Goal: Task Accomplishment & Management: Use online tool/utility

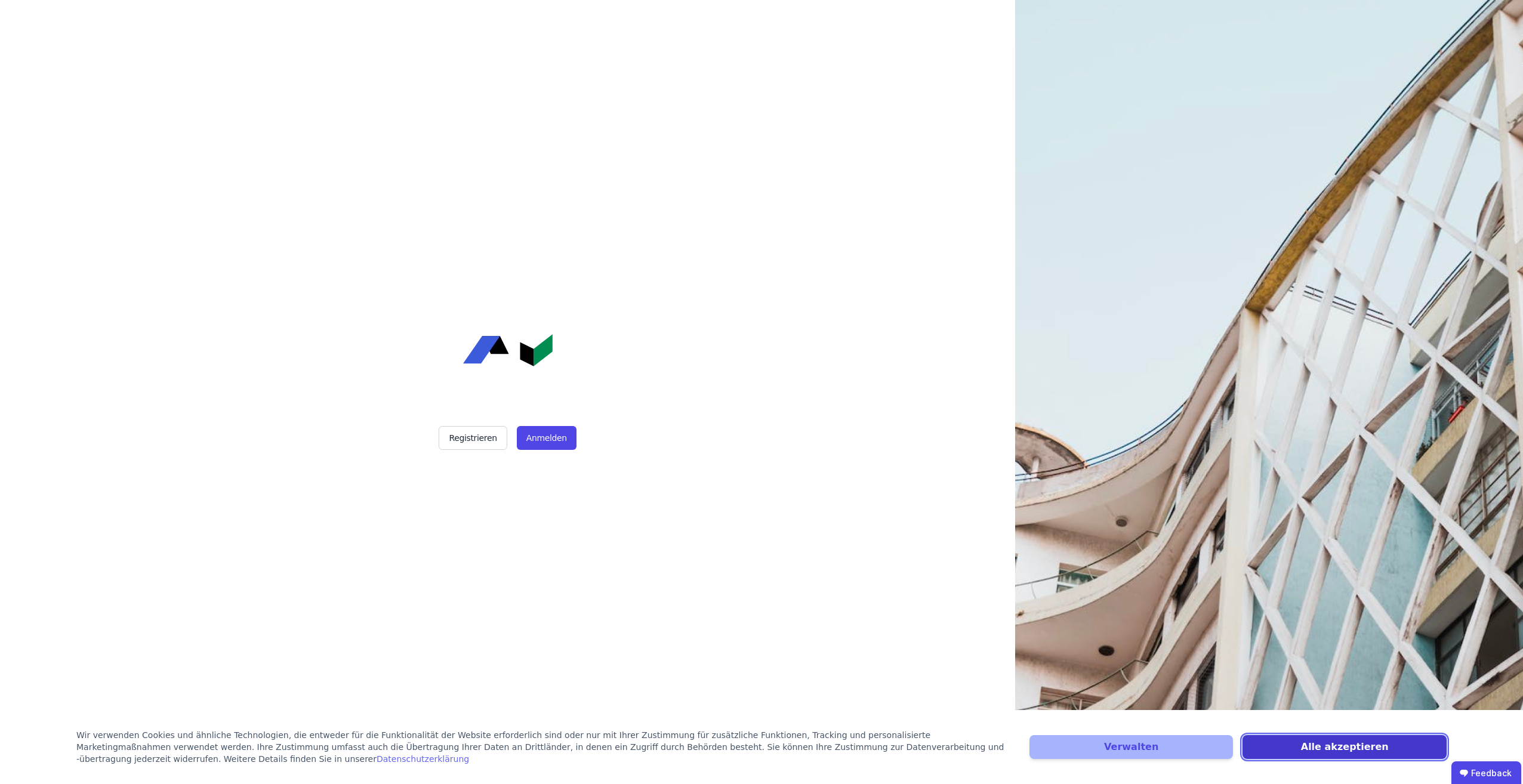
click at [1335, 748] on button "Alle akzeptieren" at bounding box center [1345, 747] width 204 height 23
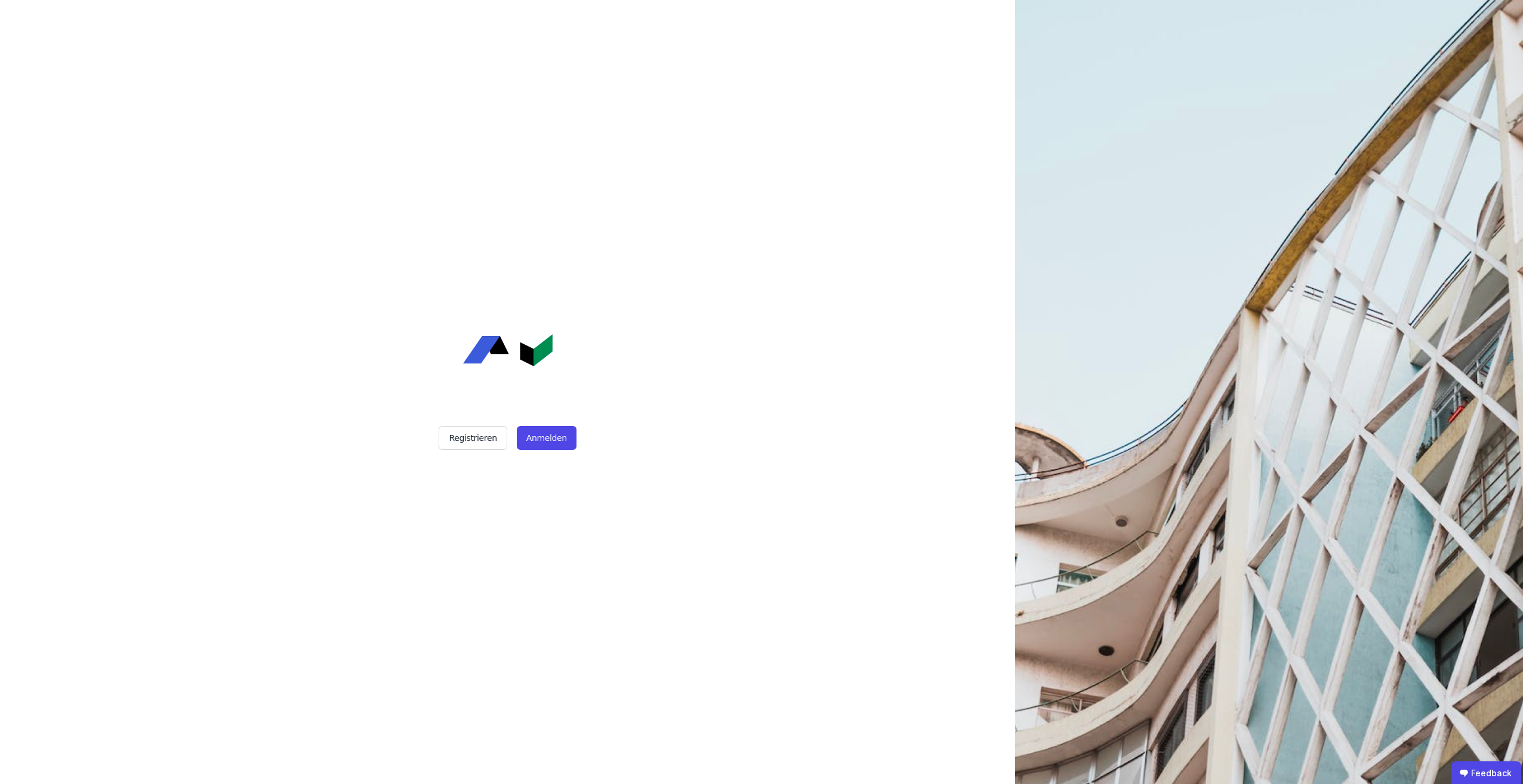
click at [784, 563] on div "Registrieren Anmelden" at bounding box center [507, 392] width 1015 height 784
click at [561, 437] on button "Anmelden" at bounding box center [547, 437] width 60 height 23
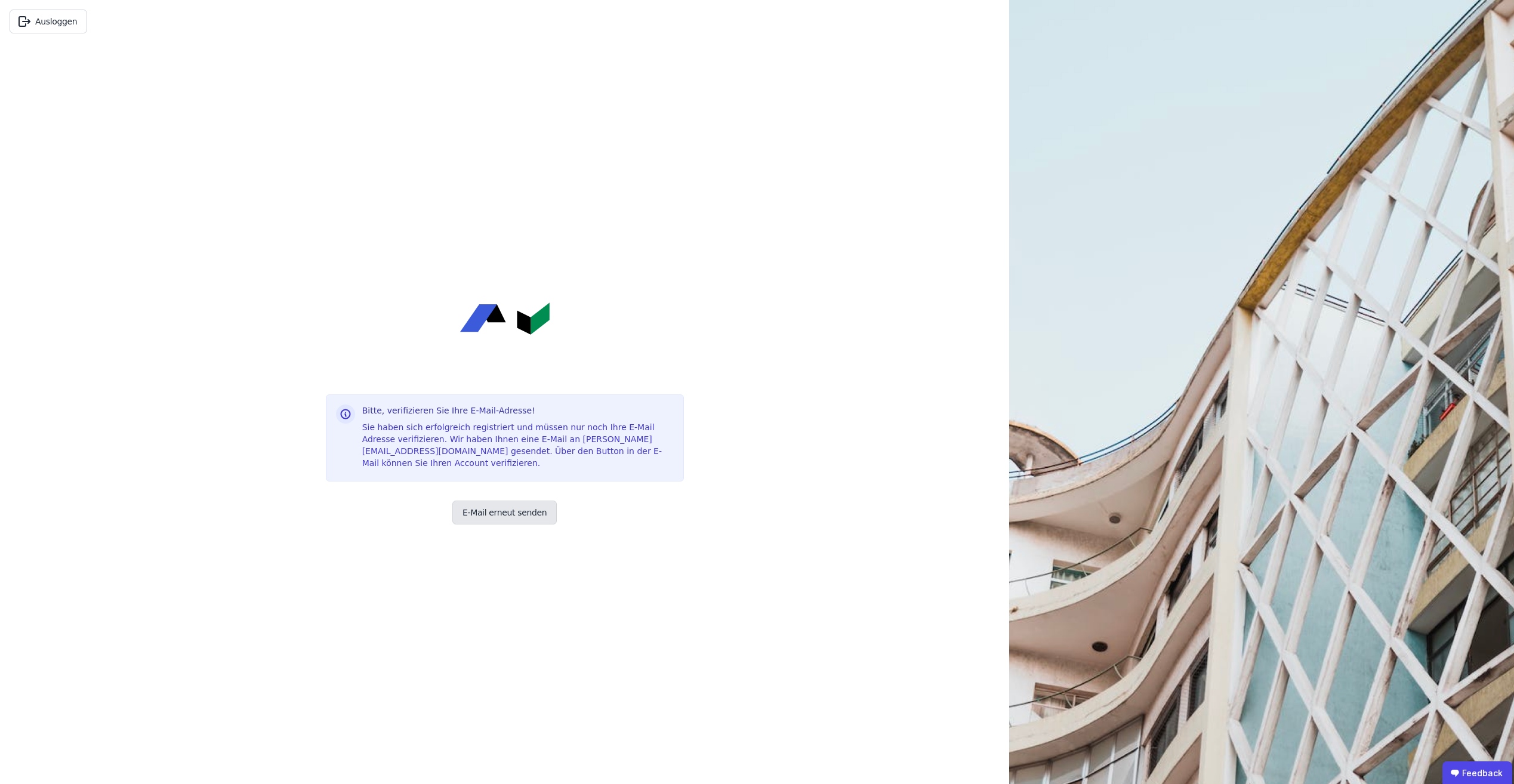
click at [511, 514] on button "E-Mail erneut senden" at bounding box center [504, 511] width 104 height 23
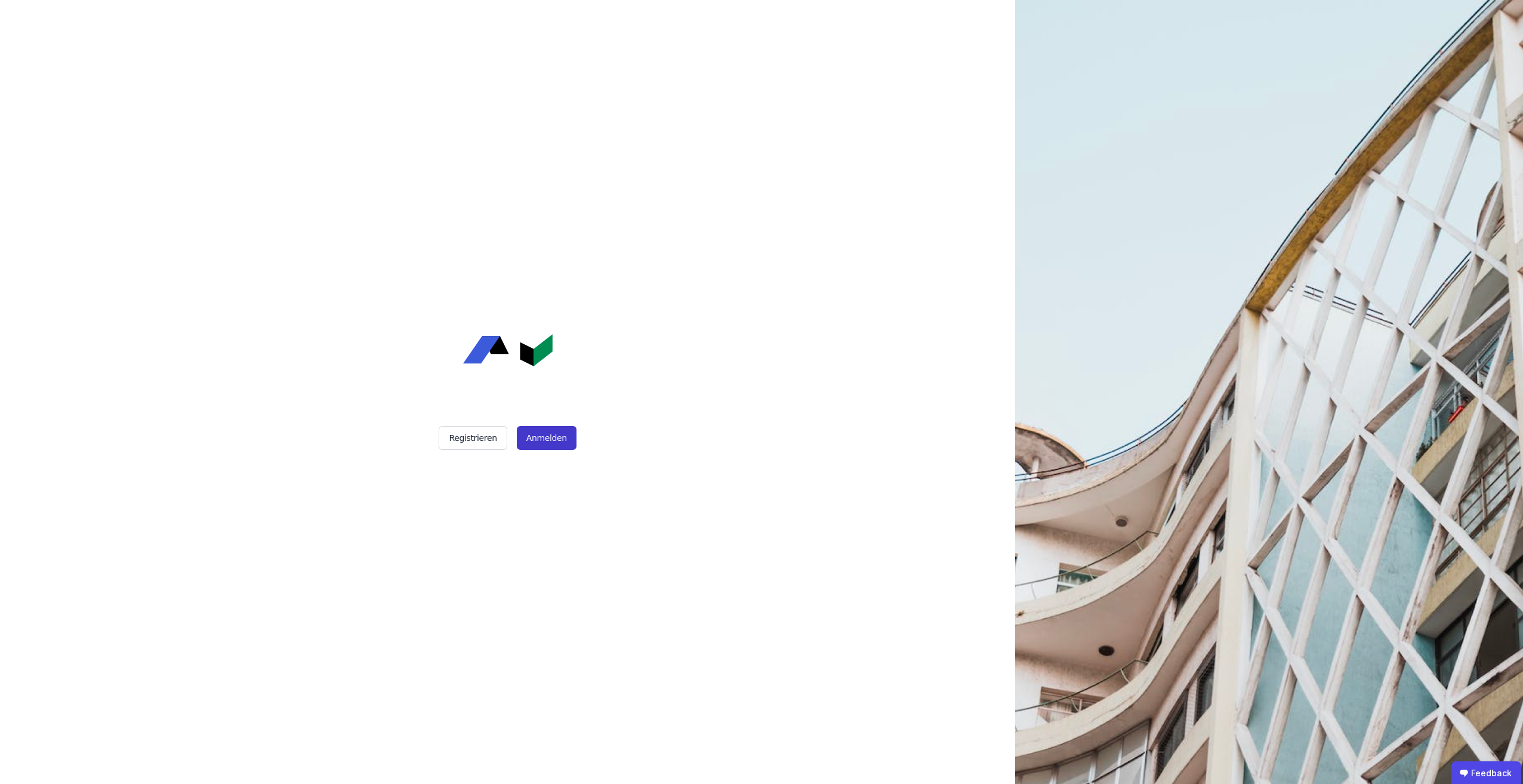
click at [551, 444] on button "Anmelden" at bounding box center [547, 437] width 60 height 23
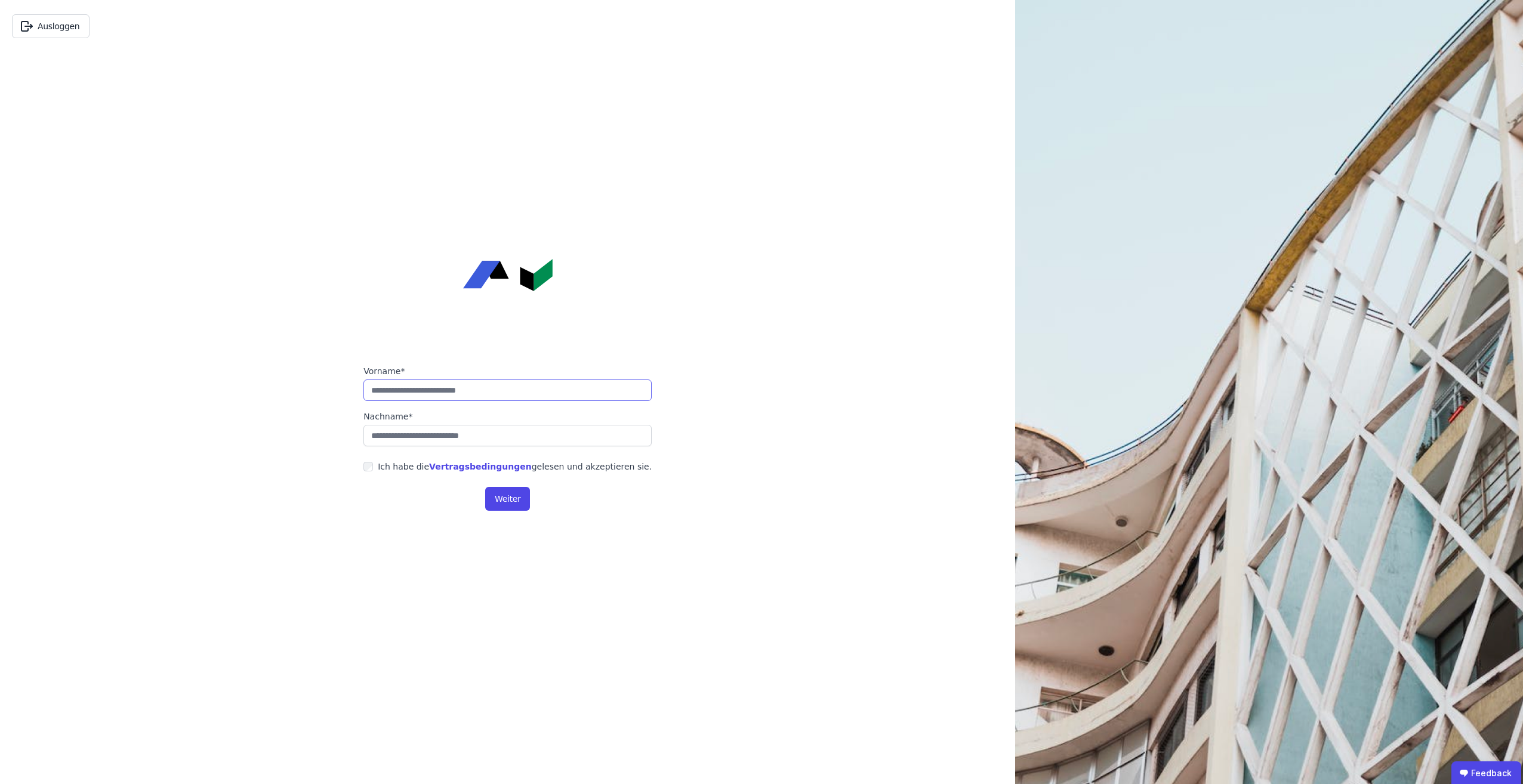
click at [489, 391] on input "string" at bounding box center [508, 390] width 289 height 22
type input "*********"
click at [470, 429] on input "string" at bounding box center [508, 435] width 289 height 22
type input "**********"
click at [502, 502] on button "Weiter" at bounding box center [508, 498] width 45 height 23
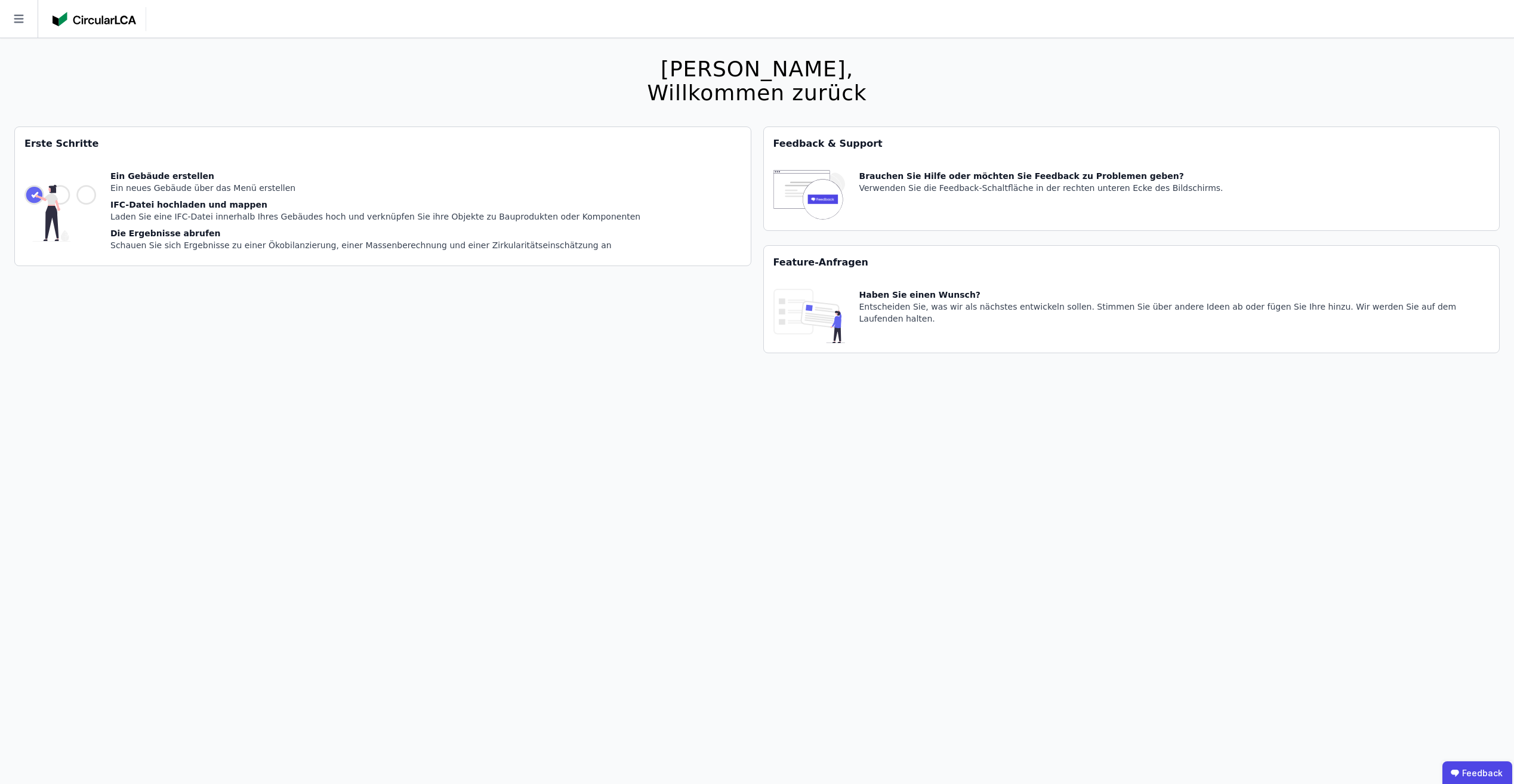
click at [162, 193] on div "Ein neues Gebäude über das Menü erstellen" at bounding box center [376, 187] width 530 height 12
click at [80, 197] on img at bounding box center [60, 214] width 71 height 86
drag, startPoint x: 141, startPoint y: 171, endPoint x: 90, endPoint y: 157, distance: 52.9
click at [141, 170] on div "Ein Gebäude erstellen" at bounding box center [376, 176] width 530 height 12
click at [62, 140] on div "Erste Schritte" at bounding box center [382, 144] width 735 height 34
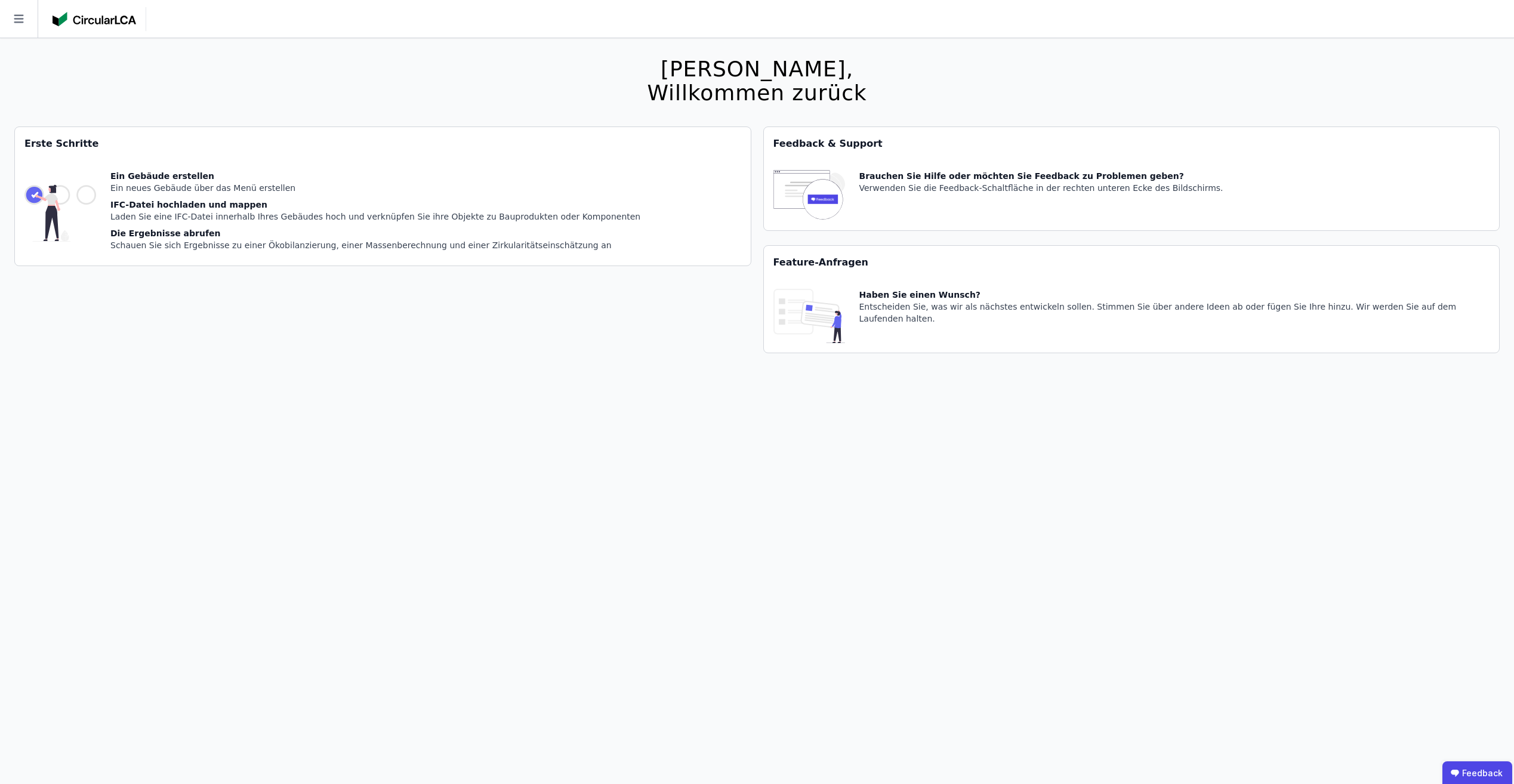
drag, startPoint x: 171, startPoint y: 190, endPoint x: 189, endPoint y: 193, distance: 18.2
click at [189, 193] on div "Ein neues Gebäude über das Menü erstellen" at bounding box center [376, 187] width 530 height 12
click at [22, 27] on icon at bounding box center [19, 19] width 37 height 37
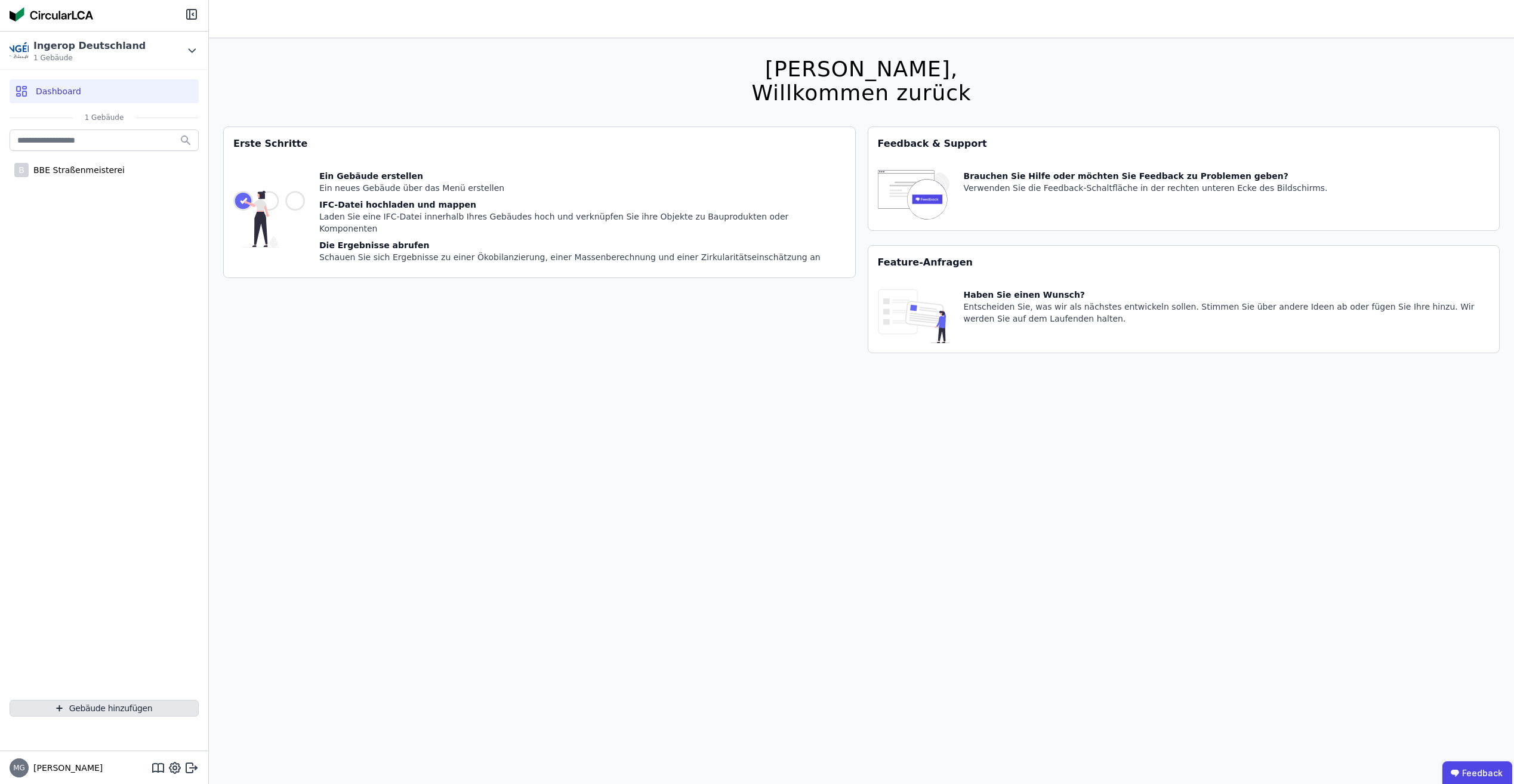
click at [90, 711] on button "Gebäude hinzufügen" at bounding box center [104, 708] width 189 height 17
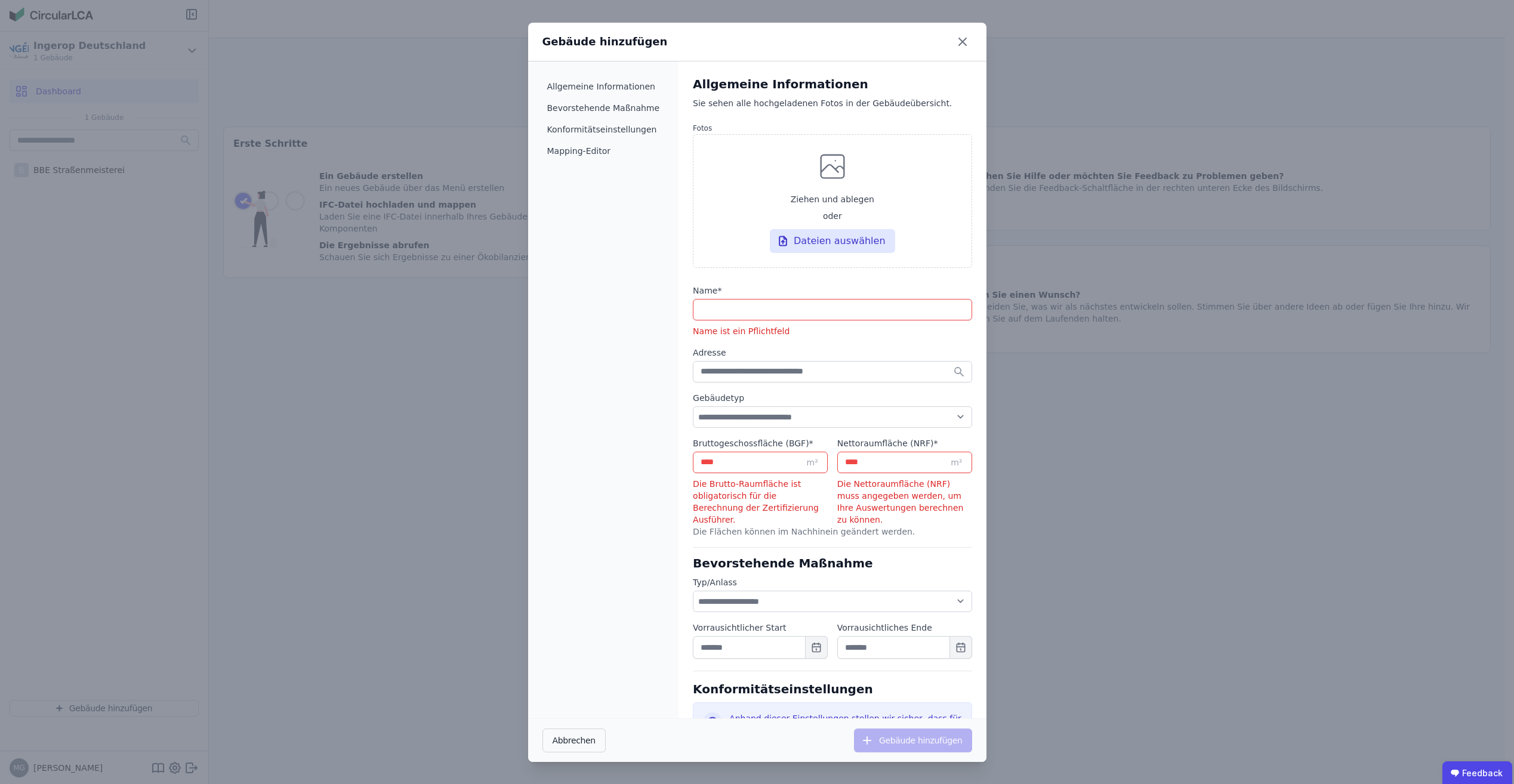
select select "*"
select select "**********"
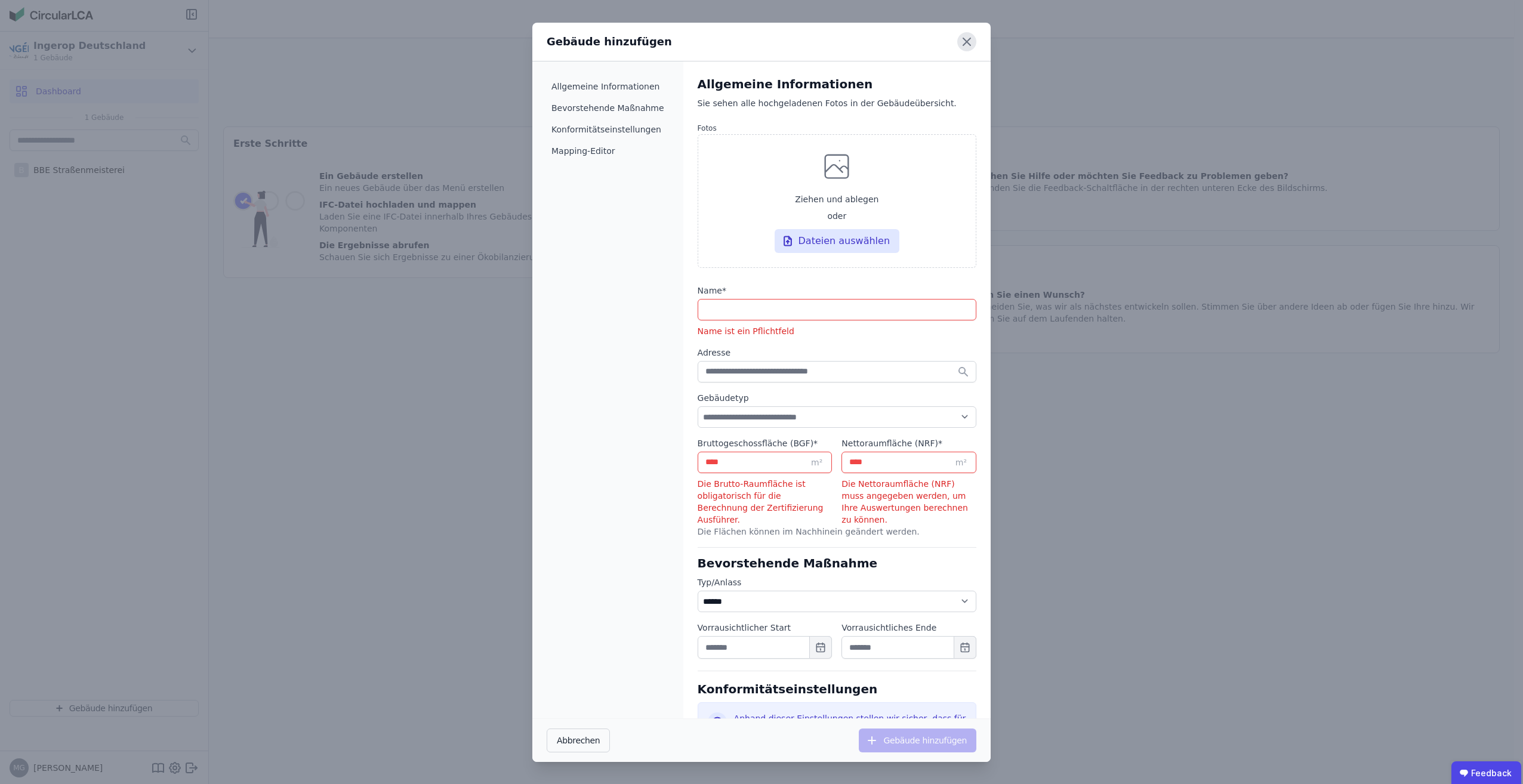
click at [966, 46] on icon at bounding box center [967, 41] width 19 height 19
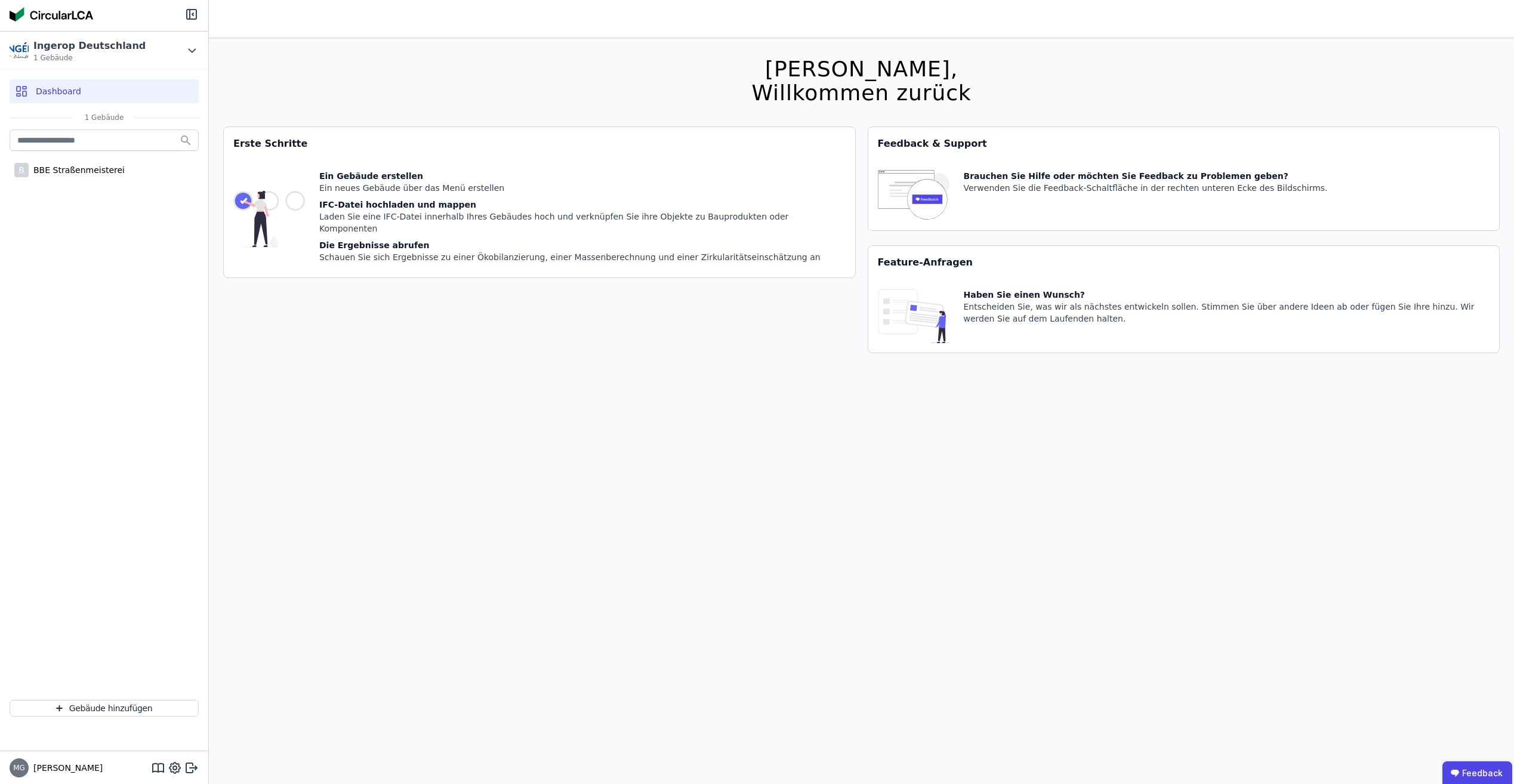
click at [137, 317] on div "B BBE Straßenmeisterei" at bounding box center [104, 408] width 208 height 563
click at [60, 93] on span "Dashboard" at bounding box center [58, 91] width 45 height 12
click at [175, 48] on div "Ingerop Deutschland 1 Gebäude" at bounding box center [95, 50] width 171 height 23
click at [52, 40] on div "Ingerop Deutschland" at bounding box center [90, 45] width 112 height 14
click at [20, 19] on img at bounding box center [51, 14] width 83 height 14
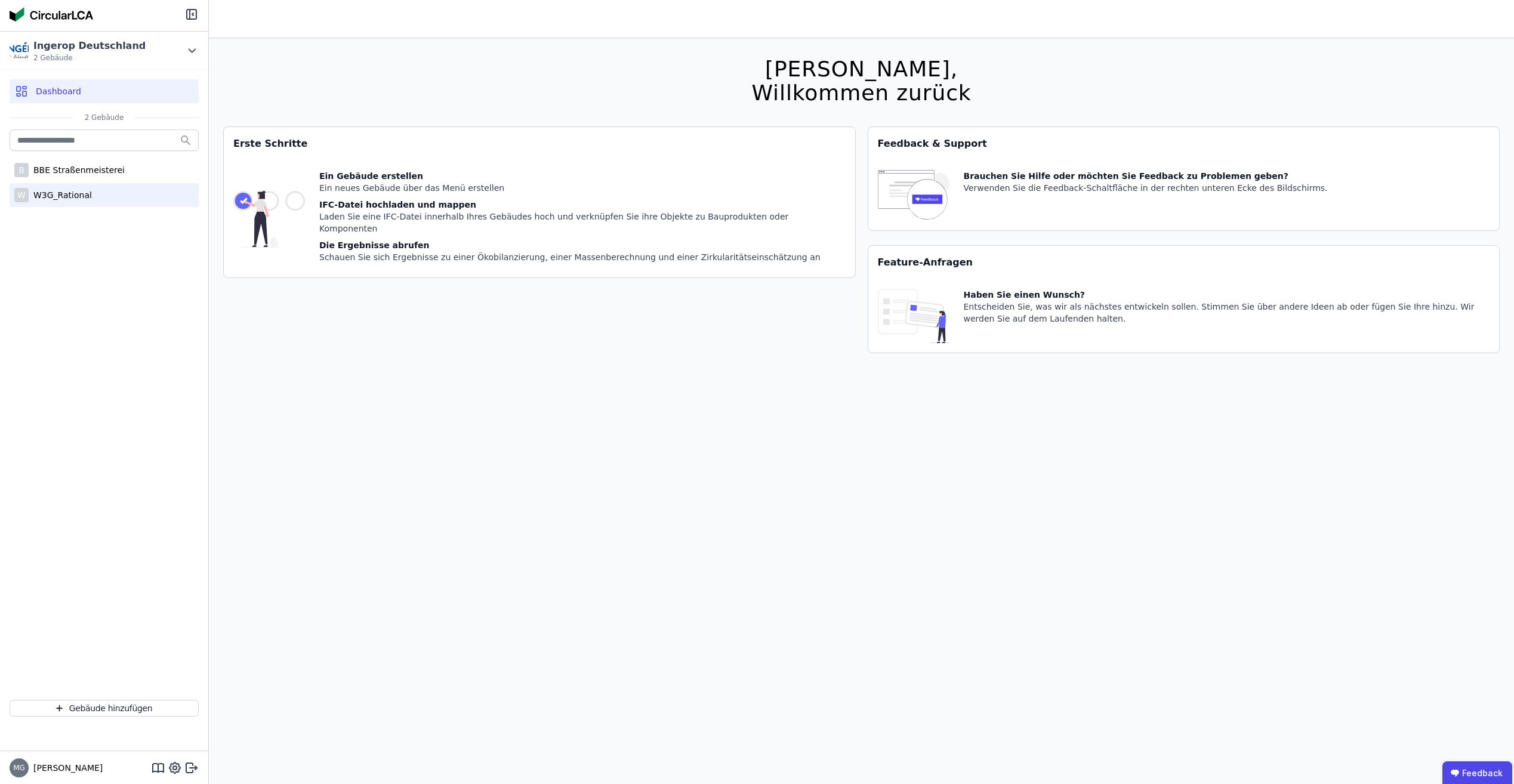
click at [68, 186] on div "W W3G_Rational" at bounding box center [104, 195] width 189 height 23
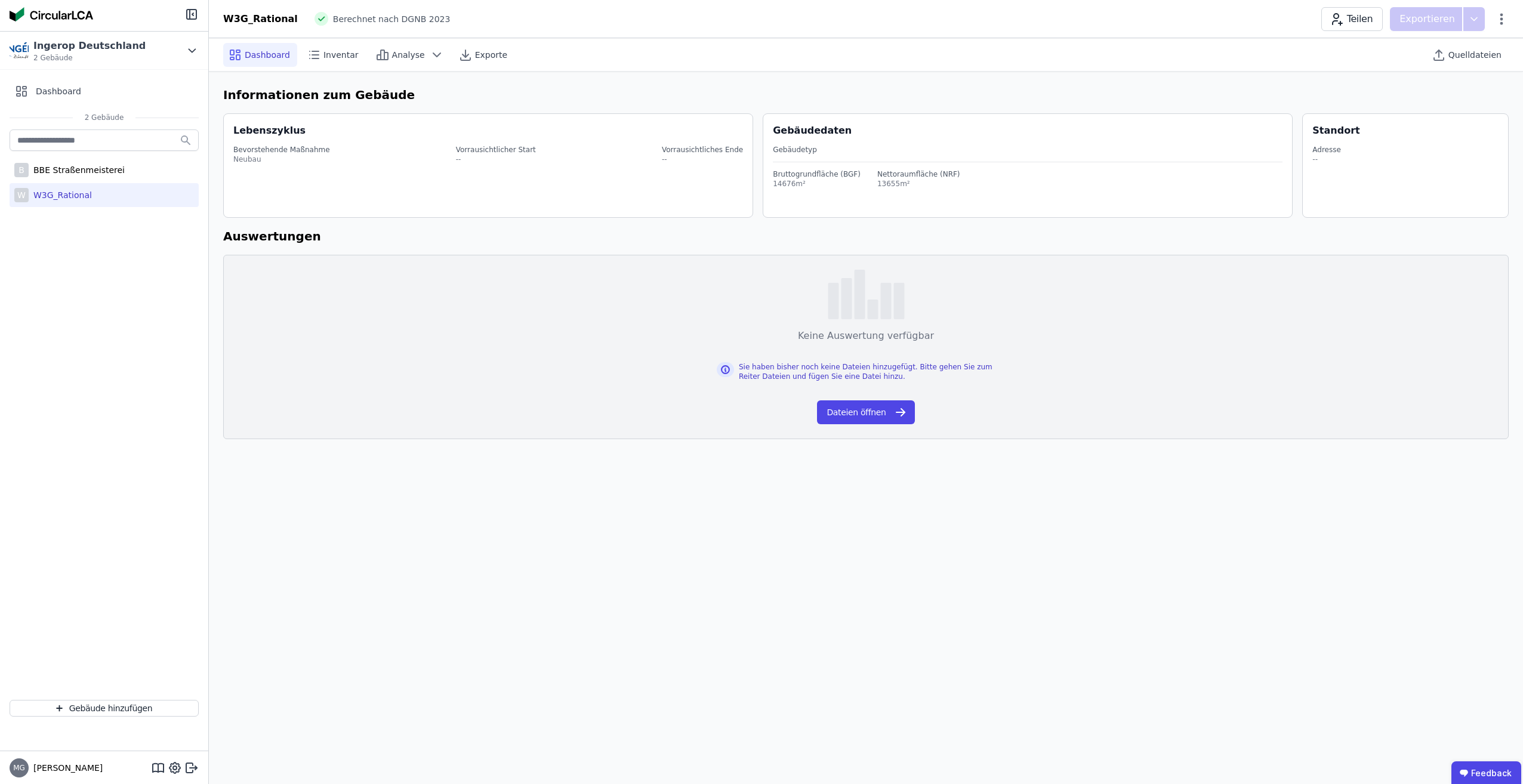
click at [104, 198] on div "W W3G_Rational" at bounding box center [104, 195] width 189 height 23
click at [81, 195] on div "W3G_Rational" at bounding box center [61, 195] width 64 height 12
click at [1372, 136] on div "Standort Adresse --" at bounding box center [1405, 166] width 187 height 103
drag, startPoint x: 1372, startPoint y: 136, endPoint x: 1447, endPoint y: 73, distance: 97.9
click at [1492, 91] on h6 "Informationen zum Gebäude" at bounding box center [866, 95] width 1286 height 18
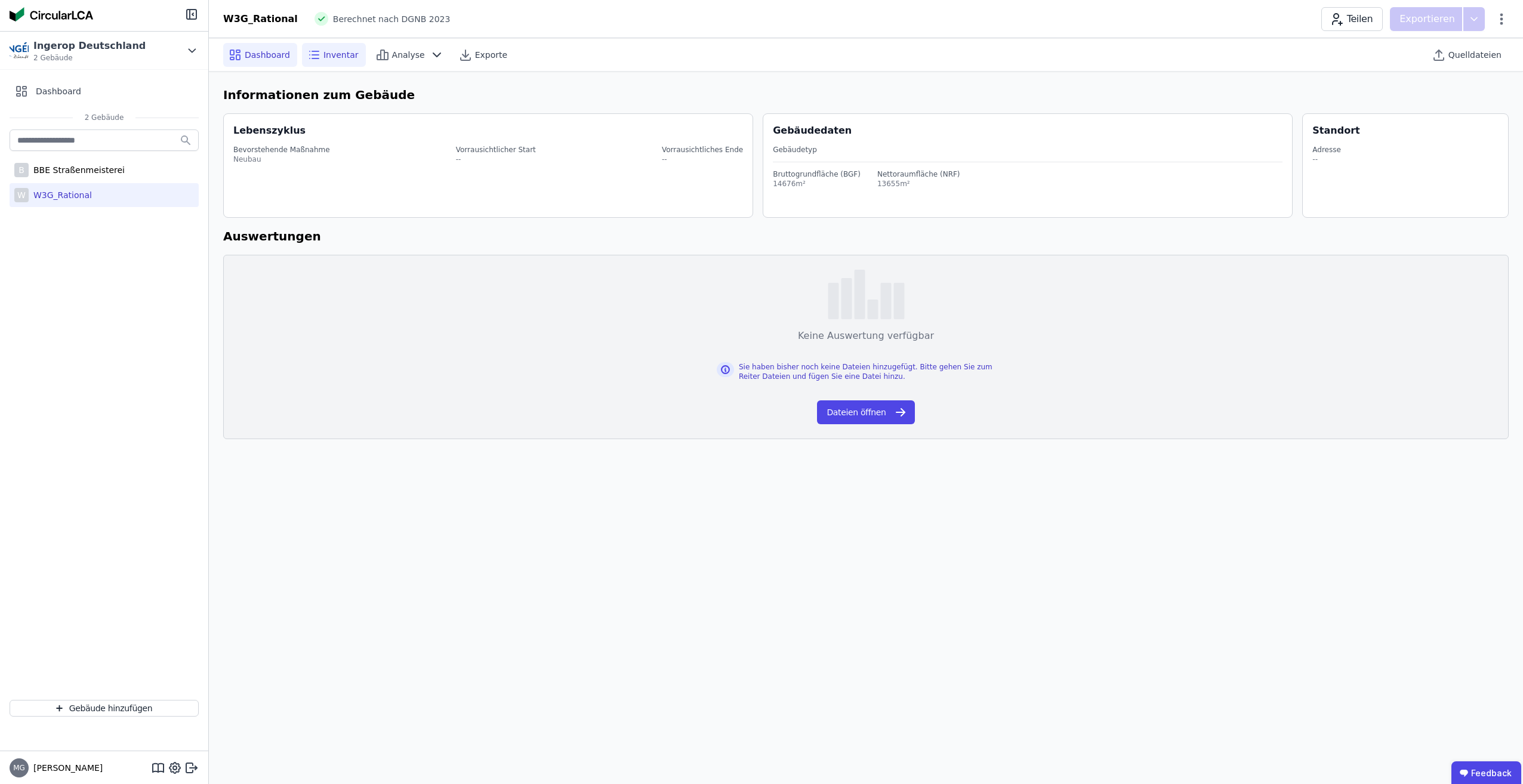
click at [335, 53] on span "Inventar" at bounding box center [341, 54] width 36 height 12
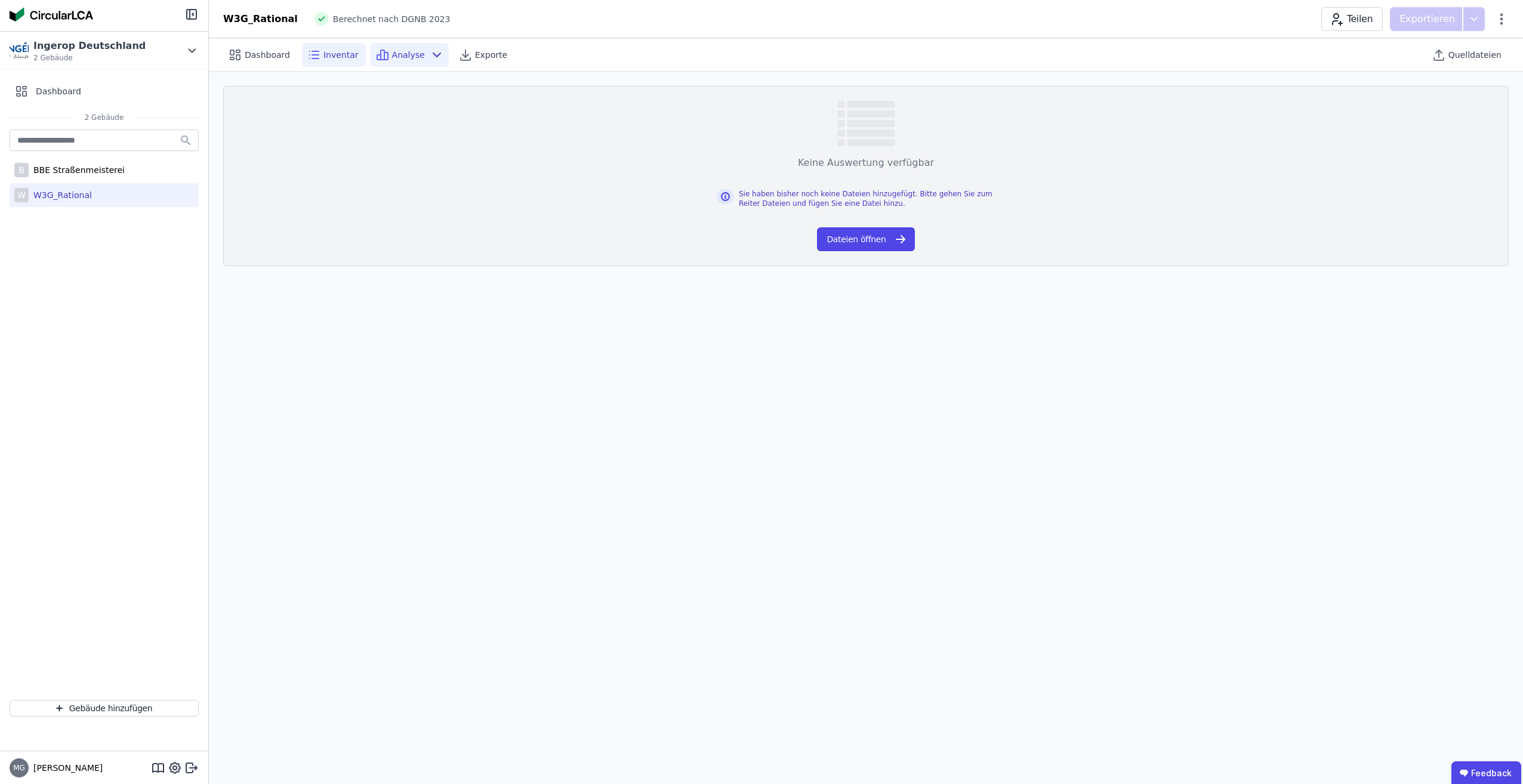
click at [409, 54] on span "Analyse" at bounding box center [408, 54] width 33 height 12
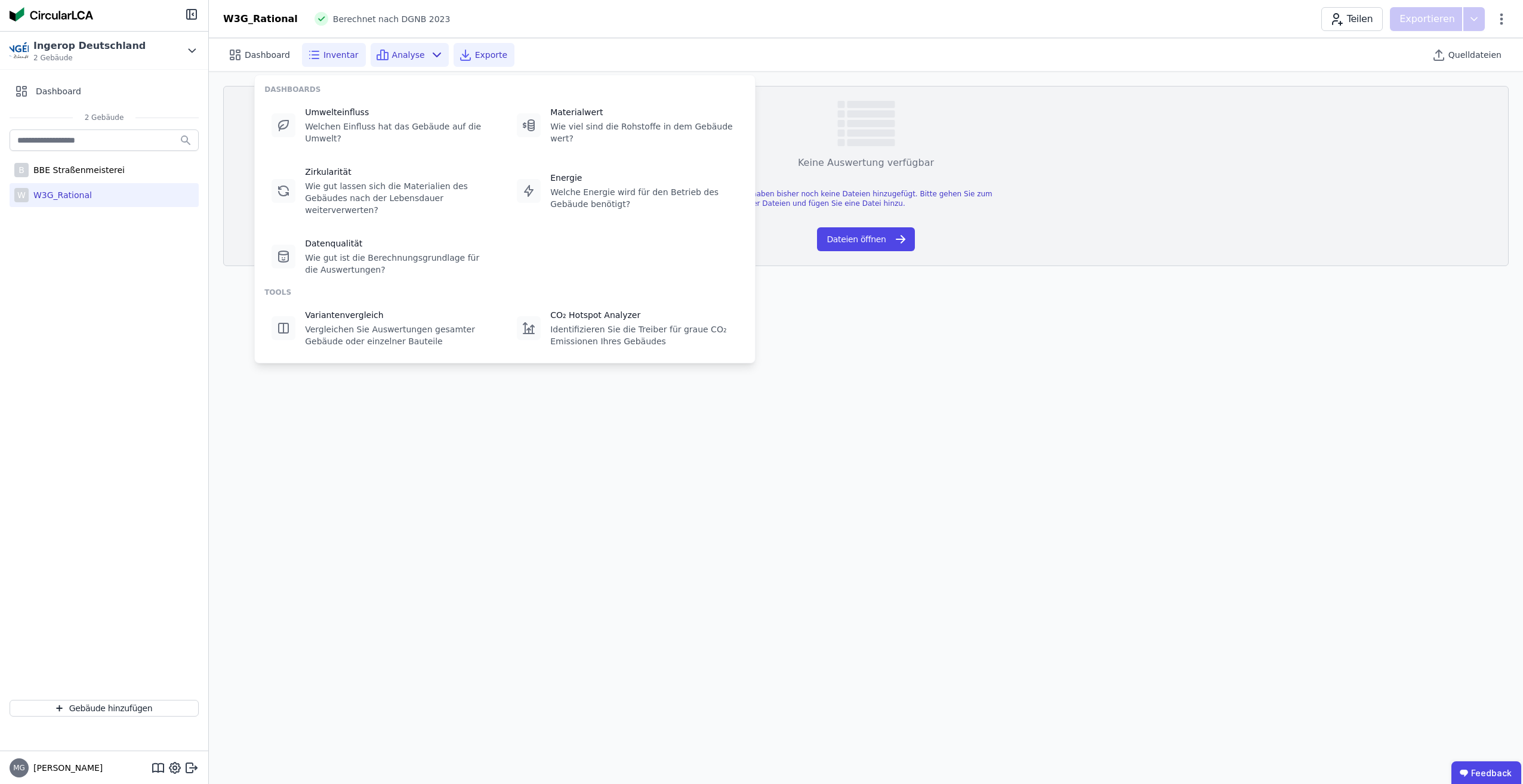
click at [483, 55] on span "Exporte" at bounding box center [491, 54] width 32 height 12
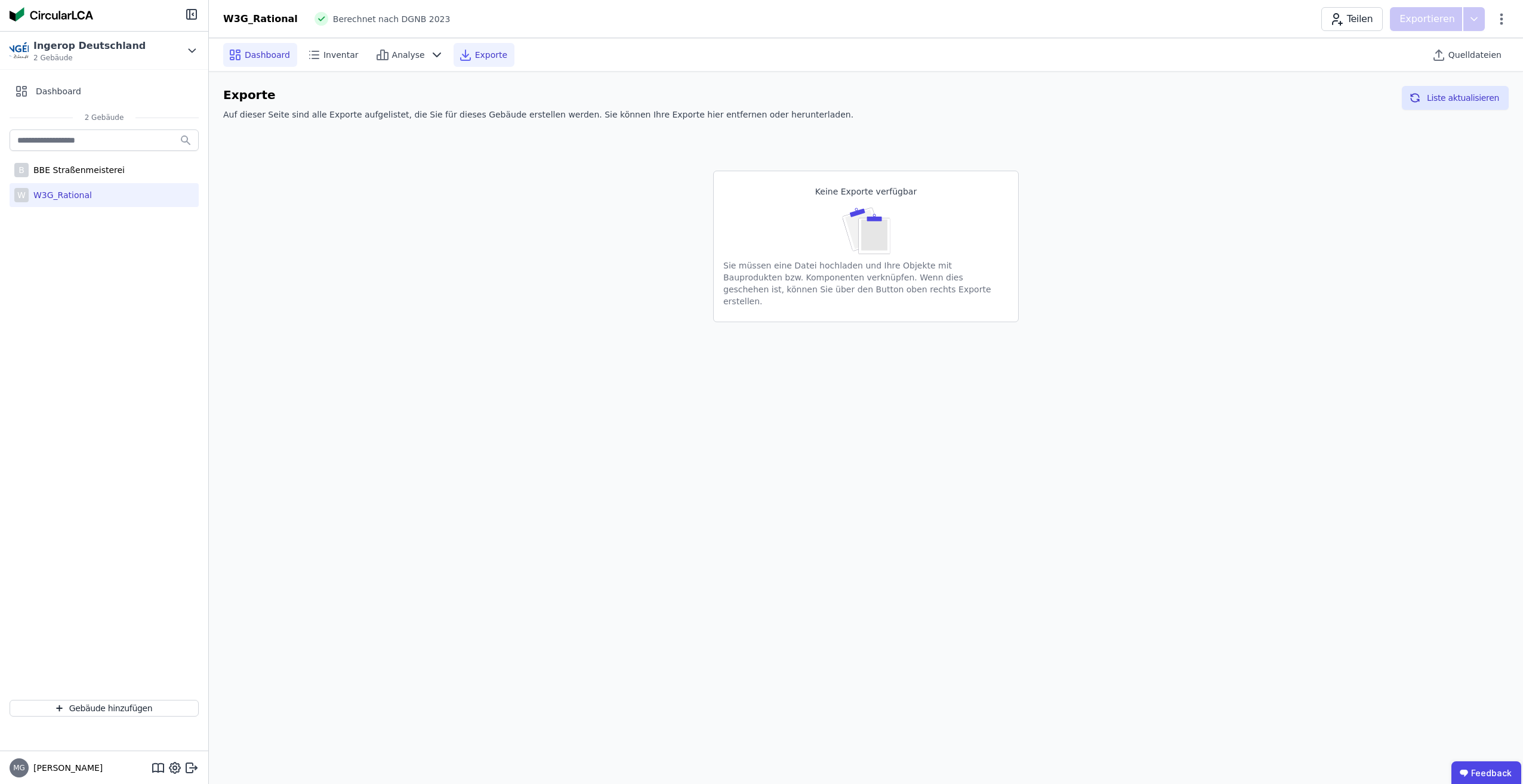
click at [240, 52] on icon at bounding box center [238, 51] width 4 height 3
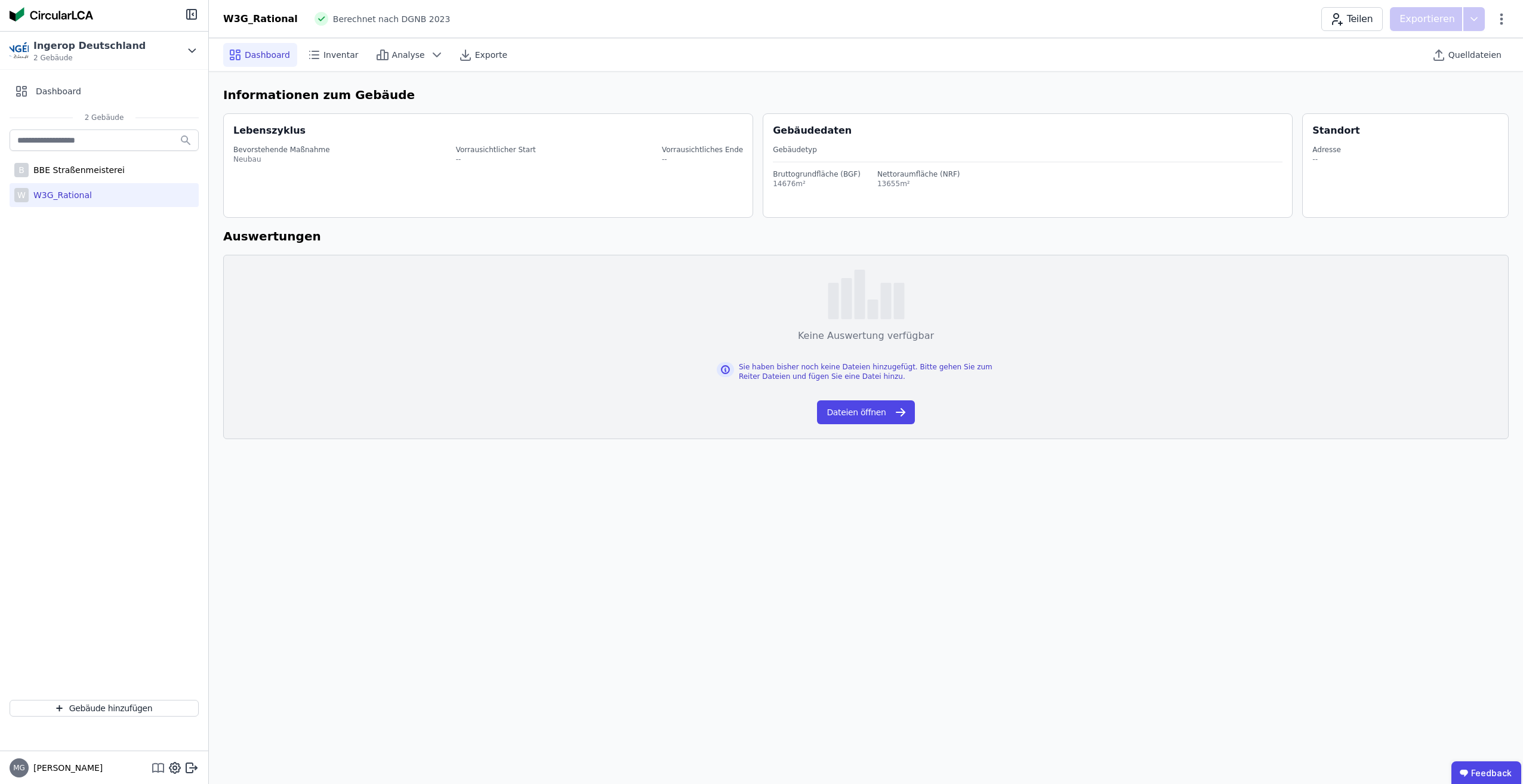
click at [157, 771] on icon at bounding box center [157, 771] width 10 height 1
click at [336, 53] on span "Inventar" at bounding box center [341, 54] width 36 height 12
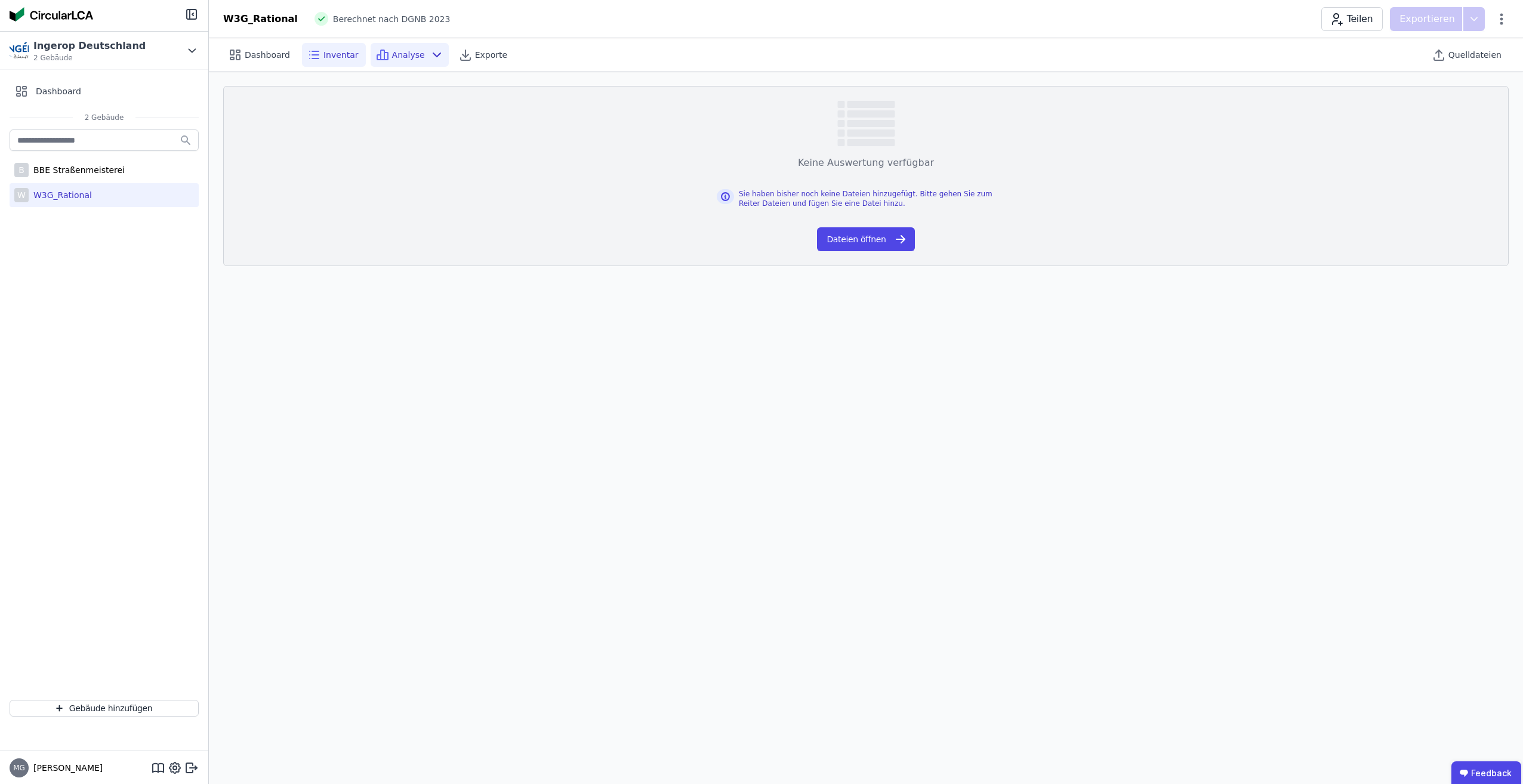
click at [411, 58] on span "Analyse" at bounding box center [408, 54] width 33 height 12
click at [483, 58] on span "Exporte" at bounding box center [491, 54] width 32 height 12
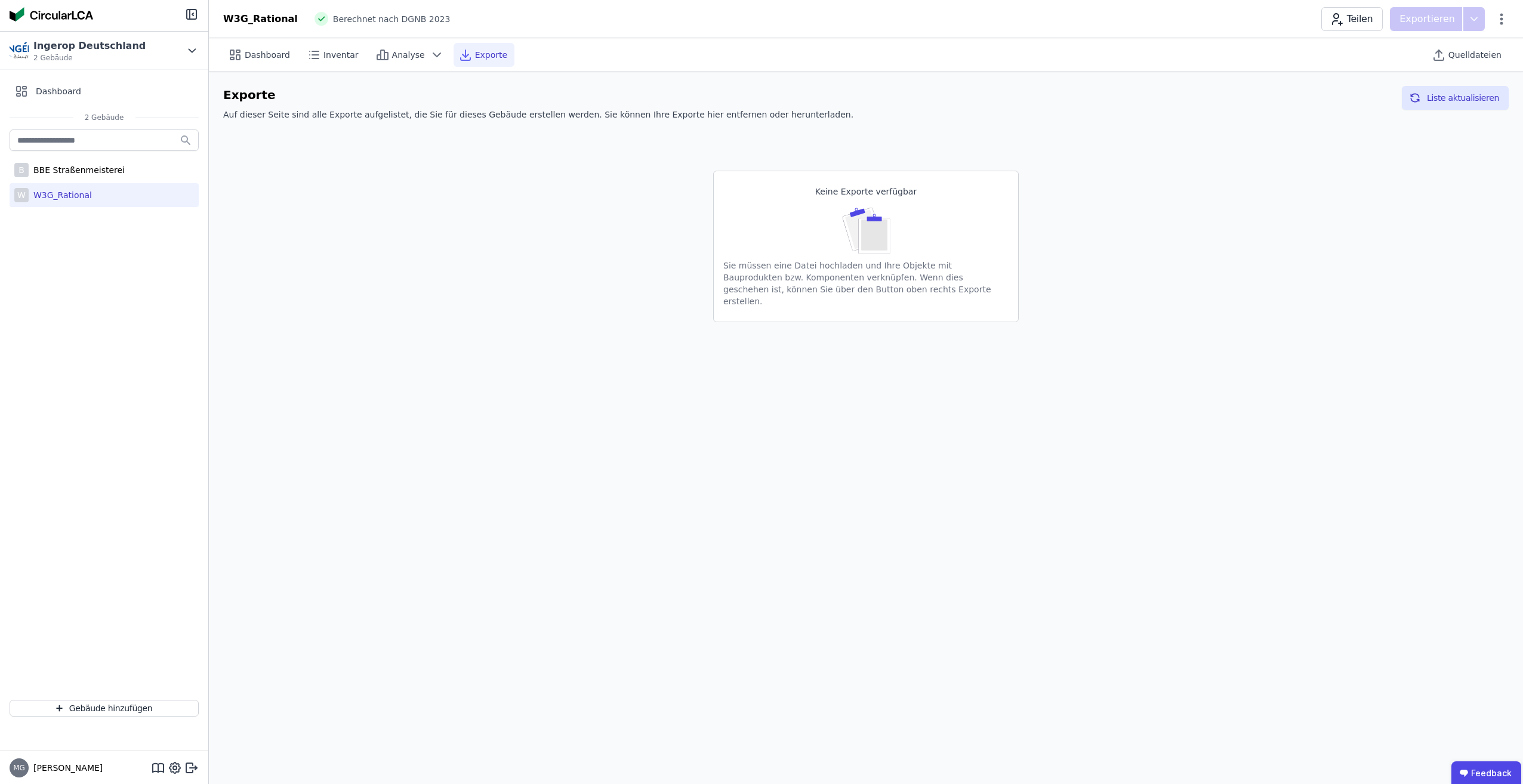
click at [258, 22] on div "W3G_Rational" at bounding box center [261, 19] width 75 height 14
click at [66, 14] on img at bounding box center [51, 14] width 83 height 14
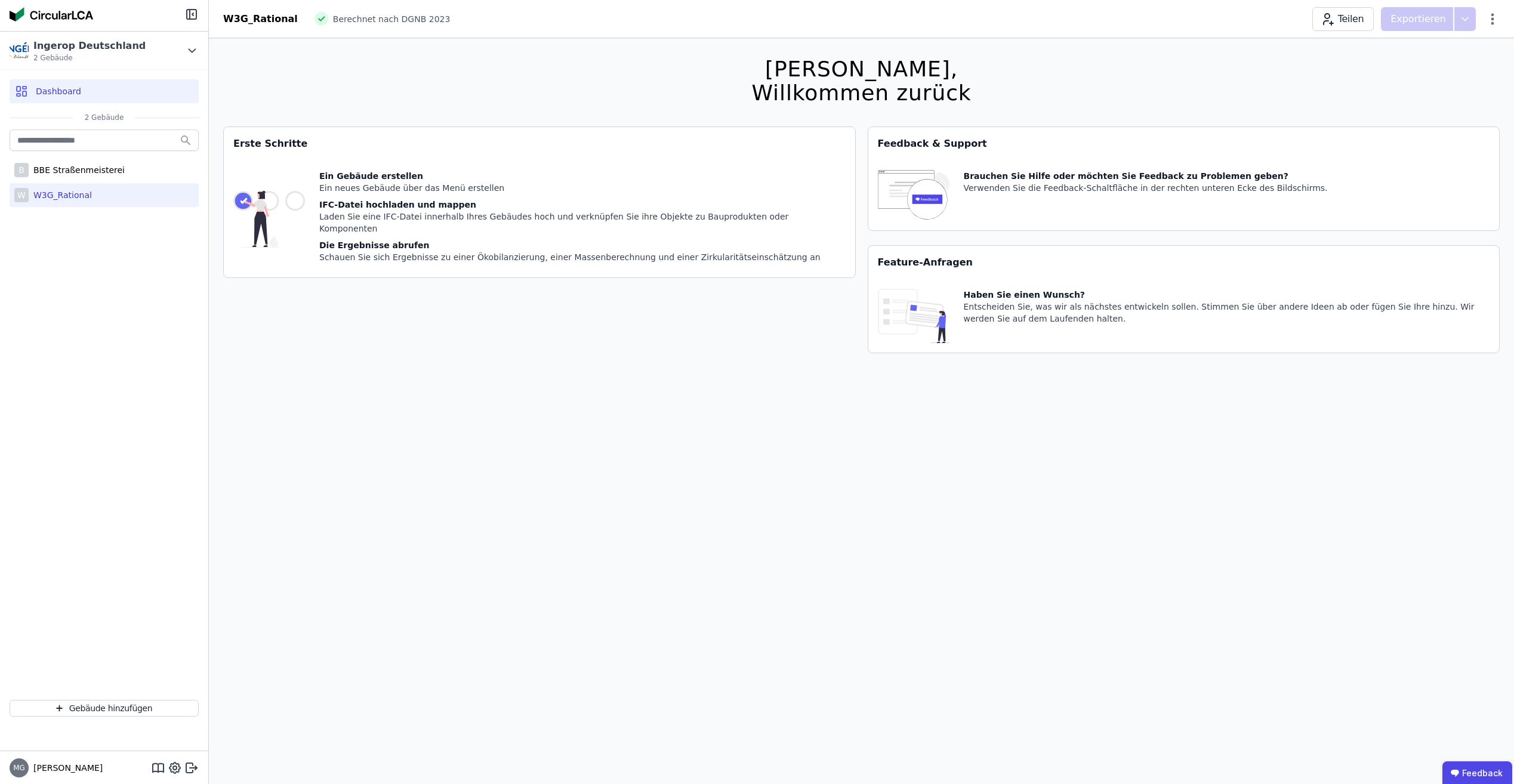
click at [267, 14] on div "W3G_Rational" at bounding box center [260, 19] width 75 height 14
click at [260, 19] on div "W3G_Rational" at bounding box center [260, 19] width 75 height 14
click at [78, 194] on div "W3G_Rational" at bounding box center [61, 195] width 64 height 12
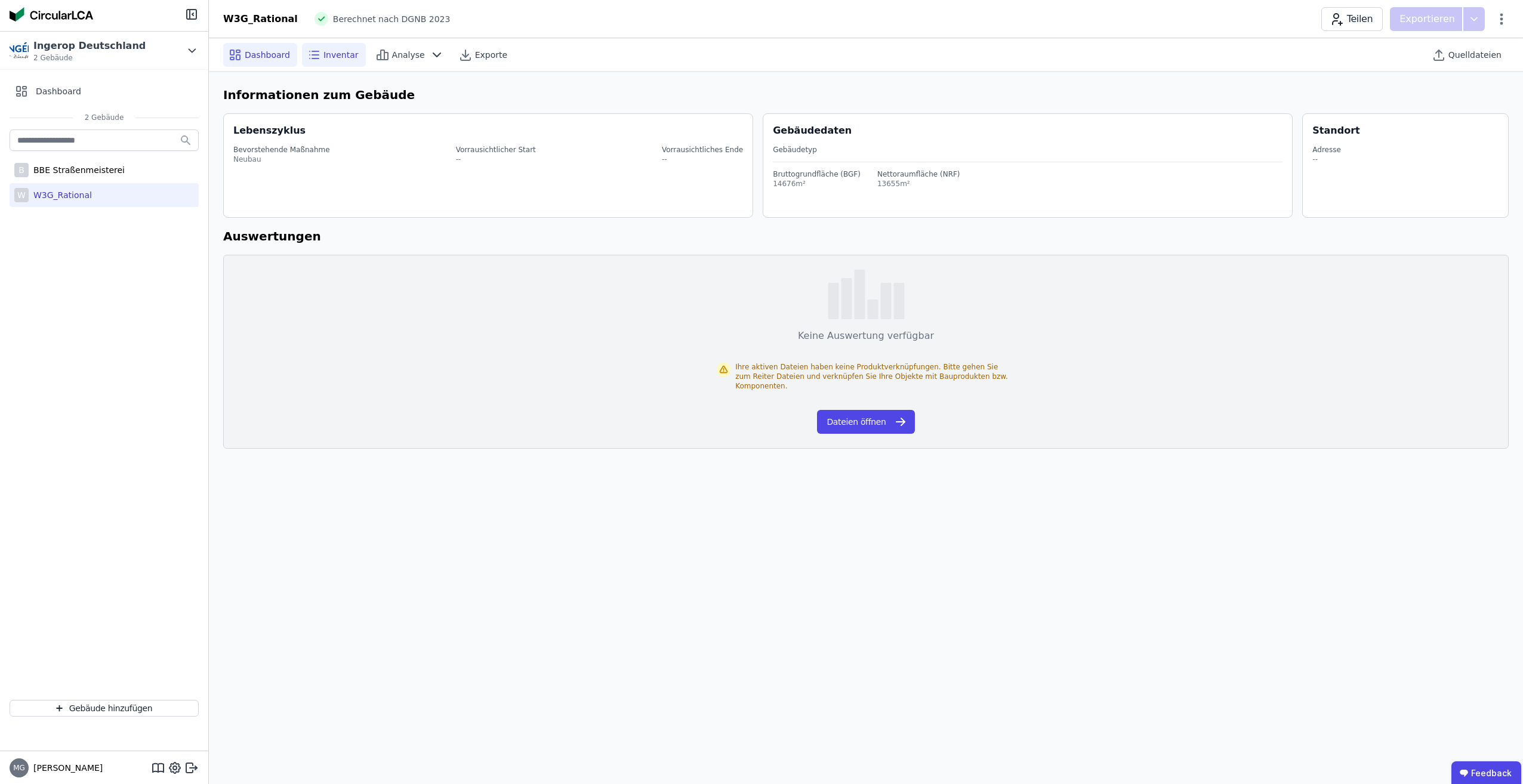
click at [335, 61] on div "Inventar" at bounding box center [334, 54] width 64 height 23
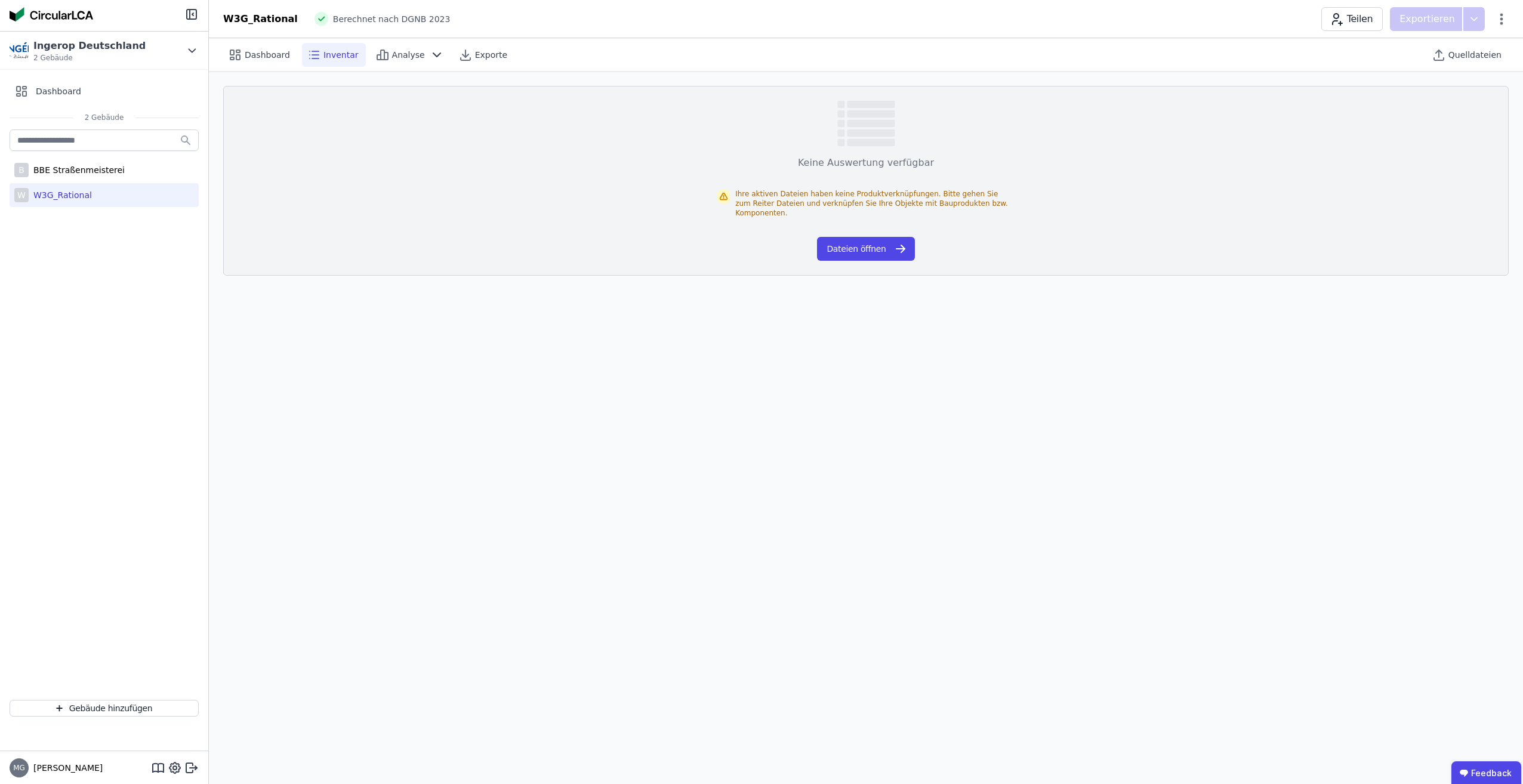
click at [348, 53] on span "Inventar" at bounding box center [341, 54] width 36 height 12
click at [401, 55] on span "Analyse" at bounding box center [408, 54] width 33 height 12
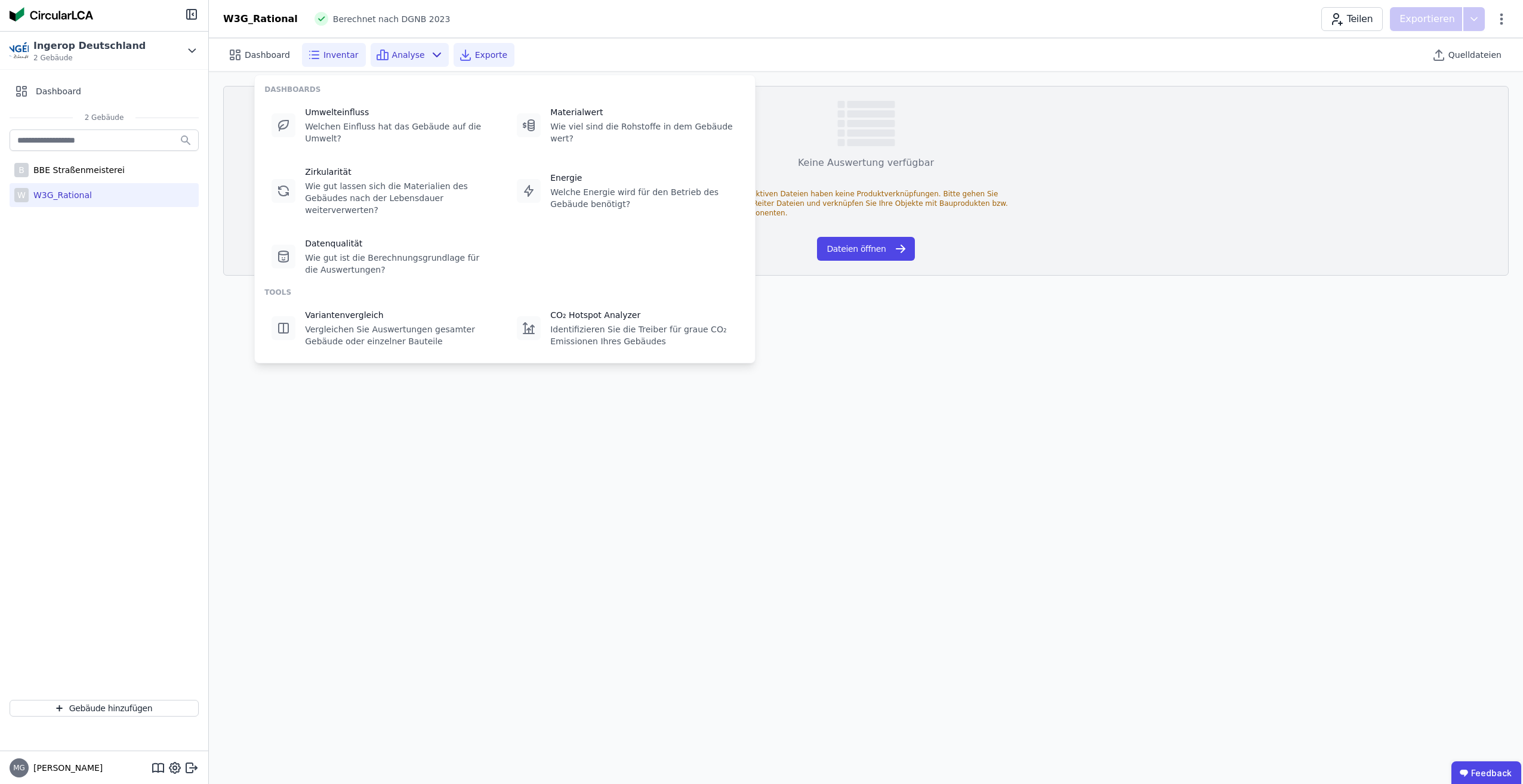
click at [465, 52] on icon at bounding box center [465, 54] width 14 height 14
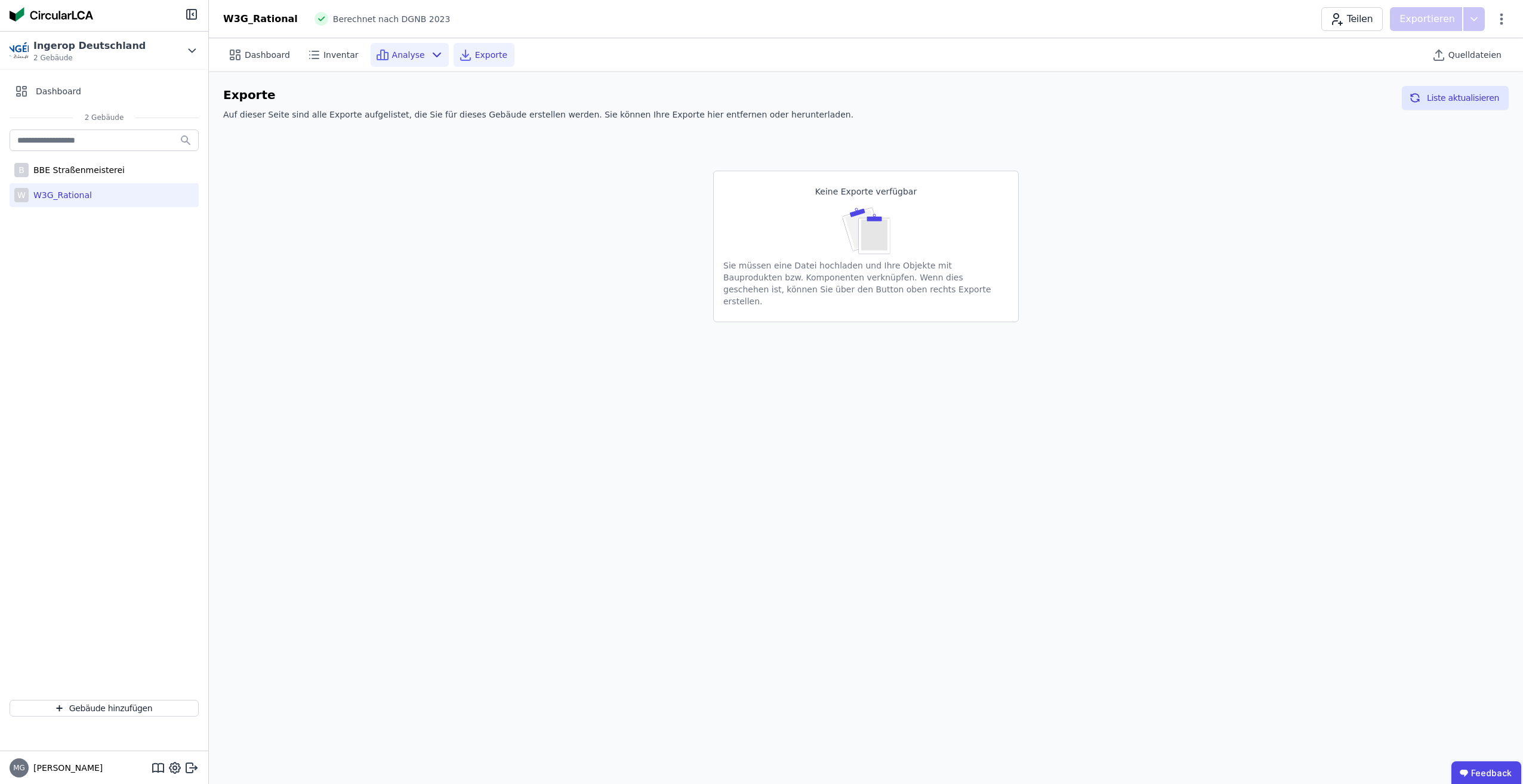
click at [411, 50] on span "Analyse" at bounding box center [408, 54] width 33 height 12
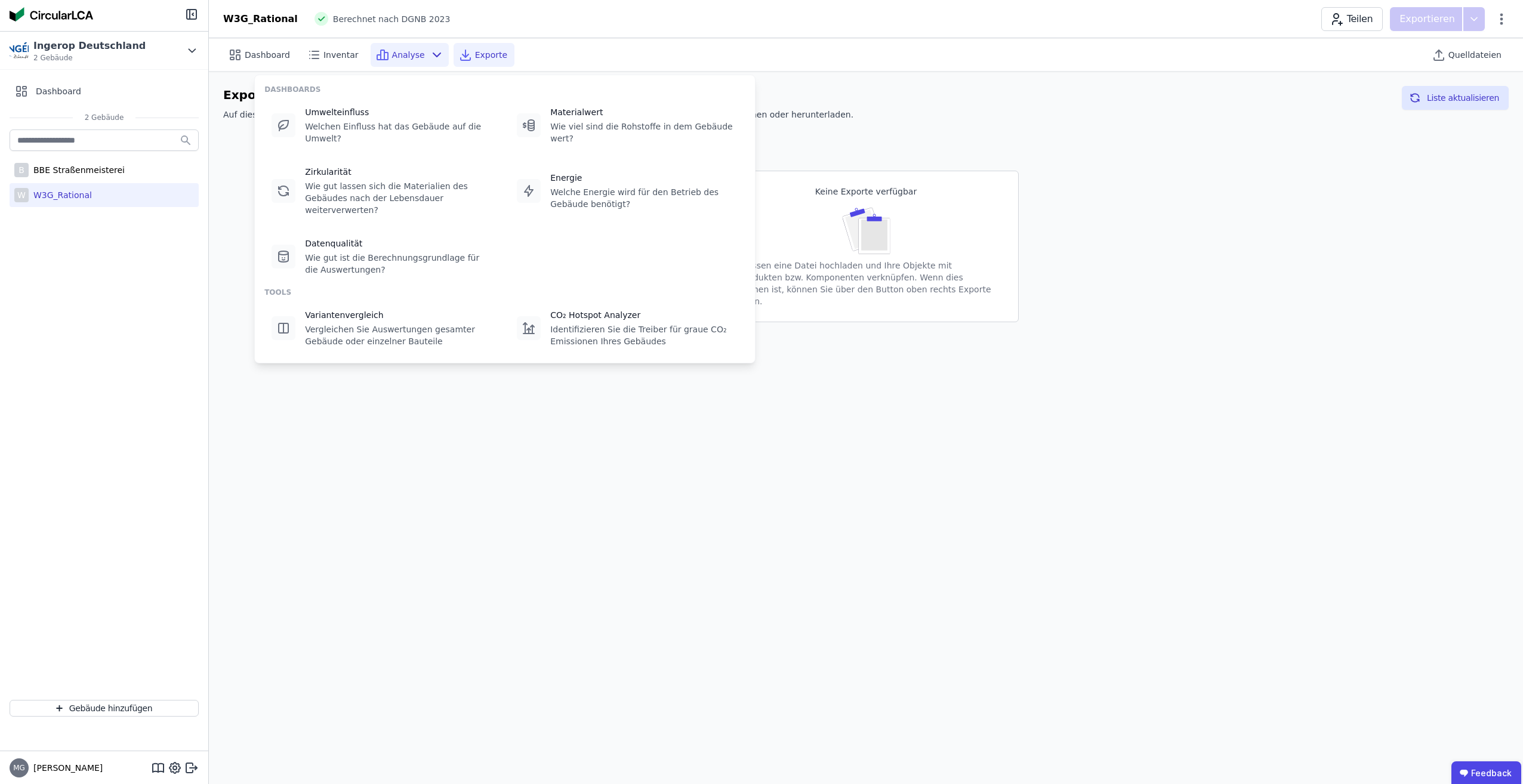
click at [343, 26] on div "W3G_Rational Berechnet nach DGNB 2023 Teilen Exportieren" at bounding box center [866, 19] width 1314 height 23
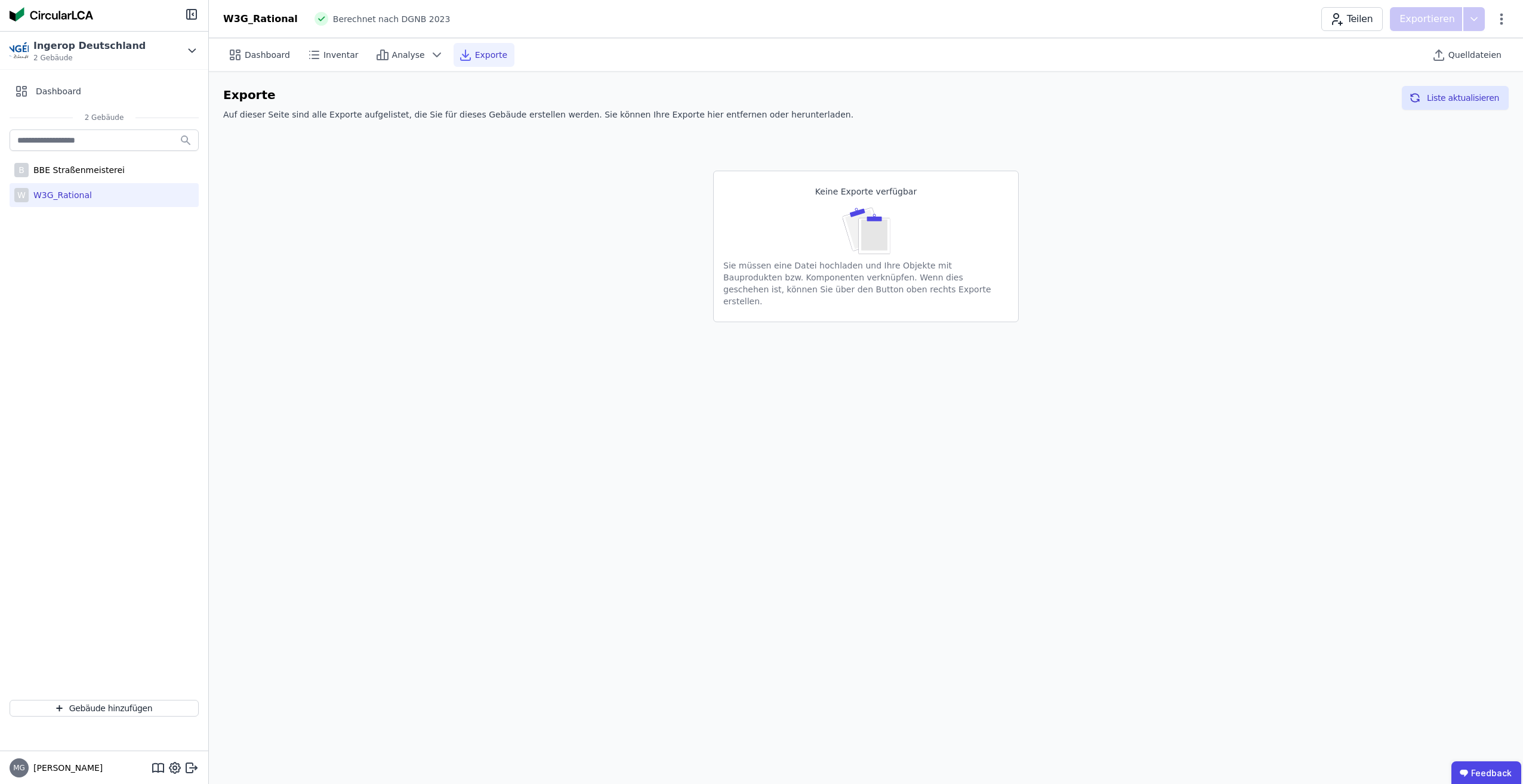
click at [259, 22] on div "W3G_Rational" at bounding box center [261, 19] width 75 height 14
click at [1500, 22] on icon at bounding box center [1501, 19] width 14 height 14
click at [1316, 170] on div "Keine Exporte verfügbar Sie müssen eine Datei hochladen und Ihre Objekte mit Ba…" at bounding box center [866, 227] width 1286 height 190
click at [1246, 159] on div "Keine Exporte verfügbar Sie müssen eine Datei hochladen und Ihre Objekte mit Ba…" at bounding box center [866, 227] width 1286 height 190
click at [113, 53] on span "2 Gebäude" at bounding box center [90, 58] width 112 height 9
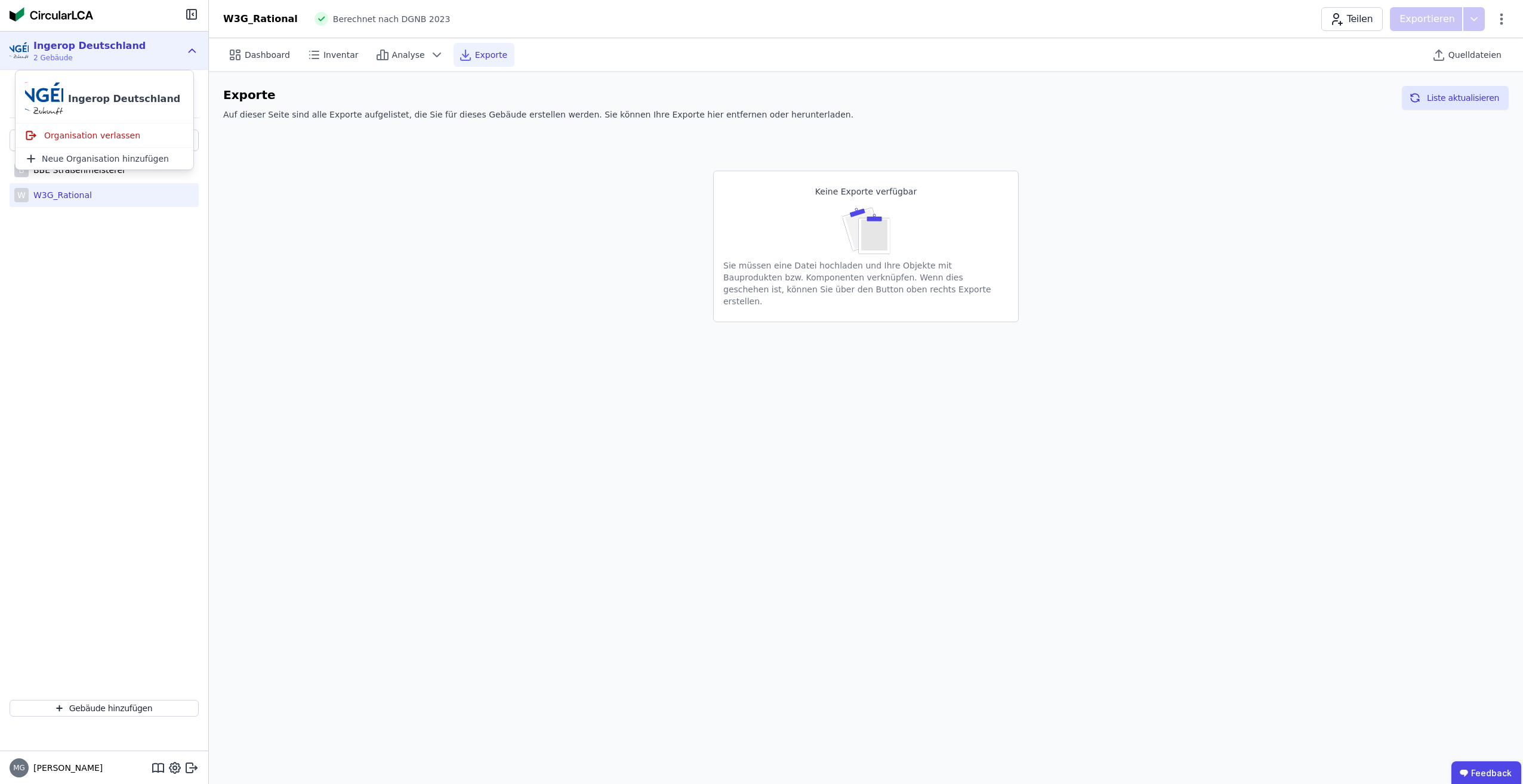
drag, startPoint x: 144, startPoint y: 253, endPoint x: 156, endPoint y: 225, distance: 30.5
click at [144, 253] on div "B BBE Straßenmeisterei W W3G_Rational" at bounding box center [104, 408] width 208 height 563
click at [260, 55] on span "Dashboard" at bounding box center [267, 54] width 45 height 12
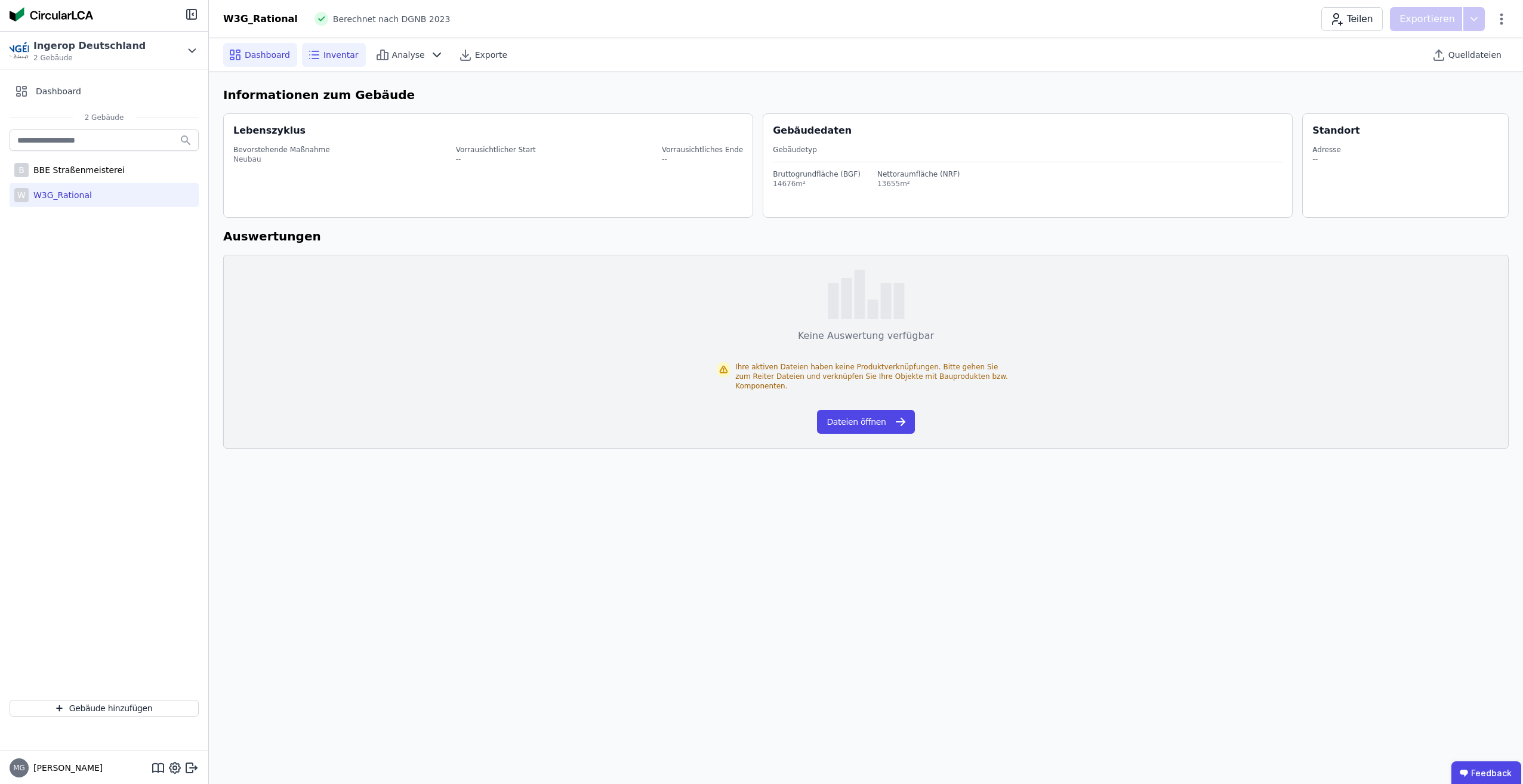
click at [343, 56] on span "Inventar" at bounding box center [341, 54] width 36 height 12
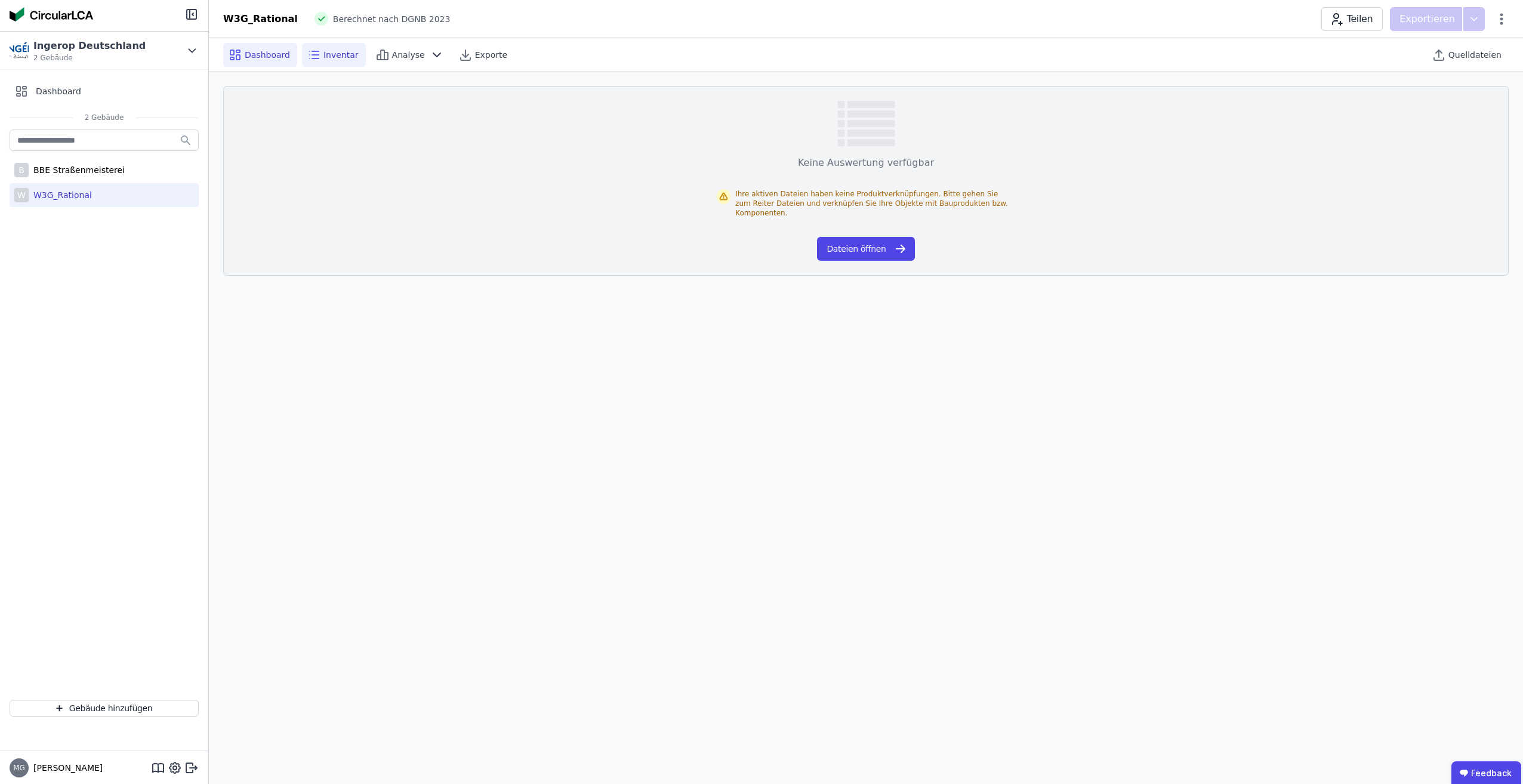
click at [261, 58] on span "Dashboard" at bounding box center [267, 54] width 45 height 12
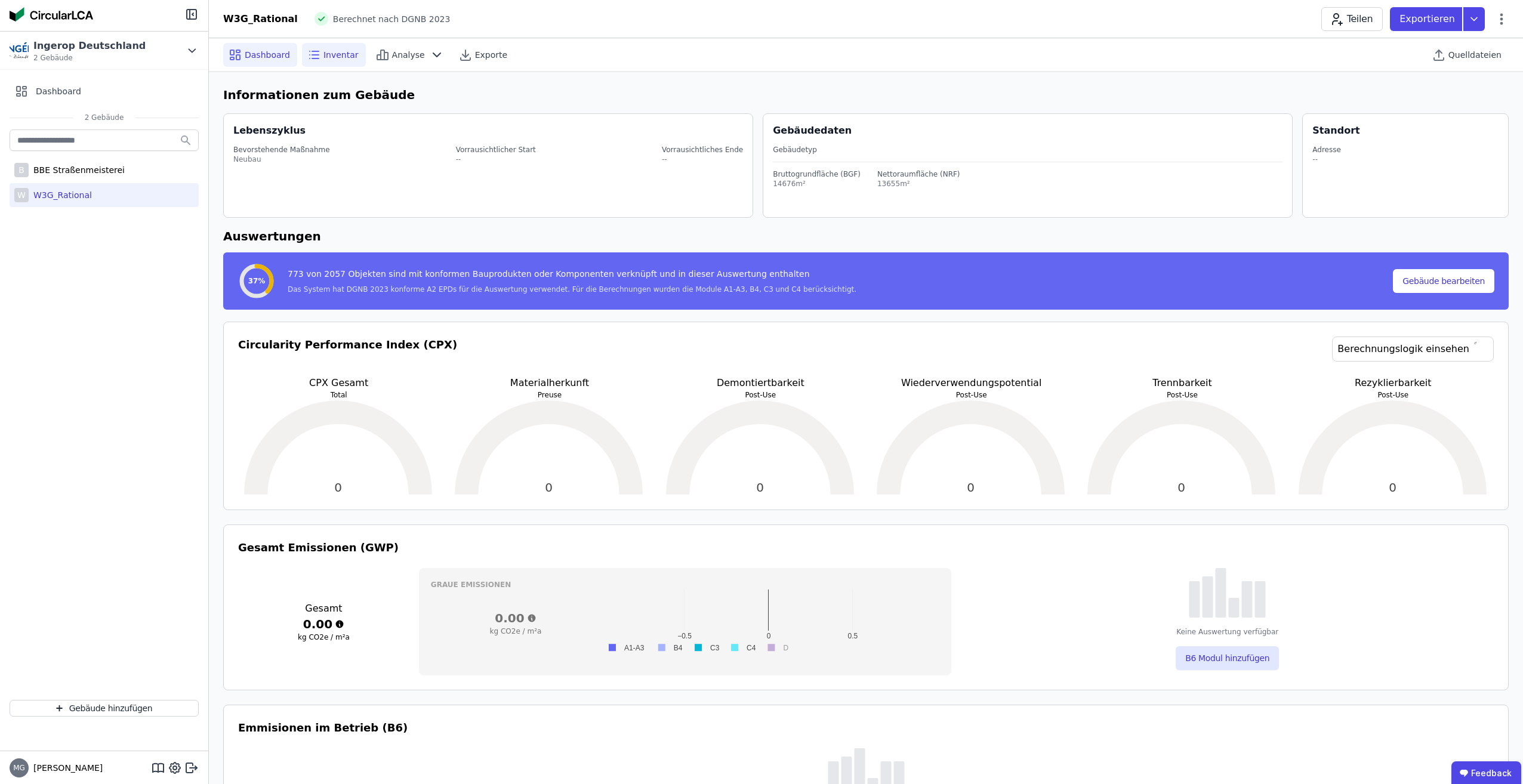
click at [335, 57] on span "Inventar" at bounding box center [341, 54] width 36 height 12
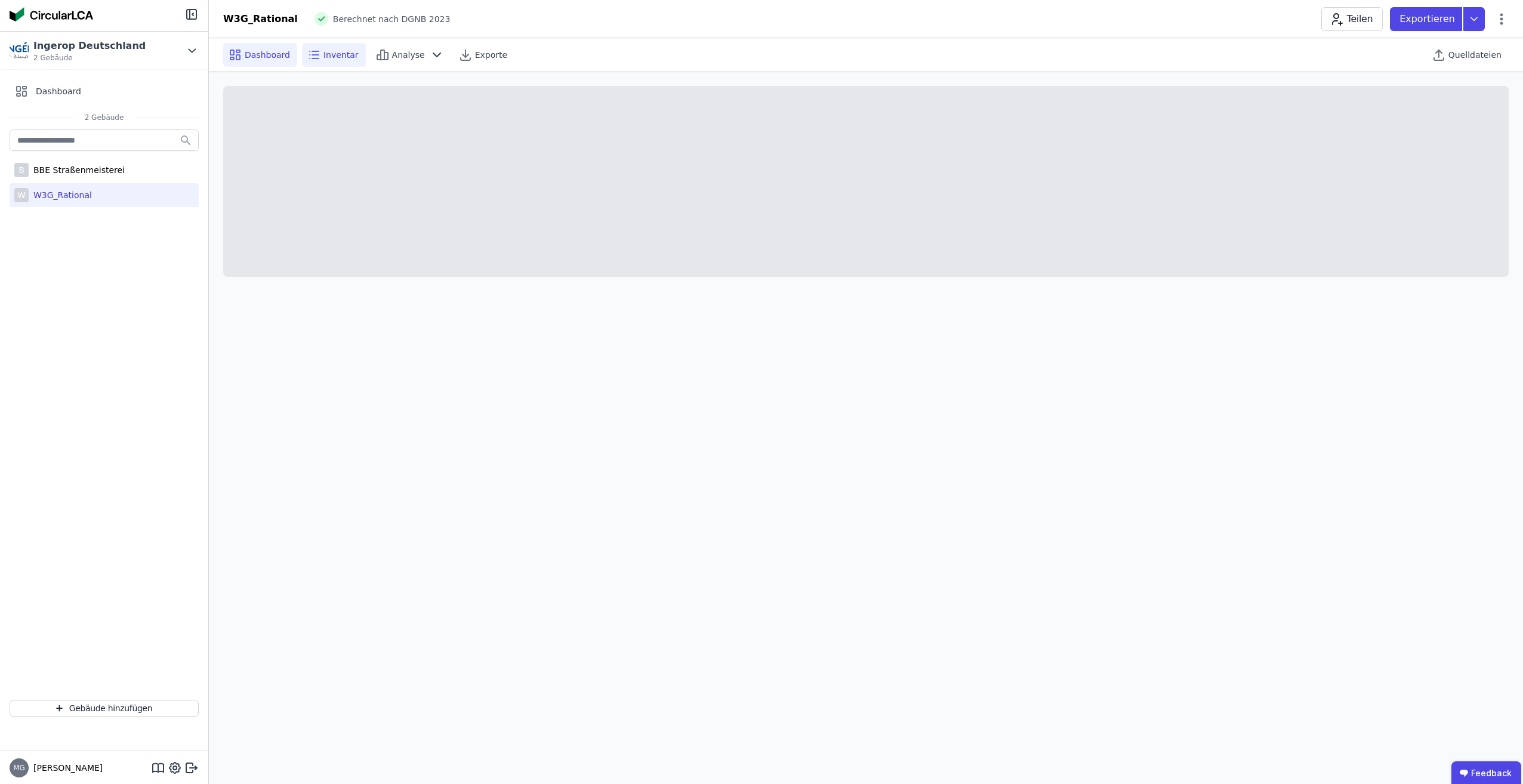
click at [270, 54] on span "Dashboard" at bounding box center [267, 54] width 45 height 12
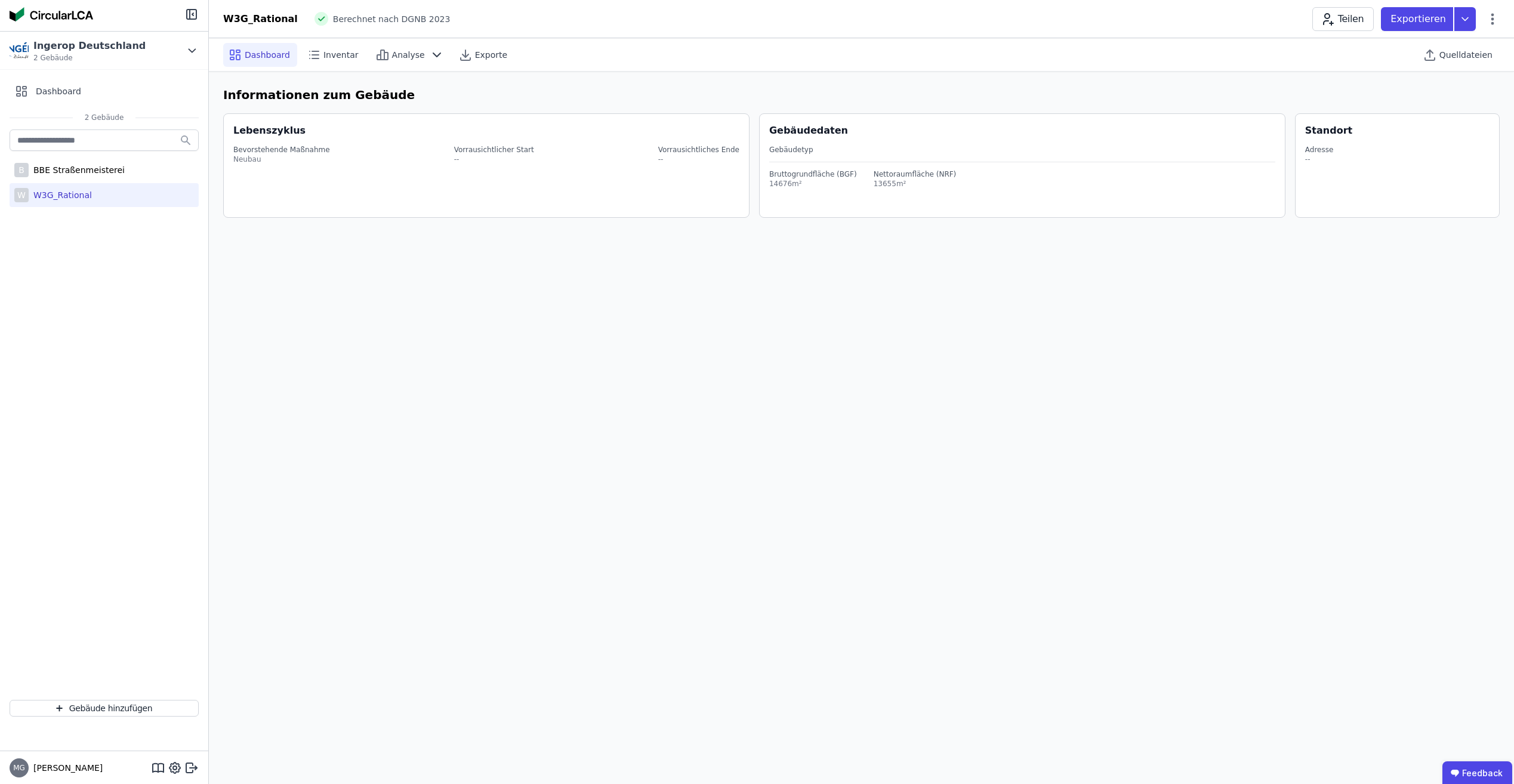
select select "*"
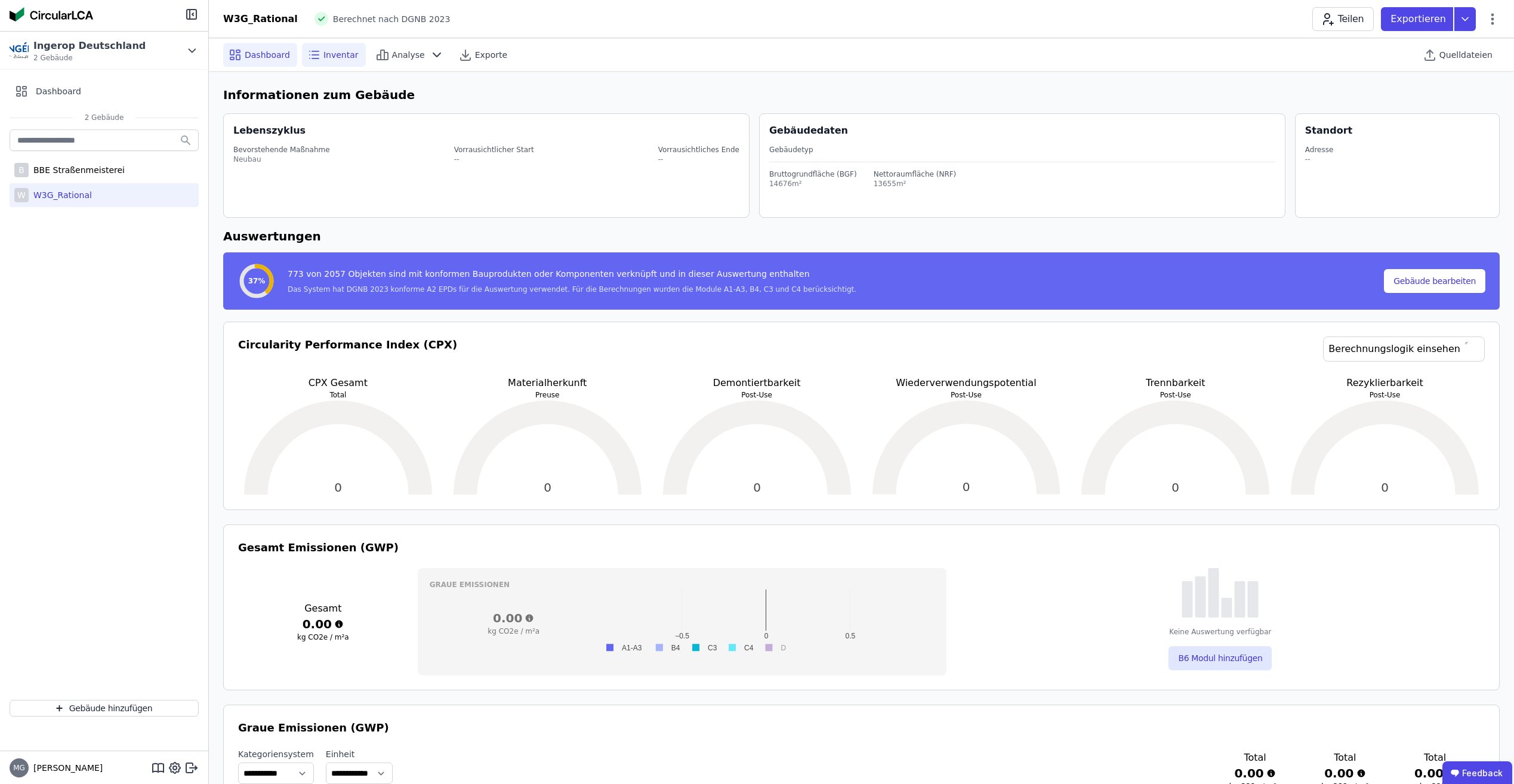
click at [341, 57] on span "Inventar" at bounding box center [341, 54] width 36 height 12
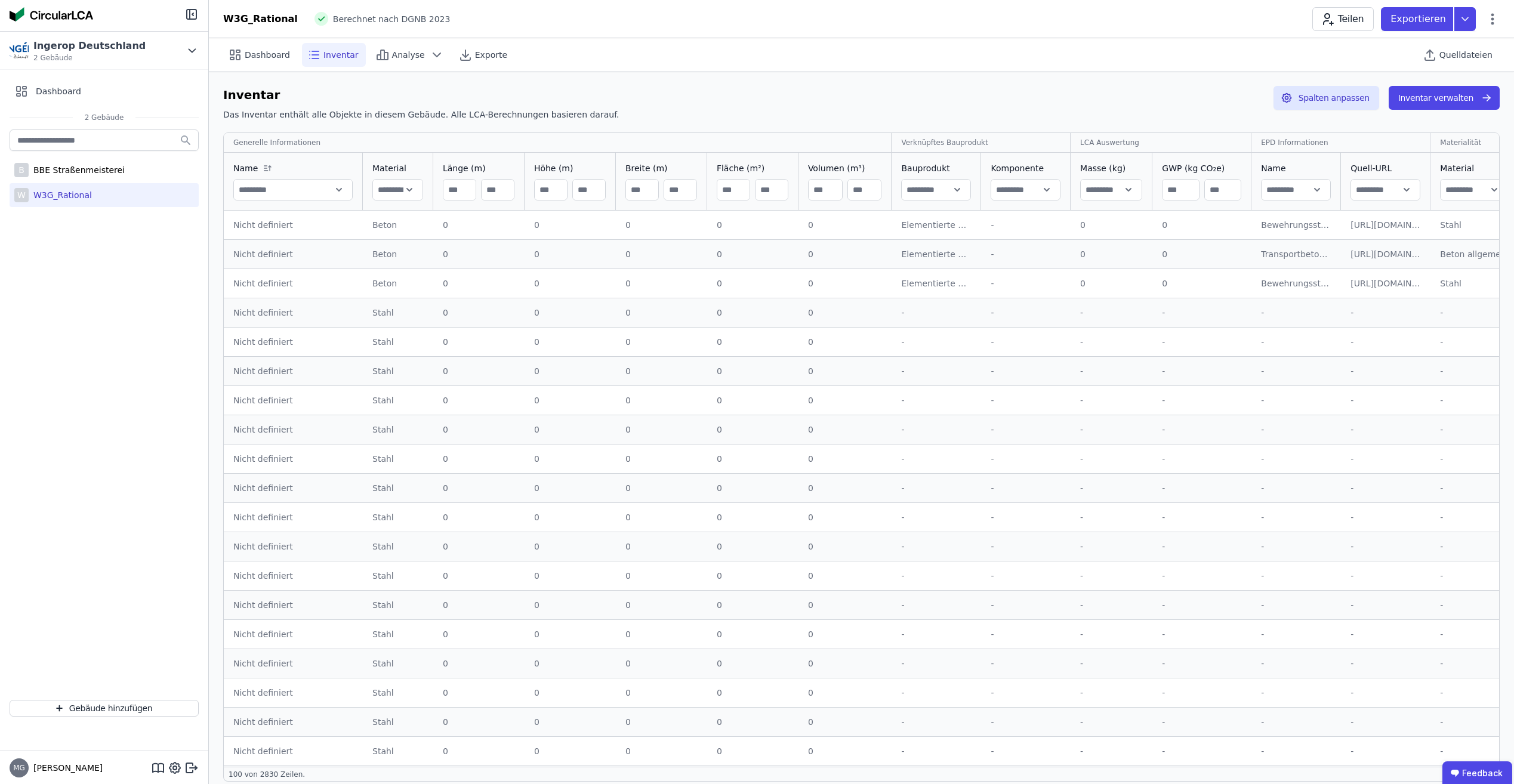
drag, startPoint x: 458, startPoint y: 193, endPoint x: 484, endPoint y: 190, distance: 26.2
click at [458, 192] on input "number" at bounding box center [459, 189] width 32 height 22
drag, startPoint x: 492, startPoint y: 190, endPoint x: 429, endPoint y: 217, distance: 68.5
click at [491, 191] on input "number" at bounding box center [497, 189] width 32 height 22
click at [274, 223] on div "Nicht definiert" at bounding box center [293, 225] width 120 height 12
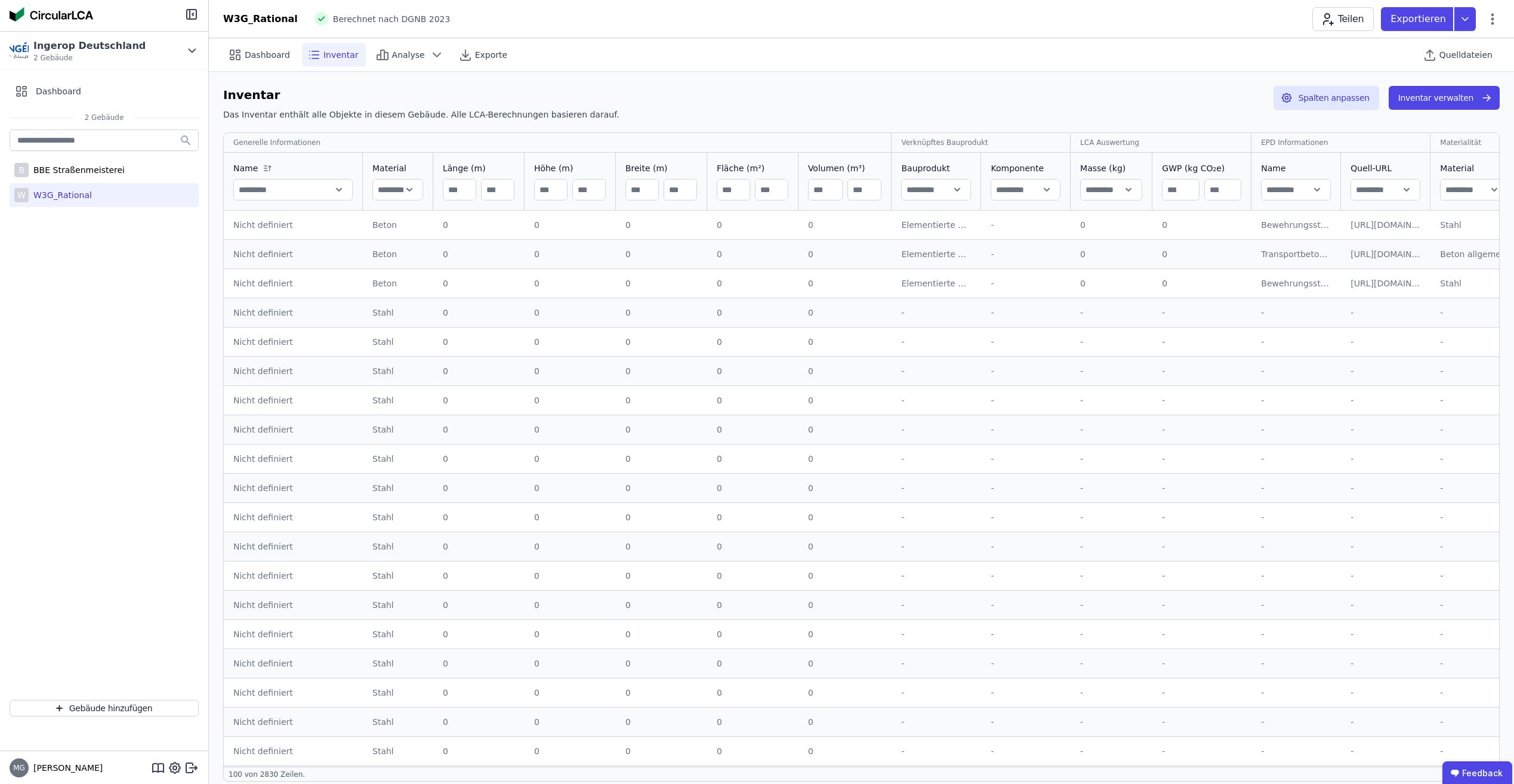
drag, startPoint x: 943, startPoint y: 218, endPoint x: 1029, endPoint y: 224, distance: 86.2
click at [944, 219] on td "Elementierte Außenwandkonstruktion - Stahlbeton - C30/37 - 2% Elementierte Auße…" at bounding box center [936, 225] width 90 height 29
drag, startPoint x: 1115, startPoint y: 237, endPoint x: 1189, endPoint y: 221, distance: 75.7
click at [1119, 236] on td "0 0" at bounding box center [1111, 225] width 82 height 29
click at [1292, 224] on div "Bewehrungsstahl" at bounding box center [1296, 225] width 70 height 12
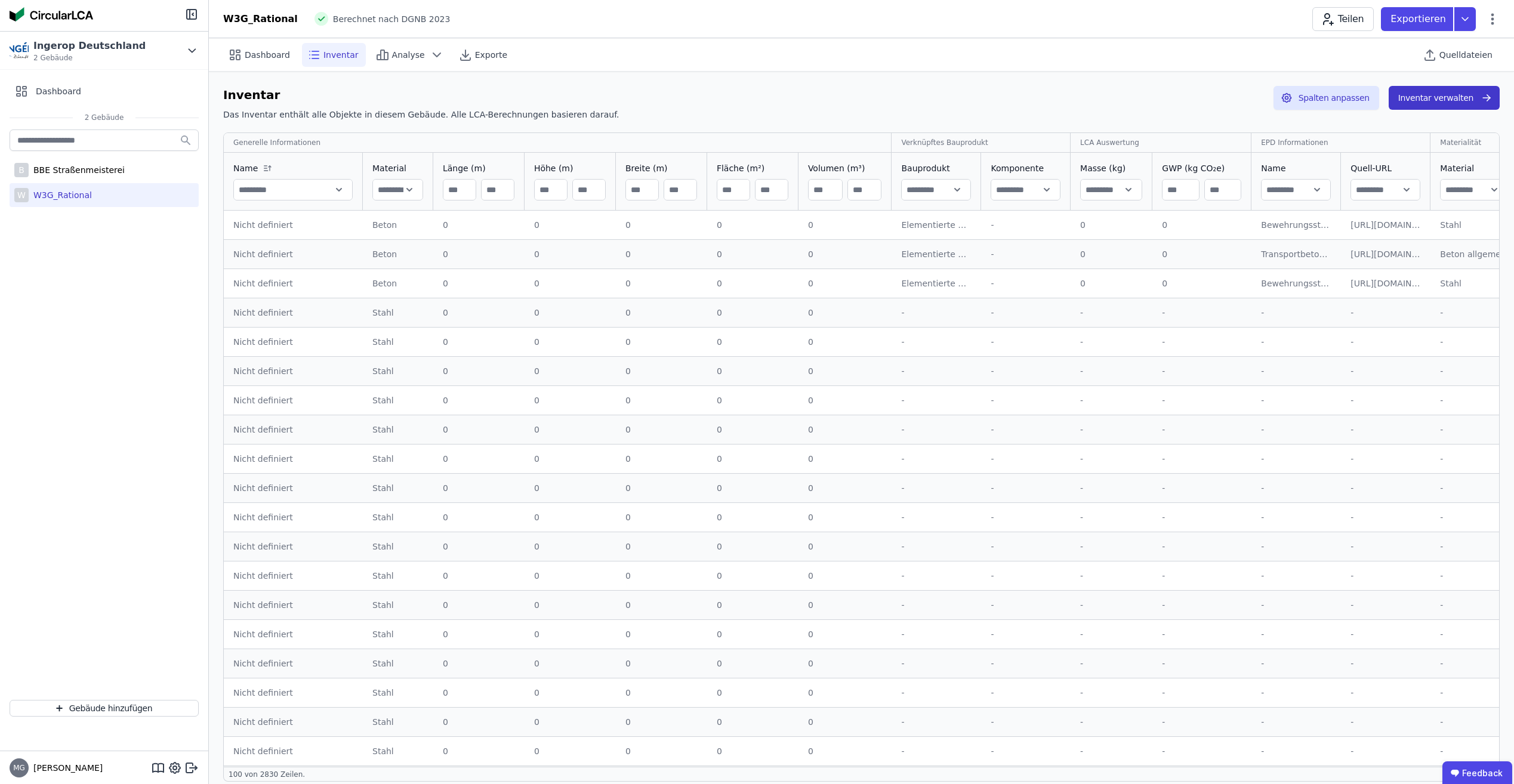
click at [1428, 106] on button "Inventar verwalten" at bounding box center [1444, 97] width 111 height 23
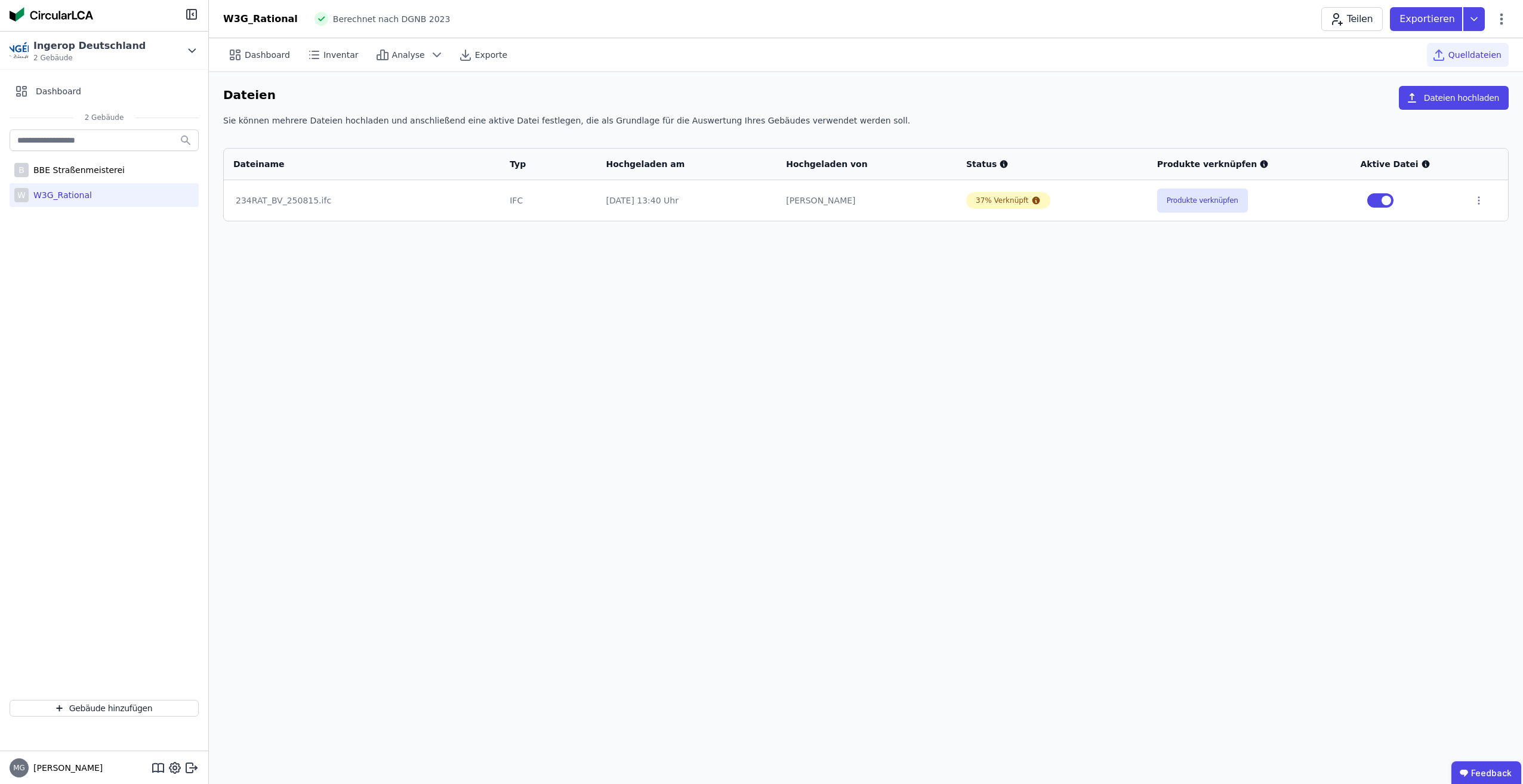
click at [291, 199] on div "234RAT_BV_250815.ifc" at bounding box center [362, 200] width 252 height 12
click at [1430, 100] on button "Dateien hochladen" at bounding box center [1454, 97] width 110 height 23
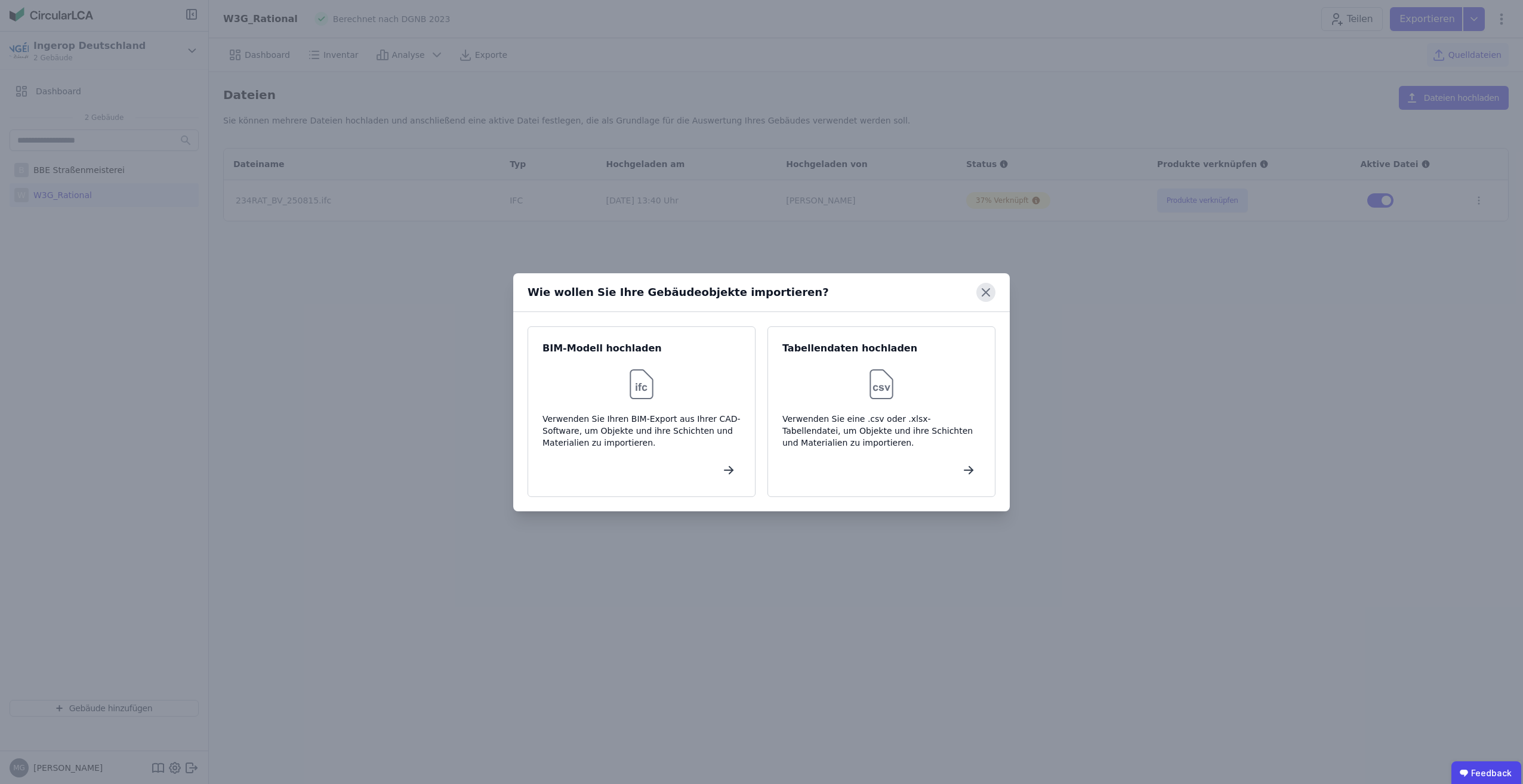
click at [987, 297] on icon at bounding box center [986, 292] width 19 height 19
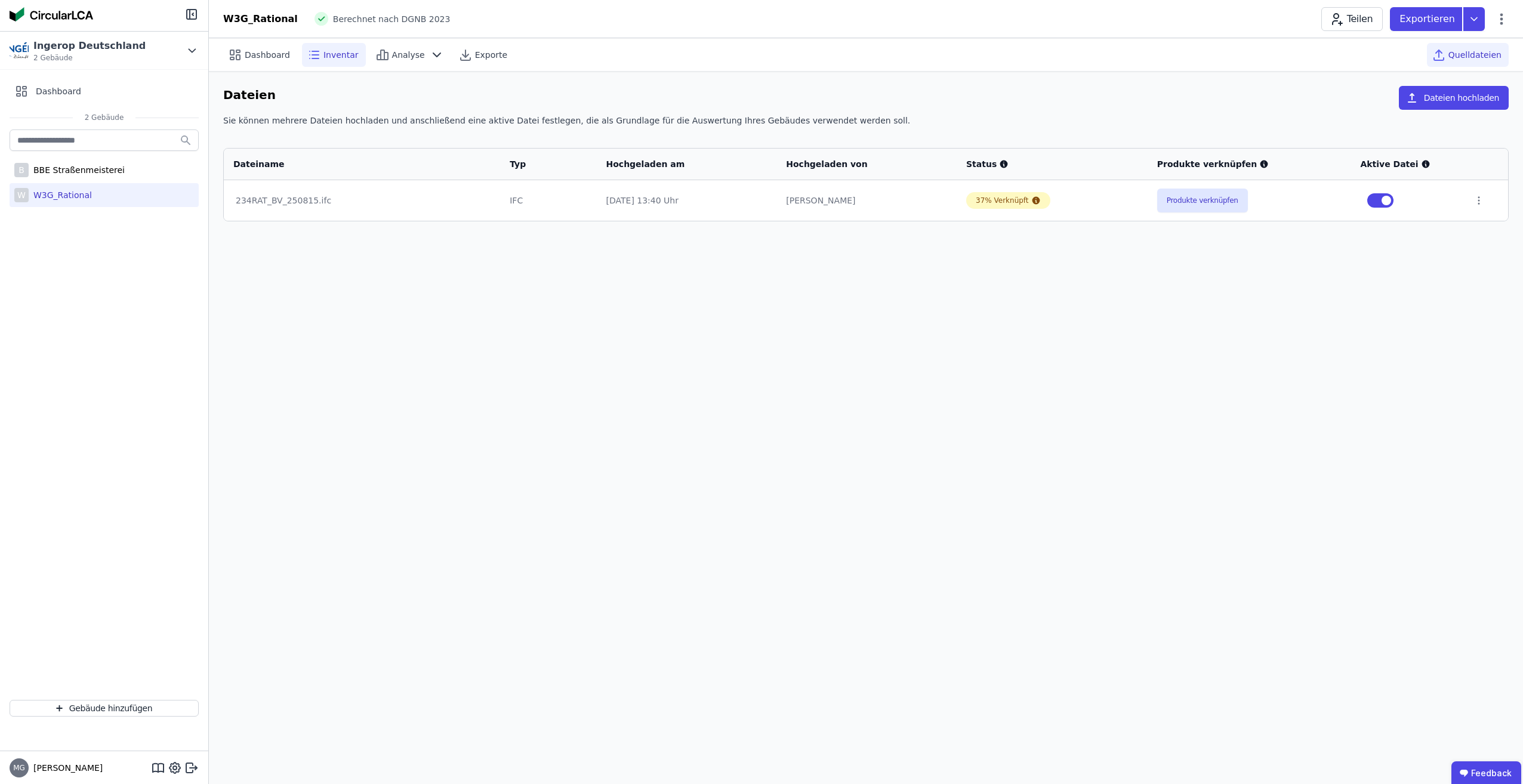
click at [334, 61] on div "Inventar" at bounding box center [334, 54] width 64 height 23
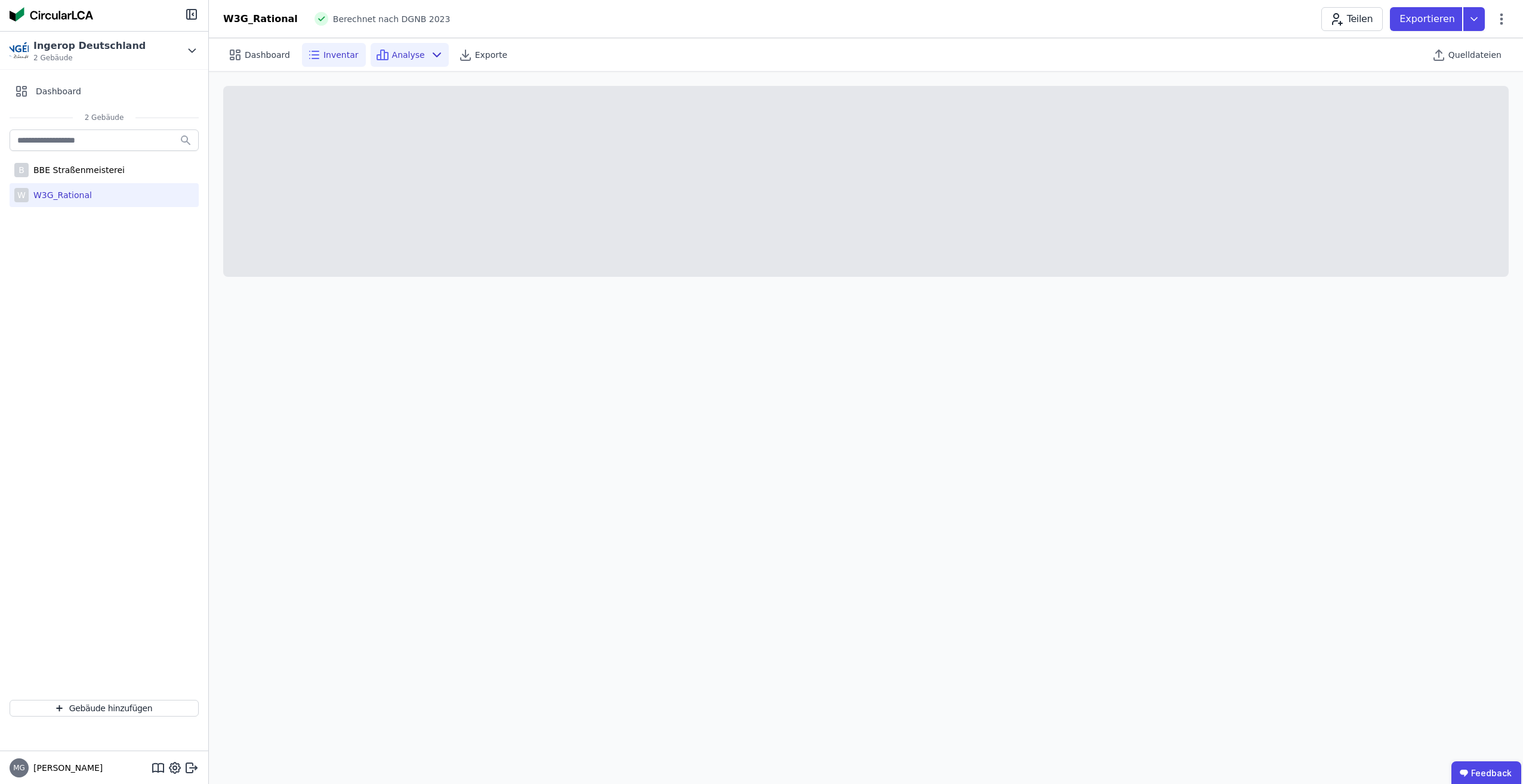
click at [411, 55] on span "Analyse" at bounding box center [408, 54] width 33 height 12
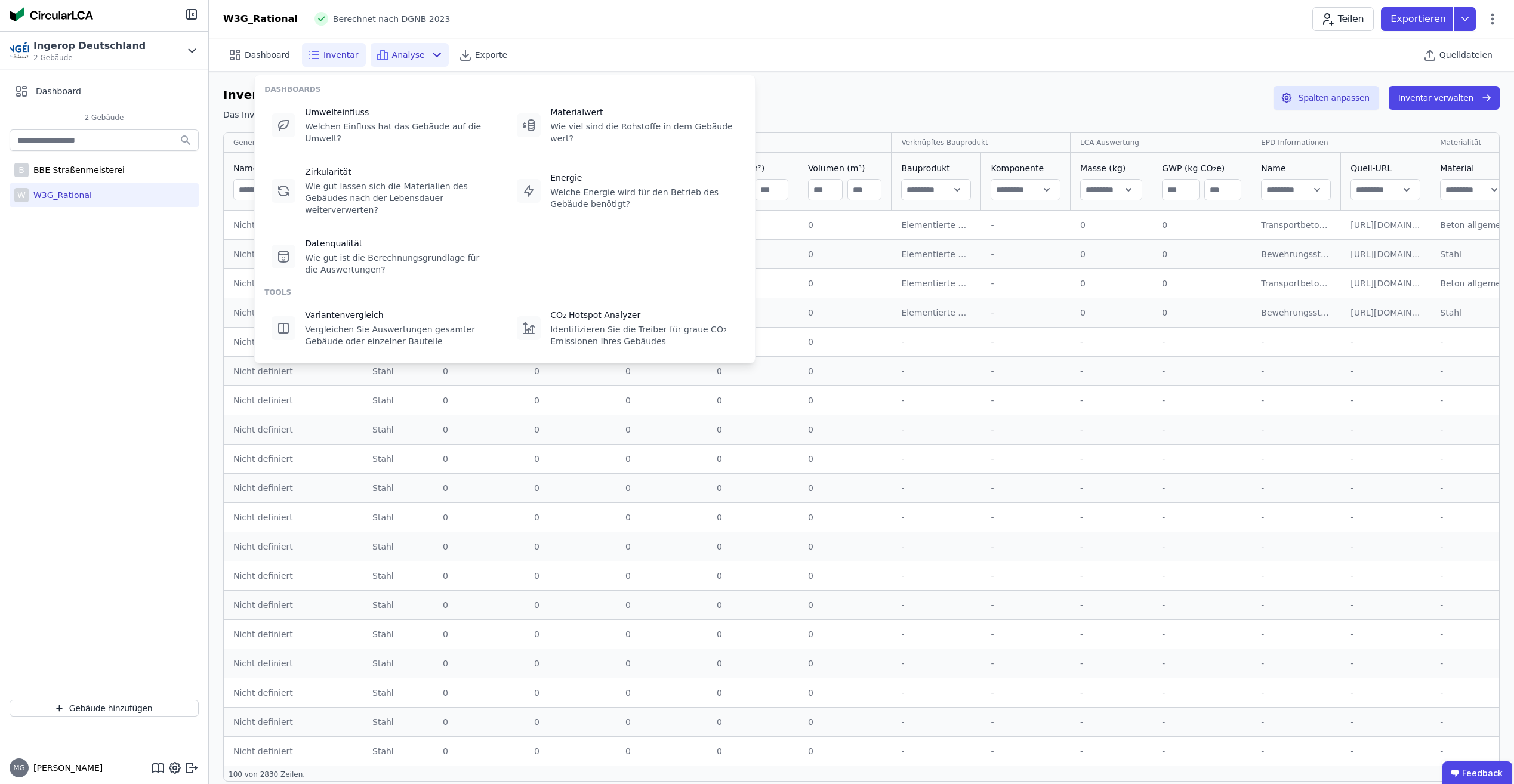
click at [346, 54] on span "Inventar" at bounding box center [341, 54] width 36 height 12
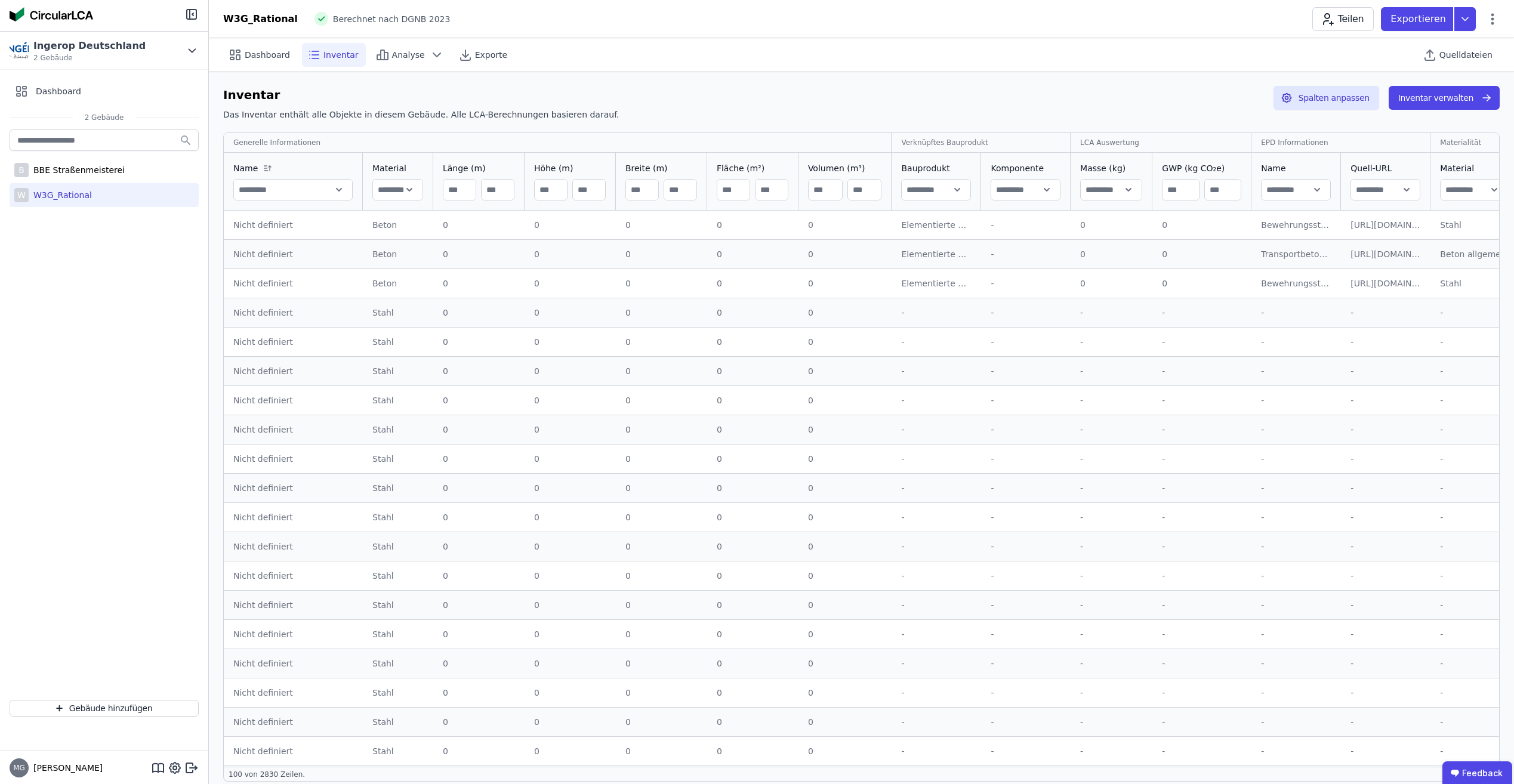
drag, startPoint x: 234, startPoint y: 220, endPoint x: 430, endPoint y: 221, distance: 196.0
click at [238, 221] on div "Nicht definiert" at bounding box center [293, 225] width 120 height 12
click at [926, 230] on td "Elementierte Außenwandkonstruktion - Stahlbeton - C30/37 - 2% Elementierte Auße…" at bounding box center [936, 225] width 90 height 29
drag, startPoint x: 1088, startPoint y: 225, endPoint x: 1232, endPoint y: 228, distance: 144.0
click at [1113, 226] on div "0" at bounding box center [1111, 225] width 63 height 12
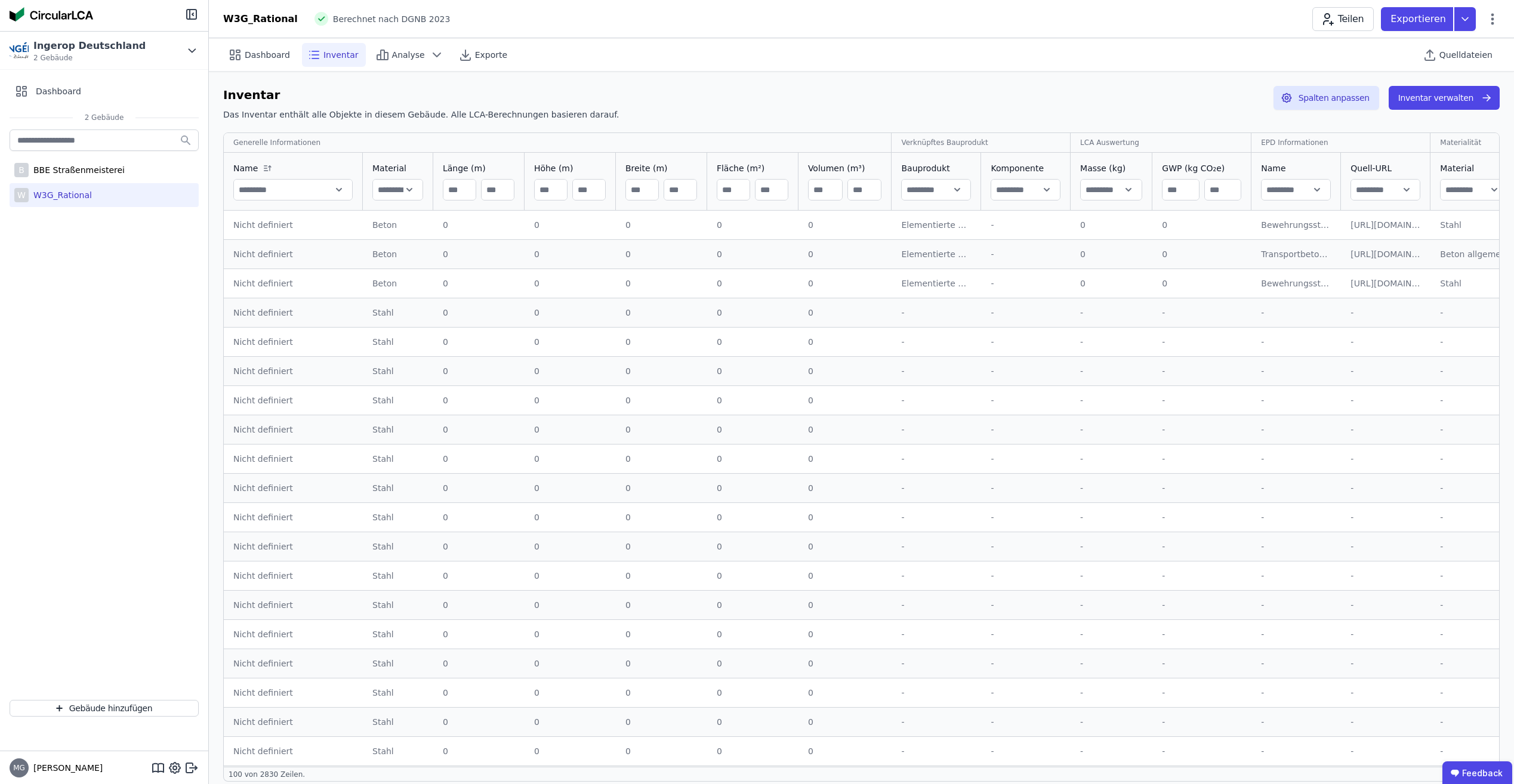
click at [1311, 225] on div "Bewehrungsstahl" at bounding box center [1296, 225] width 70 height 12
click at [1460, 216] on td "Stahl Stahl" at bounding box center [1474, 225] width 87 height 29
click at [1271, 230] on div "Bewehrungsstahl" at bounding box center [1296, 225] width 70 height 12
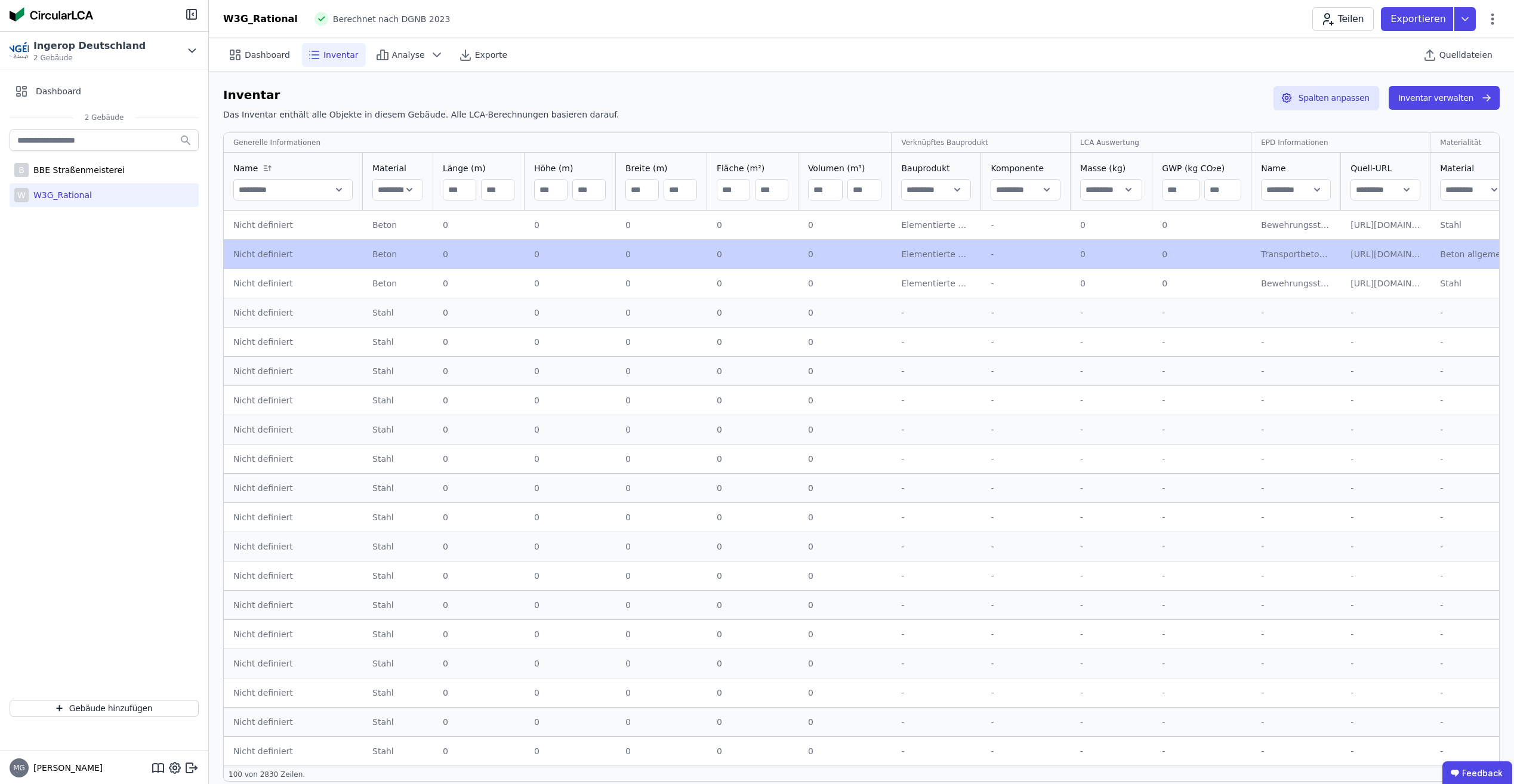
drag, startPoint x: 1271, startPoint y: 230, endPoint x: 1180, endPoint y: 251, distance: 93.4
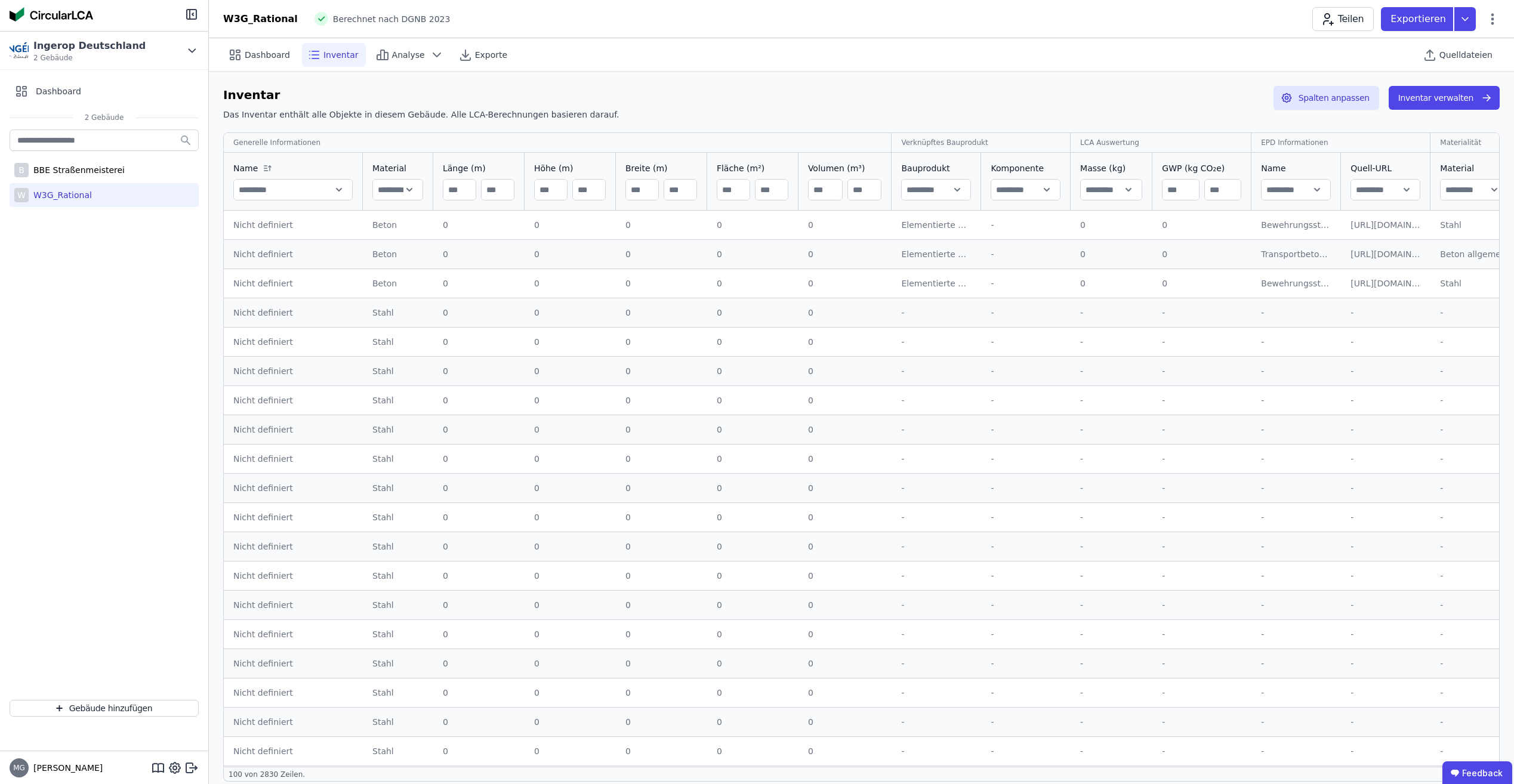
click at [906, 261] on td "Elementierte Außenwandkonstruktion - Stahlbeton - C30/37 - 2% Elementierte Auße…" at bounding box center [936, 253] width 90 height 29
click at [918, 254] on div "Elementierte Außenwandkonstruktion - Stahlbeton - C30/37 - 2%" at bounding box center [936, 254] width 70 height 12
click at [1291, 221] on div "Bewehrungsstahl" at bounding box center [1296, 225] width 70 height 12
click at [1293, 223] on div "Bewehrungsstahl" at bounding box center [1296, 225] width 70 height 12
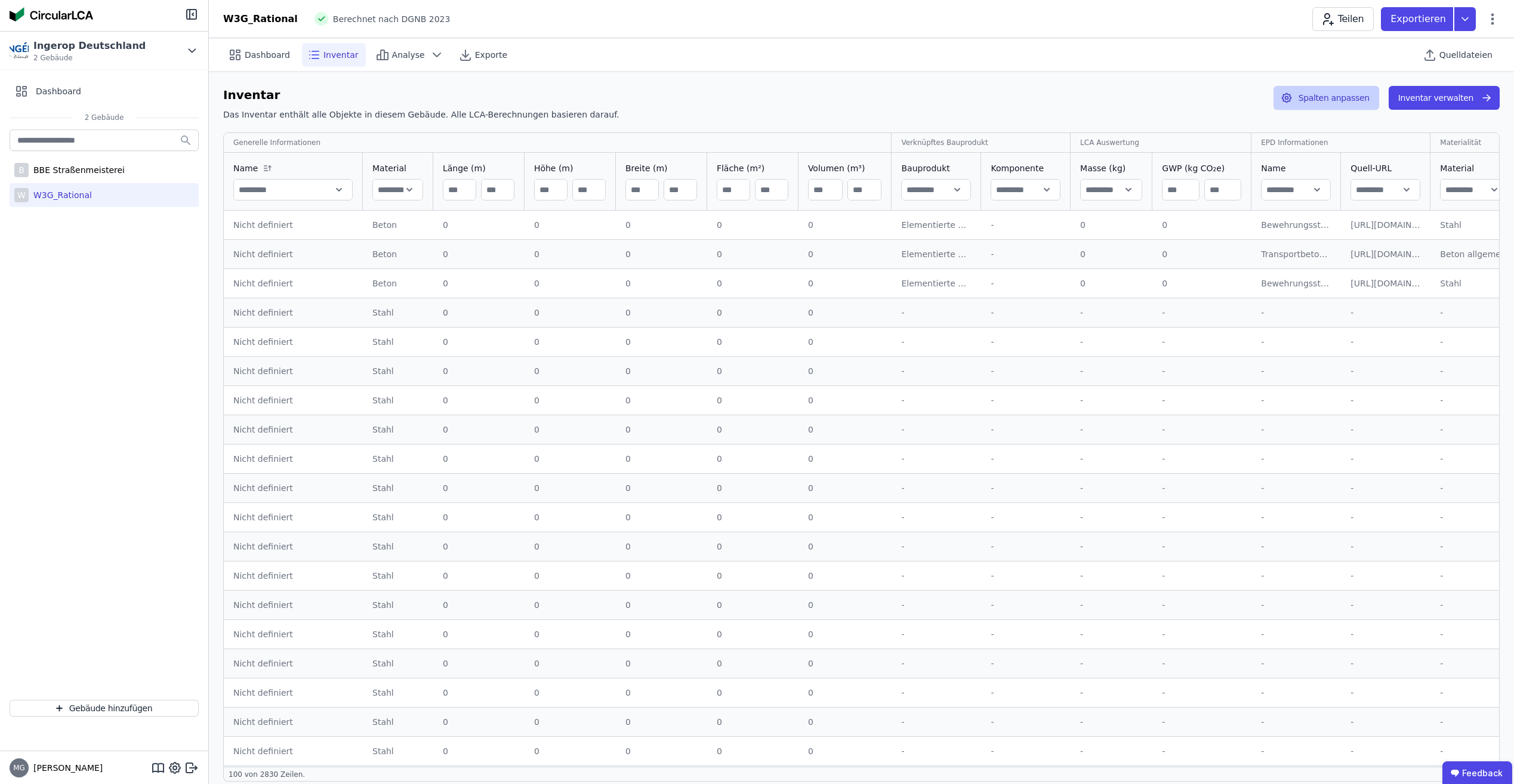
click at [1346, 104] on button "Spalten anpassen" at bounding box center [1326, 97] width 106 height 23
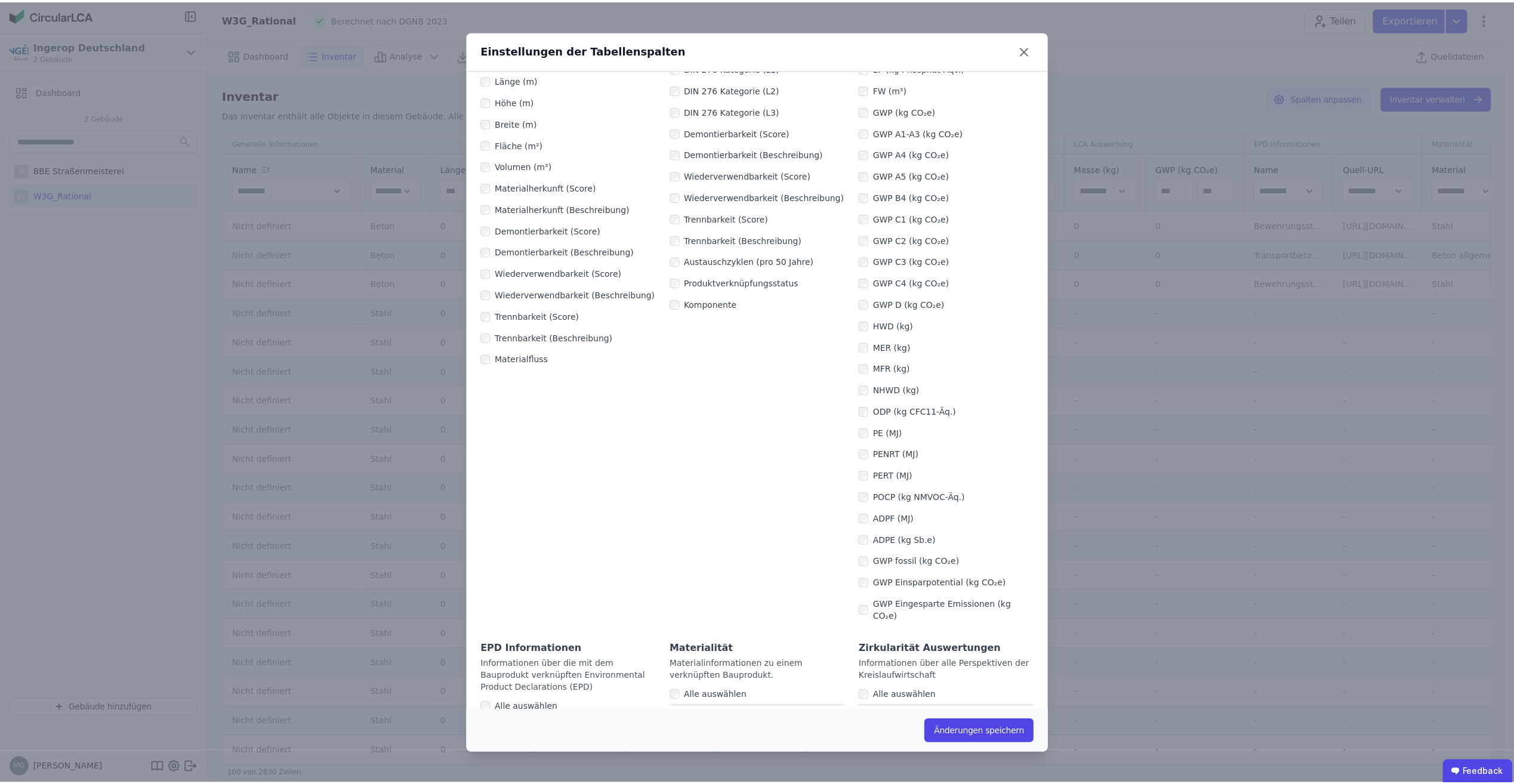
scroll to position [119, 0]
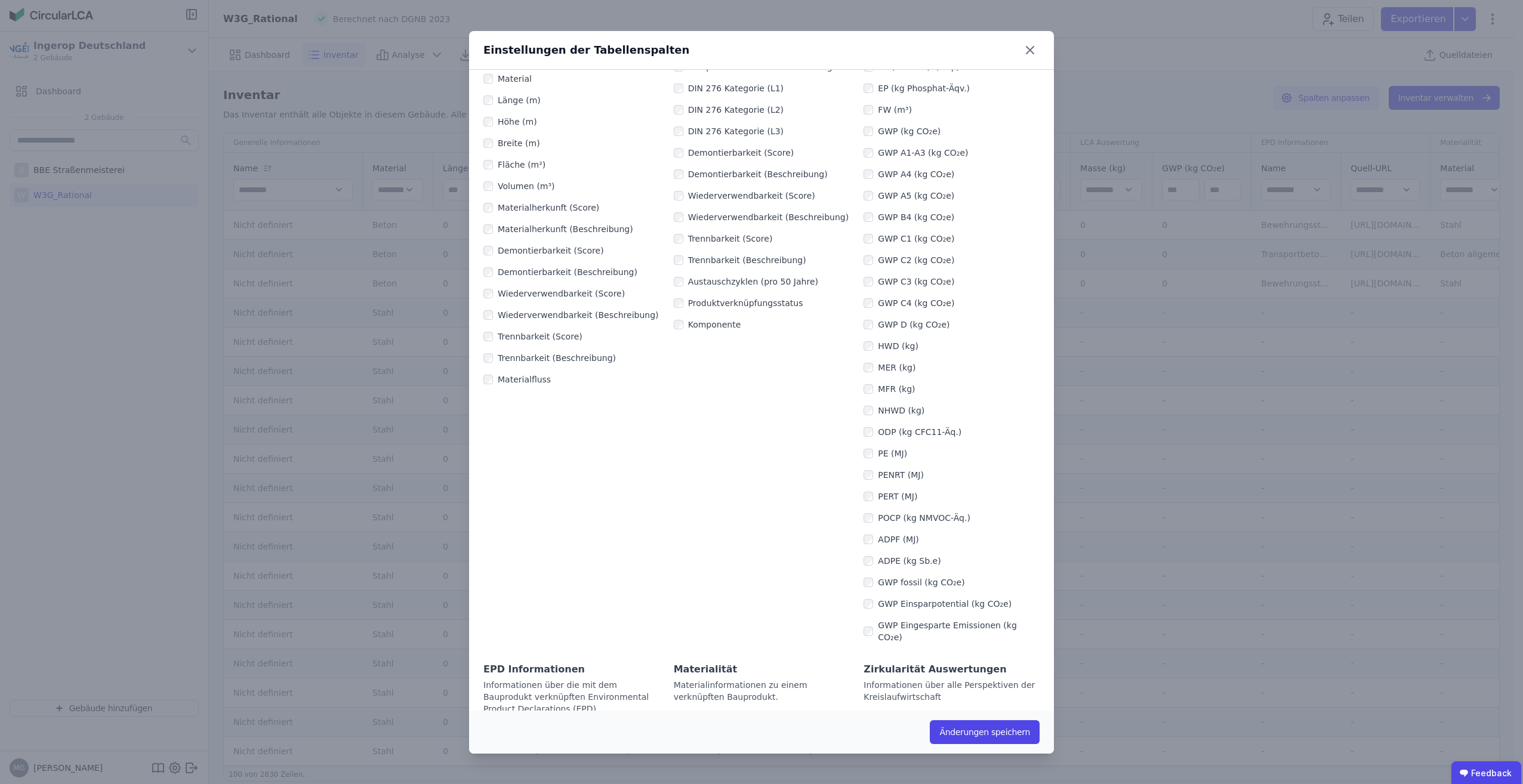
drag, startPoint x: 966, startPoint y: 736, endPoint x: 1100, endPoint y: 596, distance: 193.8
click at [967, 733] on button "Änderungen speichern" at bounding box center [984, 732] width 110 height 23
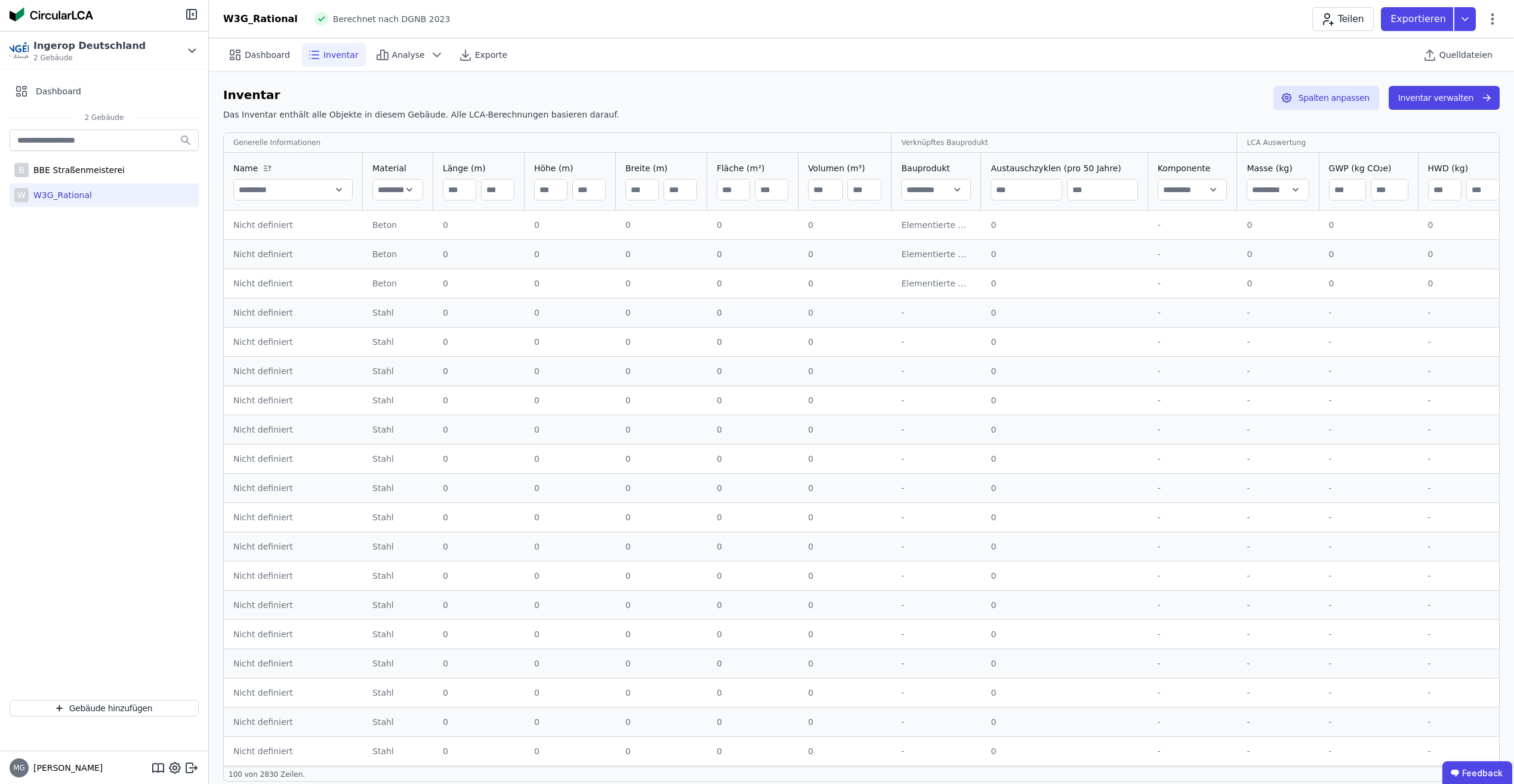
click at [1210, 194] on input "text" at bounding box center [1192, 189] width 68 height 22
click at [1205, 190] on input "text" at bounding box center [1192, 189] width 68 height 22
drag, startPoint x: 1269, startPoint y: 182, endPoint x: 1273, endPoint y: 170, distance: 12.6
click at [1269, 182] on input "text" at bounding box center [1277, 189] width 61 height 22
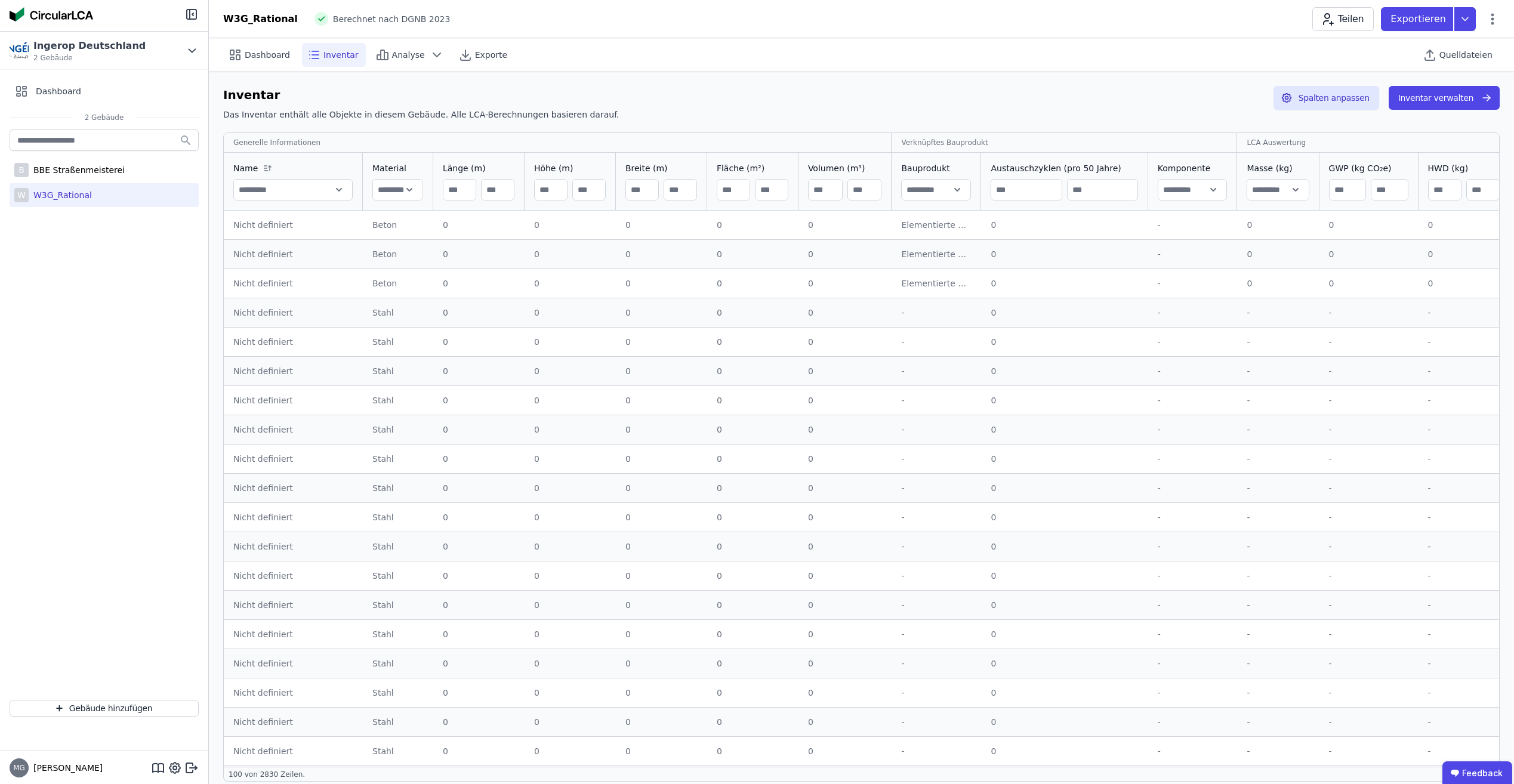
click at [928, 140] on div "Verknüpftes Bauprodukt" at bounding box center [944, 142] width 86 height 9
drag, startPoint x: 900, startPoint y: 289, endPoint x: 588, endPoint y: 194, distance: 326.1
click at [897, 288] on td "Elementierte Außenwandkonstruktion - Stahlbeton - C30/37 - 2% Elementierte Auße…" at bounding box center [936, 283] width 90 height 29
click at [303, 148] on div "Generelle Informationen" at bounding box center [557, 142] width 667 height 14
click at [1460, 96] on button "Inventar verwalten" at bounding box center [1444, 97] width 111 height 23
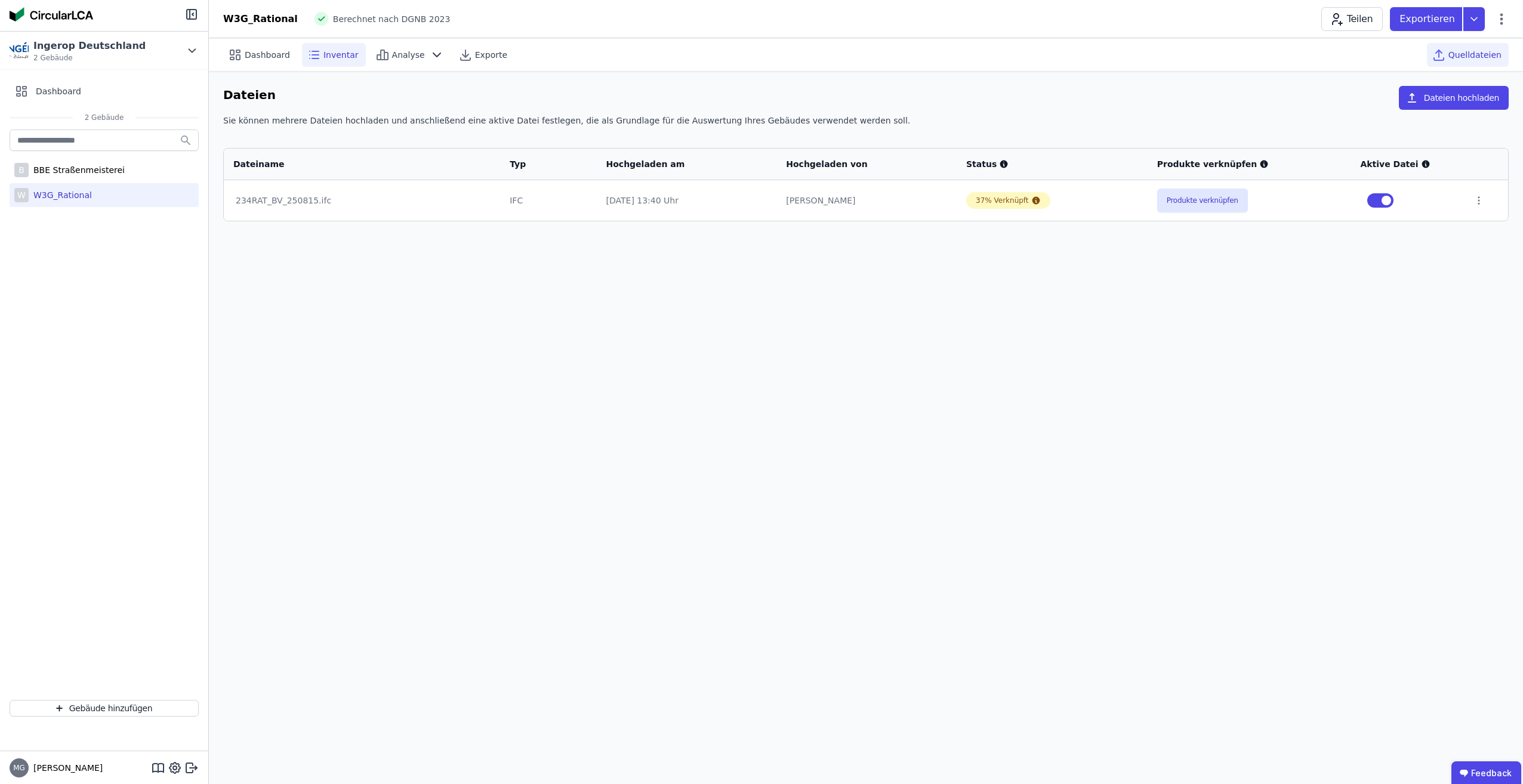
click at [335, 55] on span "Inventar" at bounding box center [341, 54] width 36 height 12
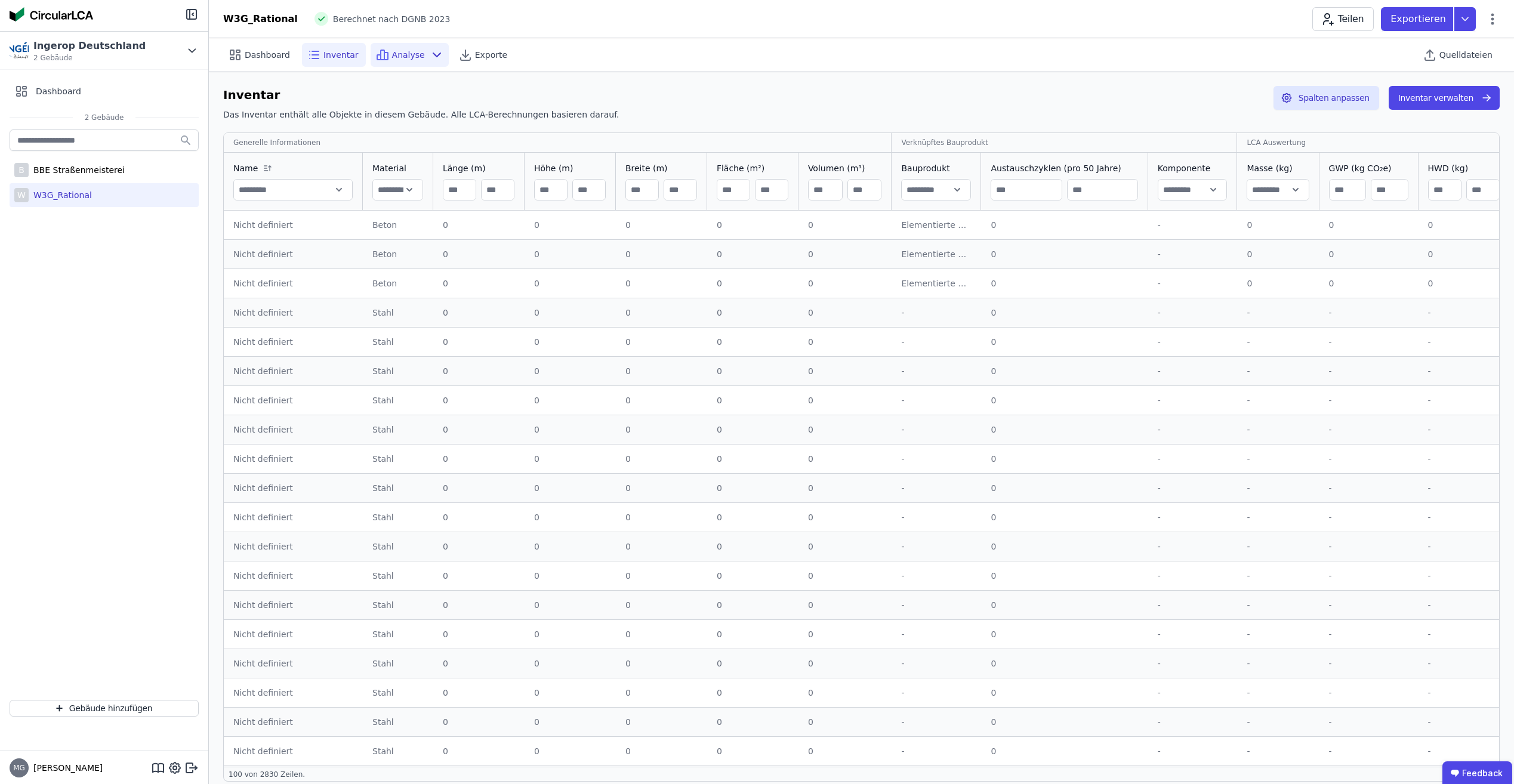
click at [415, 52] on span "Analyse" at bounding box center [408, 54] width 33 height 12
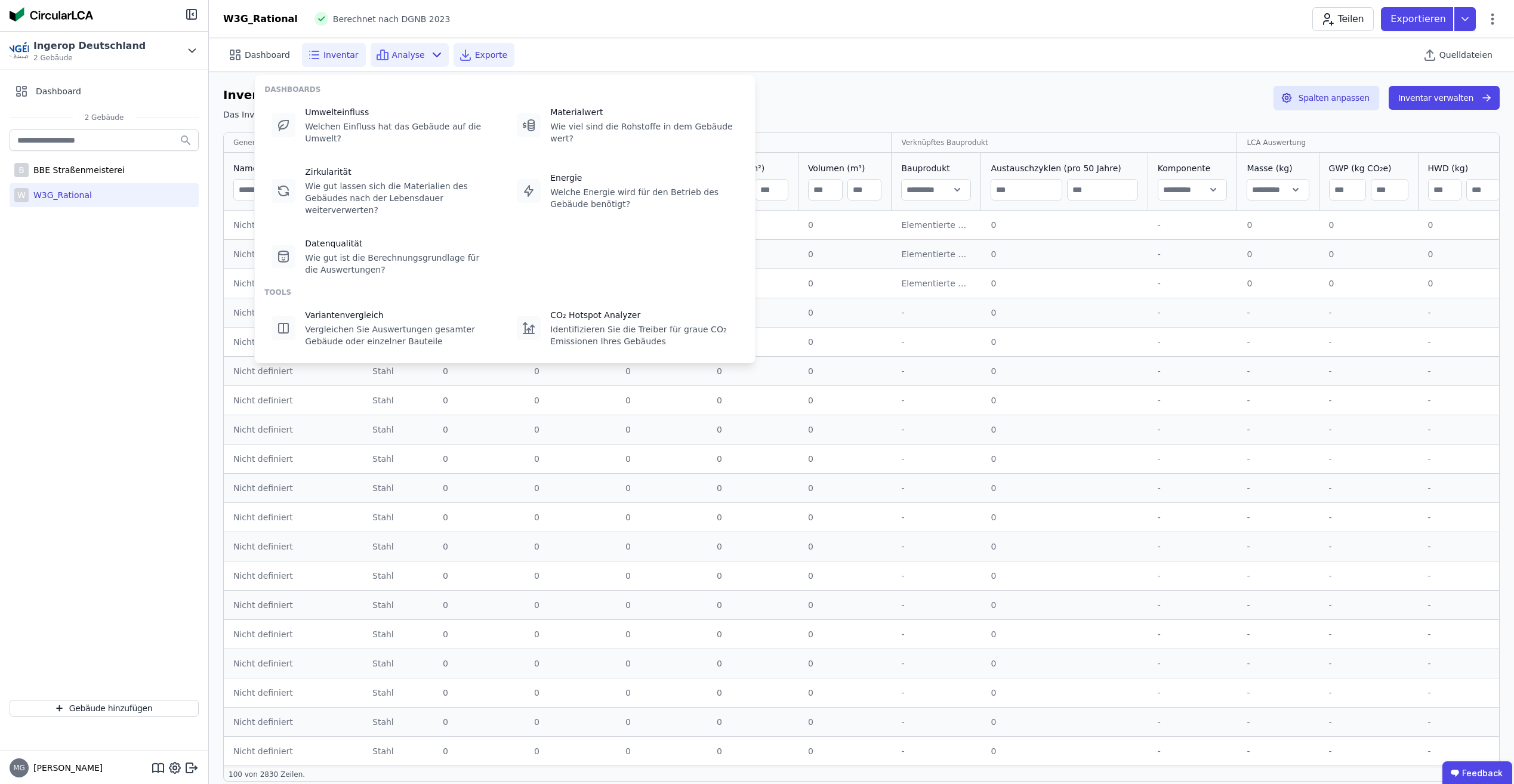
click at [492, 53] on span "Exporte" at bounding box center [491, 54] width 32 height 12
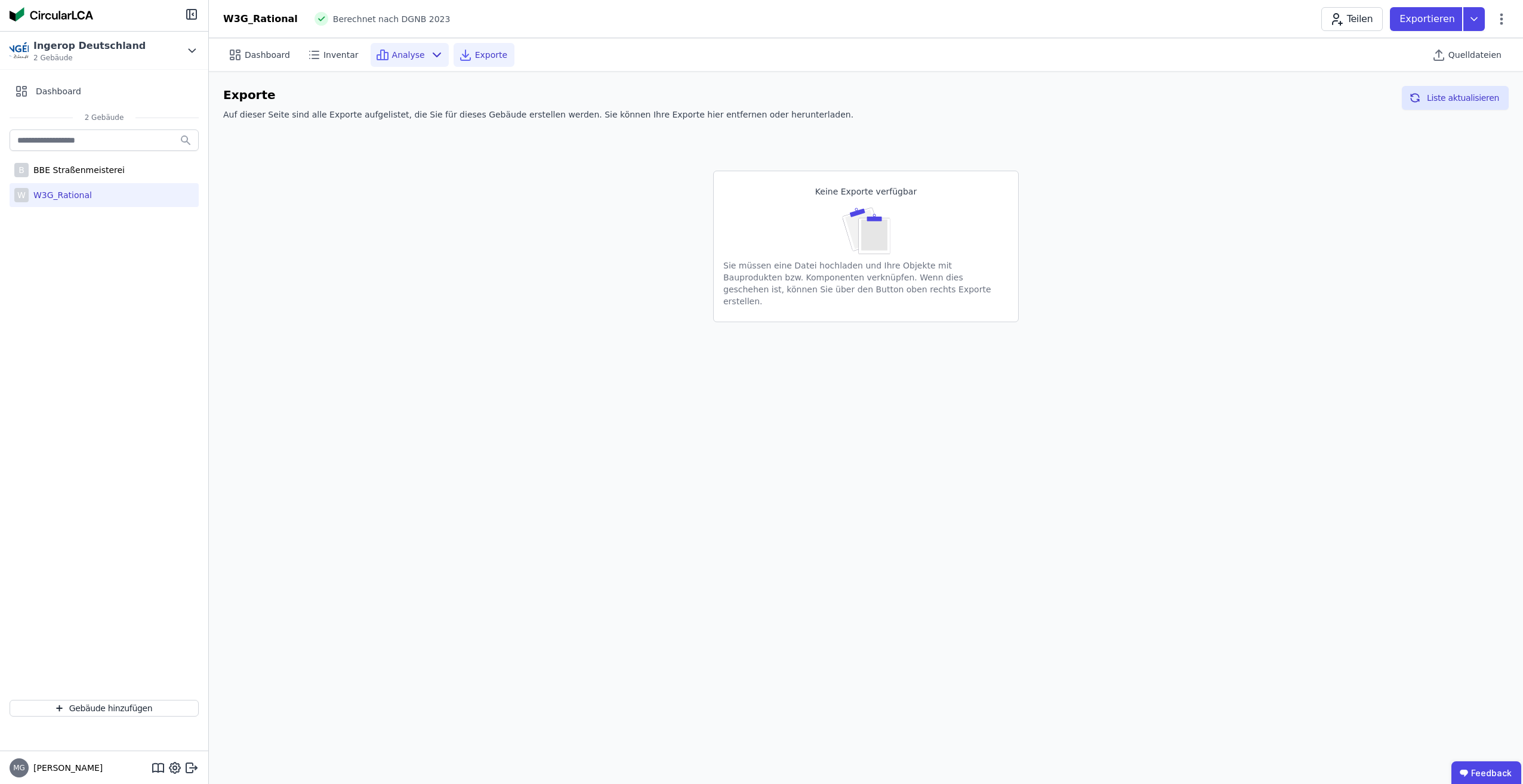
click at [437, 53] on icon at bounding box center [437, 54] width 14 height 14
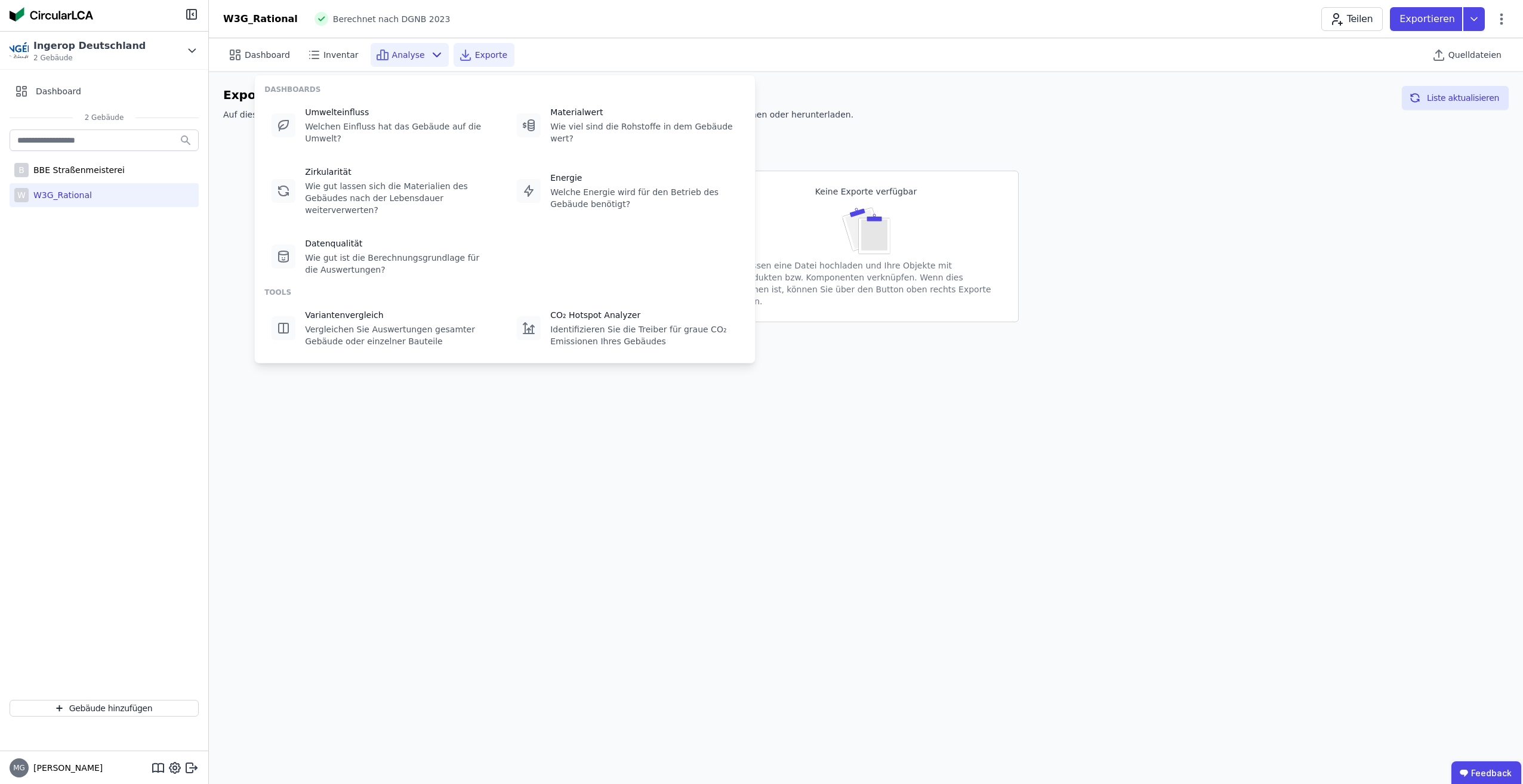
drag, startPoint x: 1181, startPoint y: 60, endPoint x: 1301, endPoint y: 35, distance: 122.6
click at [1184, 57] on div "Dashboard Inventar Analyse Exporte Quelldateien" at bounding box center [866, 54] width 1286 height 33
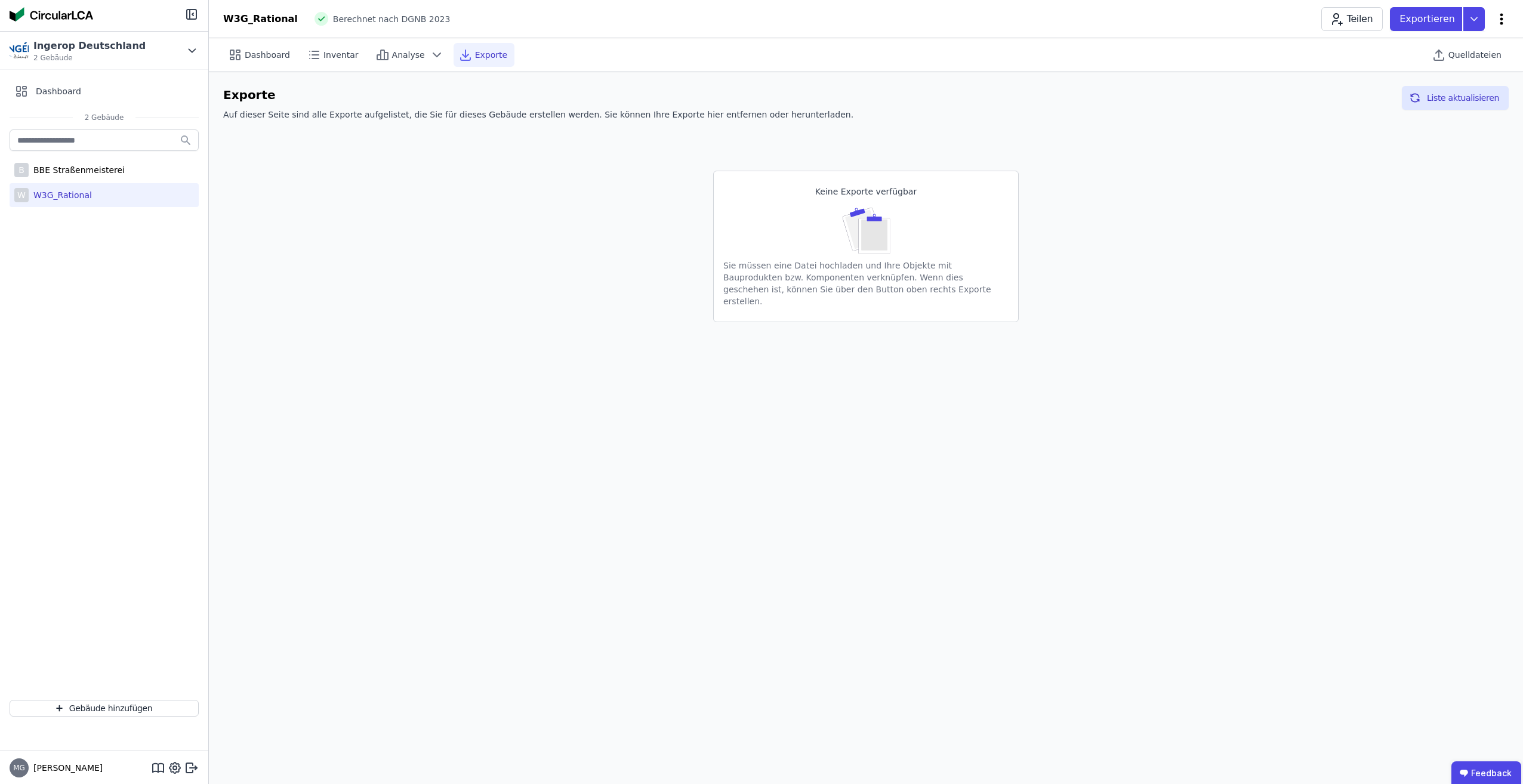
click at [1500, 22] on icon at bounding box center [1501, 19] width 14 height 14
click at [1440, 91] on span "Energie im Betrieb (B6)" at bounding box center [1451, 96] width 97 height 23
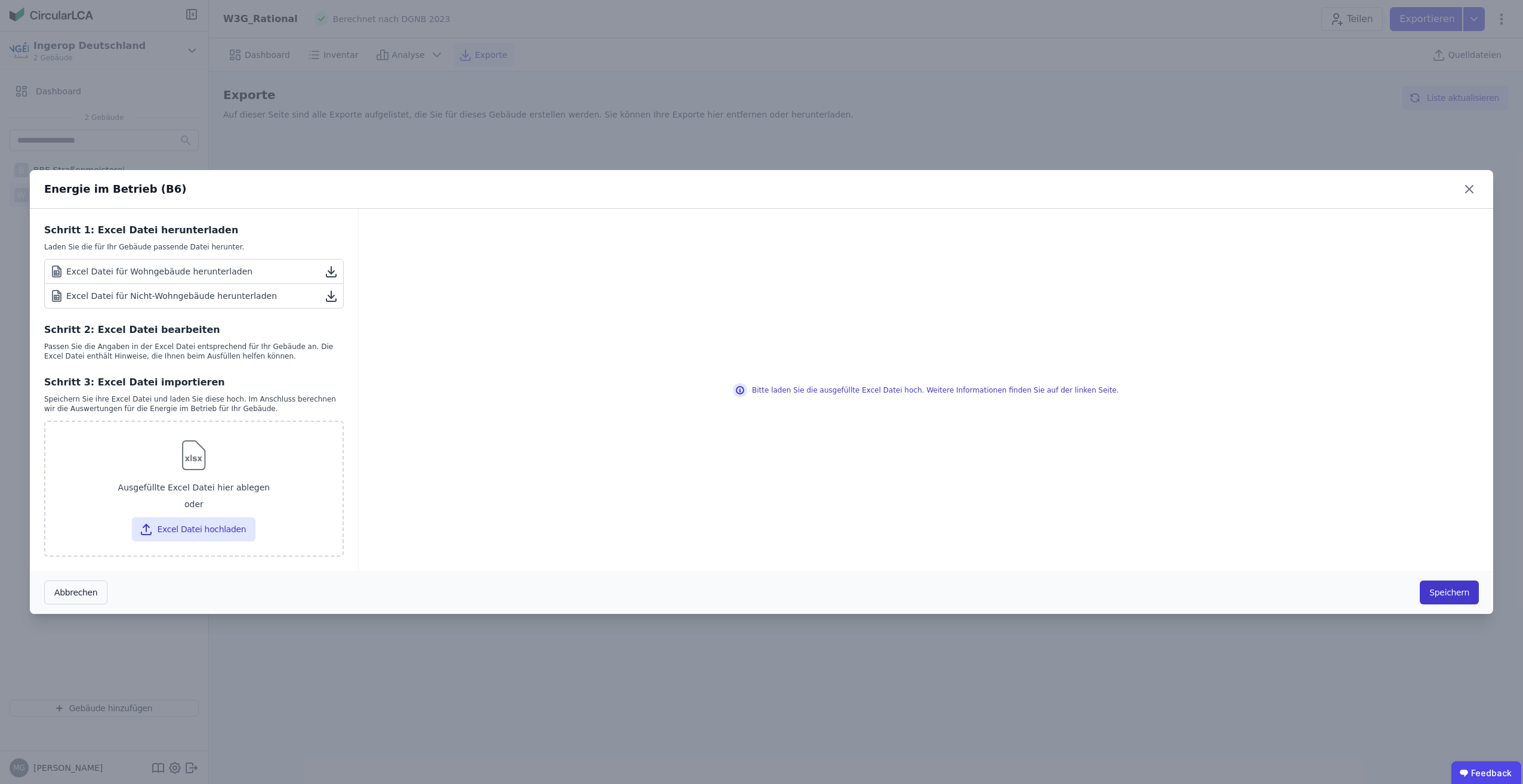
click at [1456, 592] on button "Speichern" at bounding box center [1449, 592] width 59 height 23
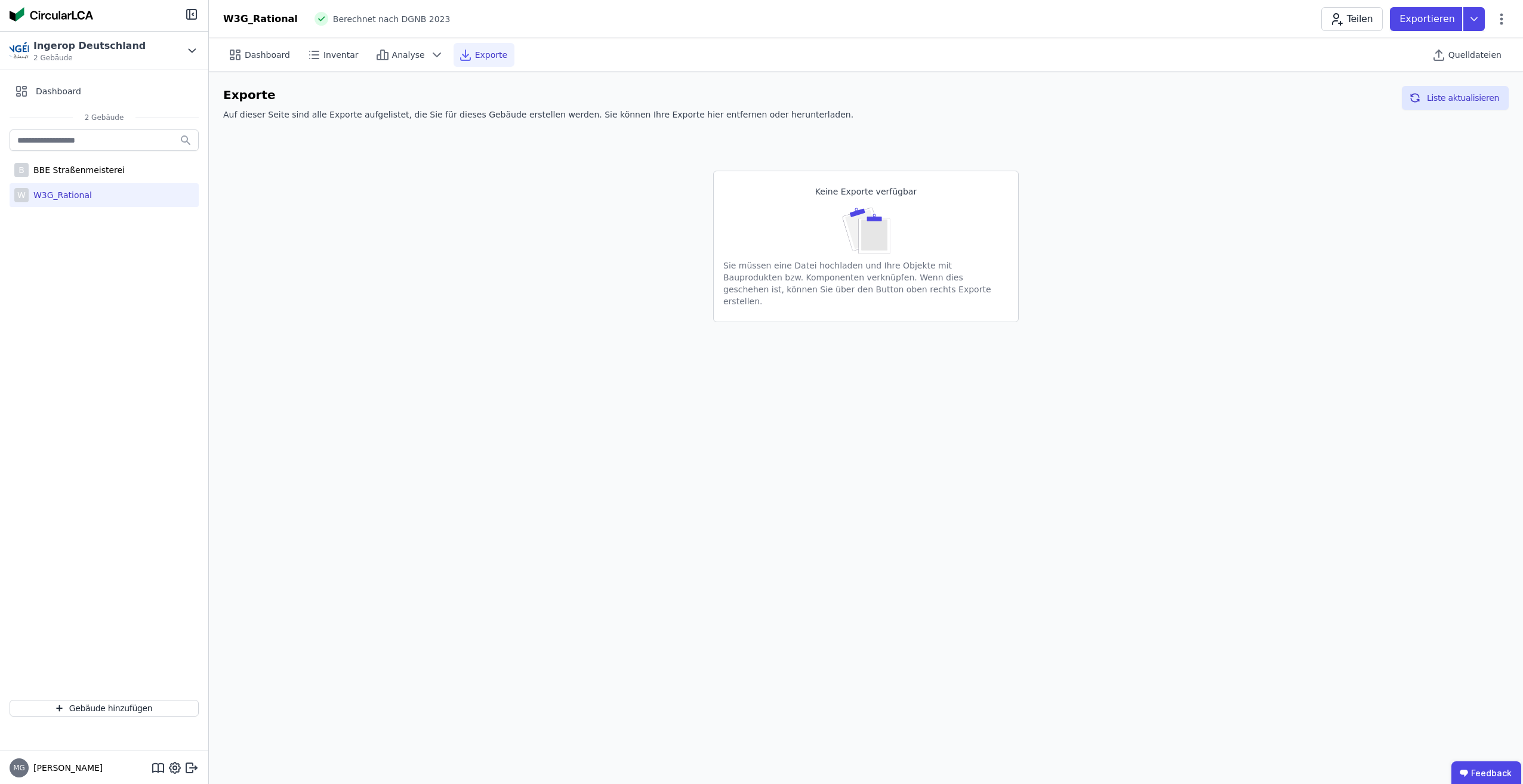
click at [1334, 271] on div "Keine Exporte verfügbar Sie müssen eine Datei hochladen und Ihre Objekte mit Ba…" at bounding box center [866, 227] width 1286 height 190
click at [1504, 29] on div "Teilen Exportieren" at bounding box center [1415, 19] width 187 height 23
click at [1501, 25] on icon at bounding box center [1501, 19] width 14 height 14
click at [1471, 50] on span "Gebäude bearbeiten" at bounding box center [1446, 47] width 86 height 12
select select "*"
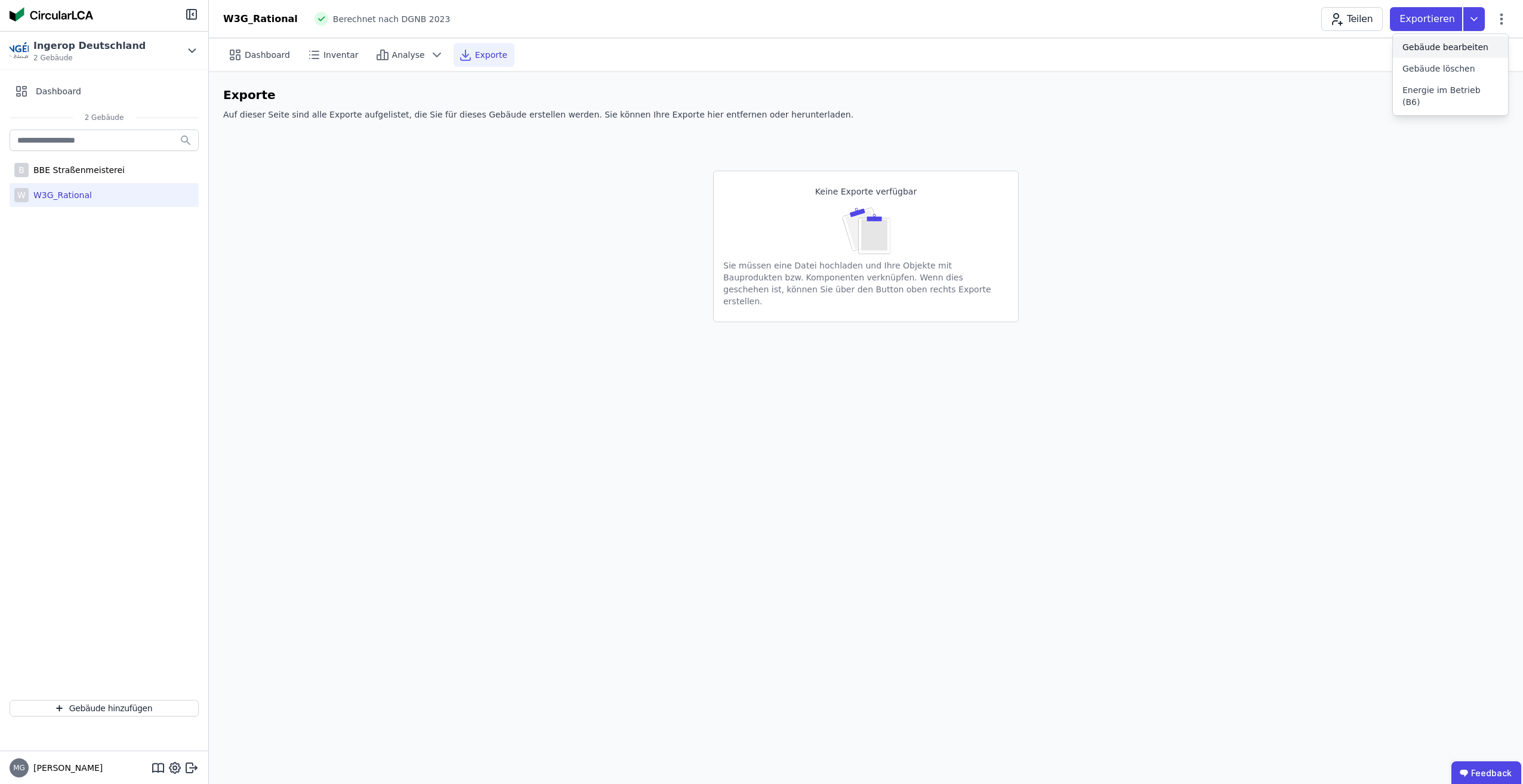
select select "**********"
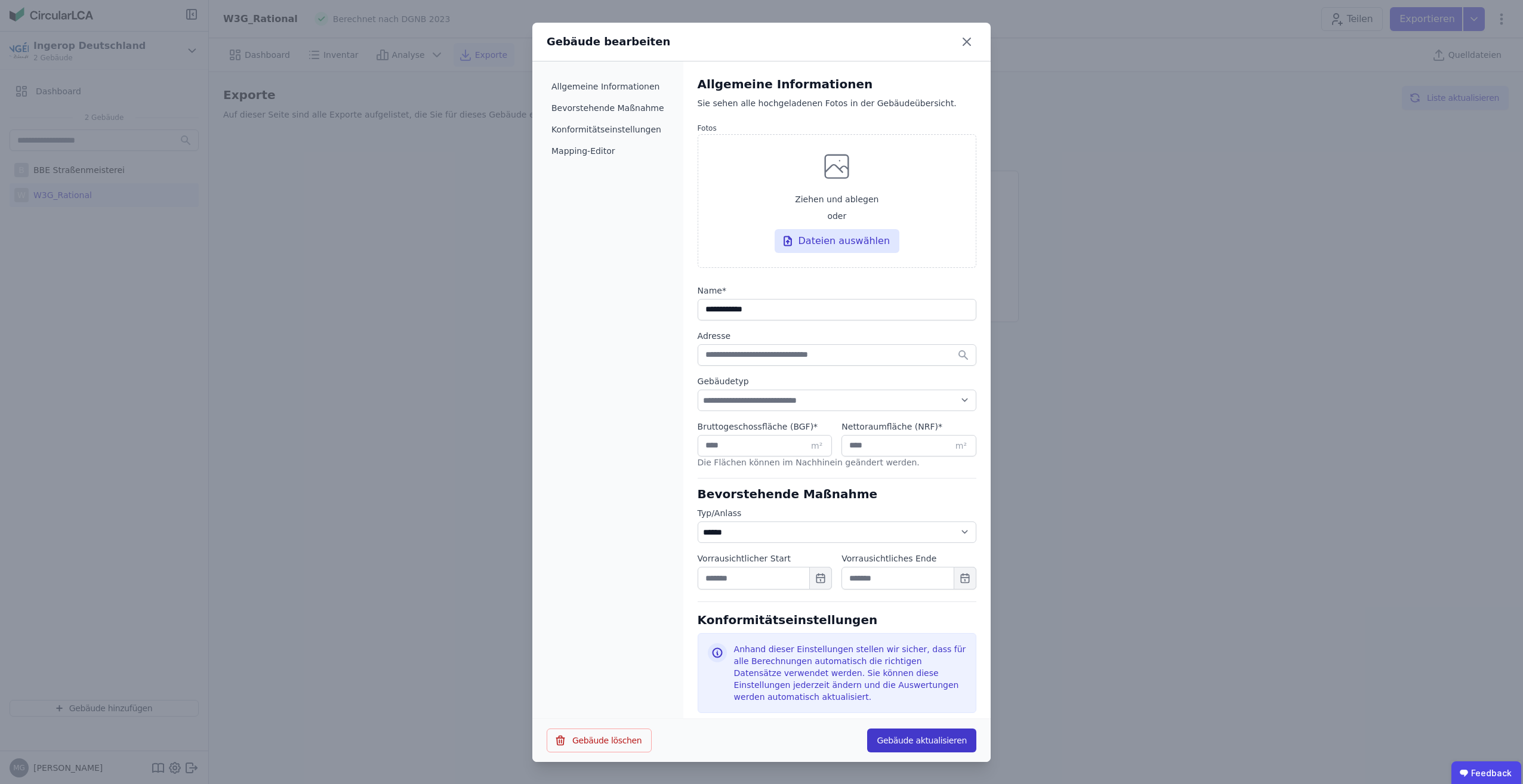
click at [958, 745] on button "Gebäude aktualisieren" at bounding box center [921, 740] width 110 height 23
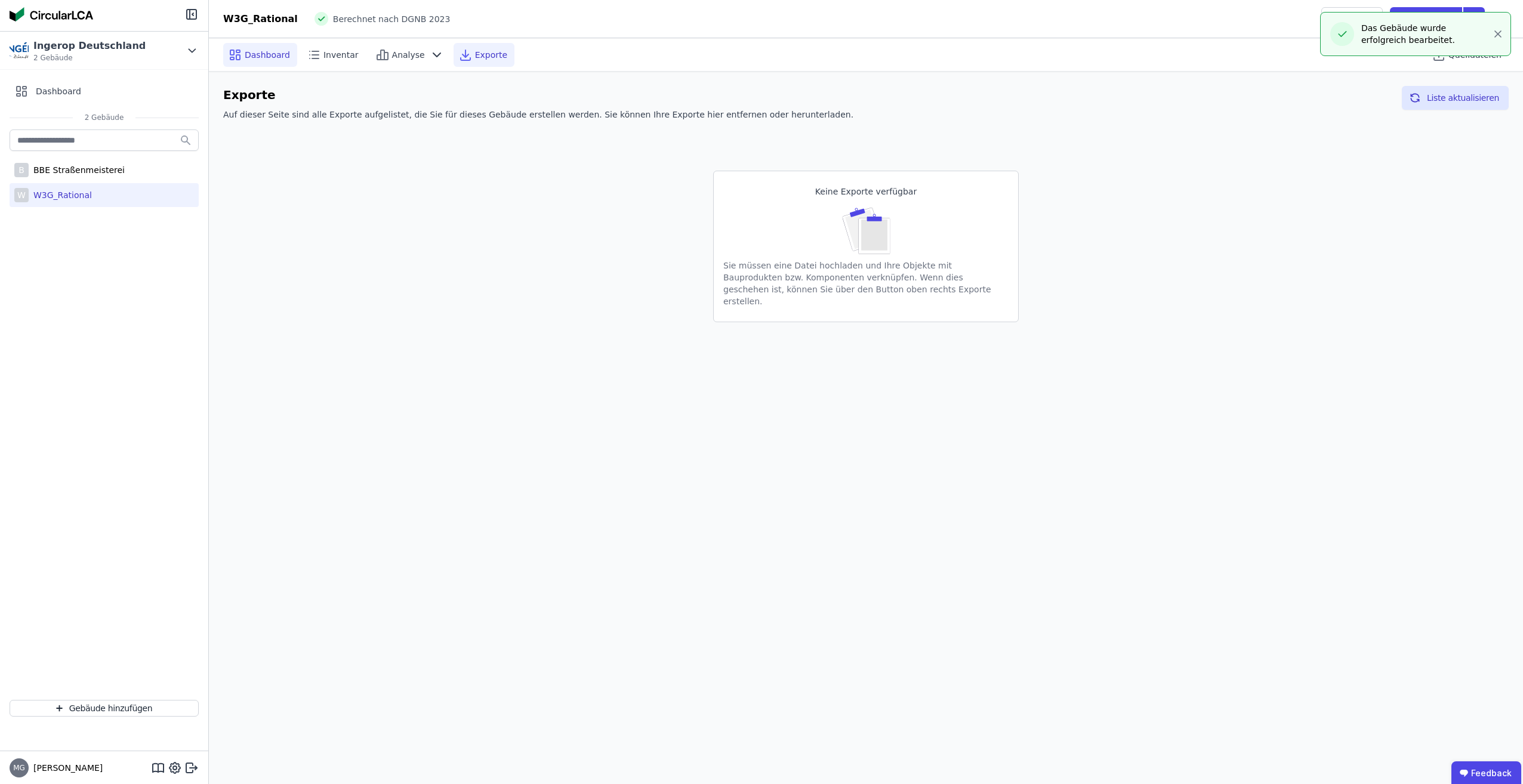
click at [254, 61] on div "Dashboard" at bounding box center [260, 54] width 74 height 23
select select "*"
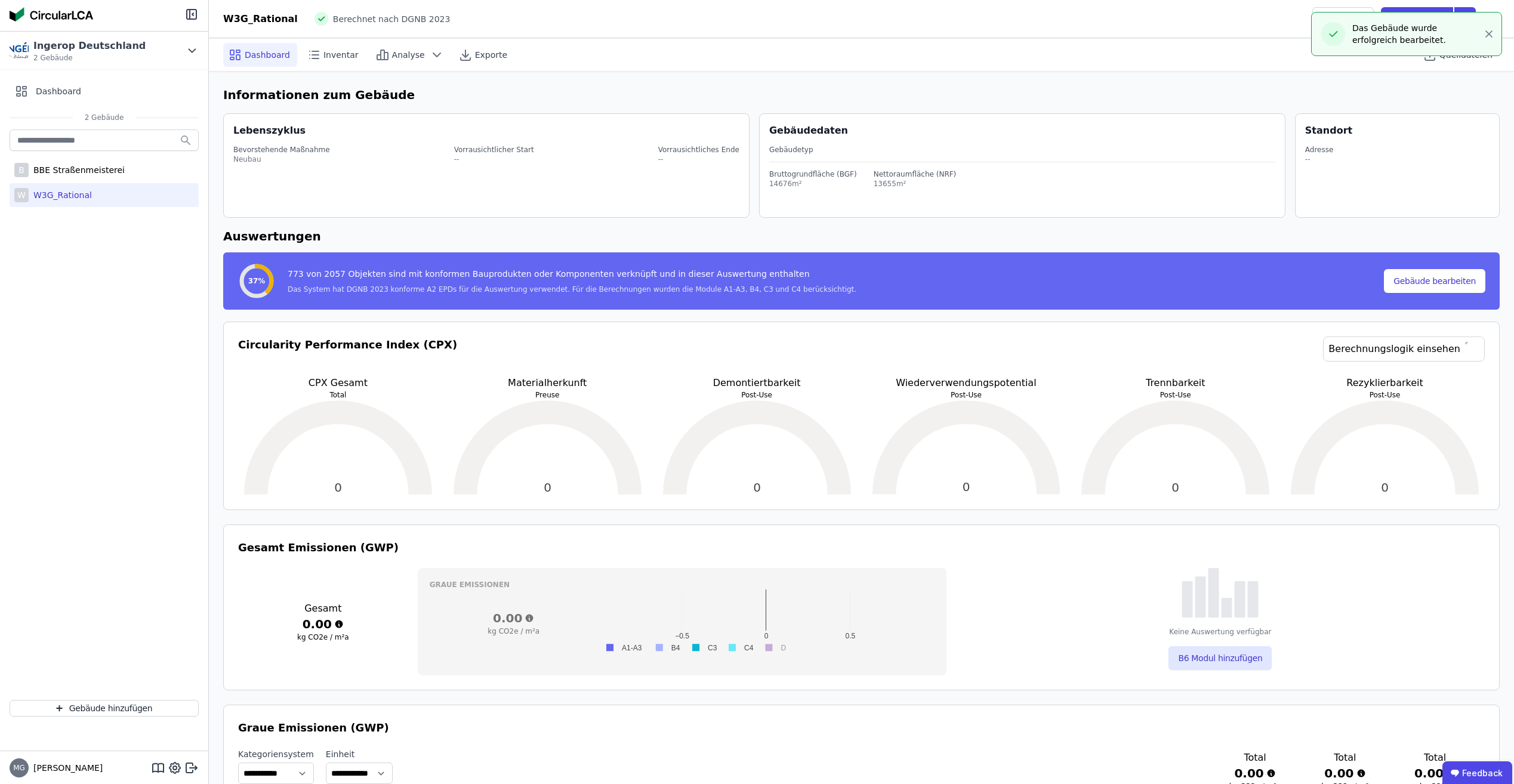
click at [60, 194] on div "W3G_Rational" at bounding box center [61, 195] width 64 height 12
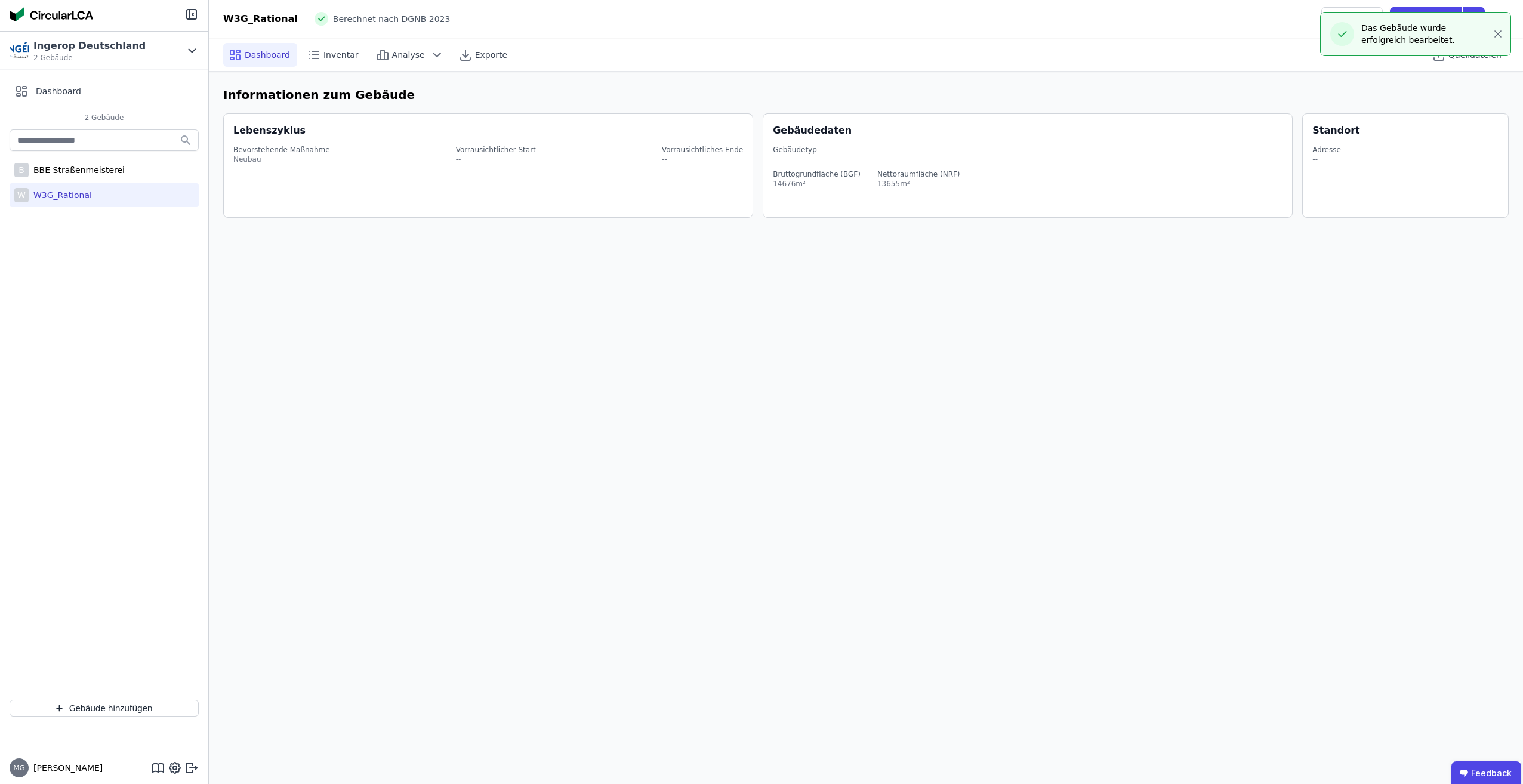
select select "*"
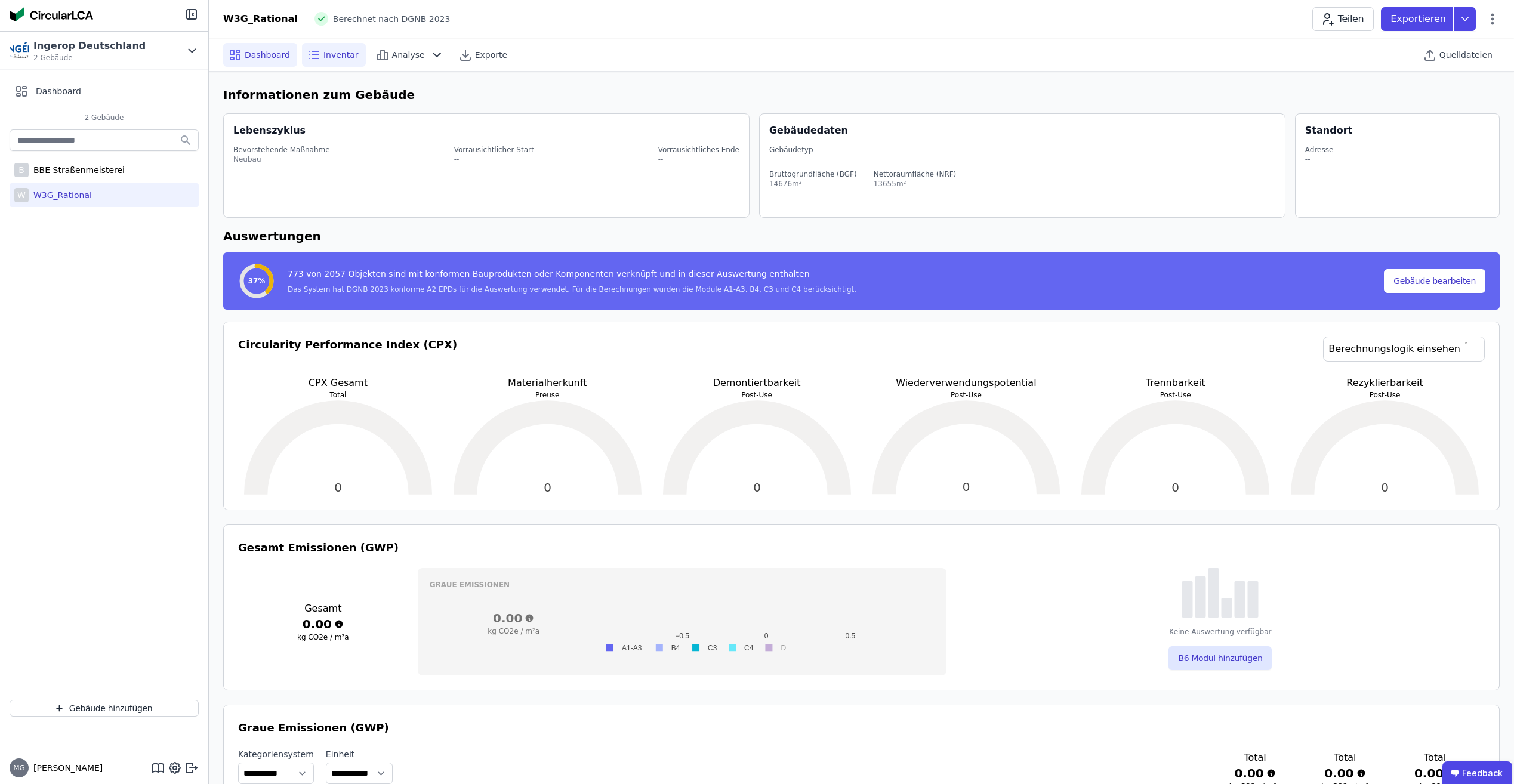
click at [335, 54] on span "Inventar" at bounding box center [341, 54] width 36 height 12
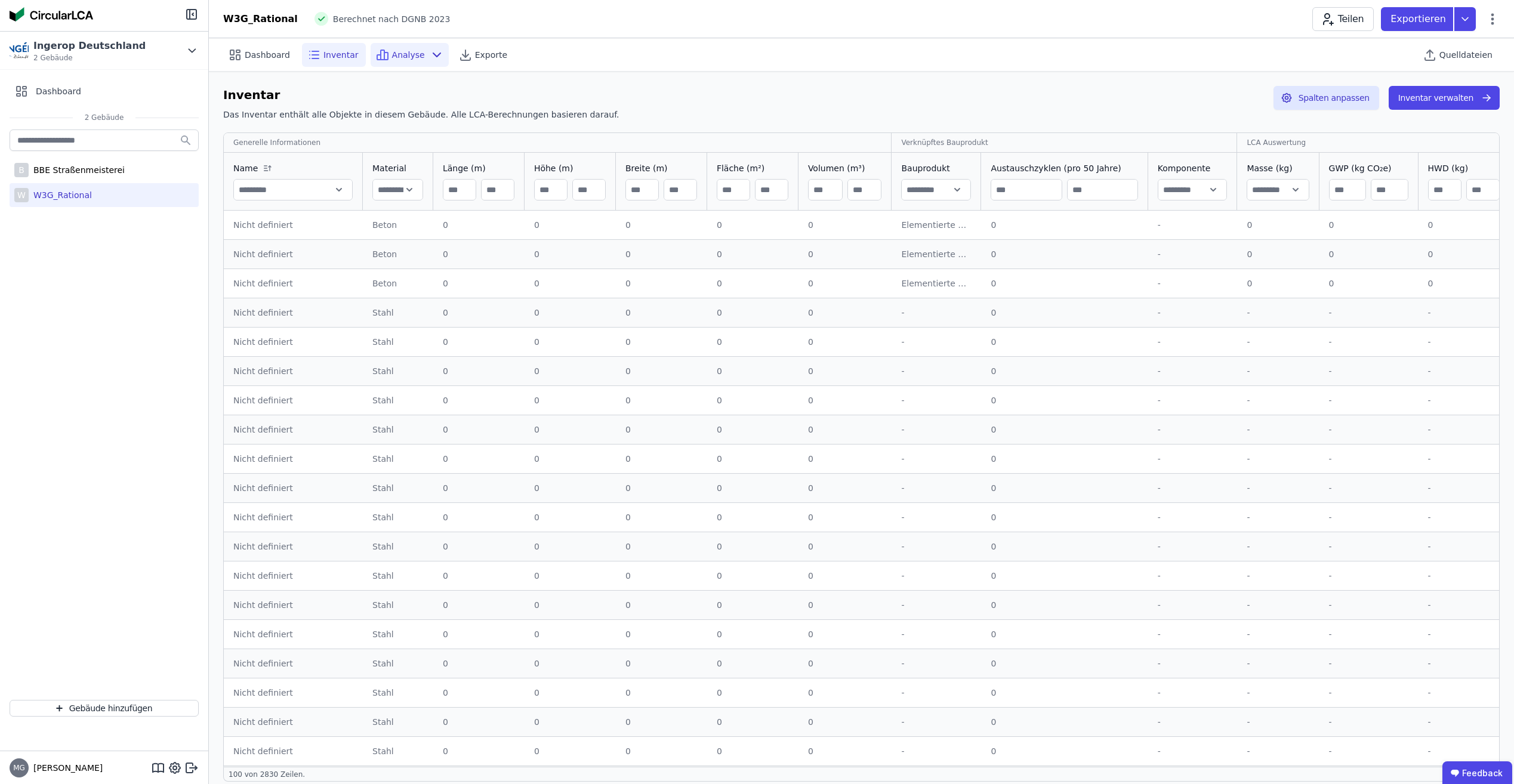
click at [412, 50] on span "Analyse" at bounding box center [408, 54] width 33 height 12
click at [491, 61] on div "Exporte" at bounding box center [483, 54] width 61 height 23
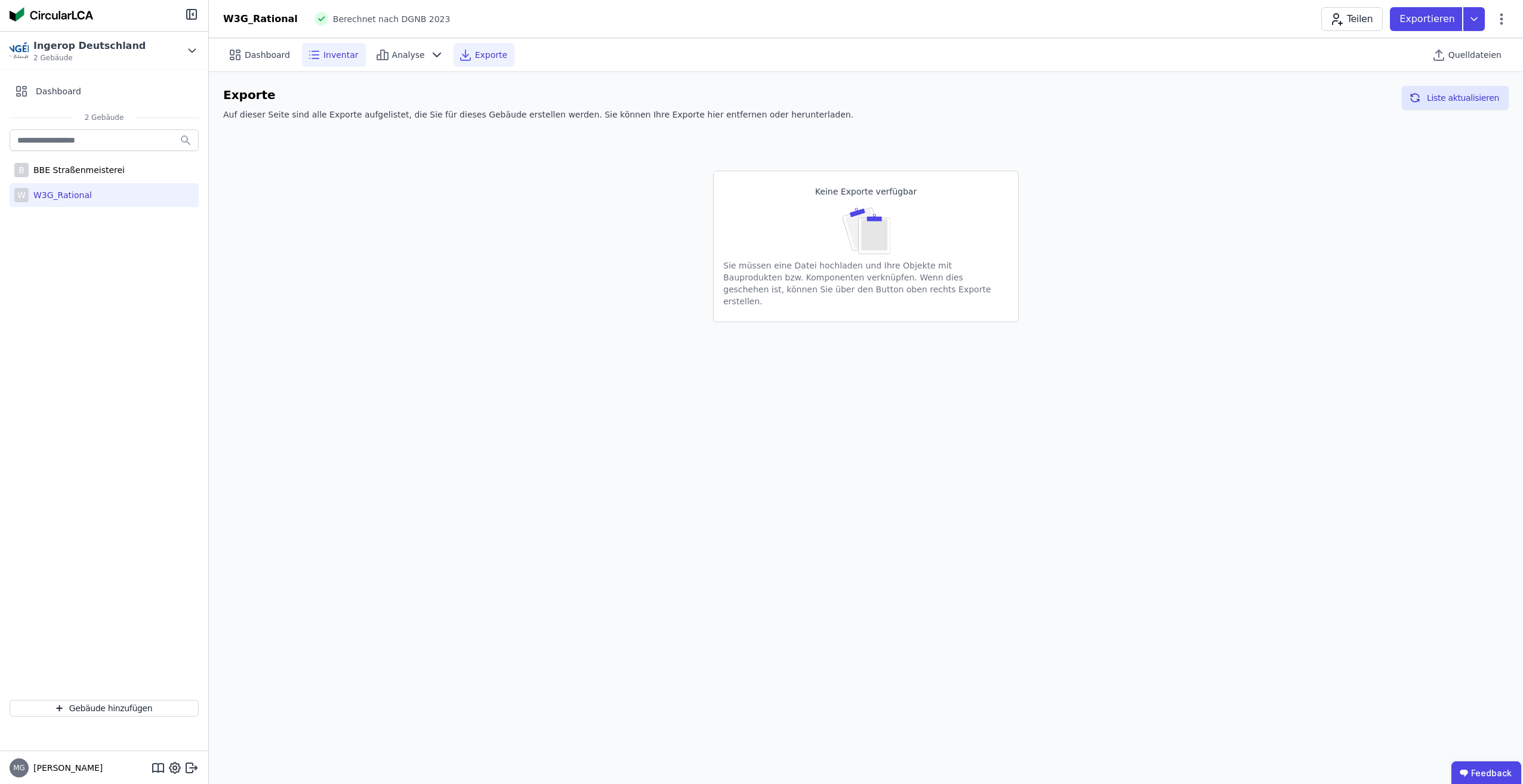
drag, startPoint x: 330, startPoint y: 53, endPoint x: 323, endPoint y: 50, distance: 7.6
click at [330, 52] on span "Inventar" at bounding box center [341, 54] width 36 height 12
click at [352, 19] on span "Berechnet nach DGNB 2023" at bounding box center [391, 19] width 117 height 12
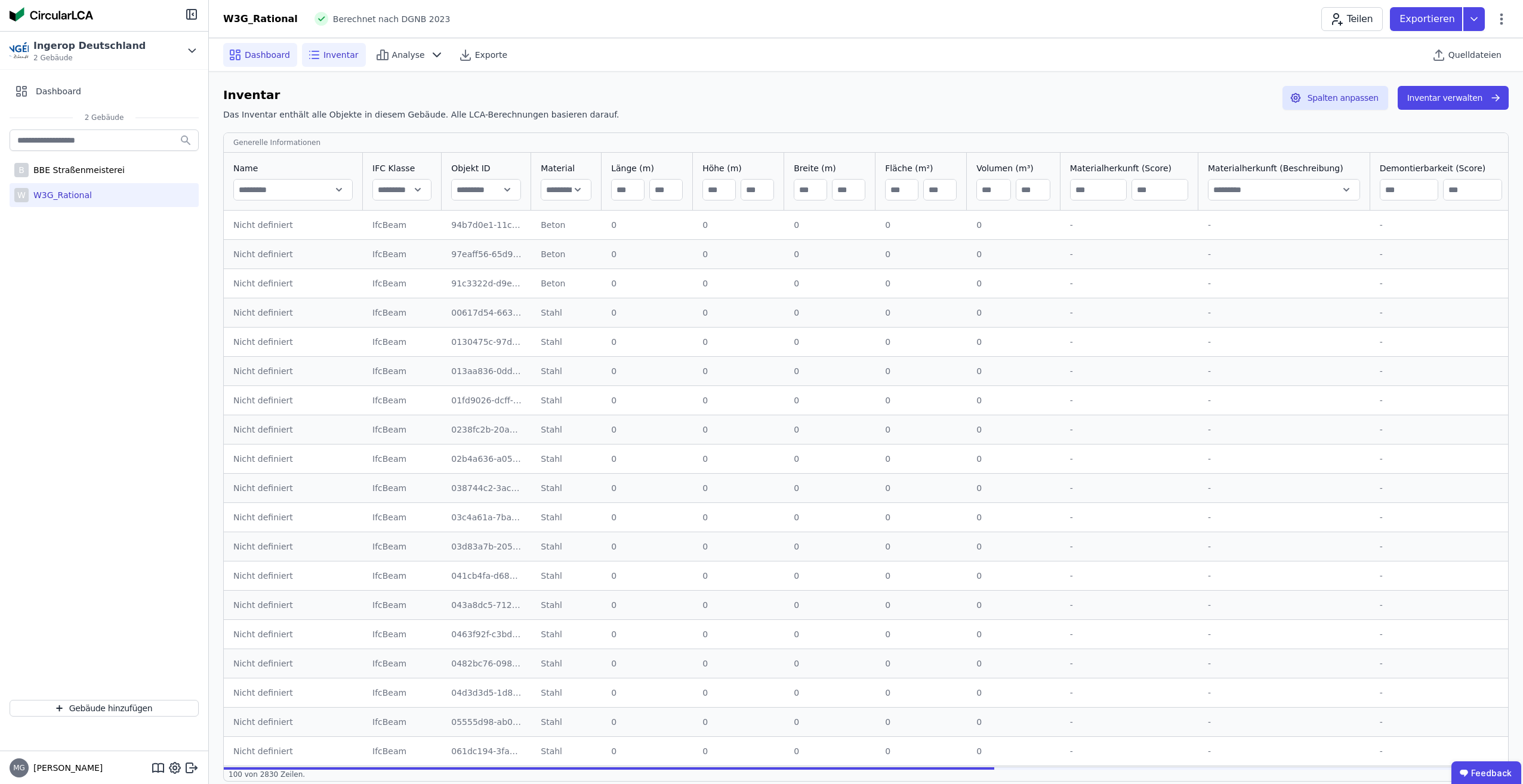
click at [265, 52] on span "Dashboard" at bounding box center [267, 54] width 45 height 12
click at [257, 19] on div "W3G_Rational" at bounding box center [261, 19] width 75 height 14
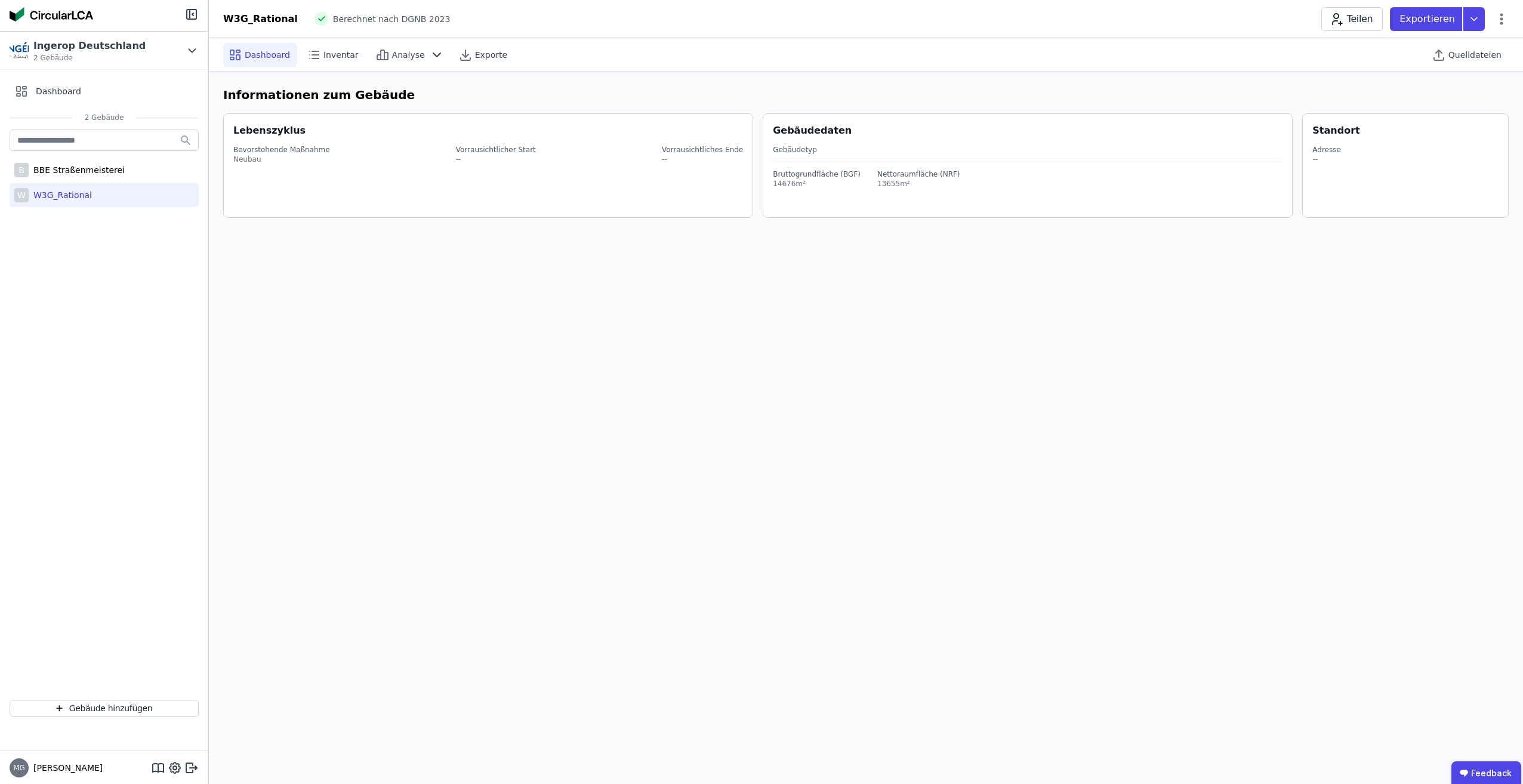
select select "*"
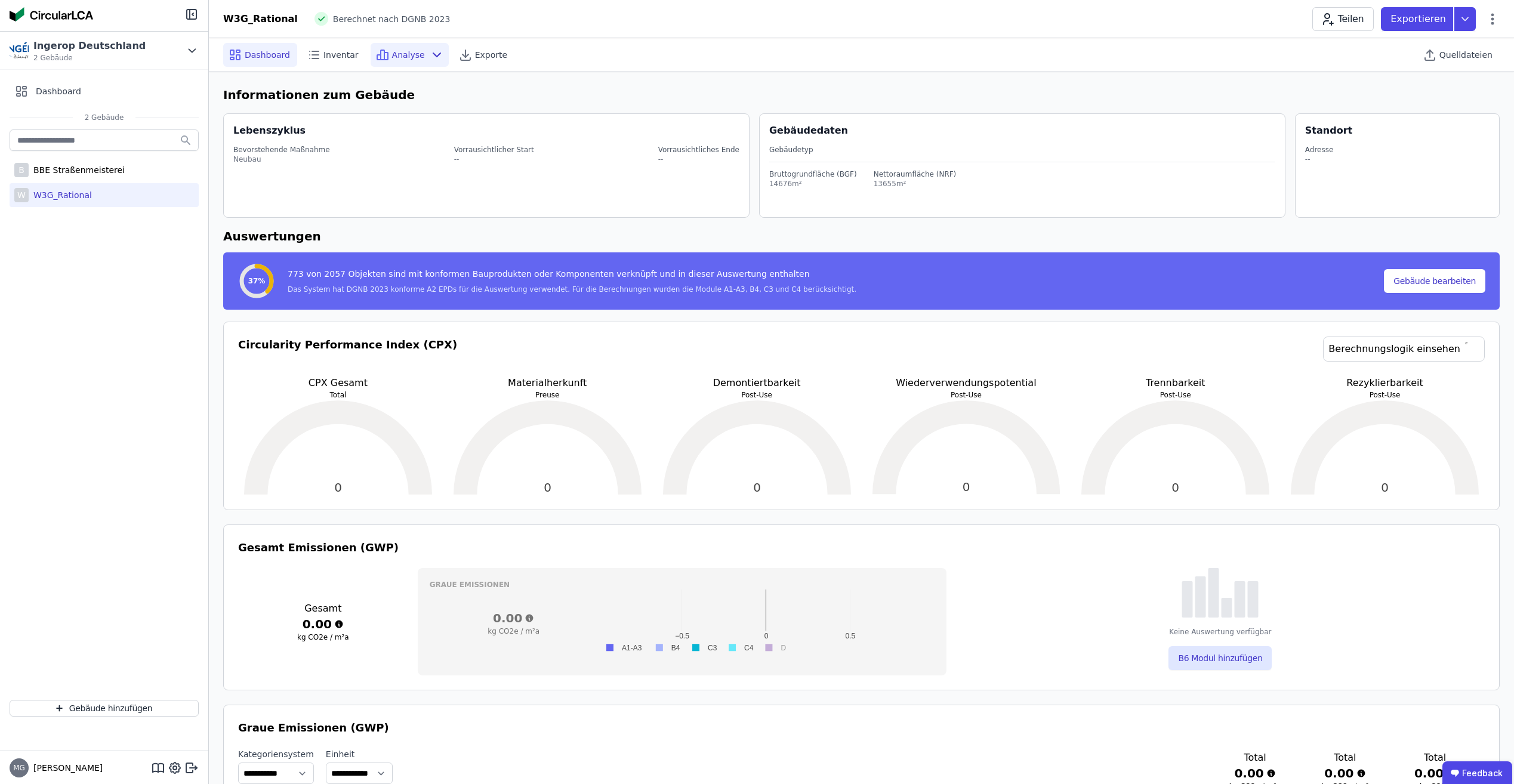
click at [430, 55] on icon at bounding box center [437, 54] width 14 height 14
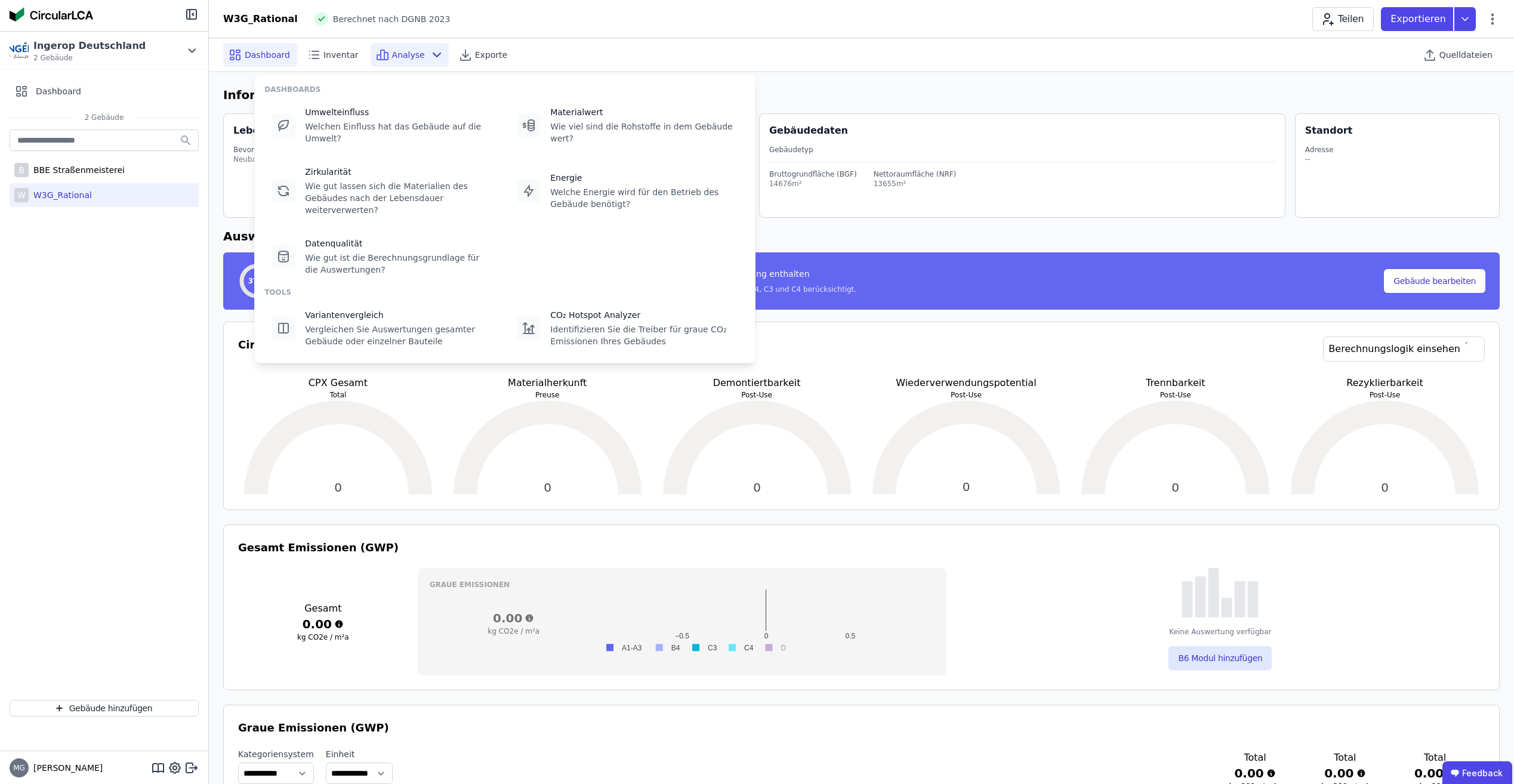
click at [431, 54] on icon at bounding box center [437, 54] width 14 height 14
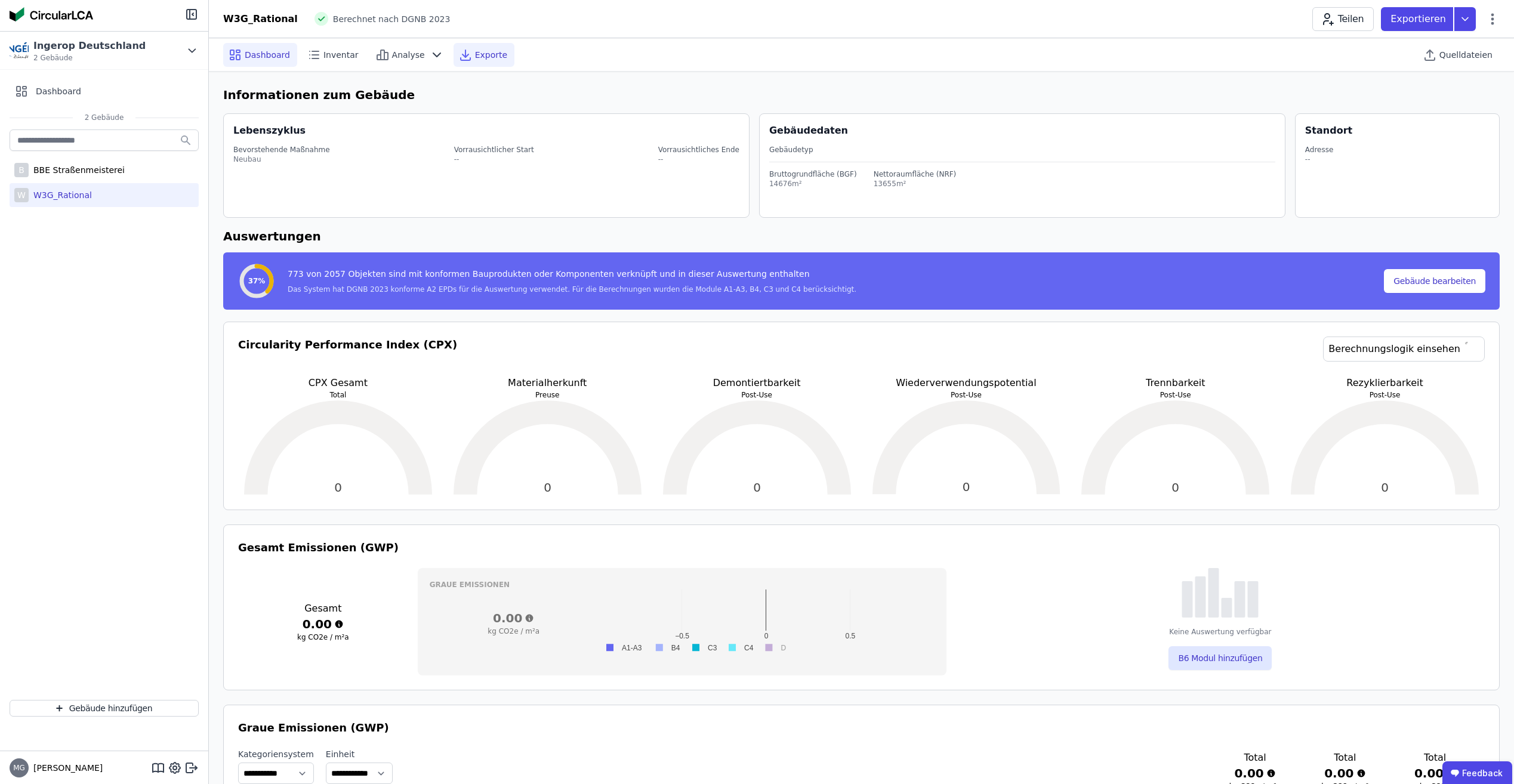
click at [492, 52] on span "Exporte" at bounding box center [491, 54] width 32 height 12
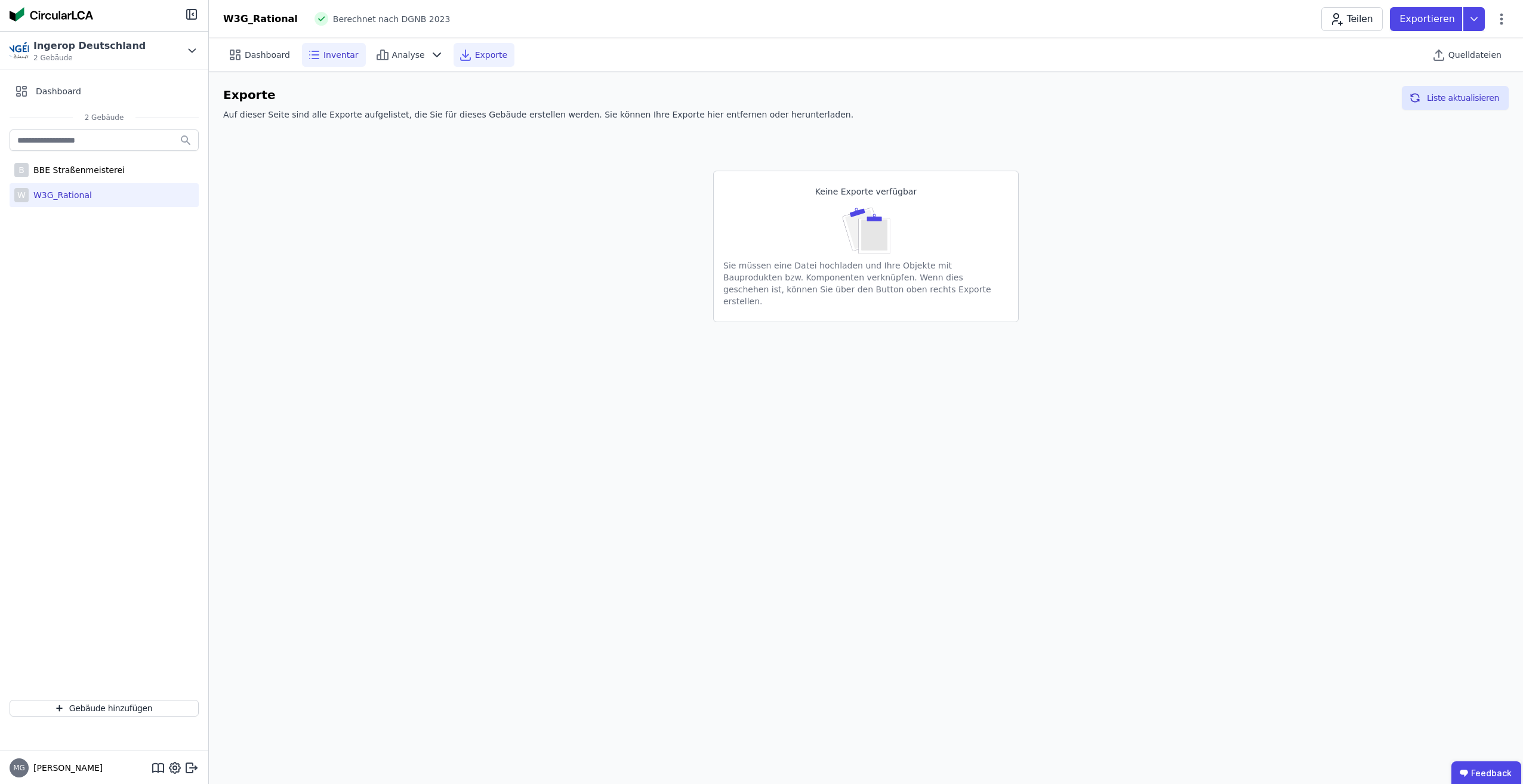
click at [336, 54] on span "Inventar" at bounding box center [341, 54] width 36 height 12
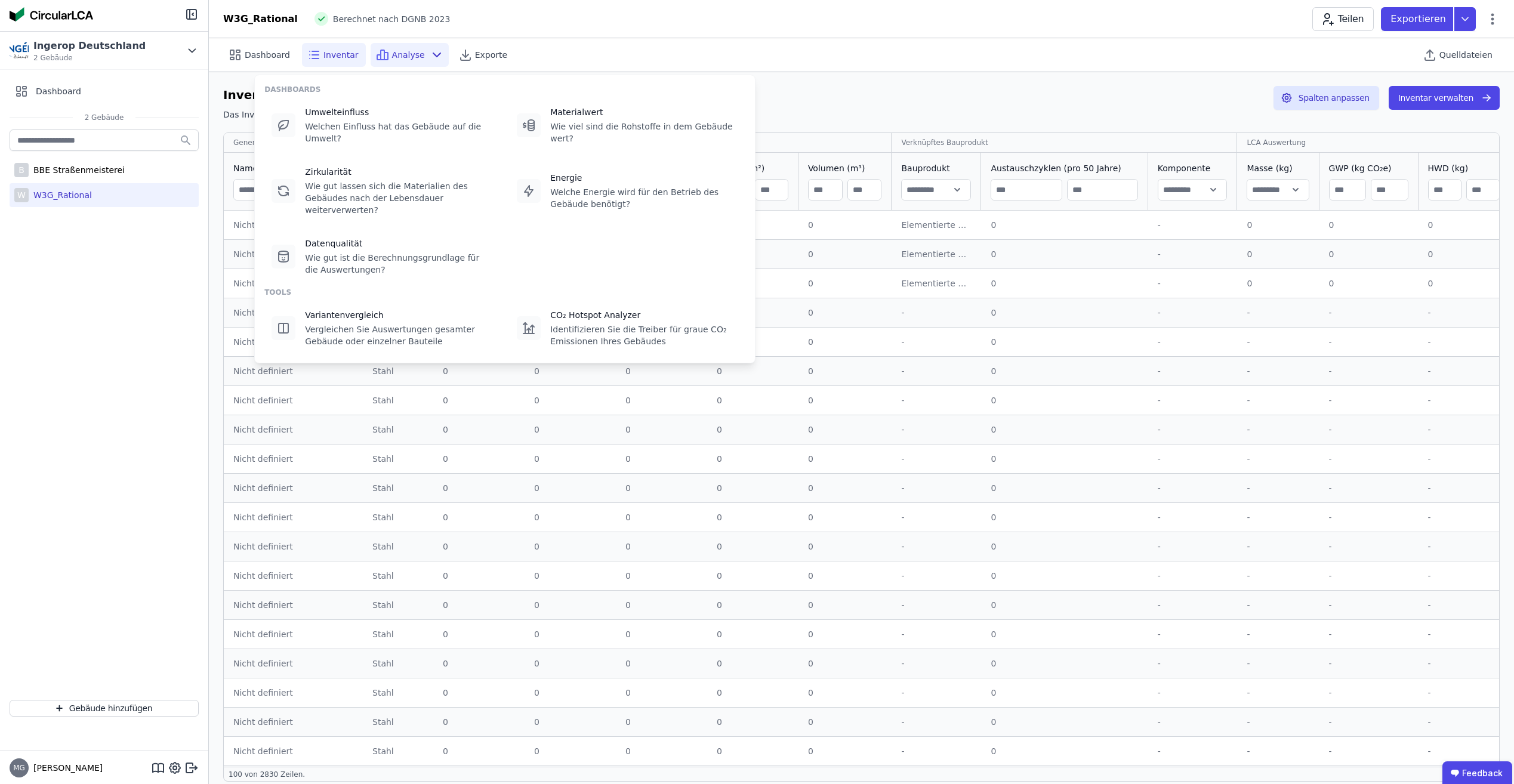
click at [724, 59] on div "Dashboard Inventar Analyse Exporte Quelldateien" at bounding box center [861, 54] width 1276 height 33
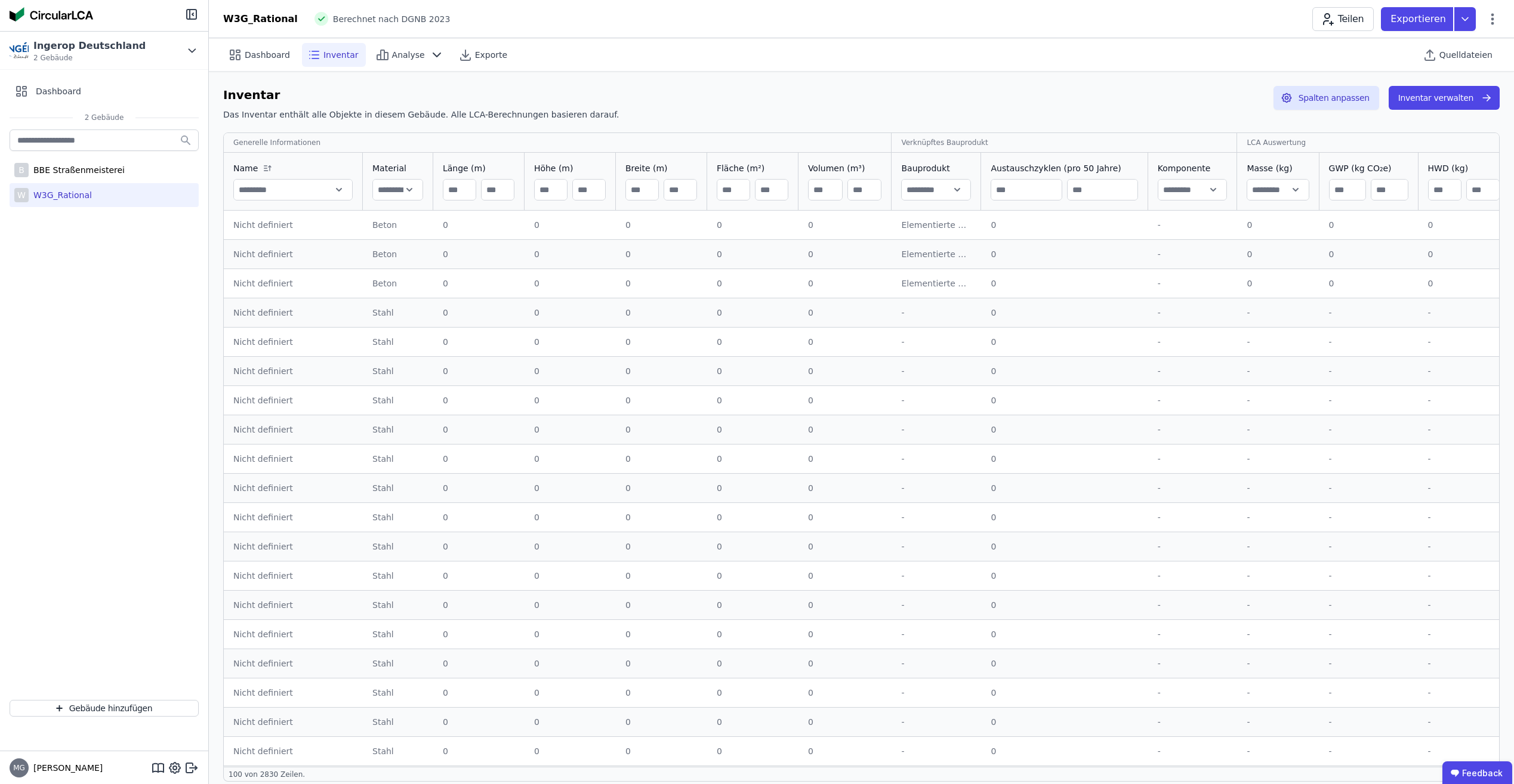
click at [331, 58] on span "Inventar" at bounding box center [341, 54] width 36 height 12
click at [1426, 101] on button "Inventar verwalten" at bounding box center [1444, 97] width 111 height 23
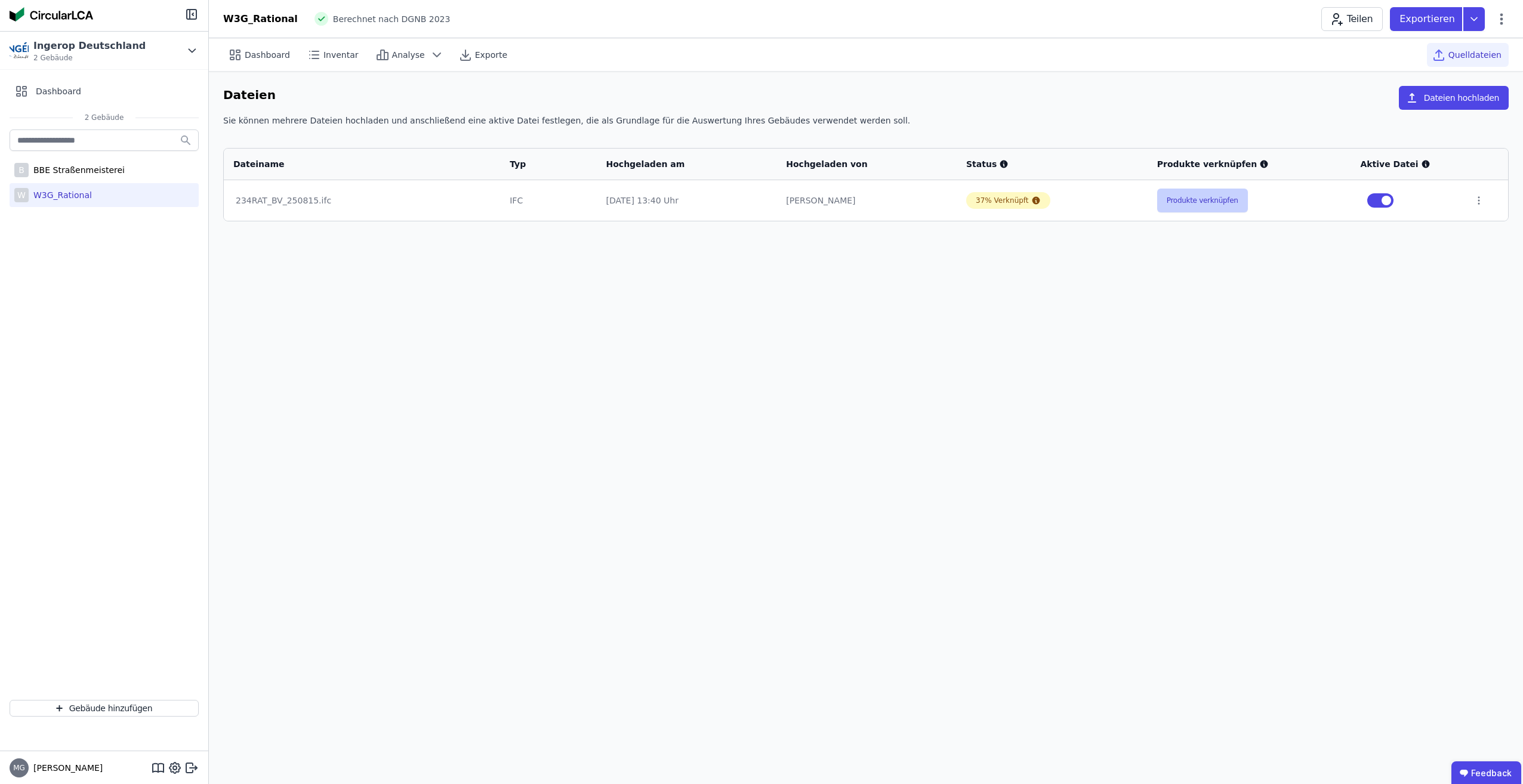
click at [1217, 202] on button "Produkte verknüpfen" at bounding box center [1202, 200] width 91 height 23
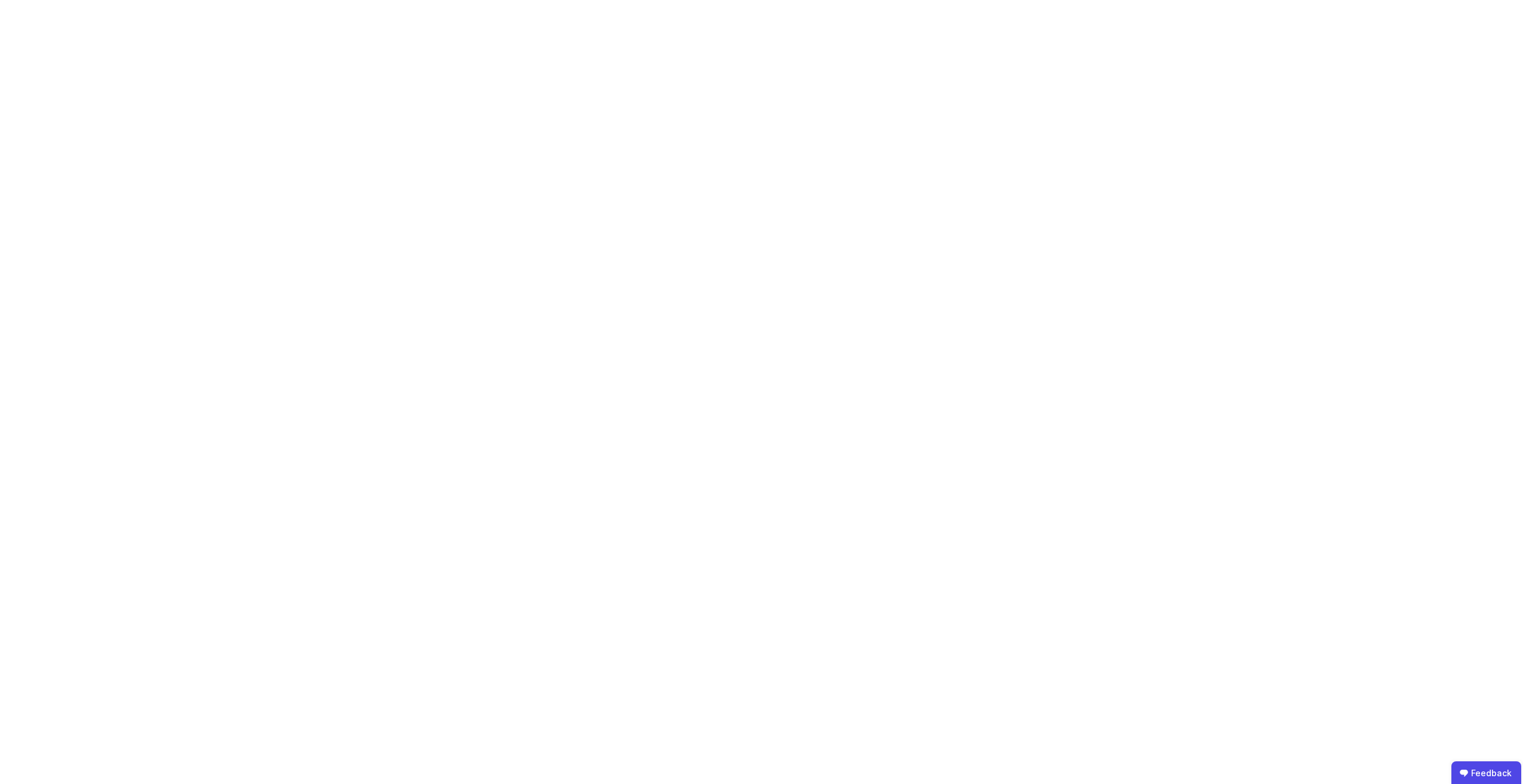
click at [538, 58] on body "Feedback" at bounding box center [761, 392] width 1523 height 784
click at [609, 348] on body "Feedback" at bounding box center [761, 392] width 1523 height 784
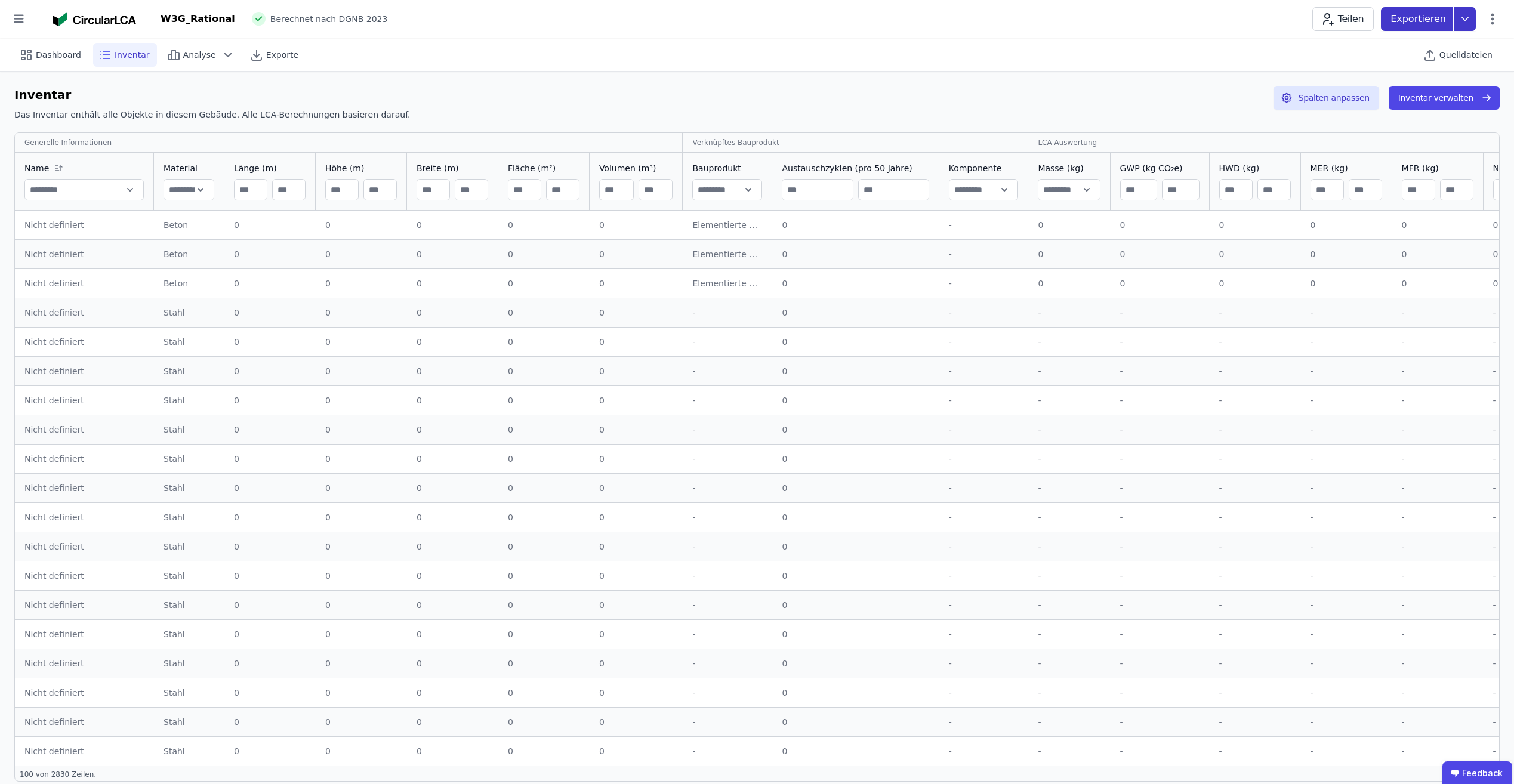
click at [1466, 23] on icon at bounding box center [1464, 19] width 22 height 23
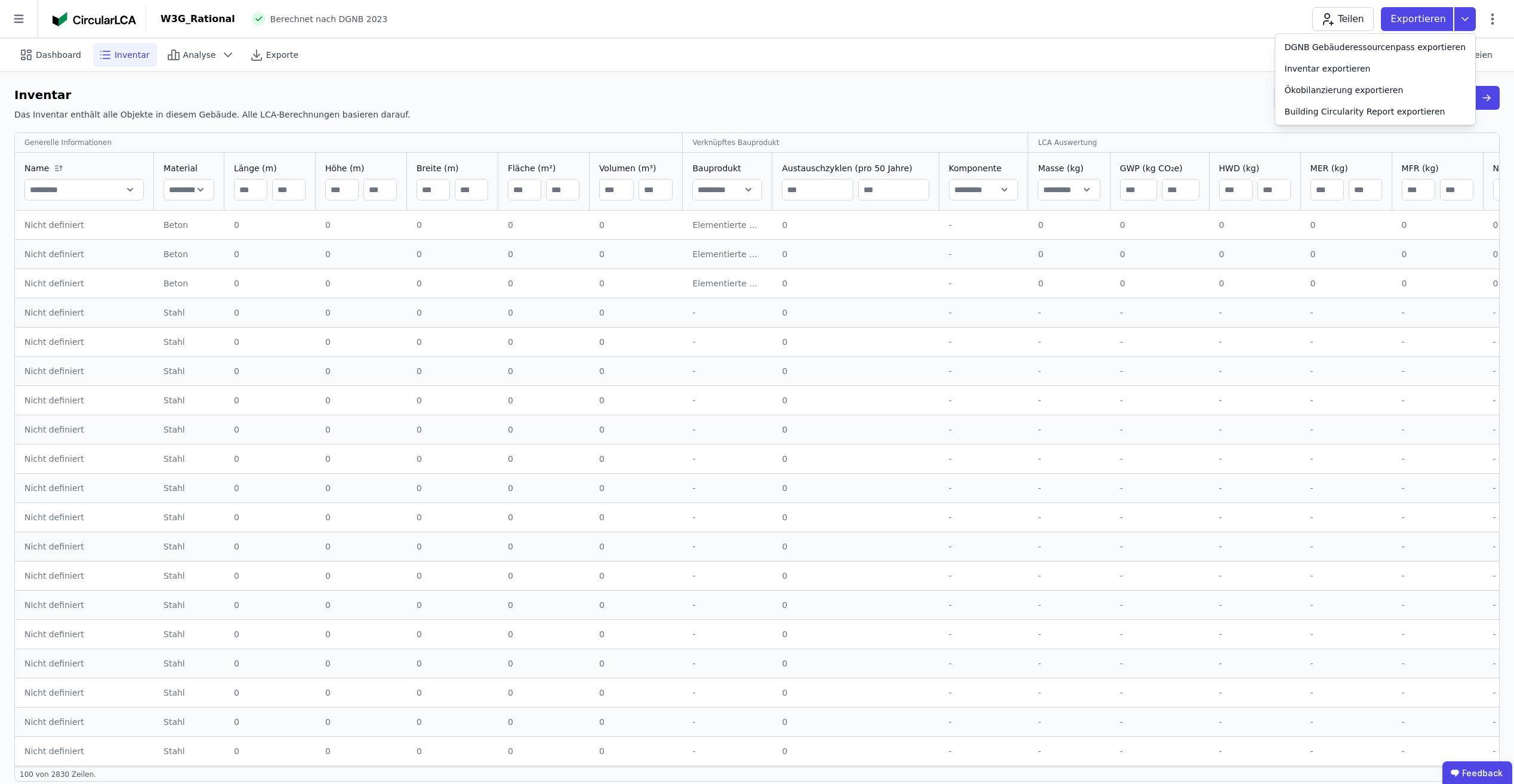
click at [1064, 86] on div "Inventar Das Inventar enthält alle Objekte in diesem Gebäude. Alle LCA-Berechnu…" at bounding box center [756, 106] width 1485 height 39
click at [1492, 23] on icon at bounding box center [1492, 19] width 3 height 11
click at [1463, 52] on span "Gebäude bearbeiten" at bounding box center [1436, 47] width 86 height 12
select select "*"
select select "**********"
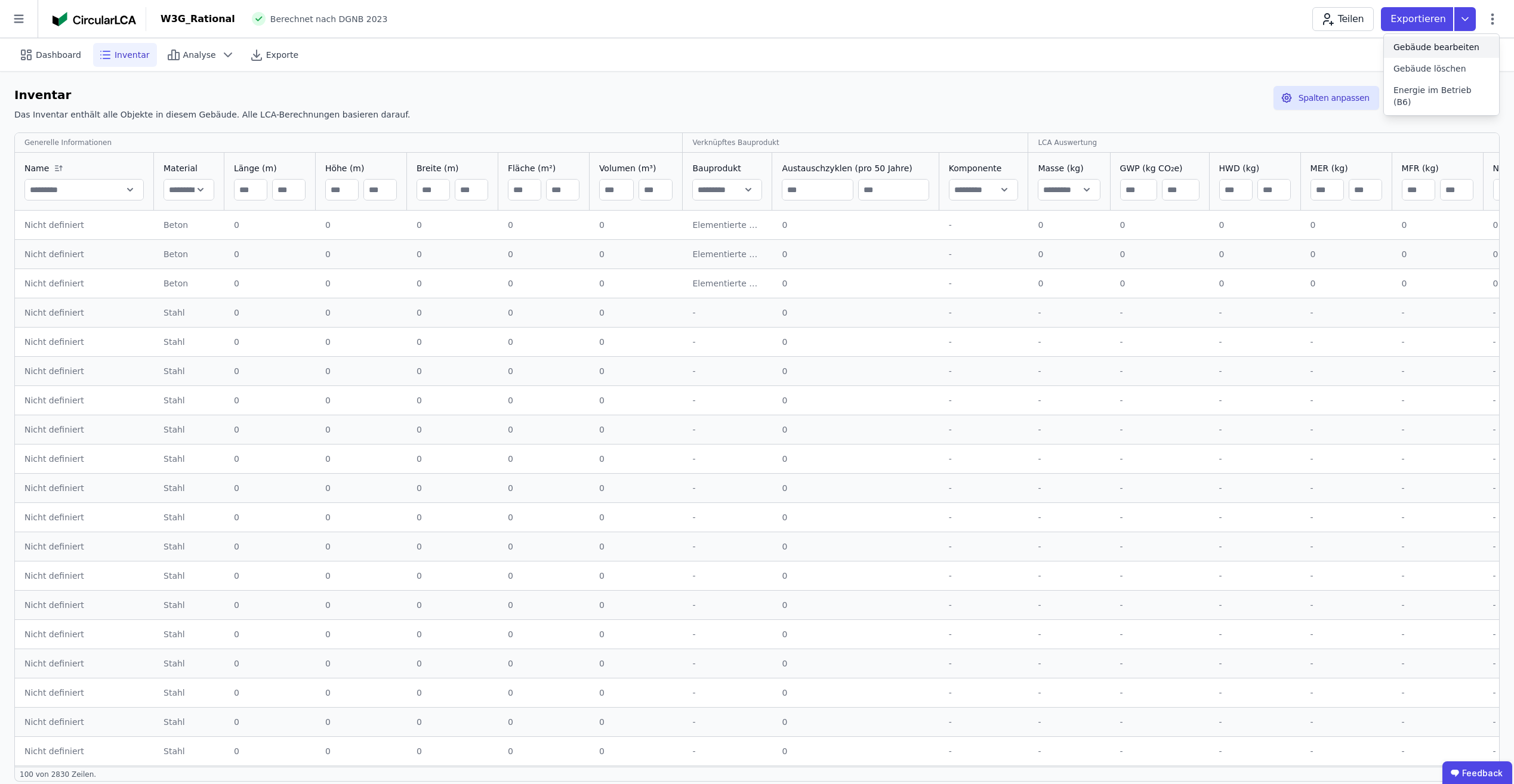
select select "**********"
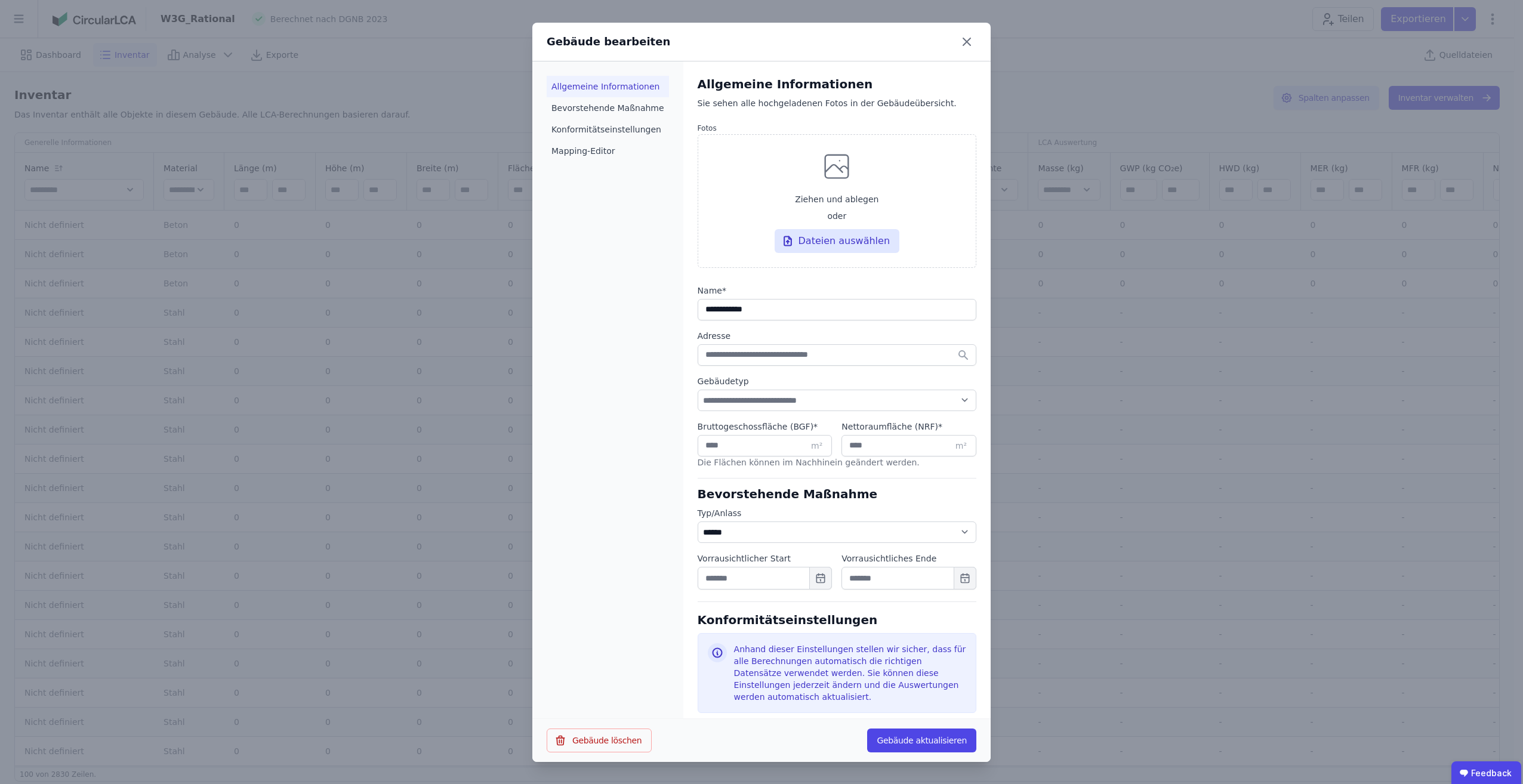
click at [622, 86] on li "Allgemeine Informationen" at bounding box center [607, 86] width 123 height 22
click at [621, 105] on li "Bevorstehende Maßnahme" at bounding box center [607, 108] width 123 height 22
drag, startPoint x: 969, startPoint y: 53, endPoint x: 961, endPoint y: 46, distance: 10.6
click at [969, 53] on div "Gebäude bearbeiten" at bounding box center [761, 41] width 458 height 38
click at [965, 45] on icon at bounding box center [967, 41] width 19 height 19
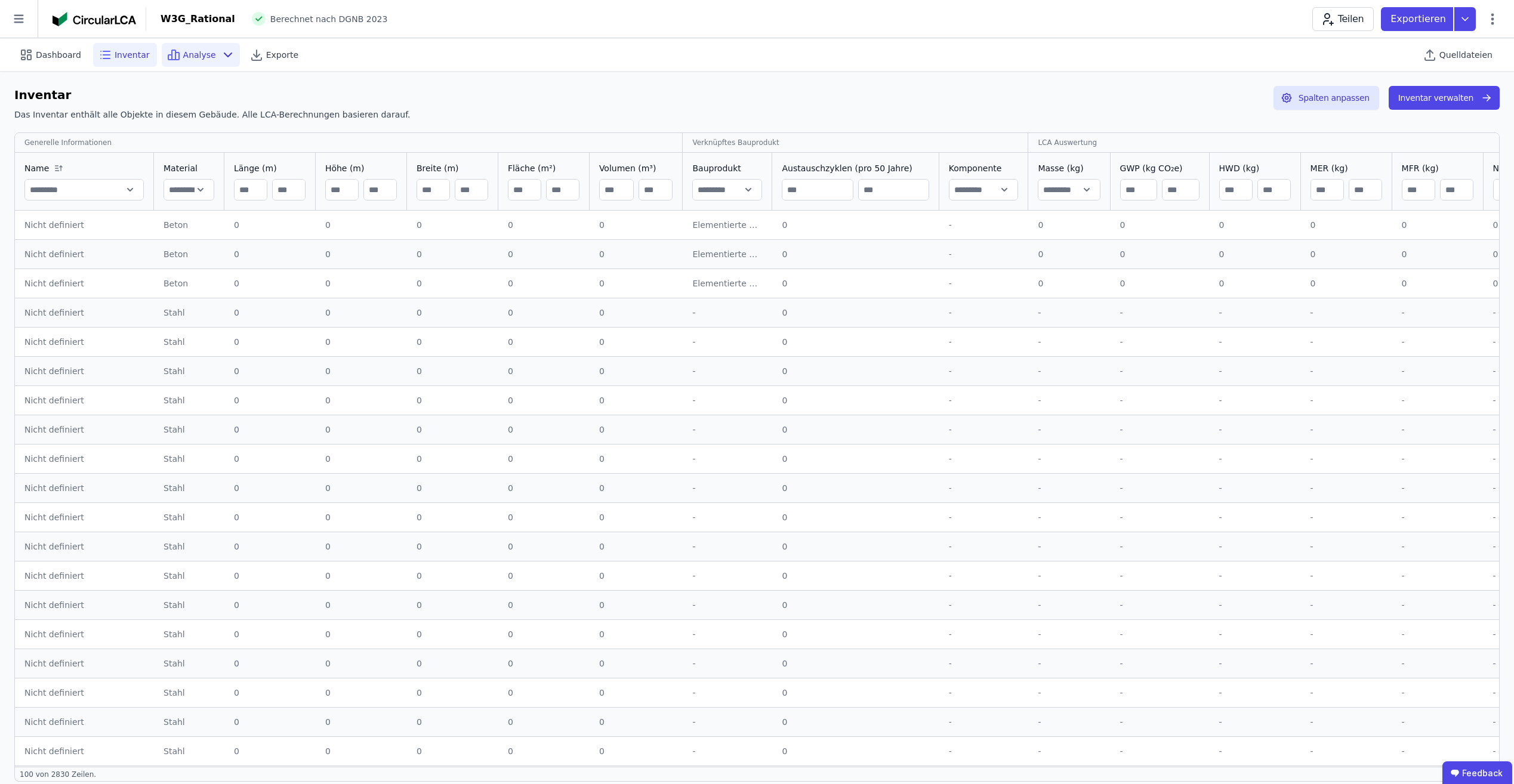
click at [191, 55] on span "Analyse" at bounding box center [200, 54] width 33 height 12
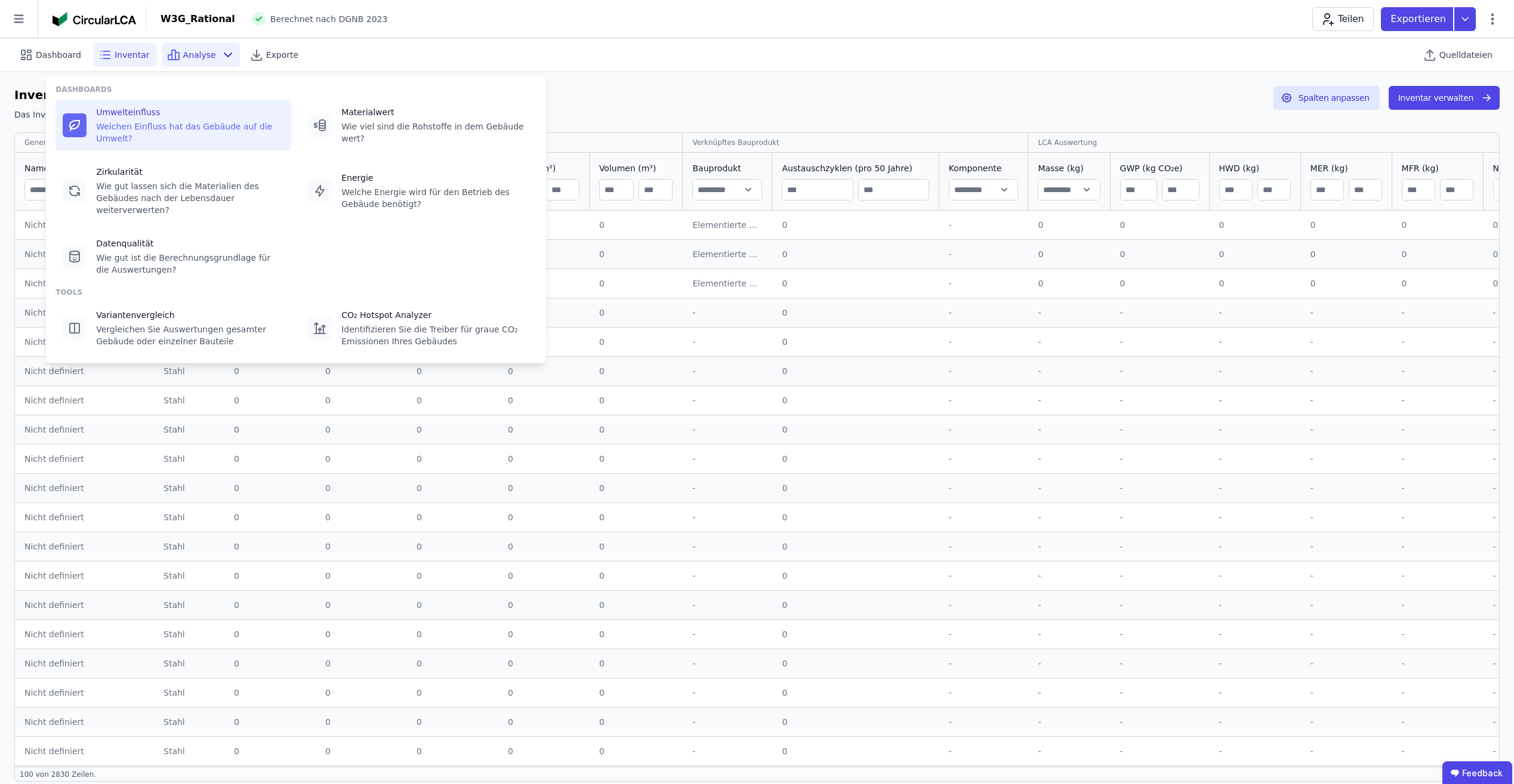
click at [141, 141] on div "Welchen Einfluss hat das Gebäude auf die Umwelt?" at bounding box center [190, 132] width 188 height 23
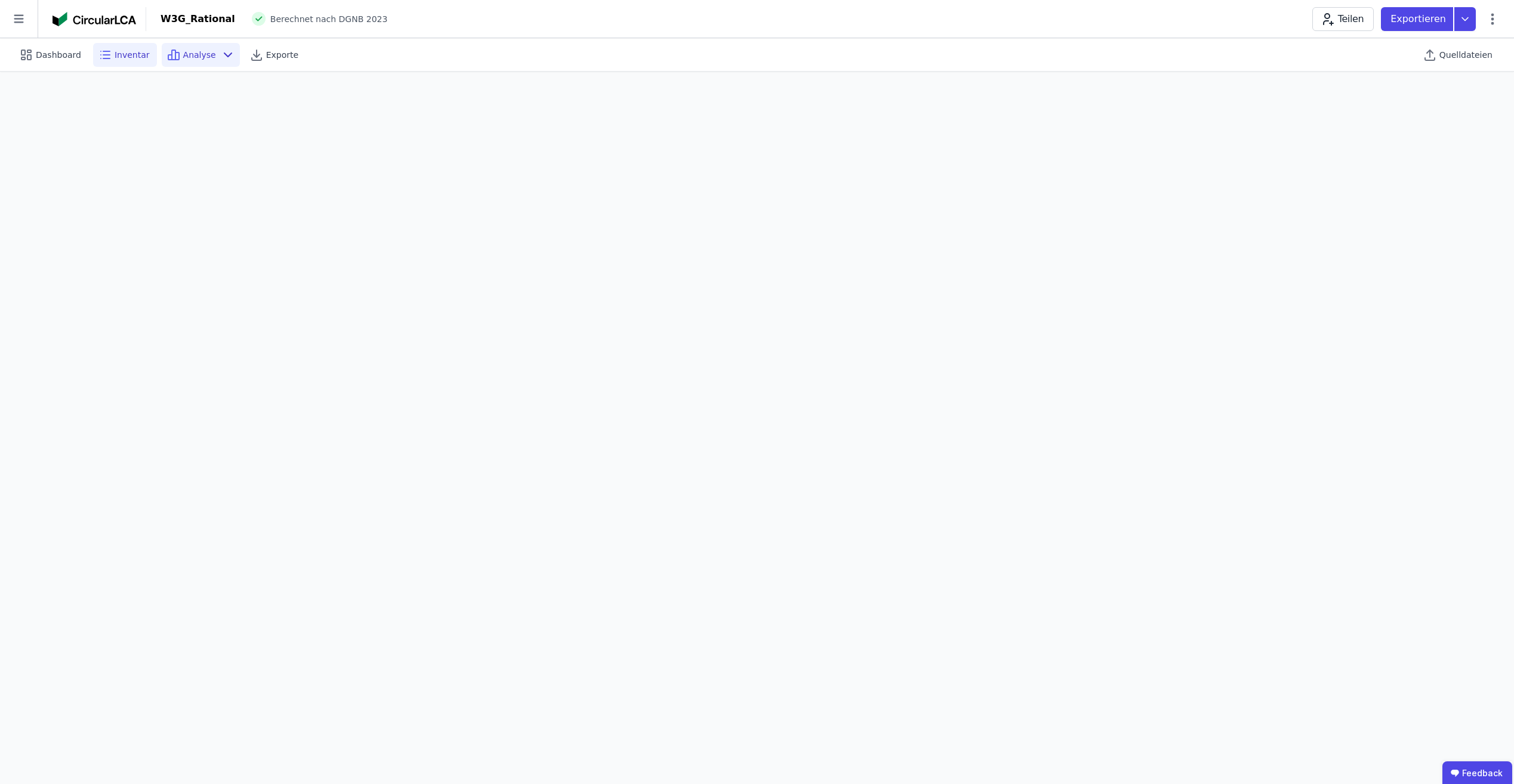
click at [126, 59] on span "Inventar" at bounding box center [132, 54] width 36 height 12
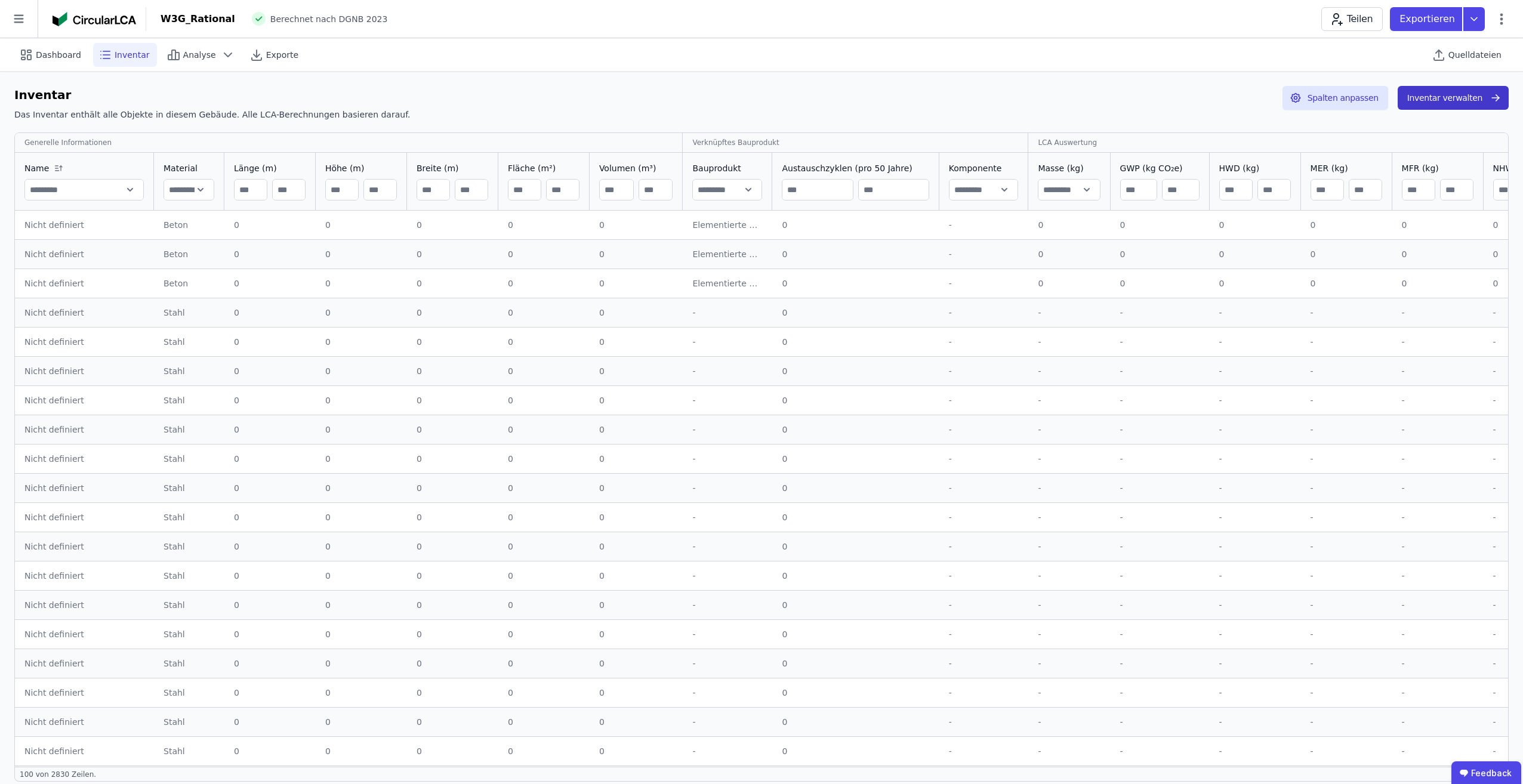
click at [1455, 99] on button "Inventar verwalten" at bounding box center [1454, 97] width 111 height 23
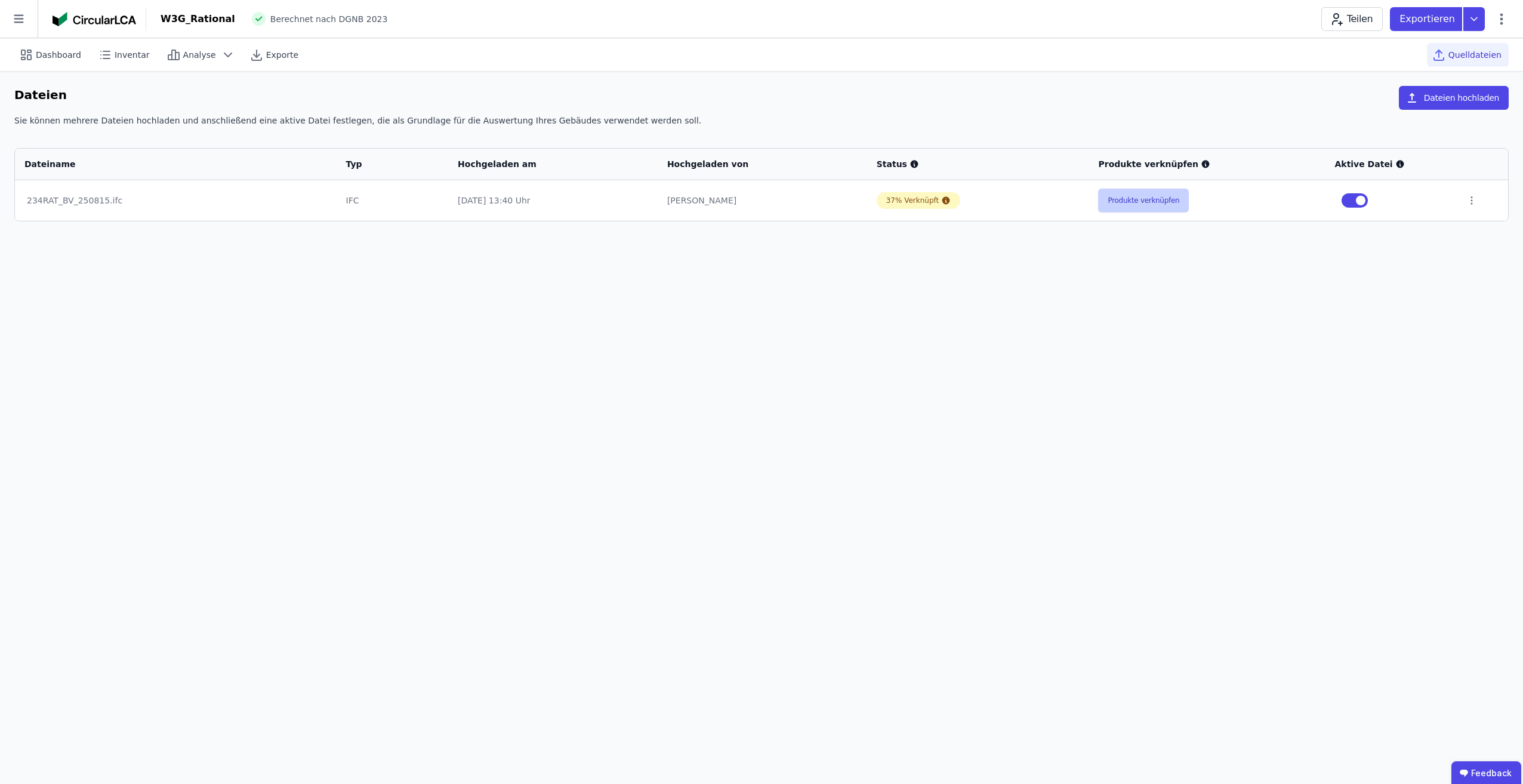
click at [1121, 200] on button "Produkte verknüpfen" at bounding box center [1143, 200] width 91 height 23
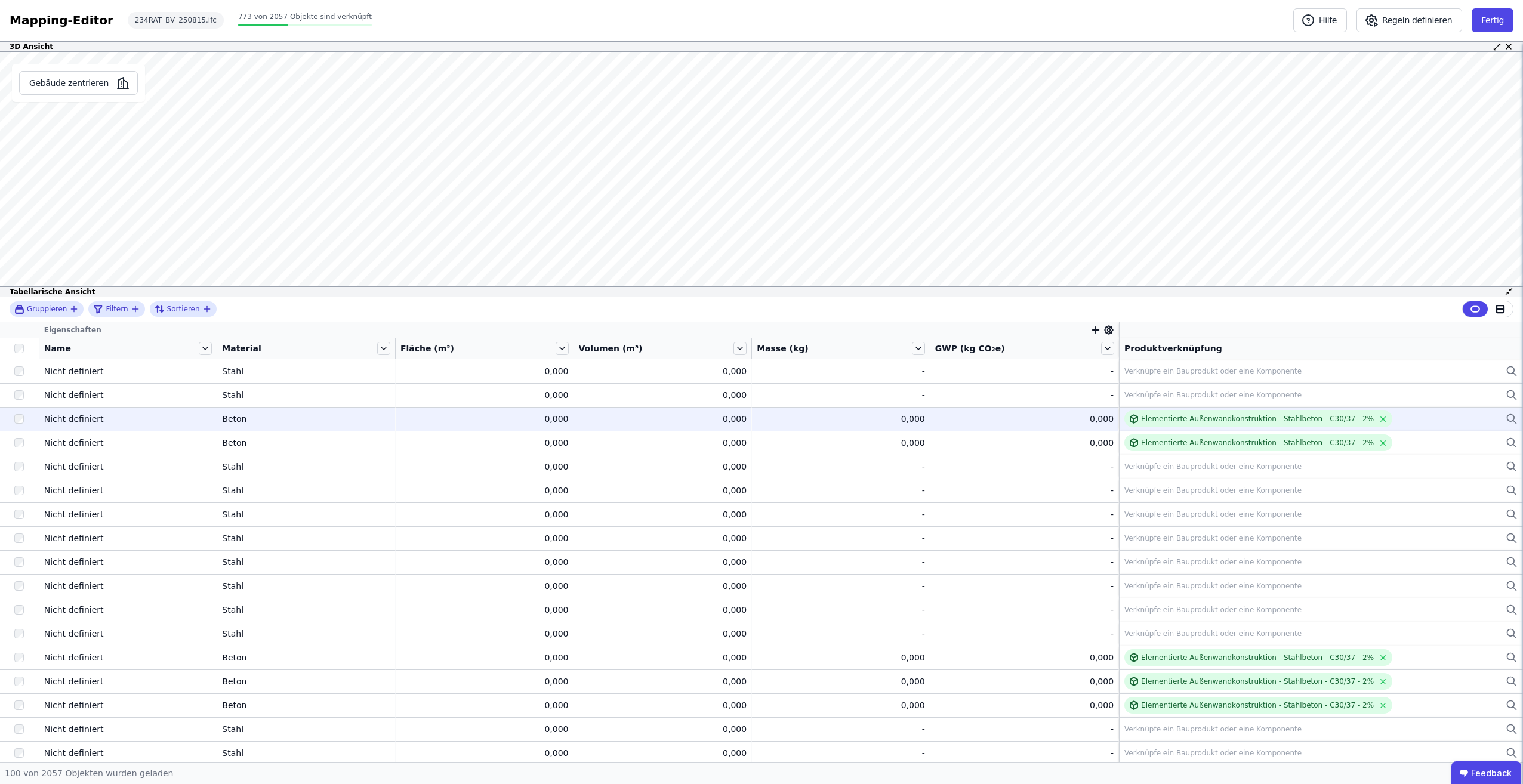
click at [1076, 420] on div "0,000" at bounding box center [1024, 419] width 178 height 12
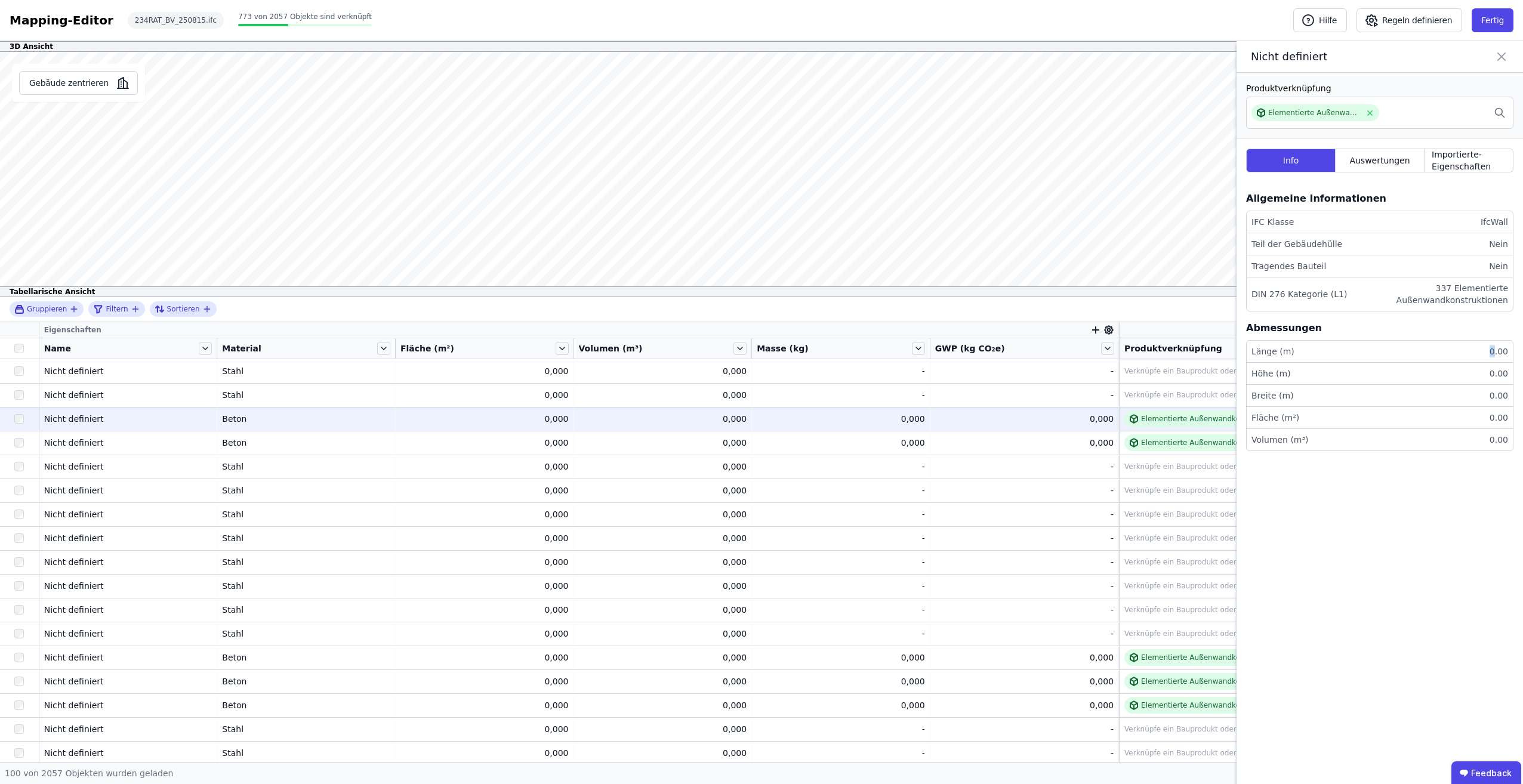
click at [1494, 349] on div "0.00" at bounding box center [1497, 351] width 23 height 12
click at [1500, 352] on div "0.00" at bounding box center [1497, 351] width 23 height 12
drag, startPoint x: 1500, startPoint y: 352, endPoint x: 1482, endPoint y: 391, distance: 43.0
click at [1482, 391] on li "Breite (m) 0.00" at bounding box center [1380, 396] width 266 height 22
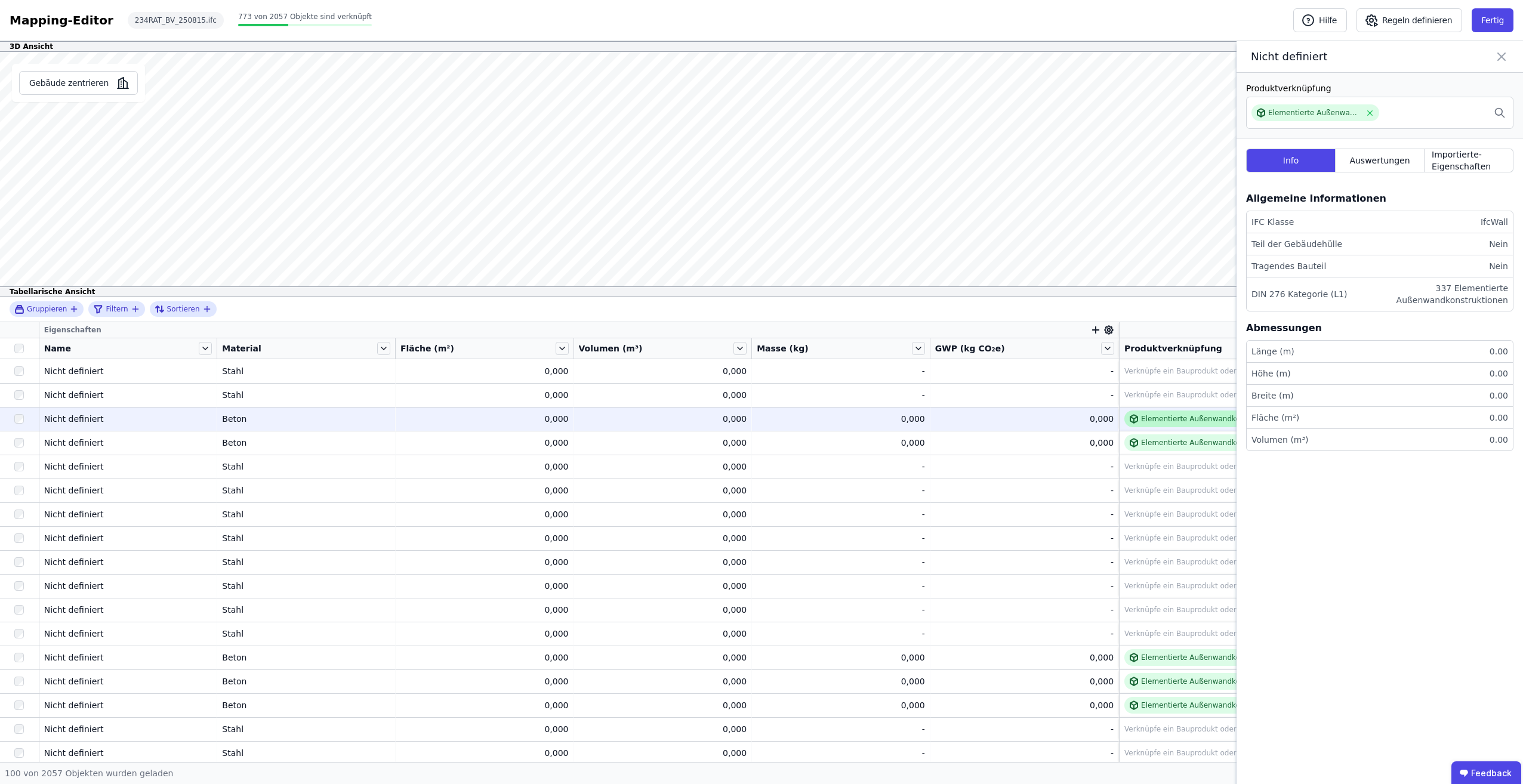
click at [1172, 423] on div "Elementierte Außenwandkonstruktion - Stahlbeton - C30/37 - 2%" at bounding box center [1258, 419] width 232 height 9
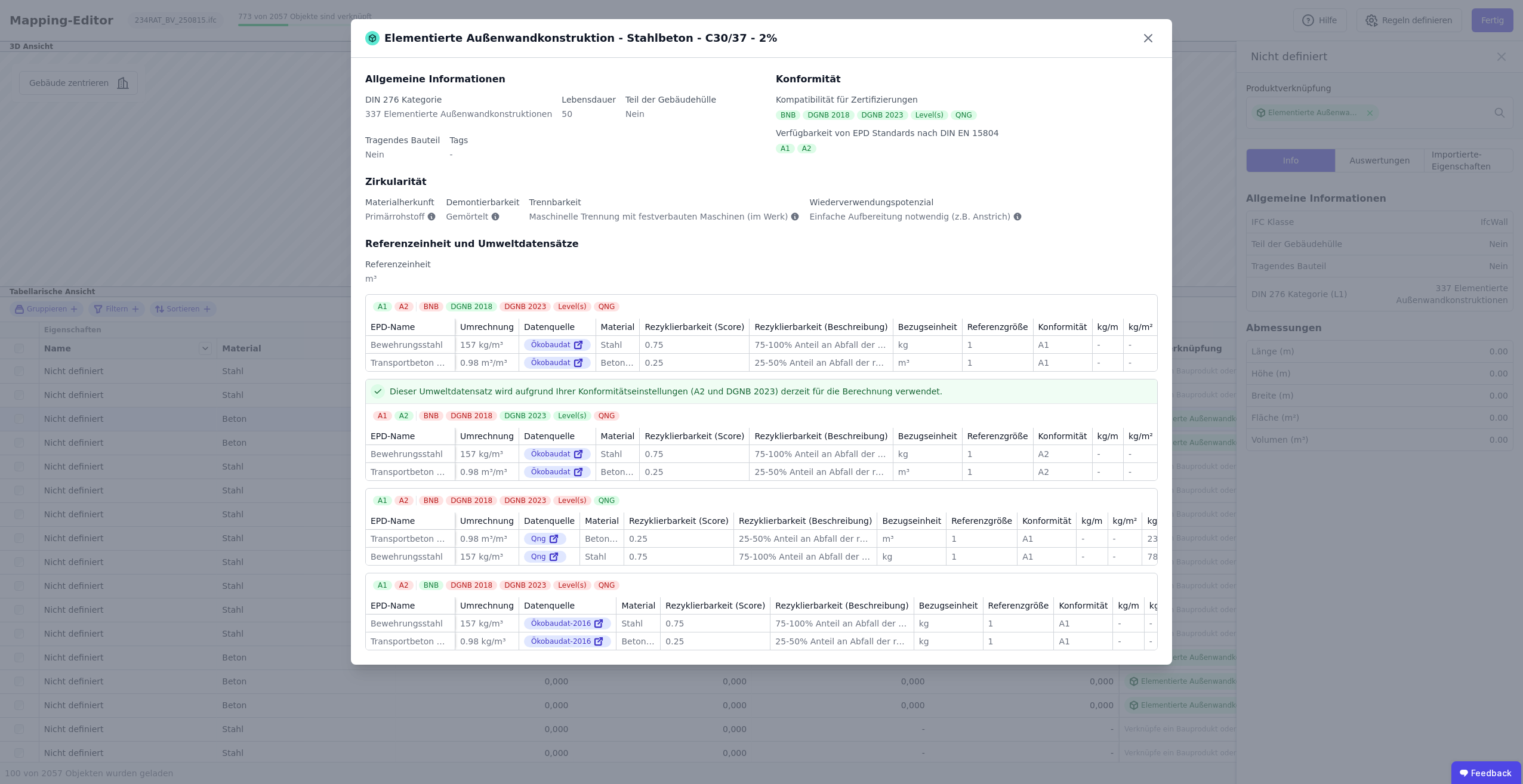
click at [1176, 442] on div "Elementierte Außenwandkonstruktion - Stahlbeton - C30/37 - 2% Allgemeine Inform…" at bounding box center [761, 392] width 1523 height 784
click at [1145, 39] on icon at bounding box center [1148, 38] width 19 height 19
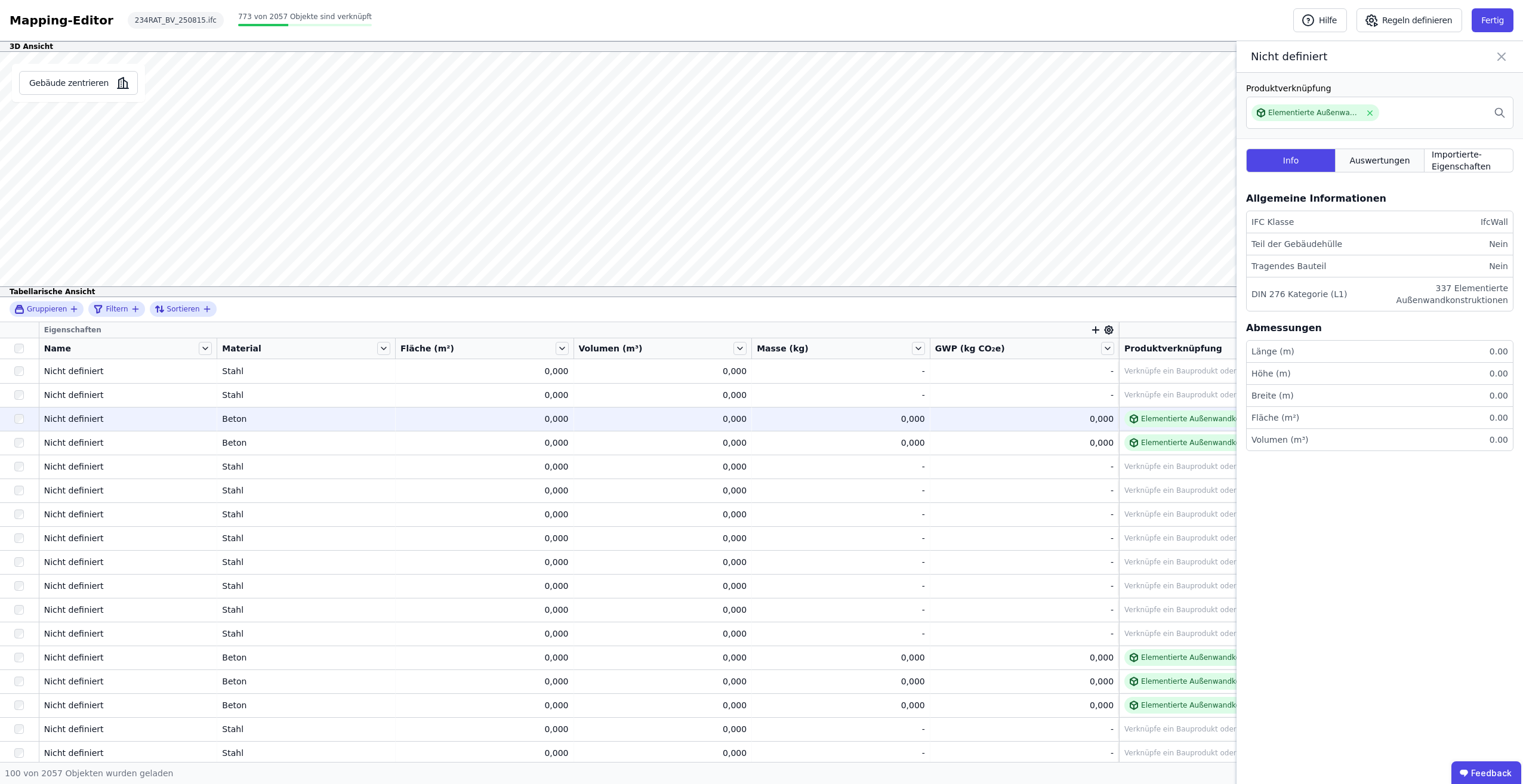
click at [1400, 166] on span "Auswertungen" at bounding box center [1380, 160] width 60 height 12
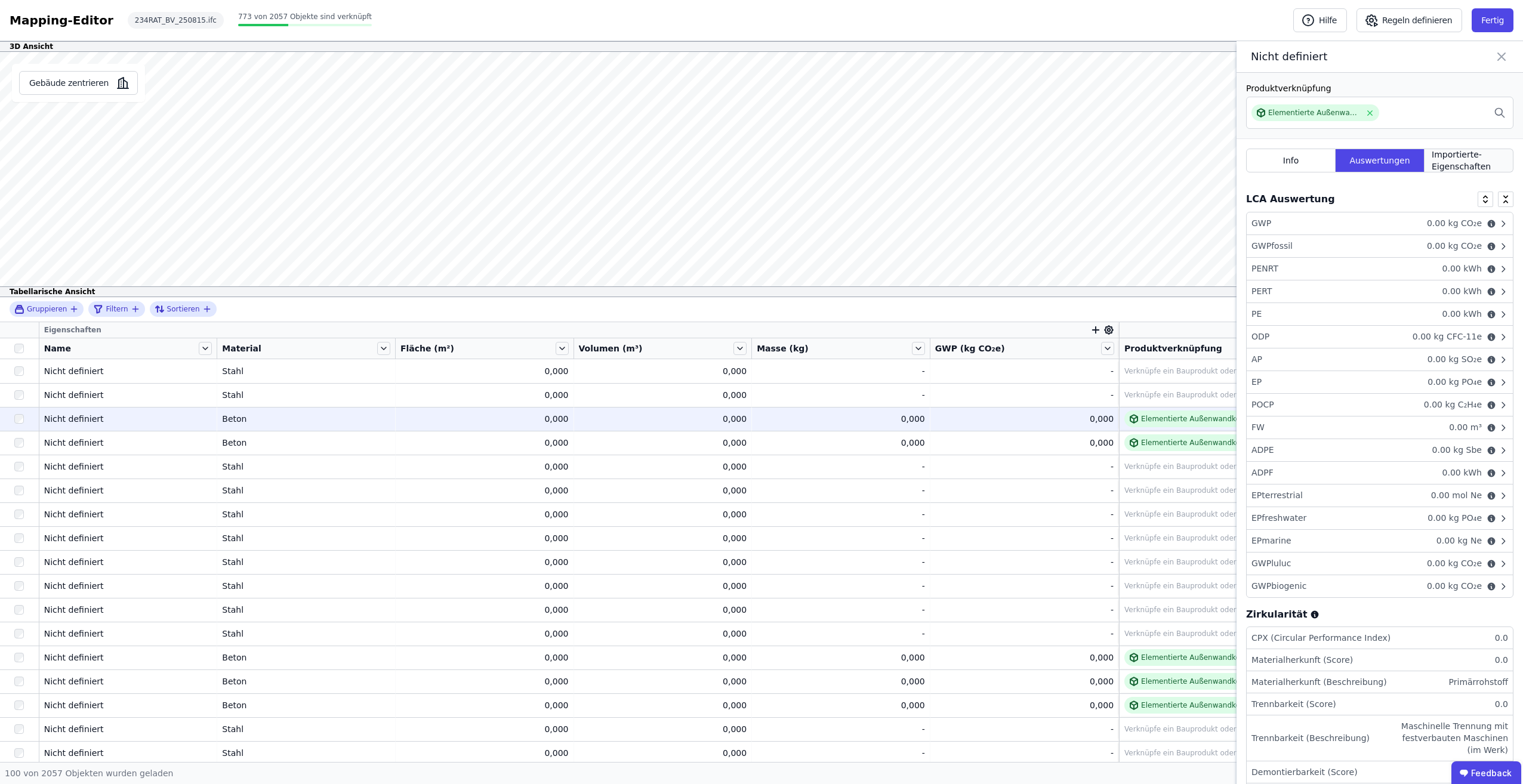
click at [1463, 158] on span "Importierte-Eigenschaften" at bounding box center [1469, 160] width 74 height 23
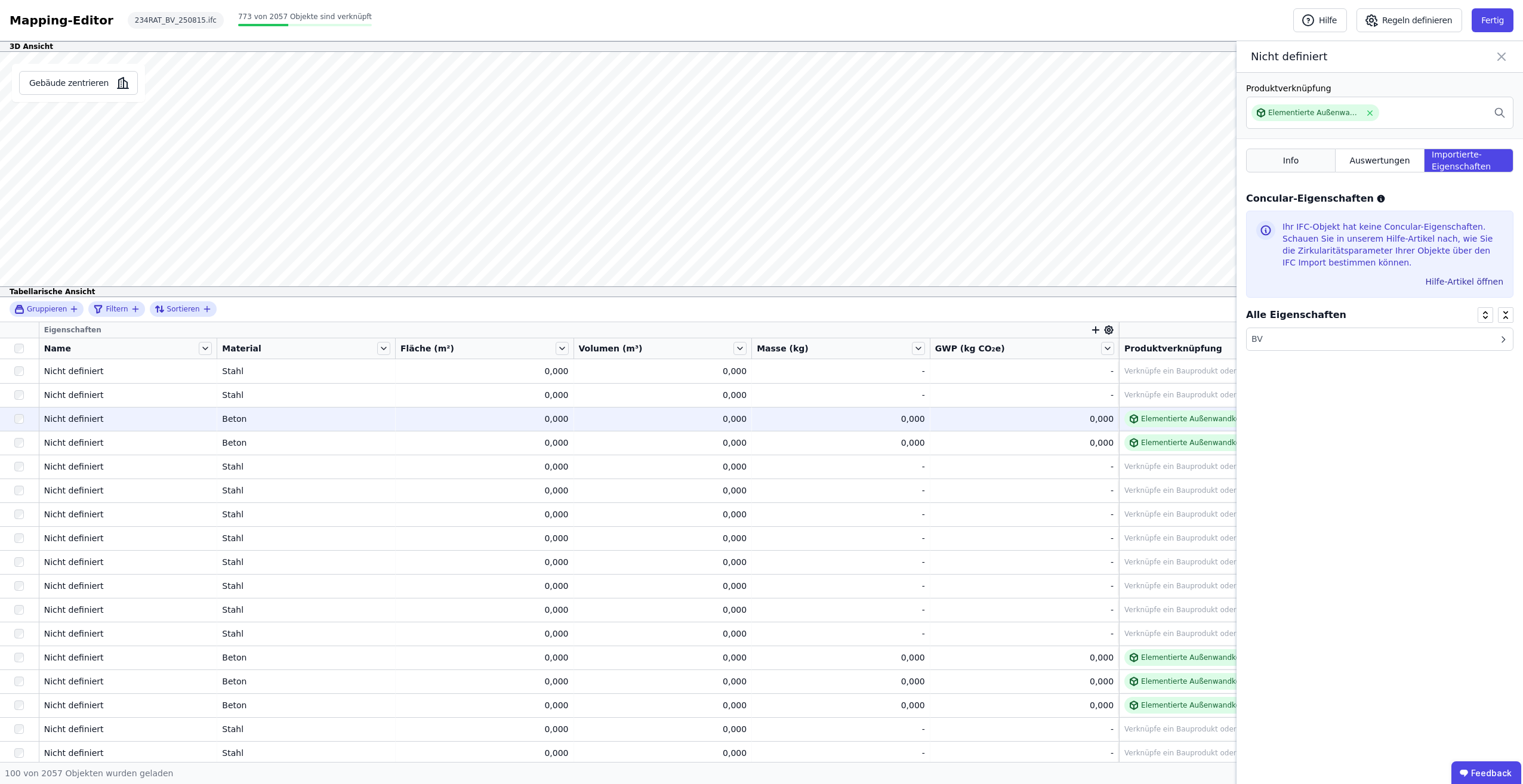
click at [1283, 162] on span "Info" at bounding box center [1291, 160] width 16 height 12
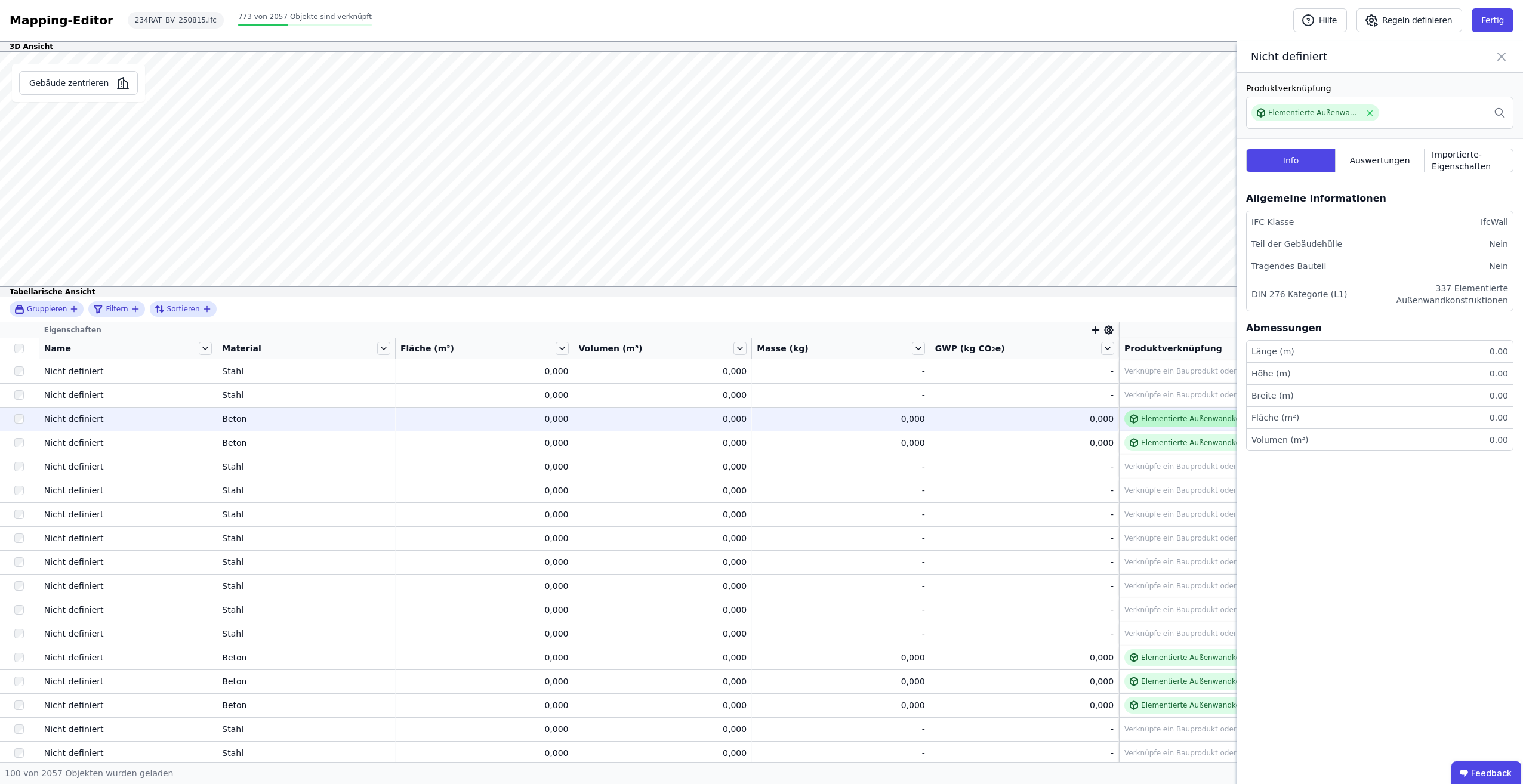
click at [1152, 424] on div "Elementierte Außenwandkonstruktion - Stahlbeton - C30/37 - 2%" at bounding box center [1259, 419] width 268 height 17
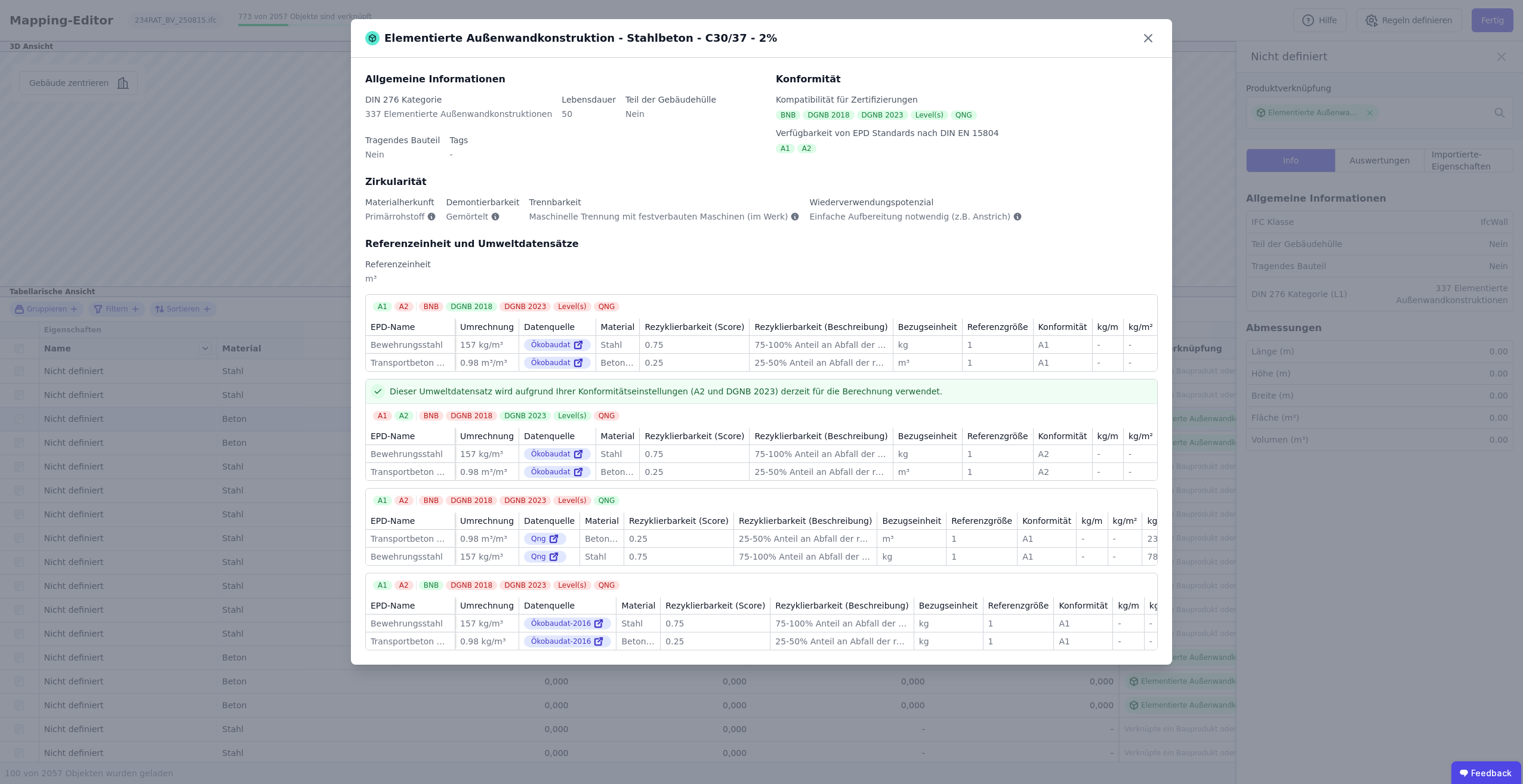
drag, startPoint x: 1148, startPoint y: 38, endPoint x: 1219, endPoint y: 99, distance: 93.6
click at [1150, 38] on icon at bounding box center [1148, 38] width 19 height 19
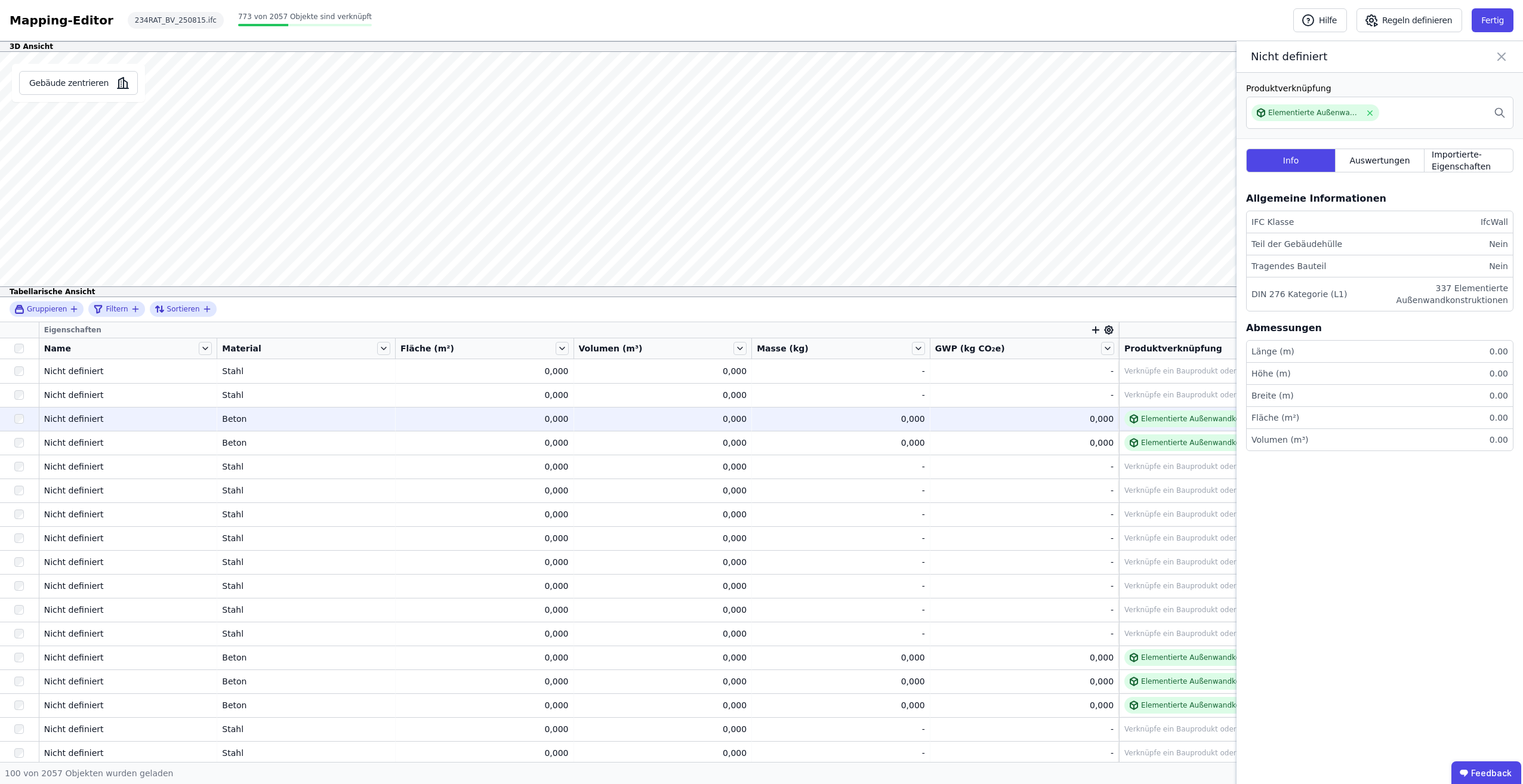
click at [1502, 352] on div "0.00" at bounding box center [1497, 351] width 23 height 12
click at [1175, 418] on div "Elementierte Außenwandkonstruktion - Stahlbeton - C30/37 - 2%" at bounding box center [1258, 419] width 232 height 9
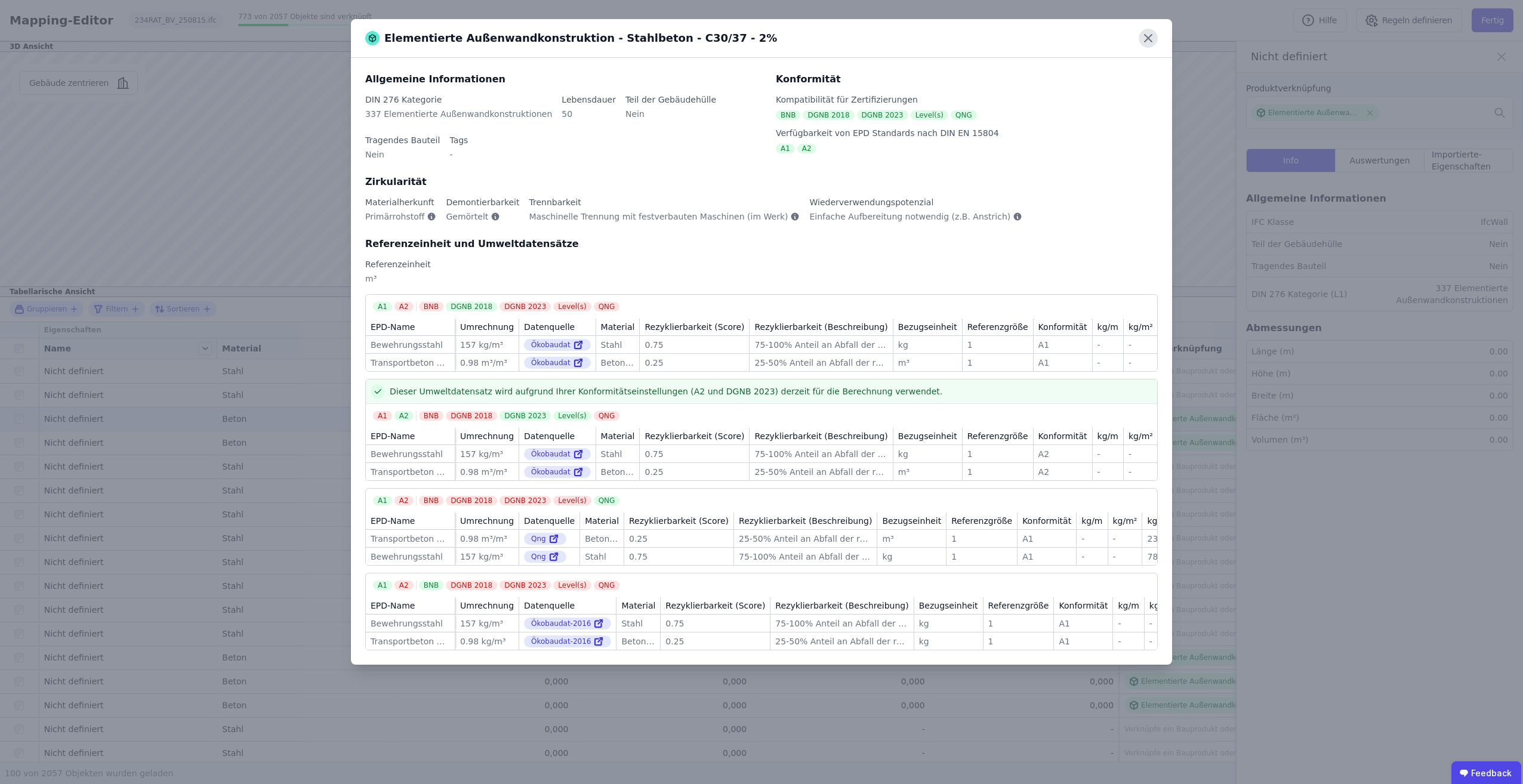
click at [1146, 42] on icon at bounding box center [1148, 38] width 19 height 19
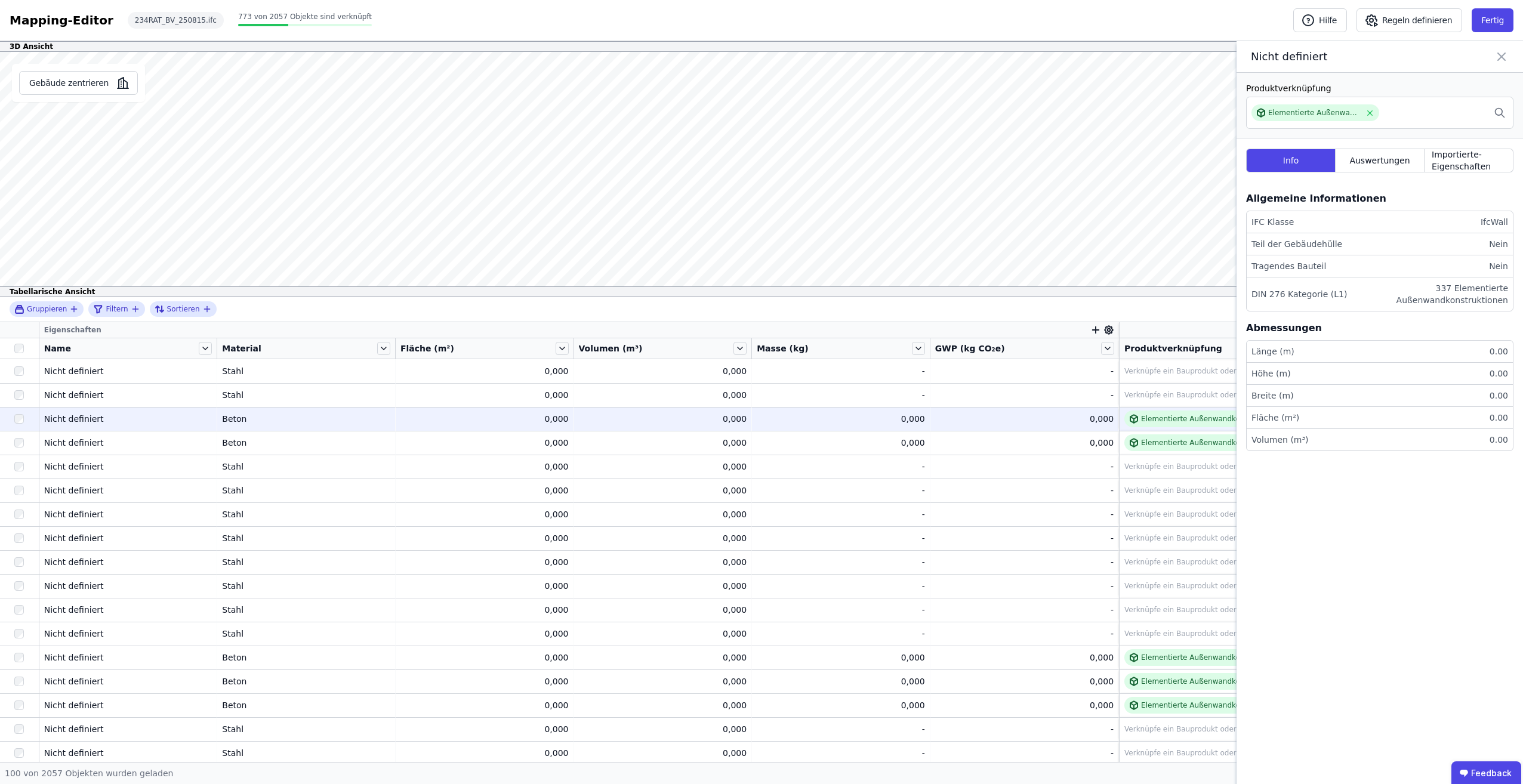
click at [1501, 350] on div "0.00" at bounding box center [1497, 351] width 23 height 12
click at [1503, 376] on div "0.00" at bounding box center [1497, 373] width 23 height 12
click at [1326, 115] on div "Elementierte Außenwandkonstruktion - Stahlbeton - C30/37 - 2%" at bounding box center [1314, 112] width 93 height 9
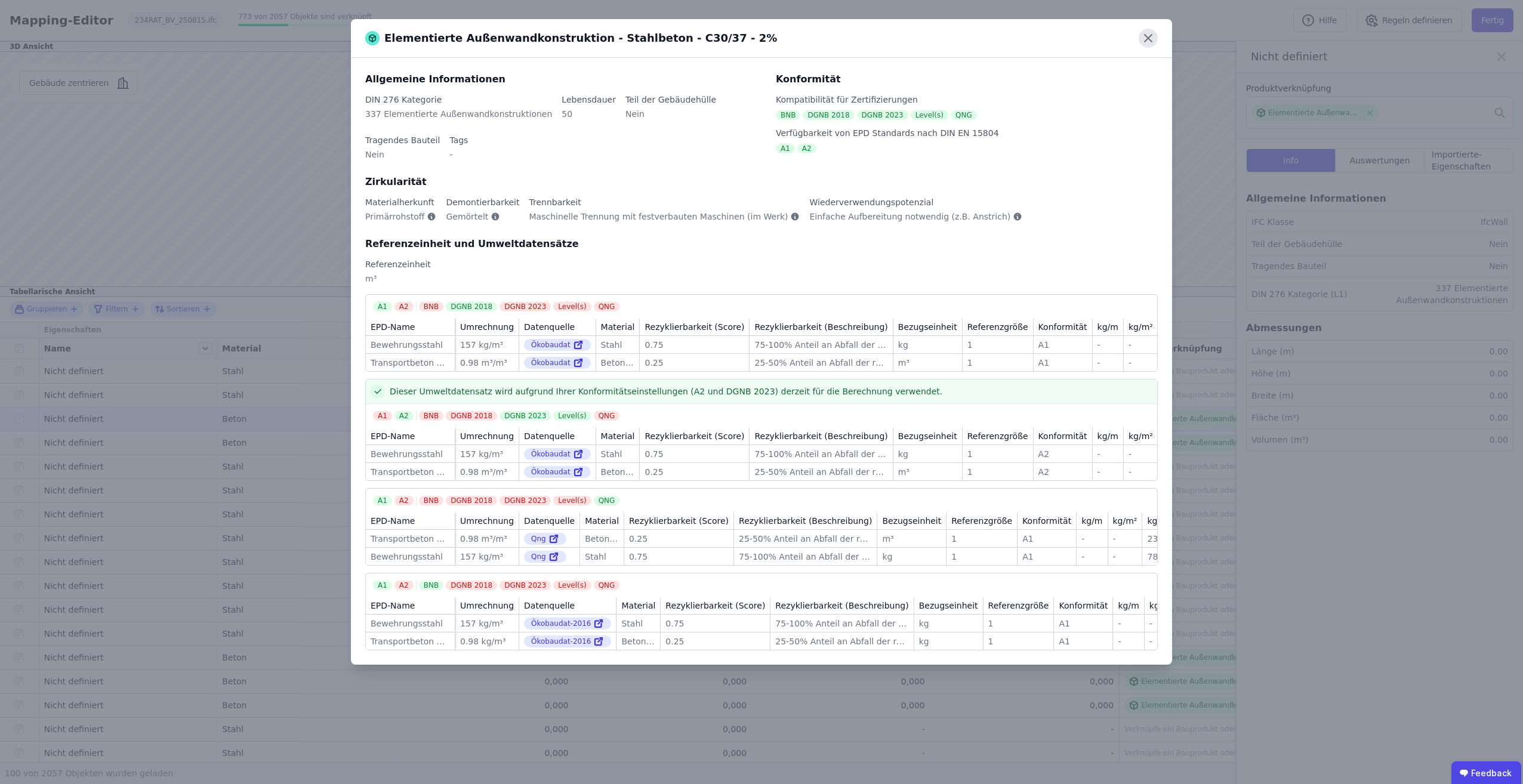
click at [1157, 36] on icon at bounding box center [1148, 38] width 19 height 19
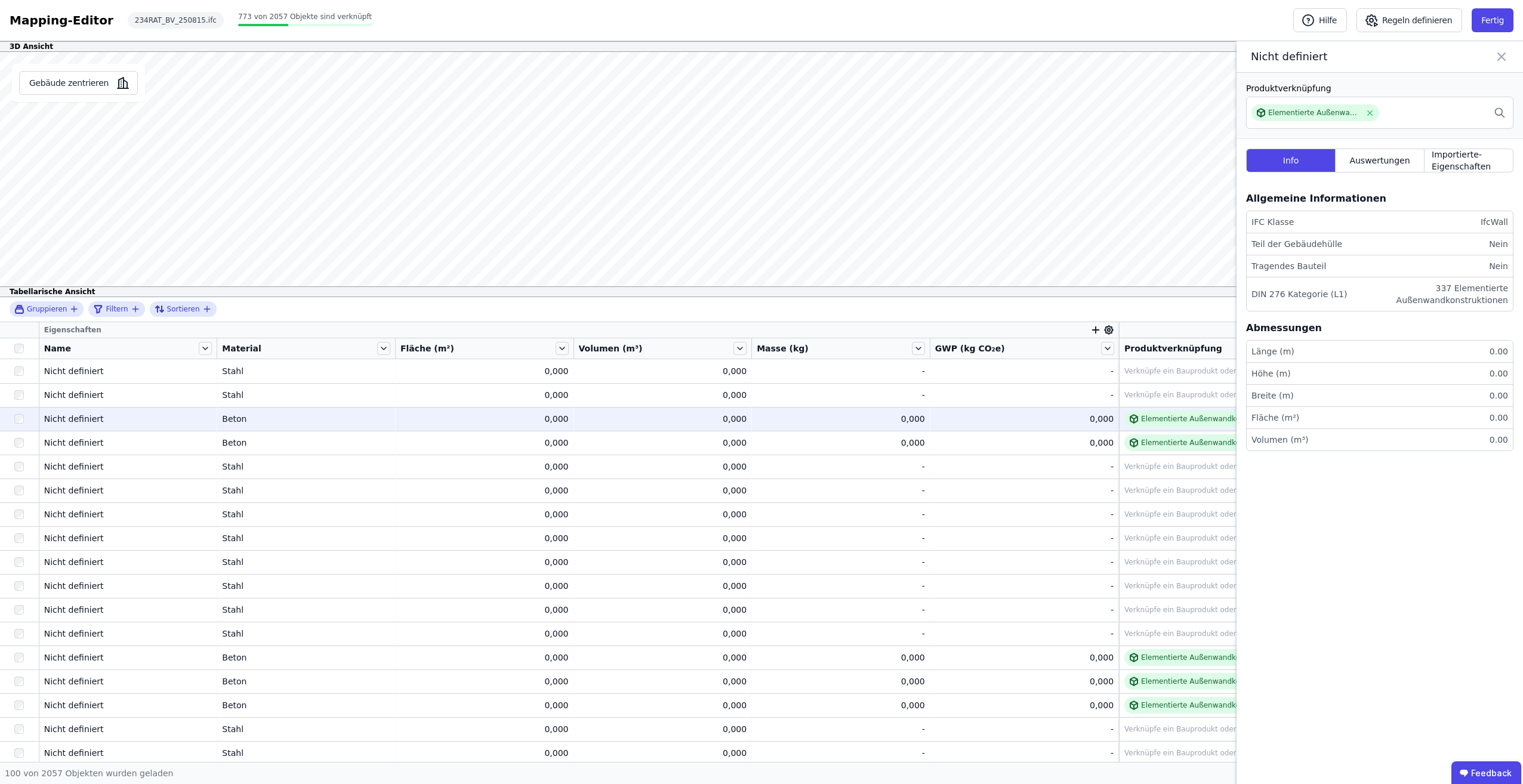
click at [1471, 291] on div "337 Elementierte Außenwandkonstruktionen" at bounding box center [1433, 293] width 149 height 23
click at [1449, 162] on span "Importierte-Eigenschaften" at bounding box center [1469, 160] width 74 height 23
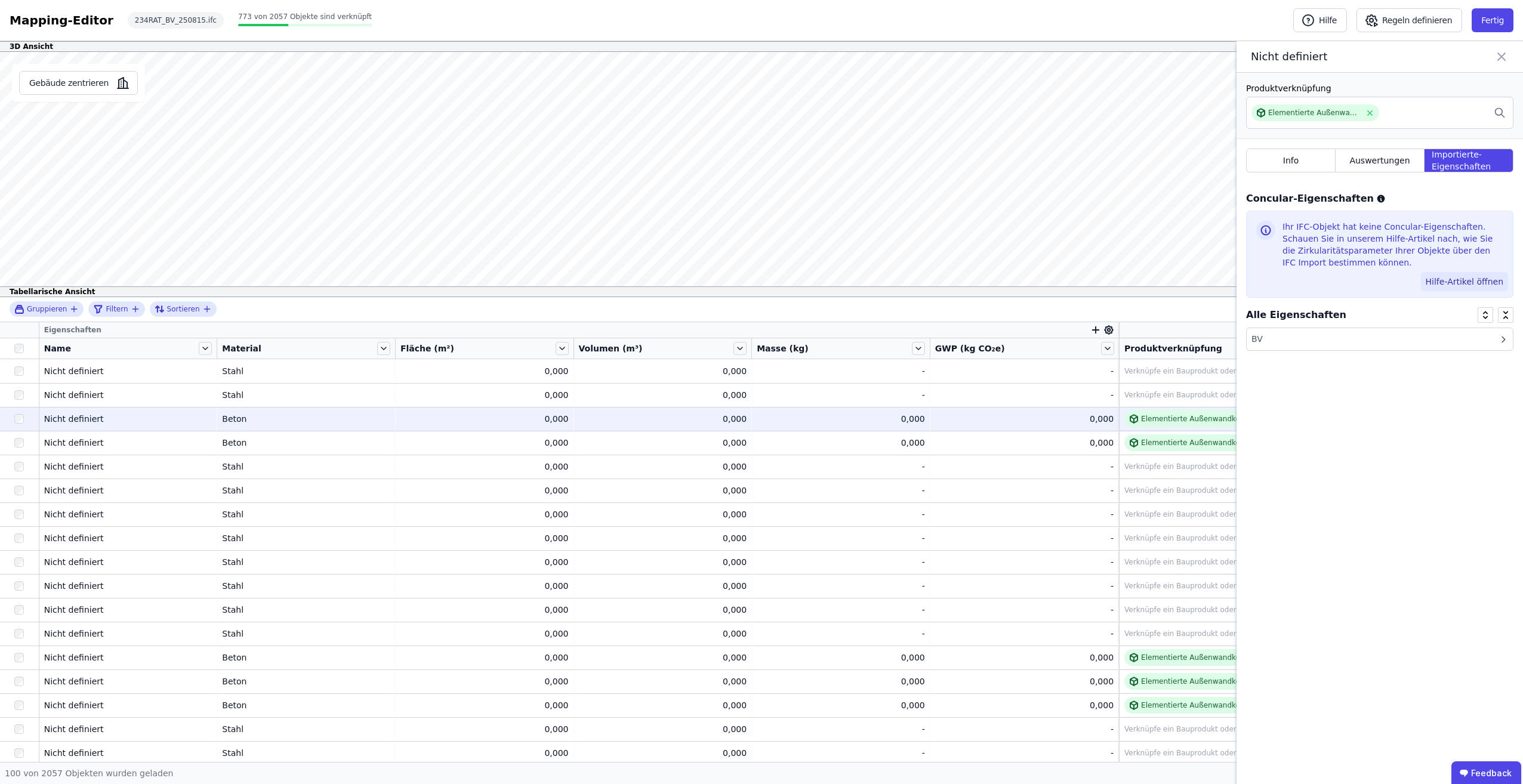
click at [1473, 285] on button "Hilfe-Artikel öffnen" at bounding box center [1464, 281] width 87 height 19
click at [66, 81] on button "Gebäude zentrieren" at bounding box center [78, 82] width 119 height 23
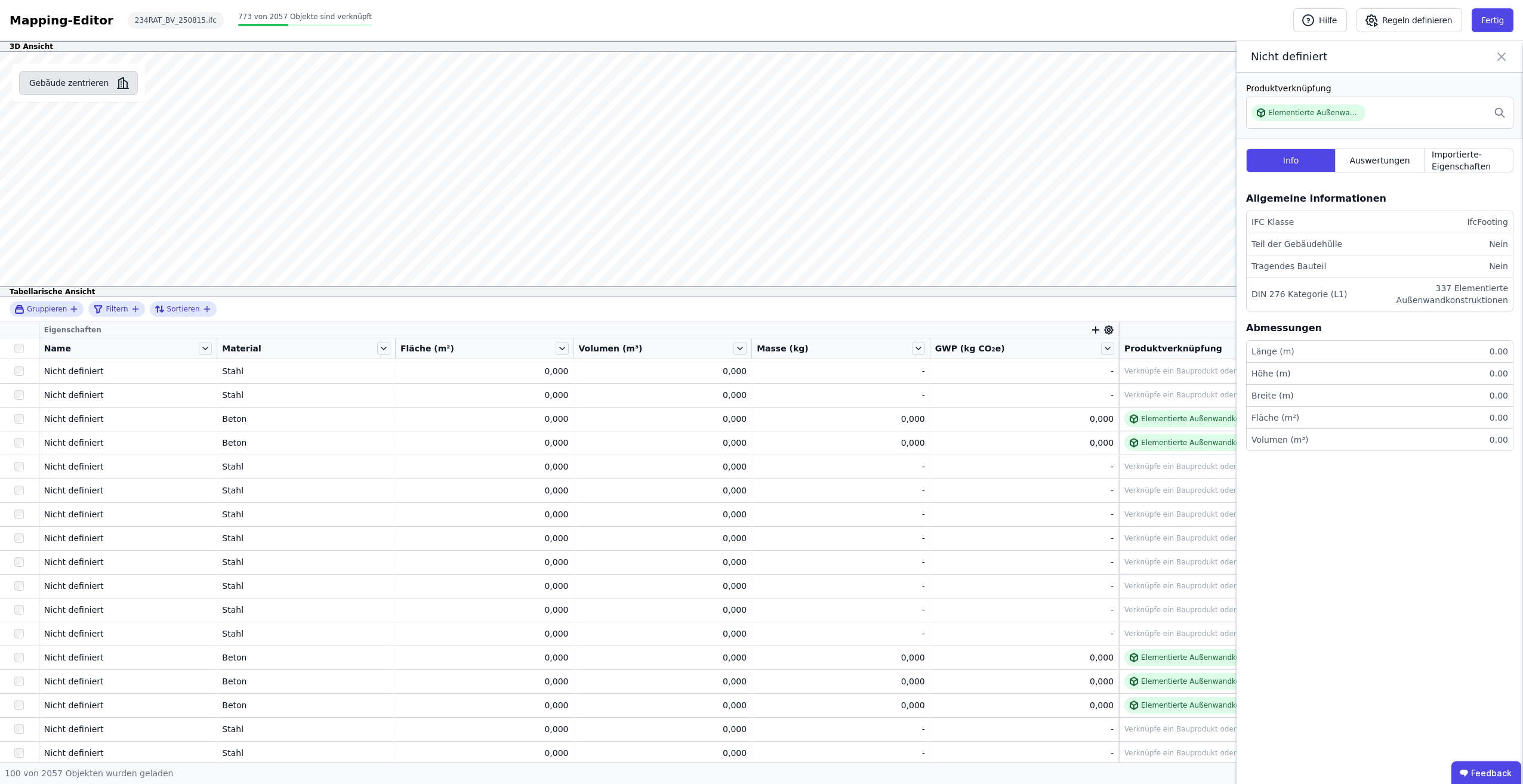
drag, startPoint x: 88, startPoint y: 81, endPoint x: 97, endPoint y: 82, distance: 9.1
click at [89, 81] on button "Gebäude zentrieren" at bounding box center [78, 82] width 119 height 23
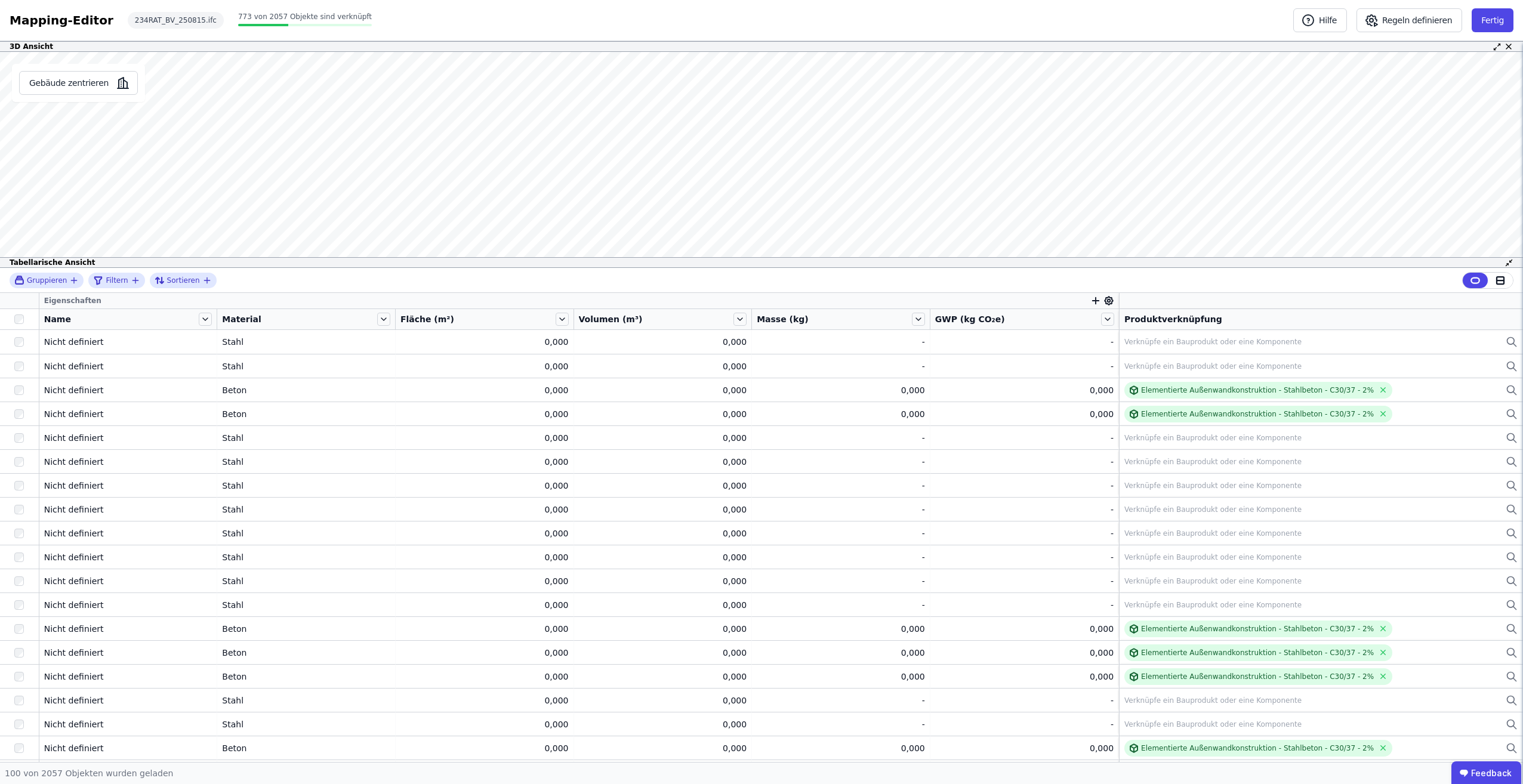
click at [882, 456] on div "3D Ansicht Gebäude zentrieren Nicht definiert Produktverknüpfung Elementierte A…" at bounding box center [761, 401] width 1523 height 720
click at [1499, 47] on icon at bounding box center [1498, 47] width 9 height 9
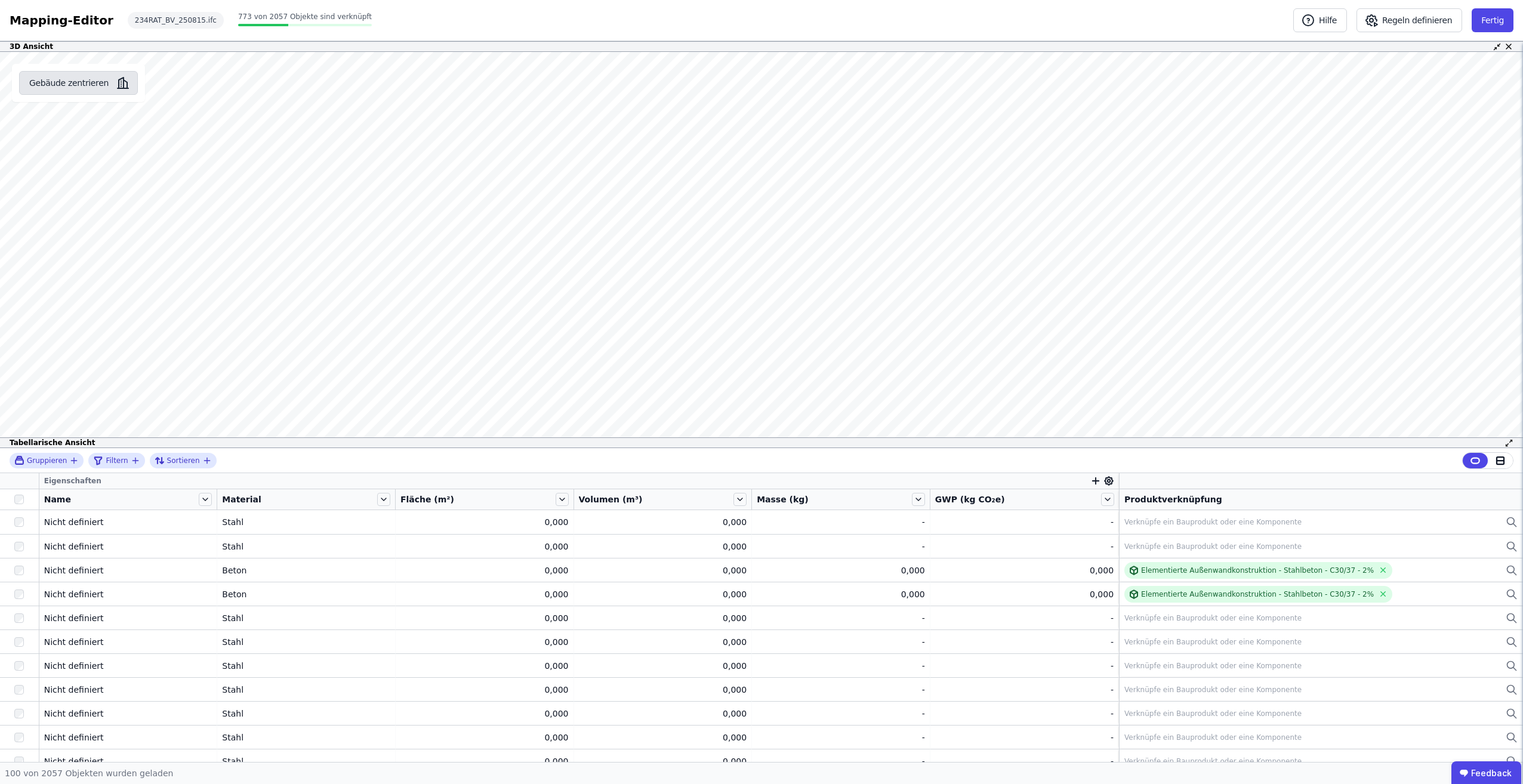
click at [61, 87] on button "Gebäude zentrieren" at bounding box center [78, 82] width 119 height 23
click at [98, 81] on button "Gebäude zentrieren" at bounding box center [78, 82] width 119 height 23
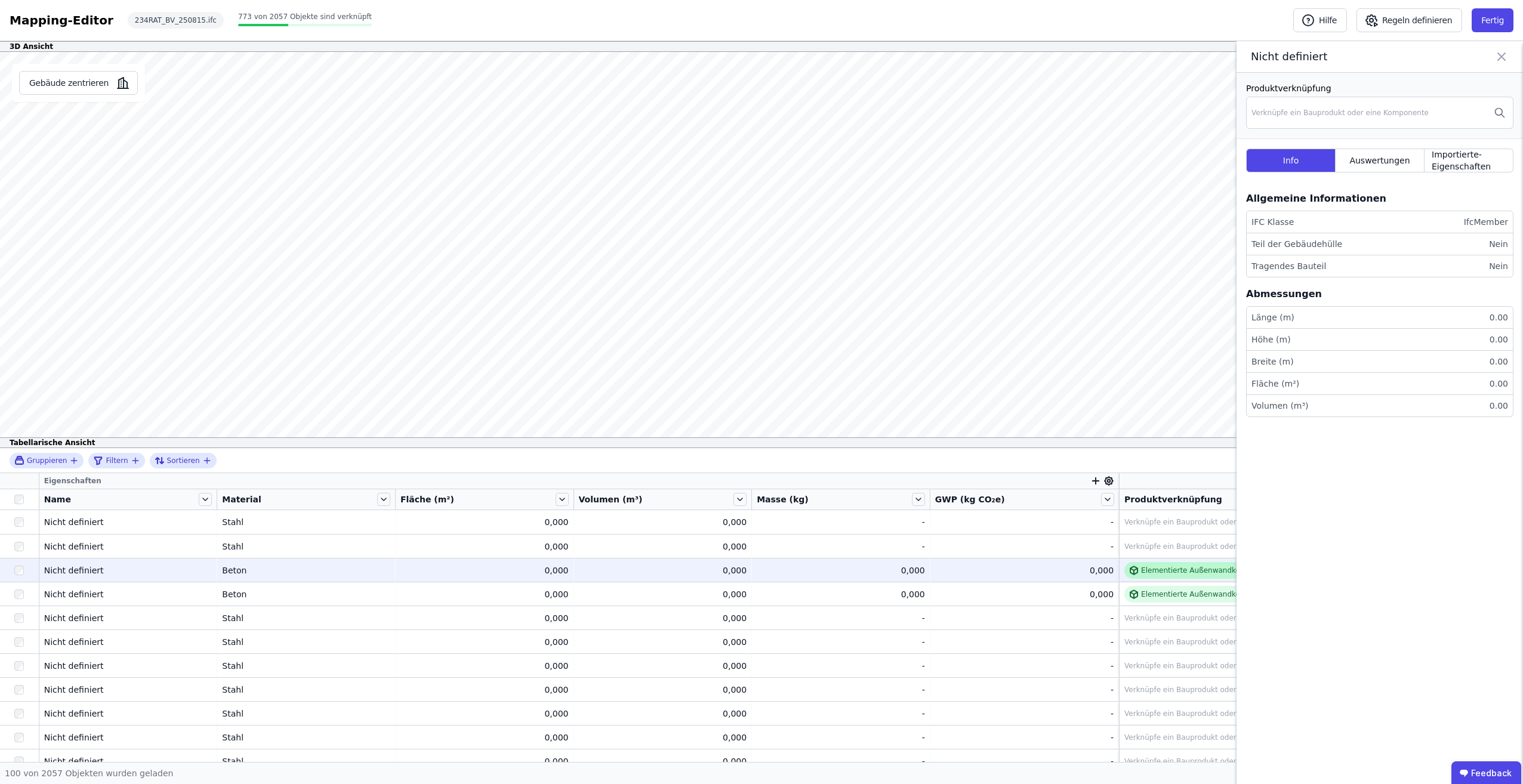
click at [1163, 576] on div "Elementierte Außenwandkonstruktion - Stahlbeton - C30/37 - 2%" at bounding box center [1259, 570] width 268 height 17
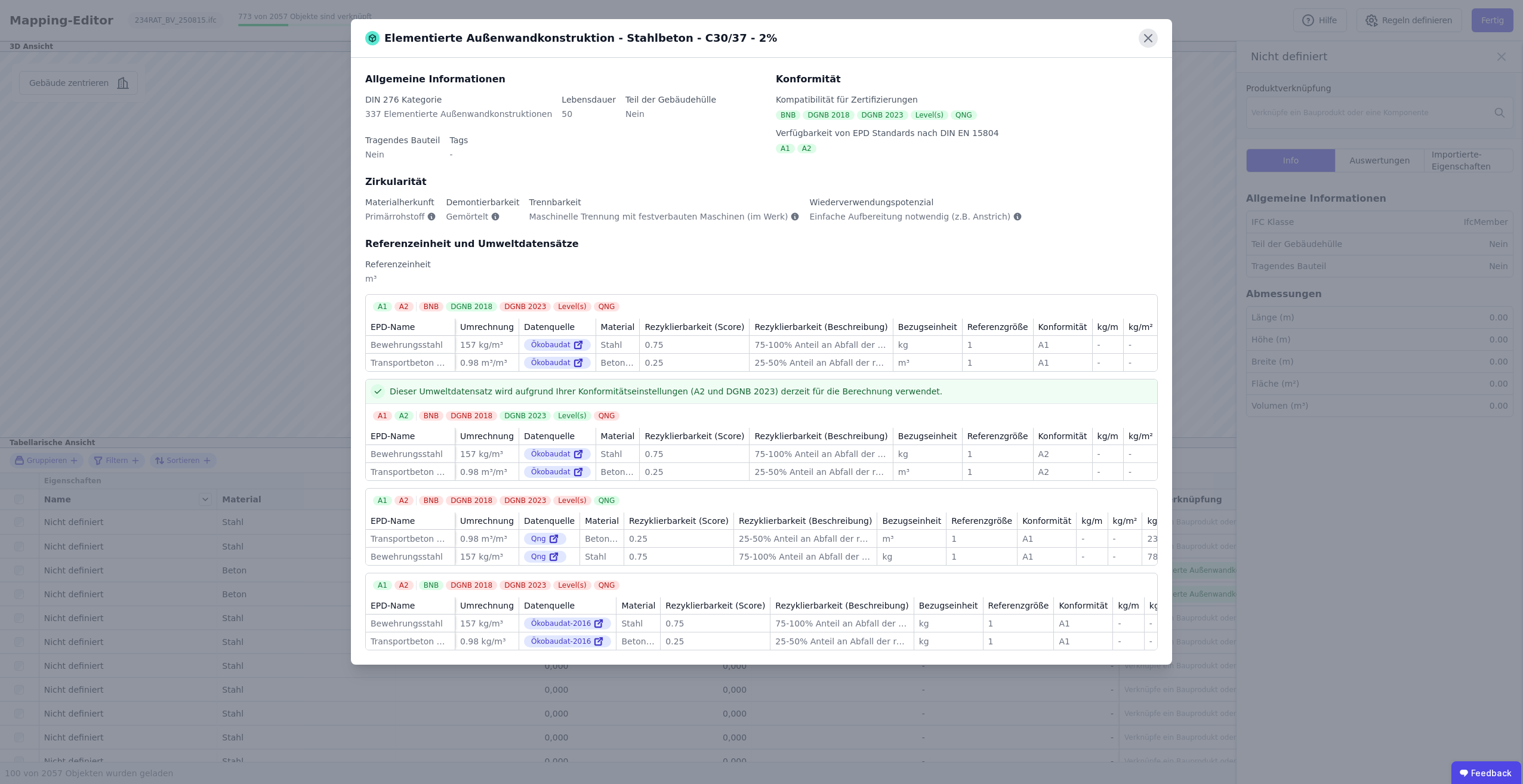
click at [1145, 41] on icon at bounding box center [1149, 38] width 7 height 7
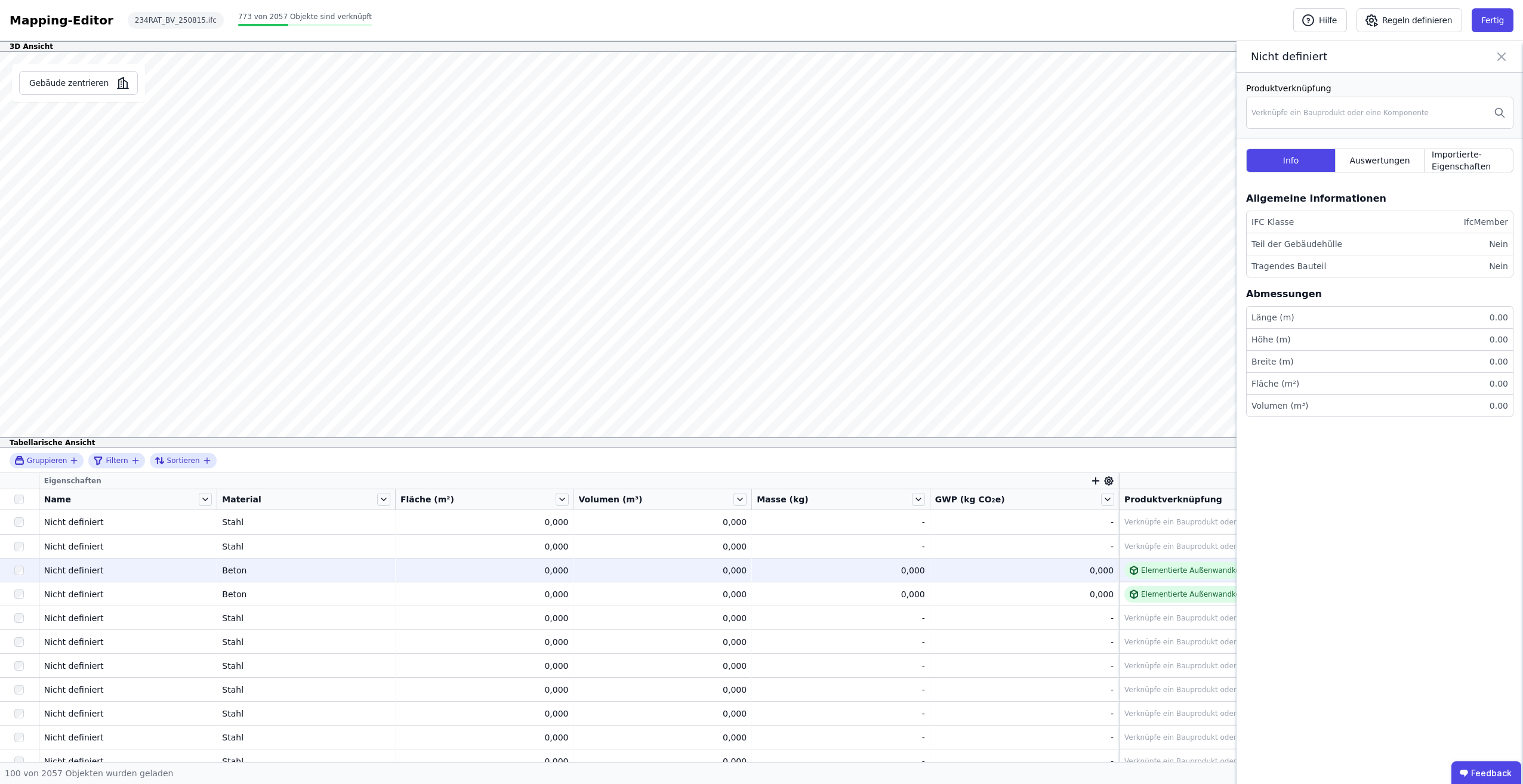
click at [282, 570] on div "Beton" at bounding box center [306, 570] width 169 height 12
click at [67, 84] on button "Gebäude zentrieren" at bounding box center [78, 82] width 119 height 23
click at [80, 84] on button "Gebäude zentrieren" at bounding box center [78, 82] width 119 height 23
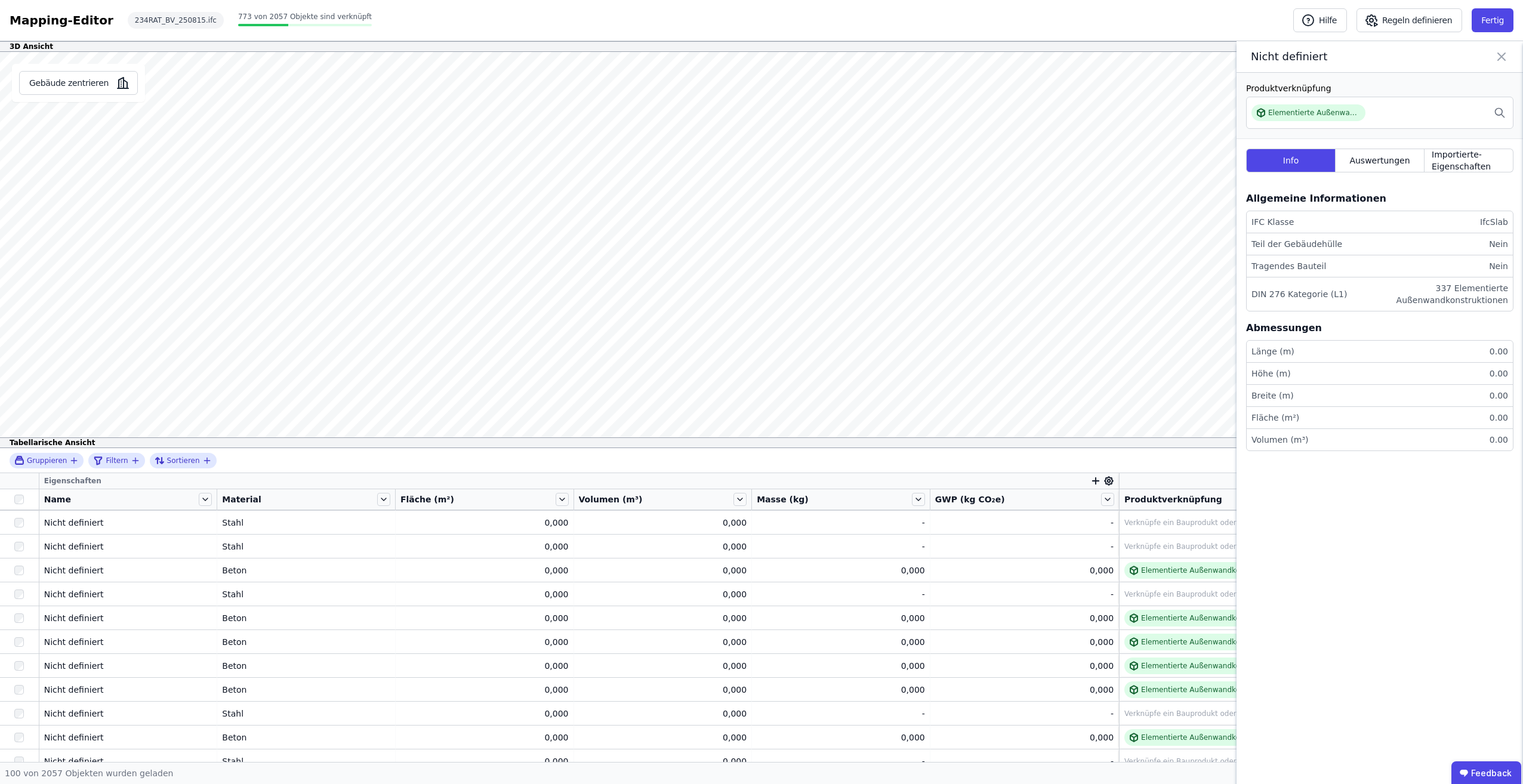
scroll to position [537, 0]
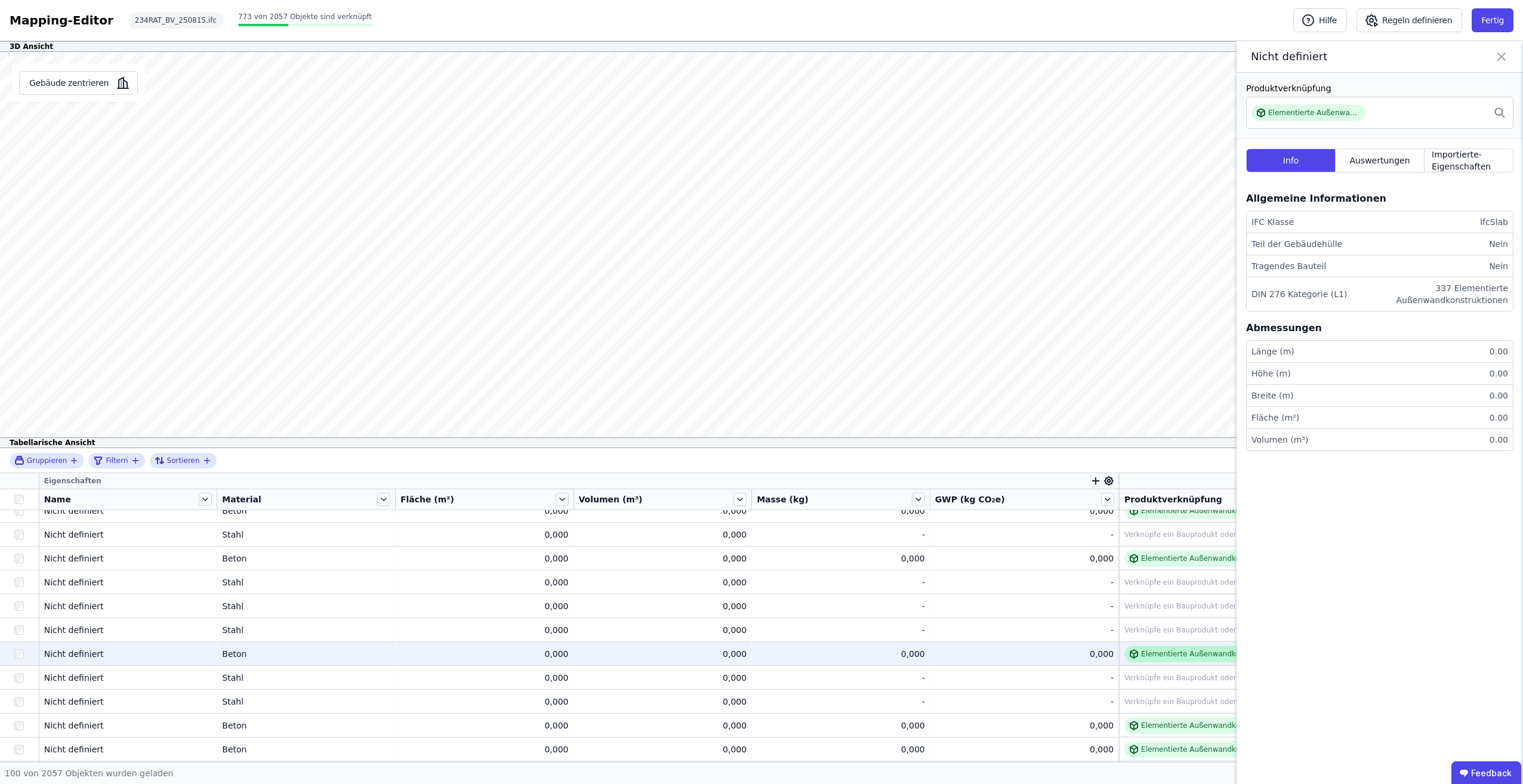
click at [1142, 658] on div "Elementierte Außenwandkonstruktion - Stahlbeton - C30/37 - 2%" at bounding box center [1258, 654] width 232 height 9
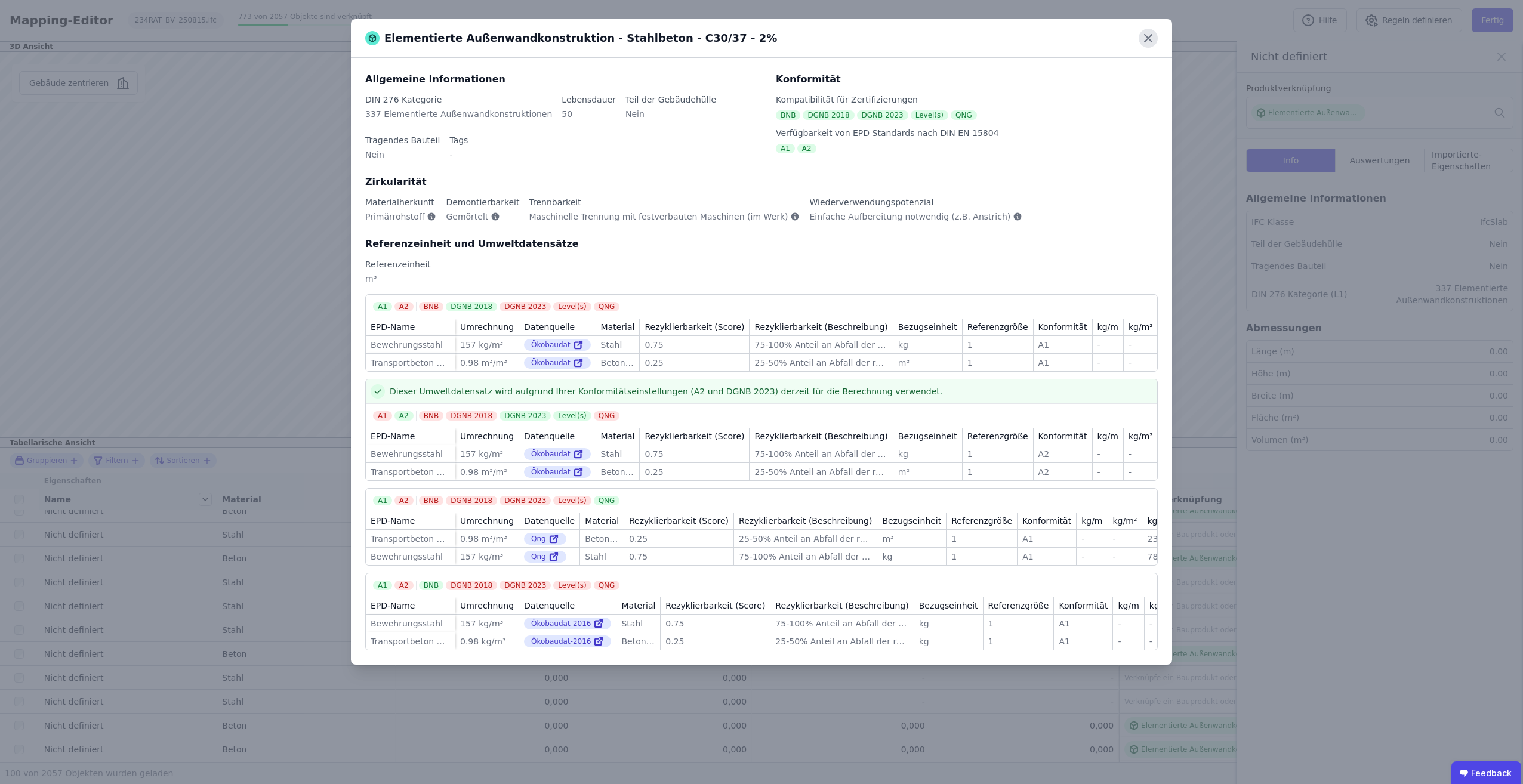
click at [1147, 37] on icon at bounding box center [1149, 38] width 7 height 7
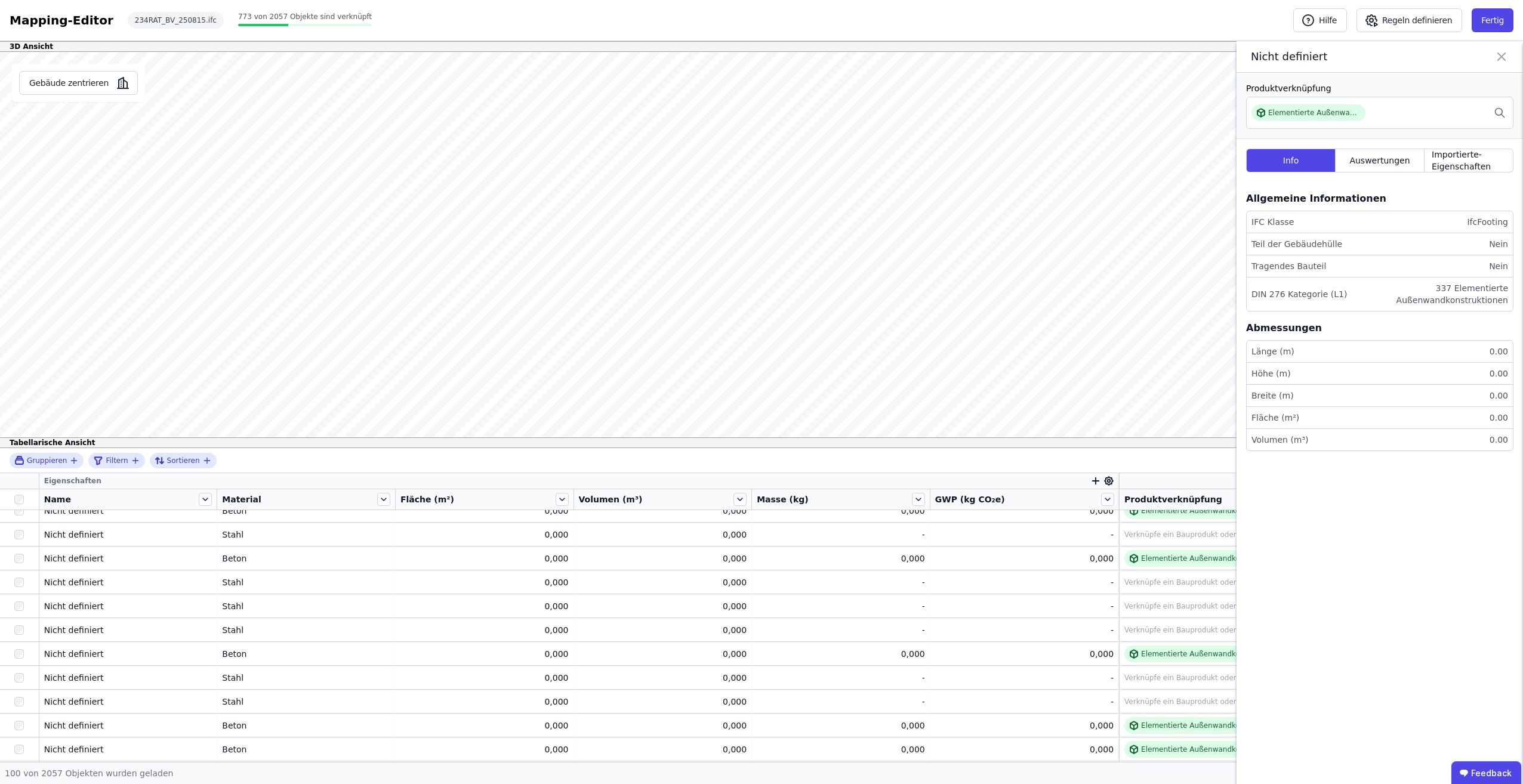
click at [1506, 57] on icon at bounding box center [1501, 57] width 14 height 17
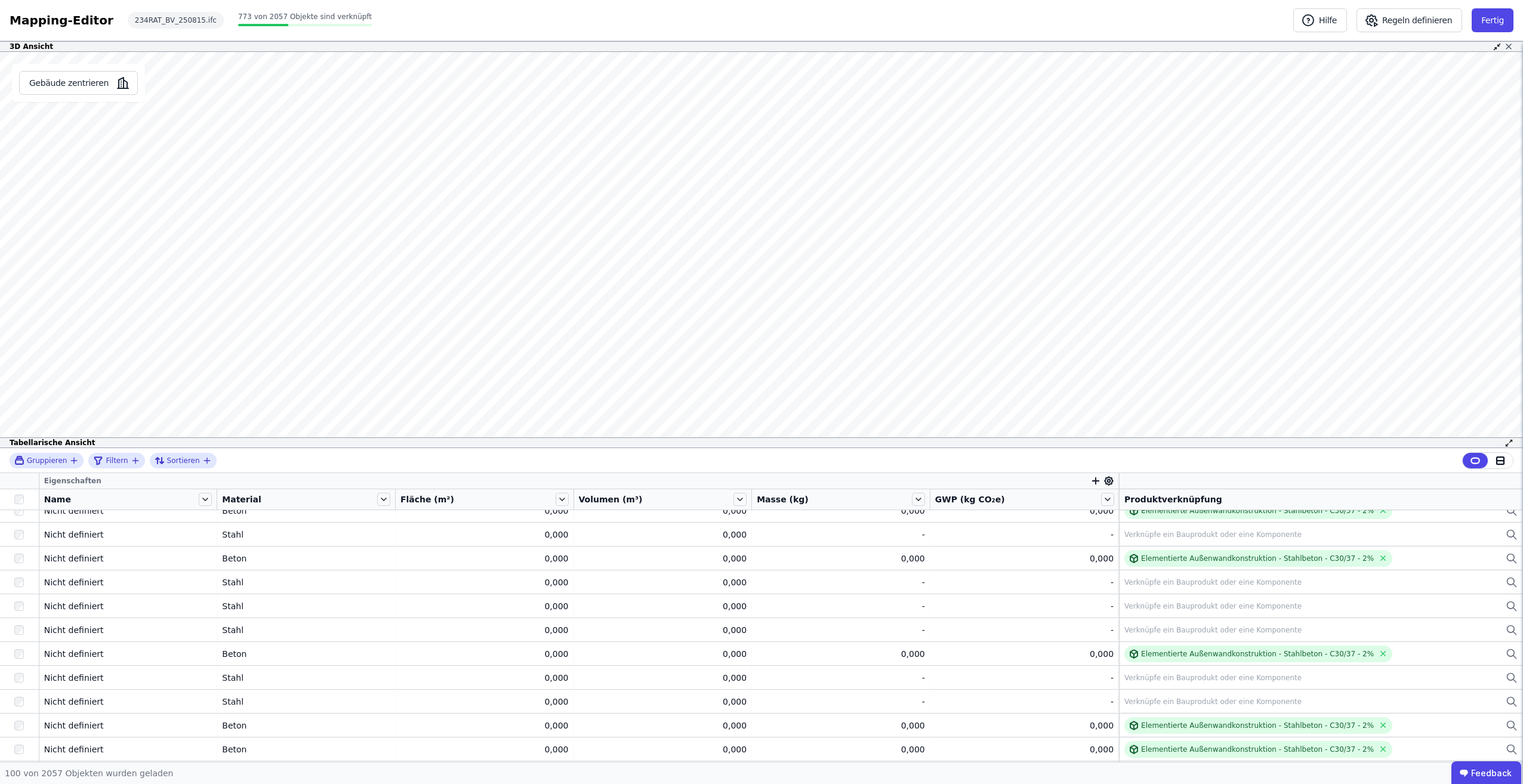
click at [1513, 49] on icon at bounding box center [1509, 47] width 9 height 9
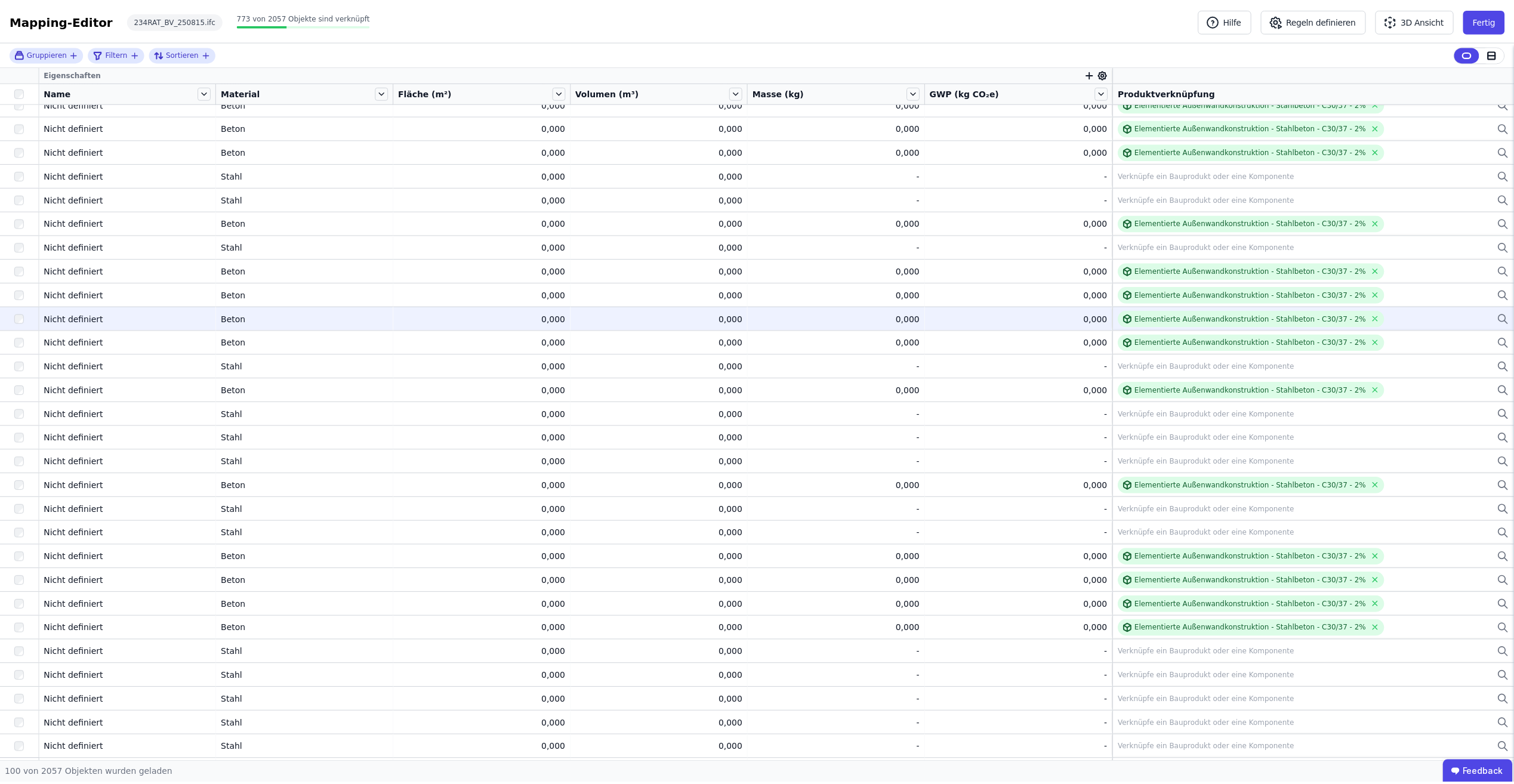
scroll to position [119, 0]
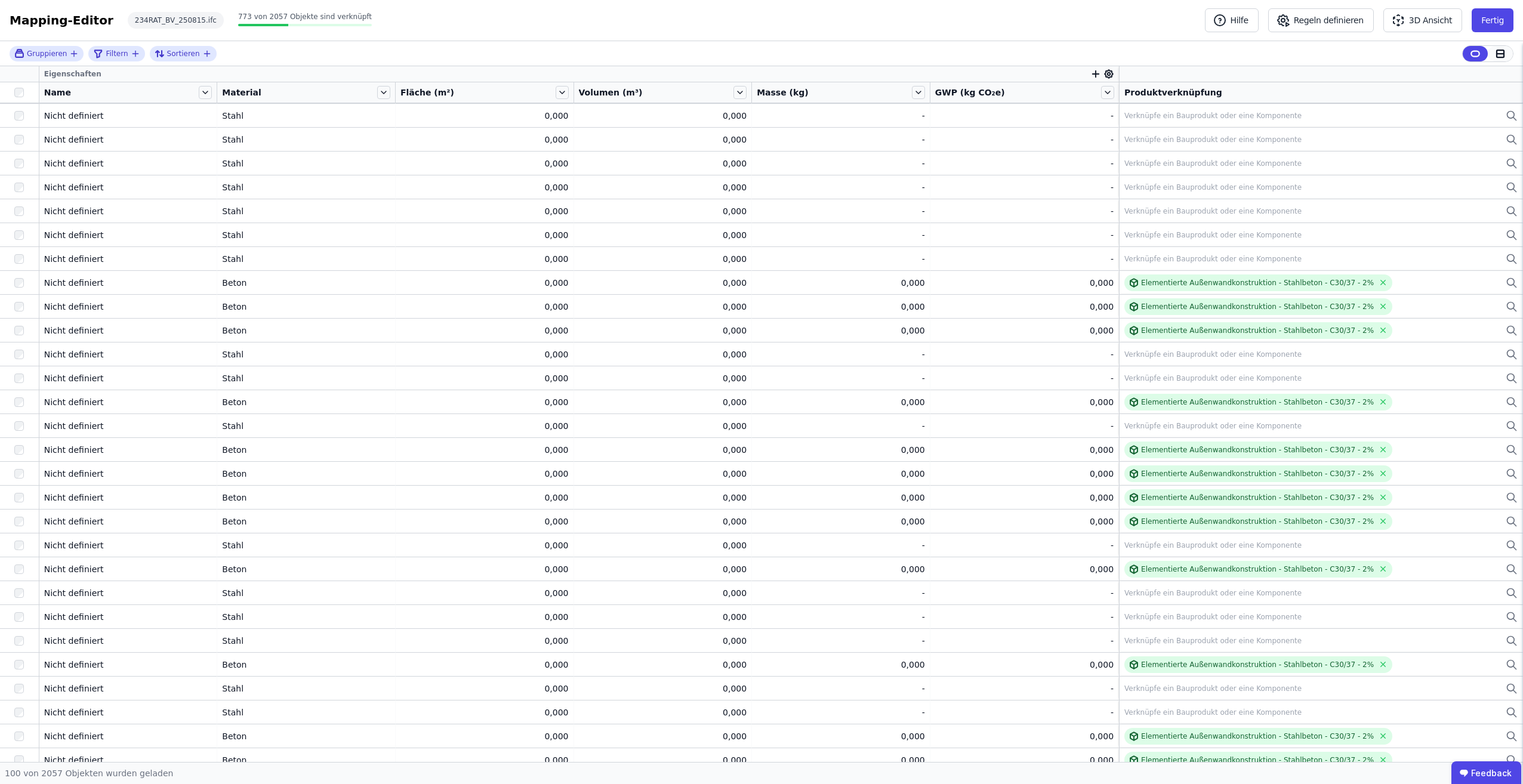
click at [1499, 57] on icon at bounding box center [1501, 53] width 7 height 7
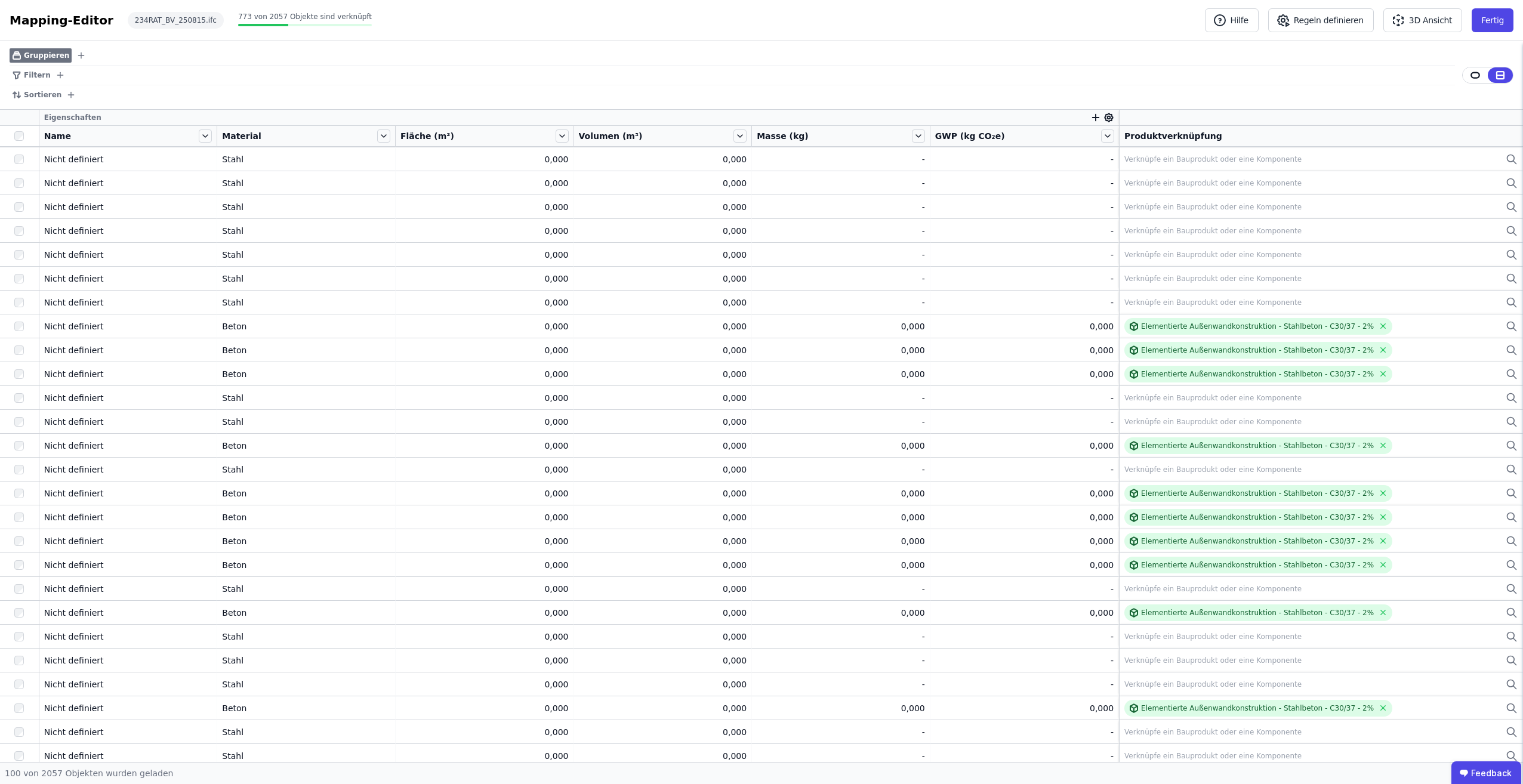
click at [34, 78] on span "Filtern" at bounding box center [37, 75] width 27 height 9
click at [1472, 78] on icon at bounding box center [1475, 76] width 8 height 6
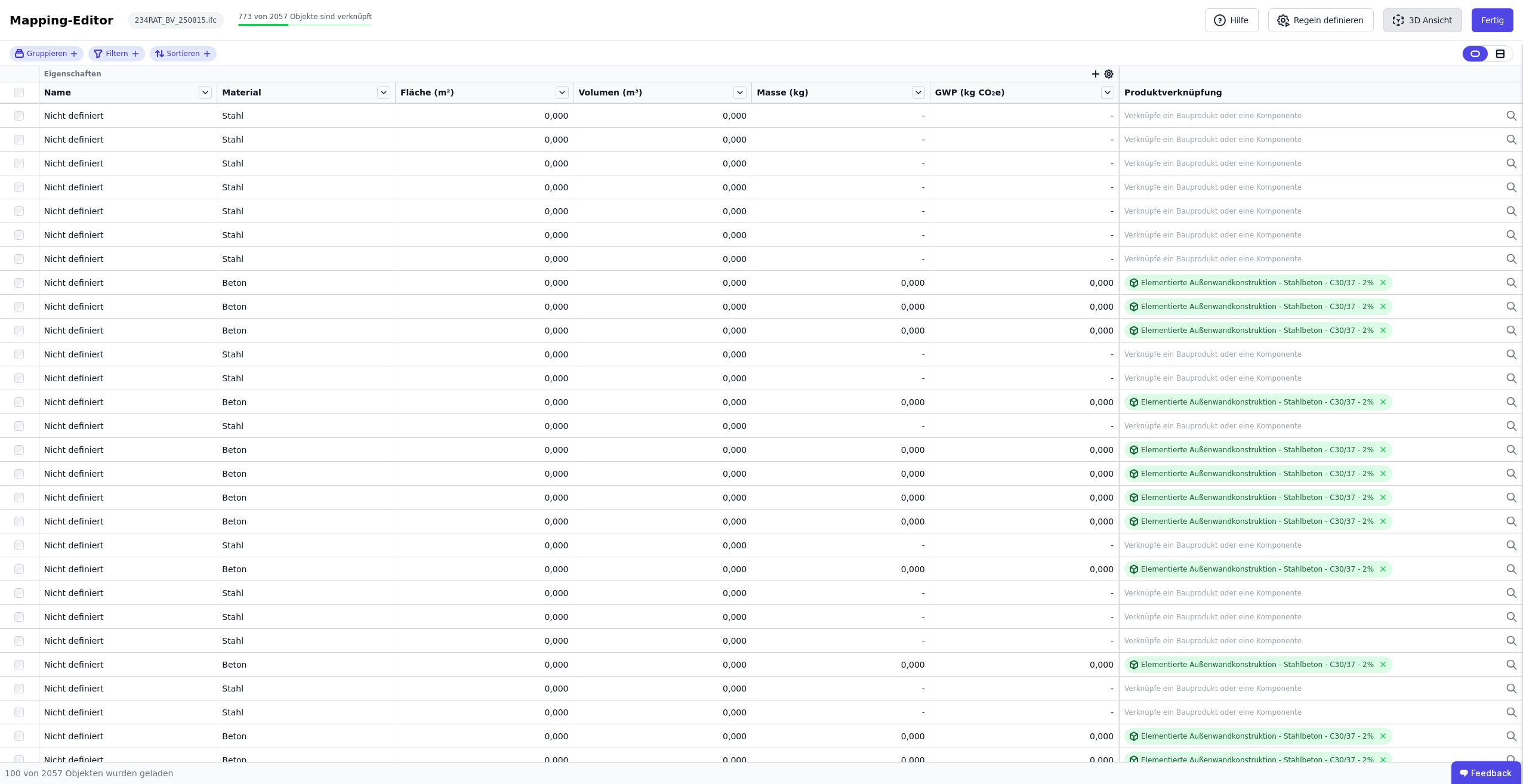
click at [1431, 19] on button "3D Ansicht" at bounding box center [1423, 20] width 79 height 23
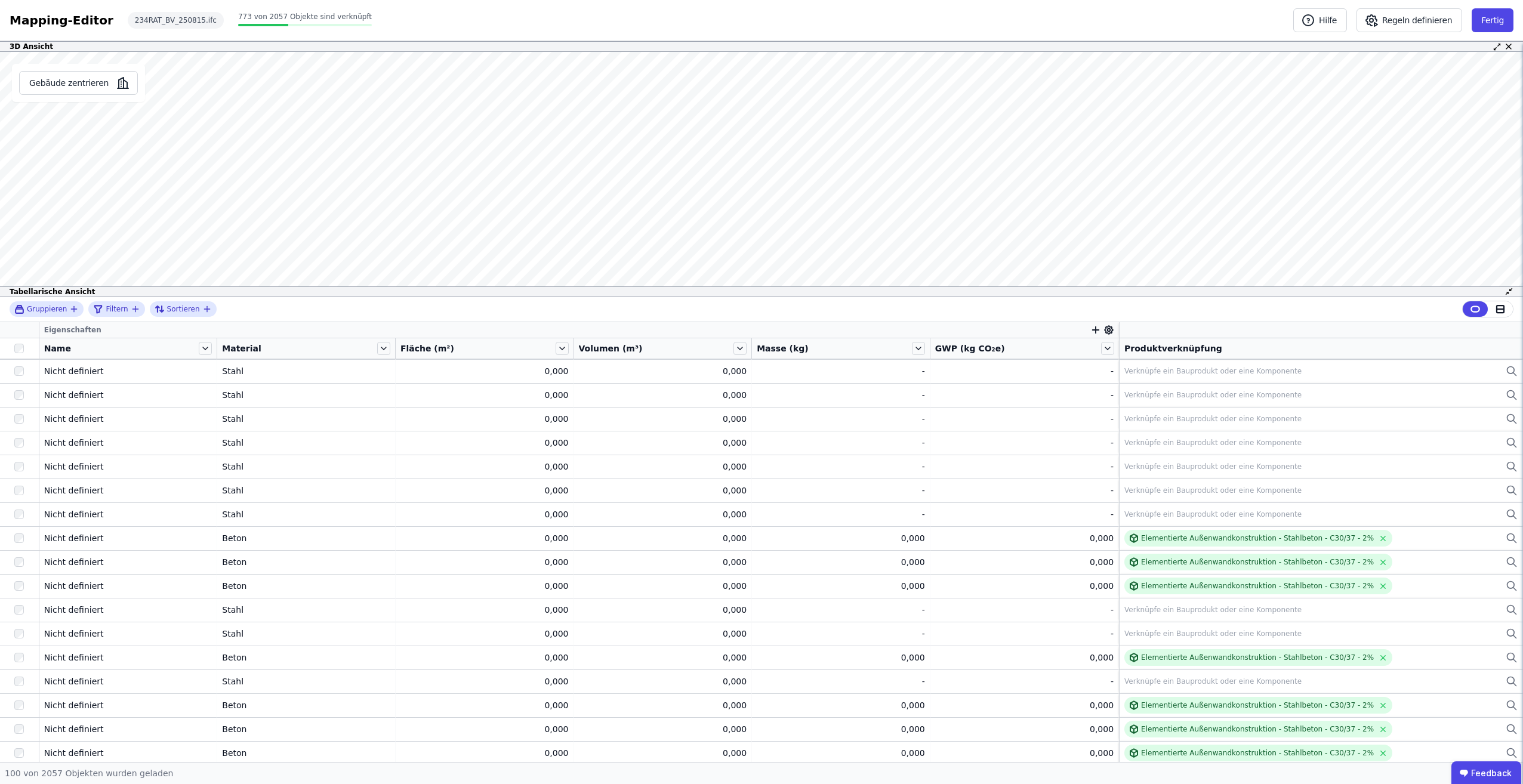
click at [1501, 46] on div at bounding box center [1503, 47] width 21 height 9
click at [1497, 48] on icon at bounding box center [1496, 48] width 3 height 3
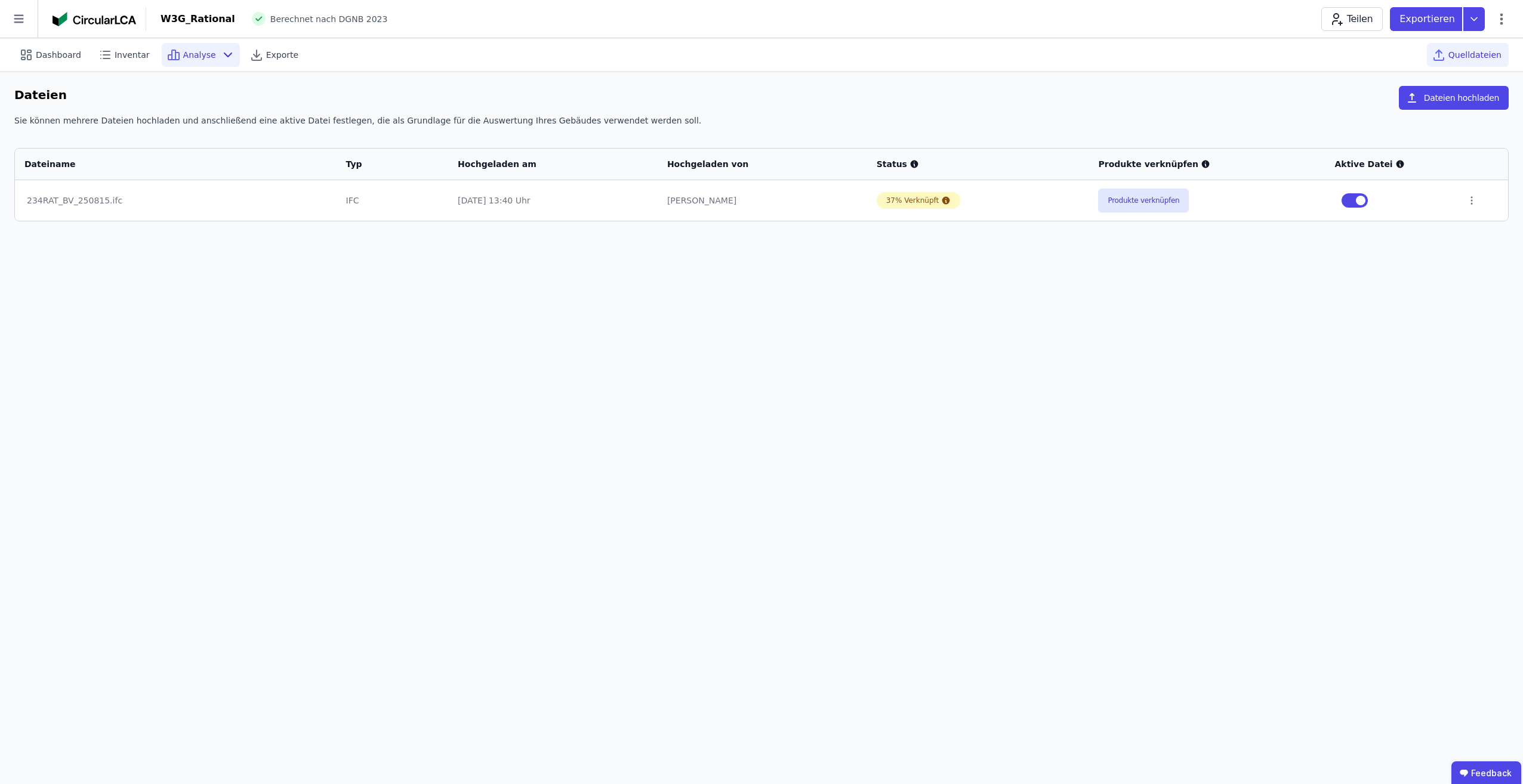
click at [185, 55] on span "Analyse" at bounding box center [200, 54] width 33 height 12
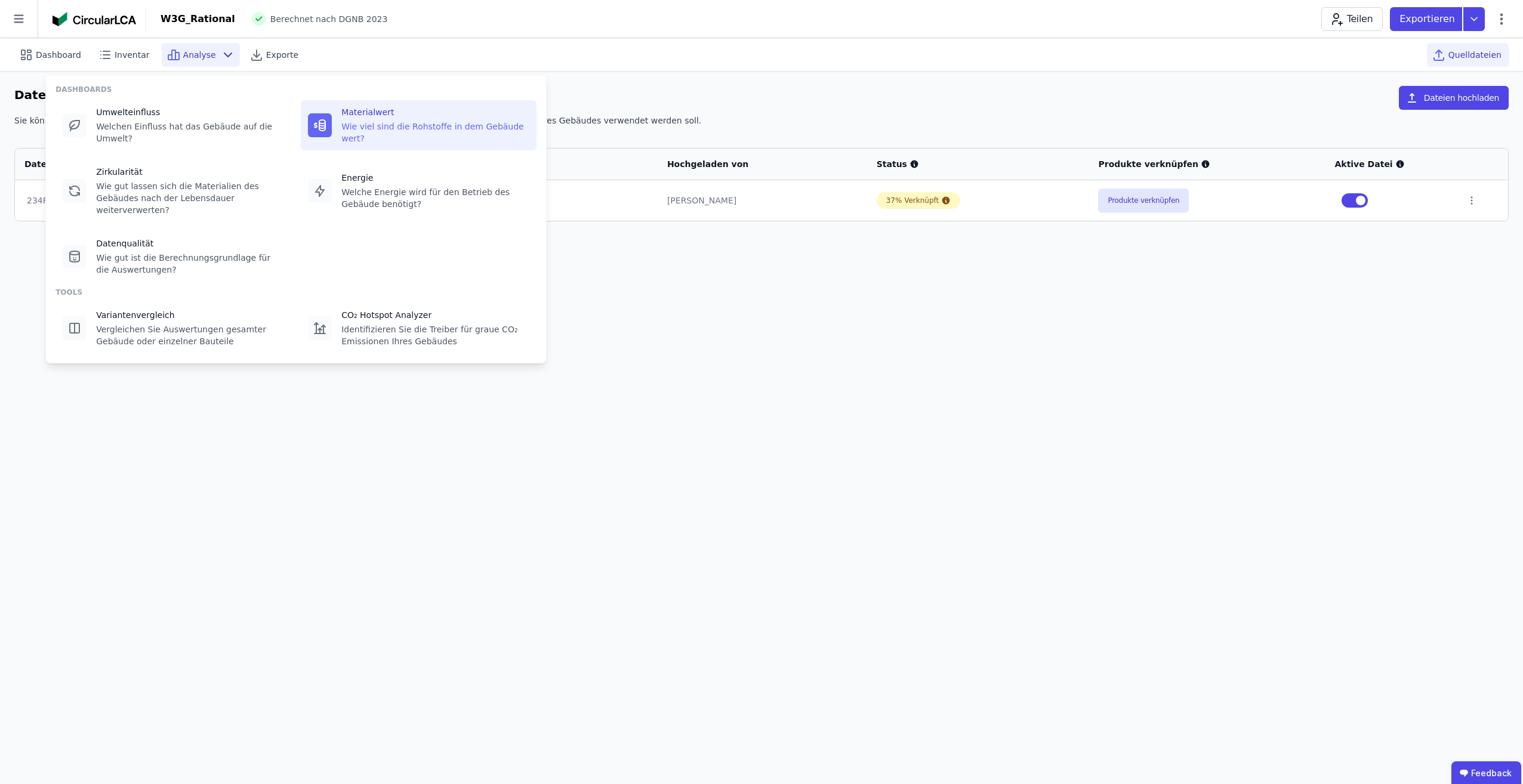
click at [387, 126] on div "Wie viel sind die Rohstoffe in dem Gebäude wert?" at bounding box center [435, 132] width 188 height 23
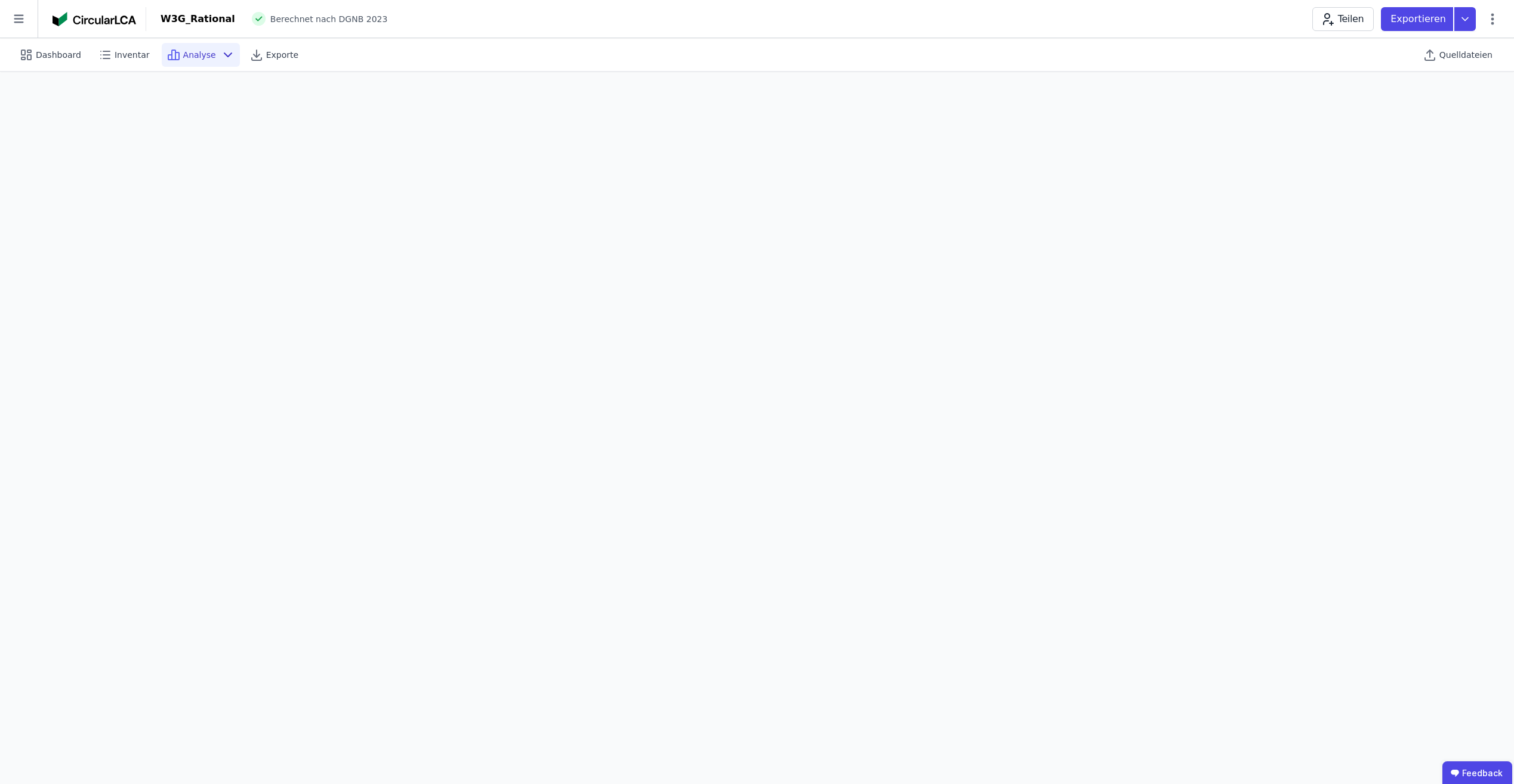
click at [296, 22] on span "Berechnet nach DGNB 2023" at bounding box center [329, 19] width 117 height 12
click at [188, 23] on div "W3G_Rational" at bounding box center [198, 19] width 75 height 14
click at [122, 58] on span "Inventar" at bounding box center [132, 54] width 36 height 12
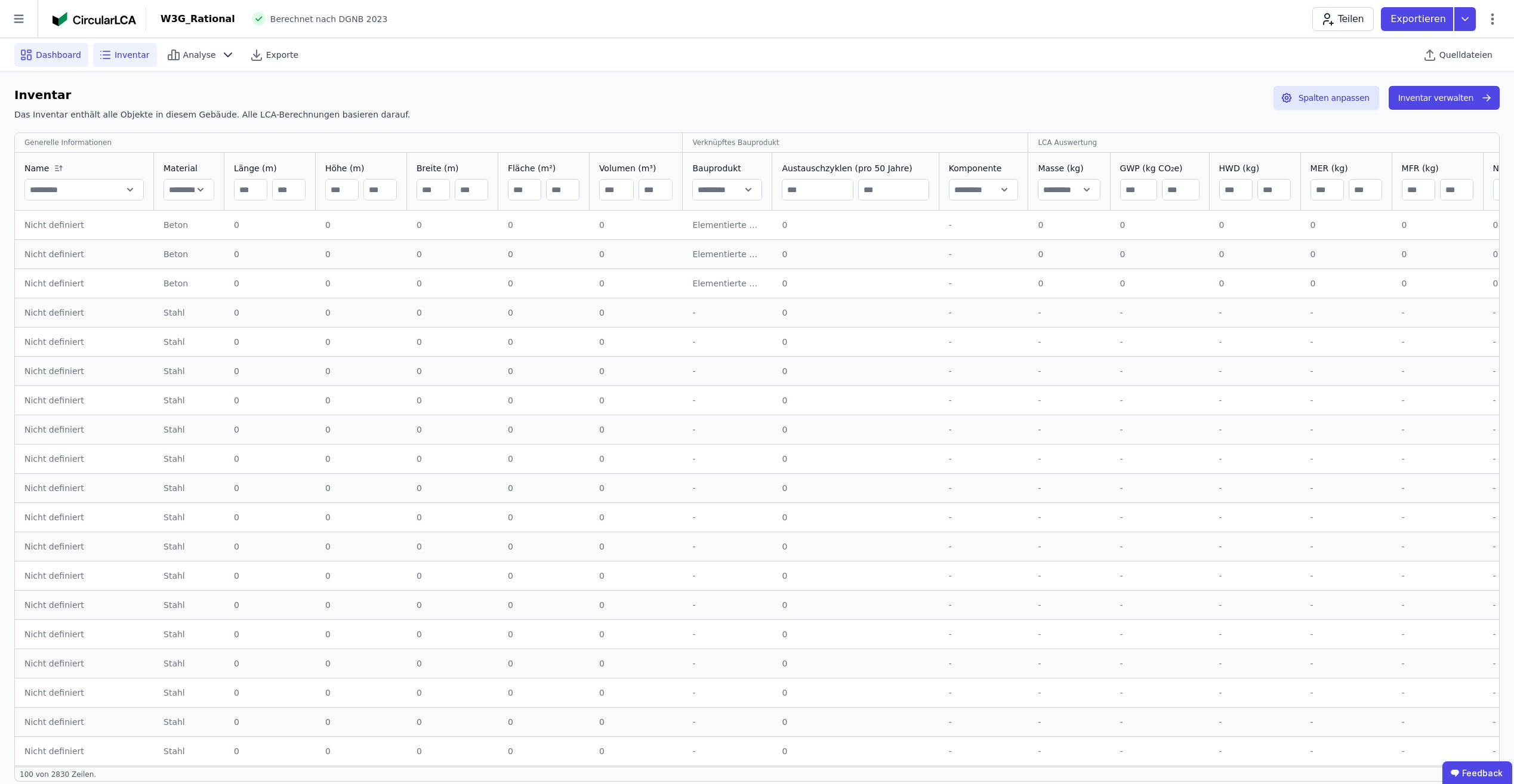
click at [57, 57] on span "Dashboard" at bounding box center [58, 54] width 45 height 12
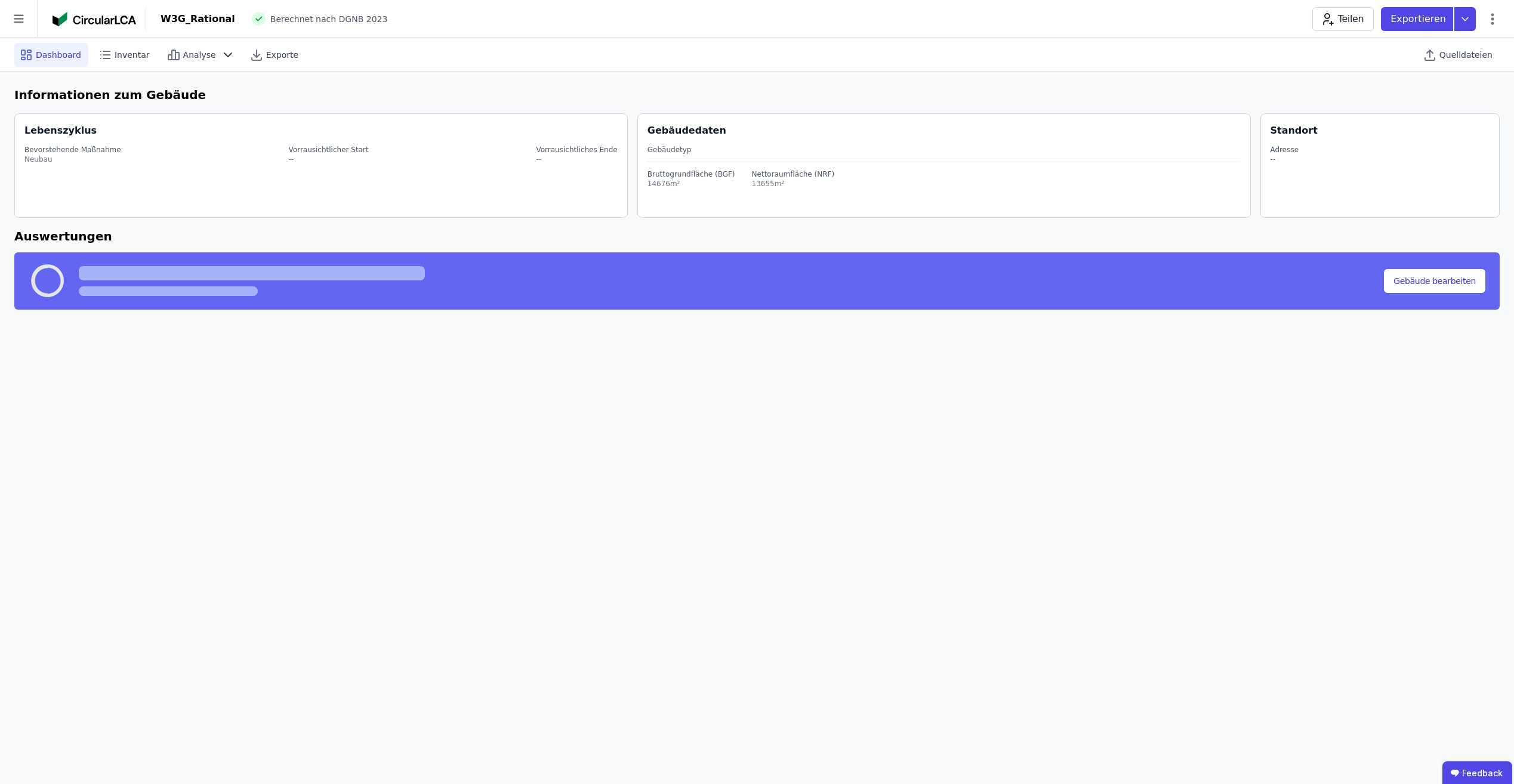
select select "*"
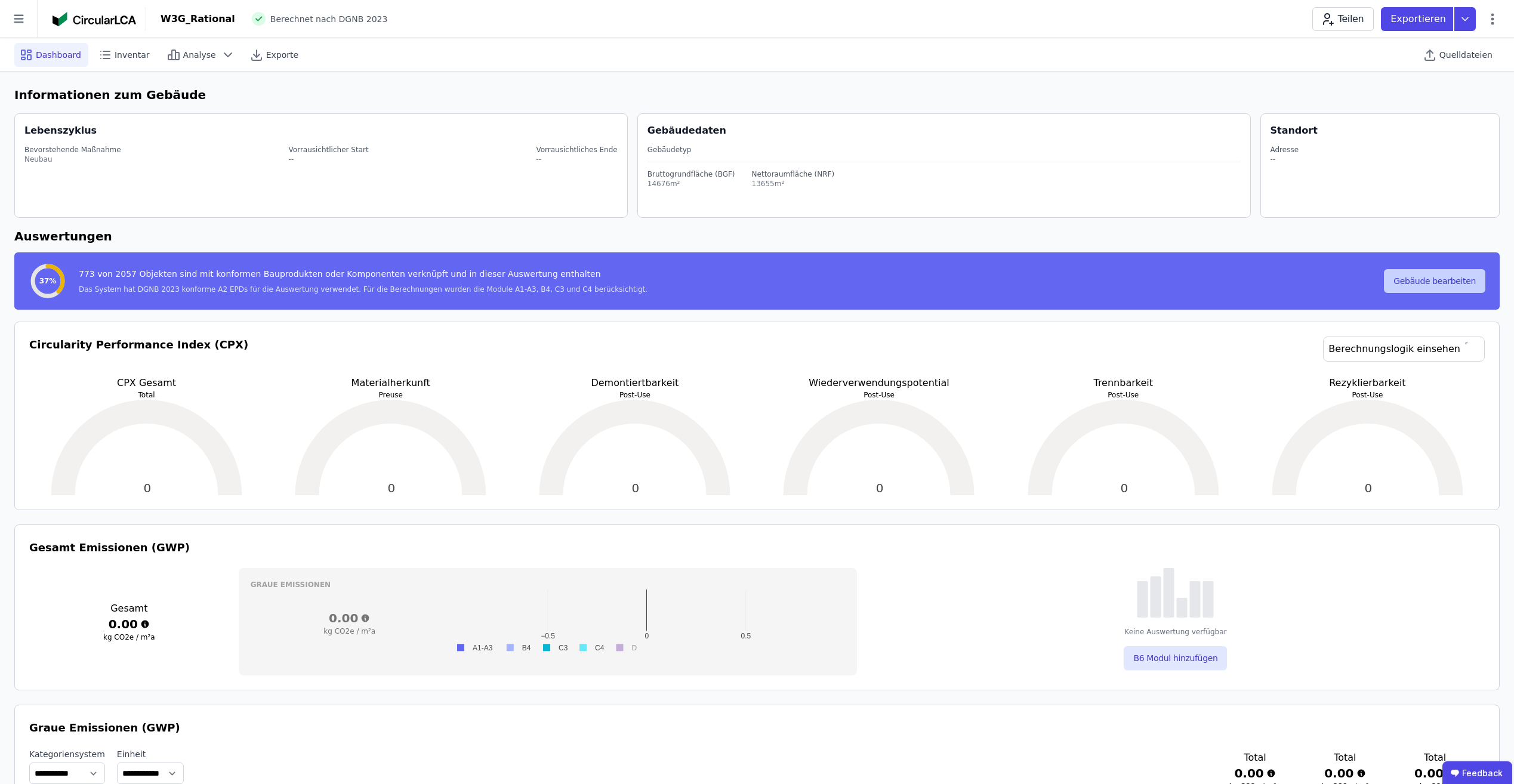
click at [1429, 283] on button "Gebäude bearbeiten" at bounding box center [1434, 280] width 101 height 23
select select "*"
select select "**********"
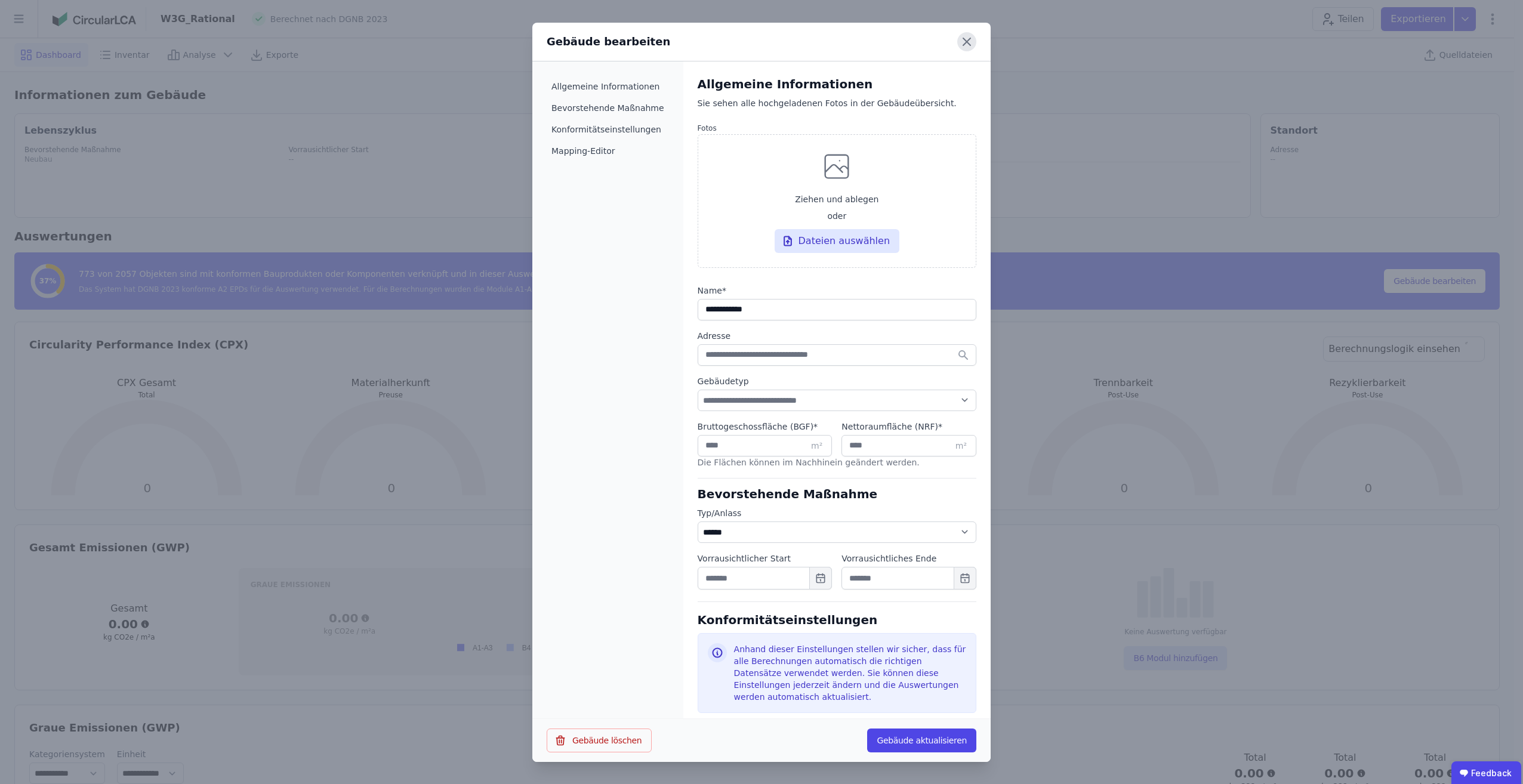
click at [970, 47] on icon at bounding box center [967, 41] width 19 height 19
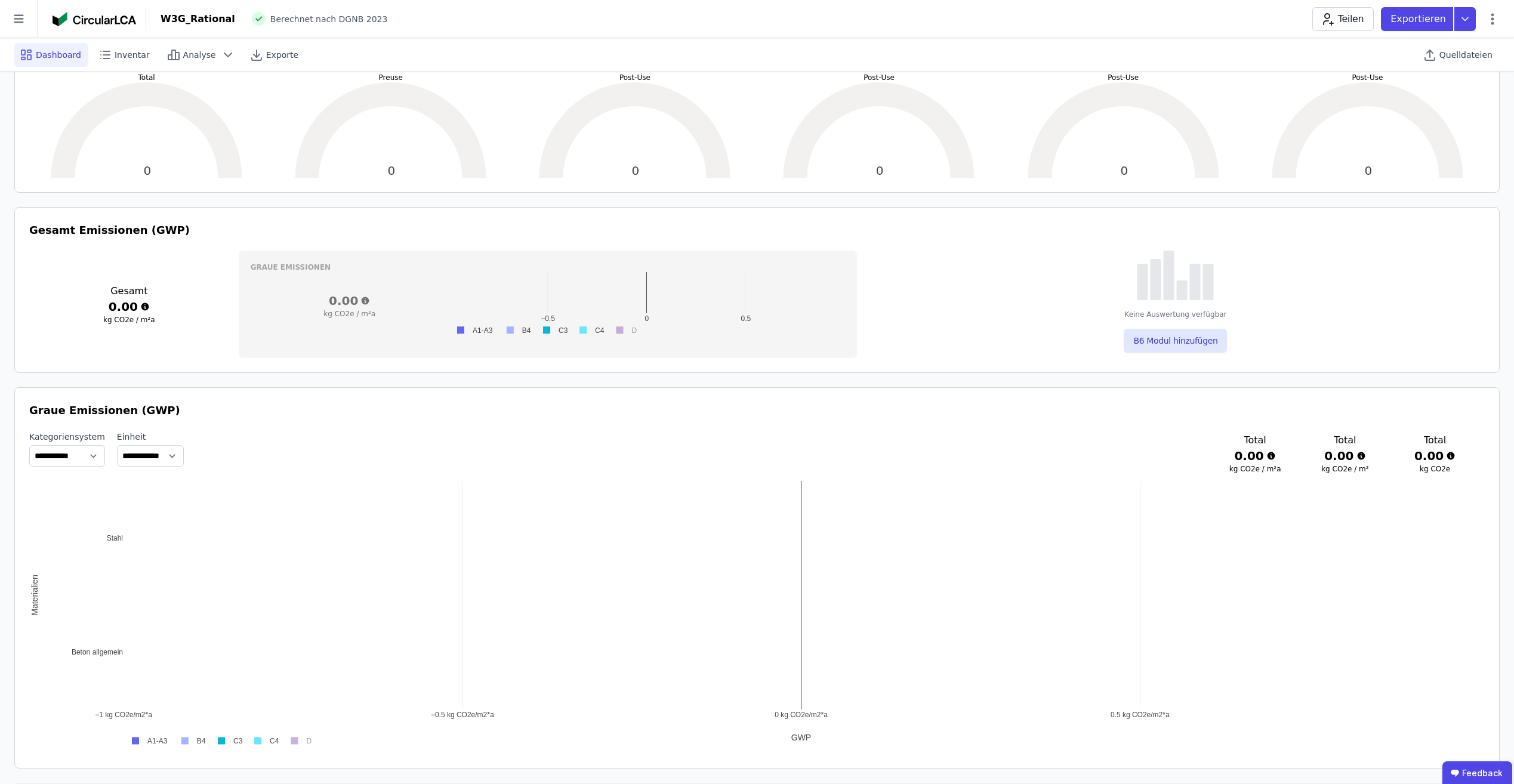
scroll to position [418, 0]
